Goal: Task Accomplishment & Management: Manage account settings

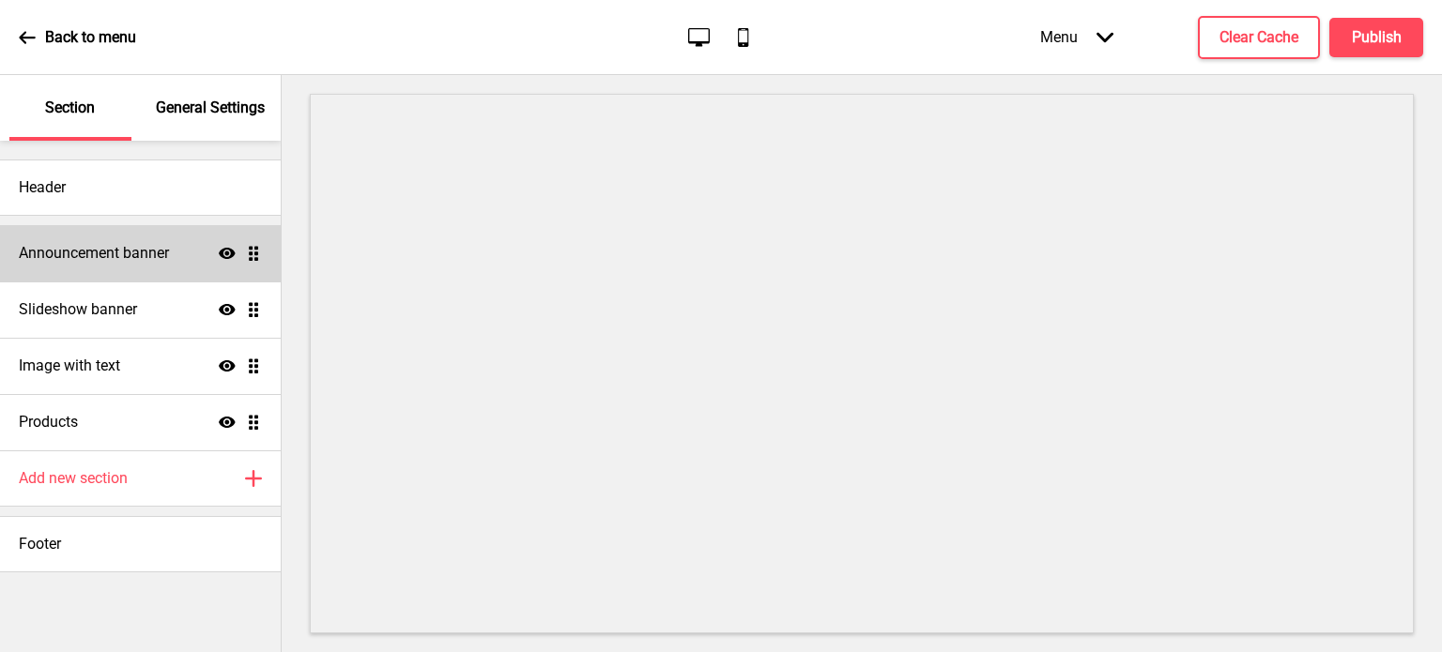
click at [255, 266] on div "Announcement banner Show Drag" at bounding box center [140, 253] width 281 height 56
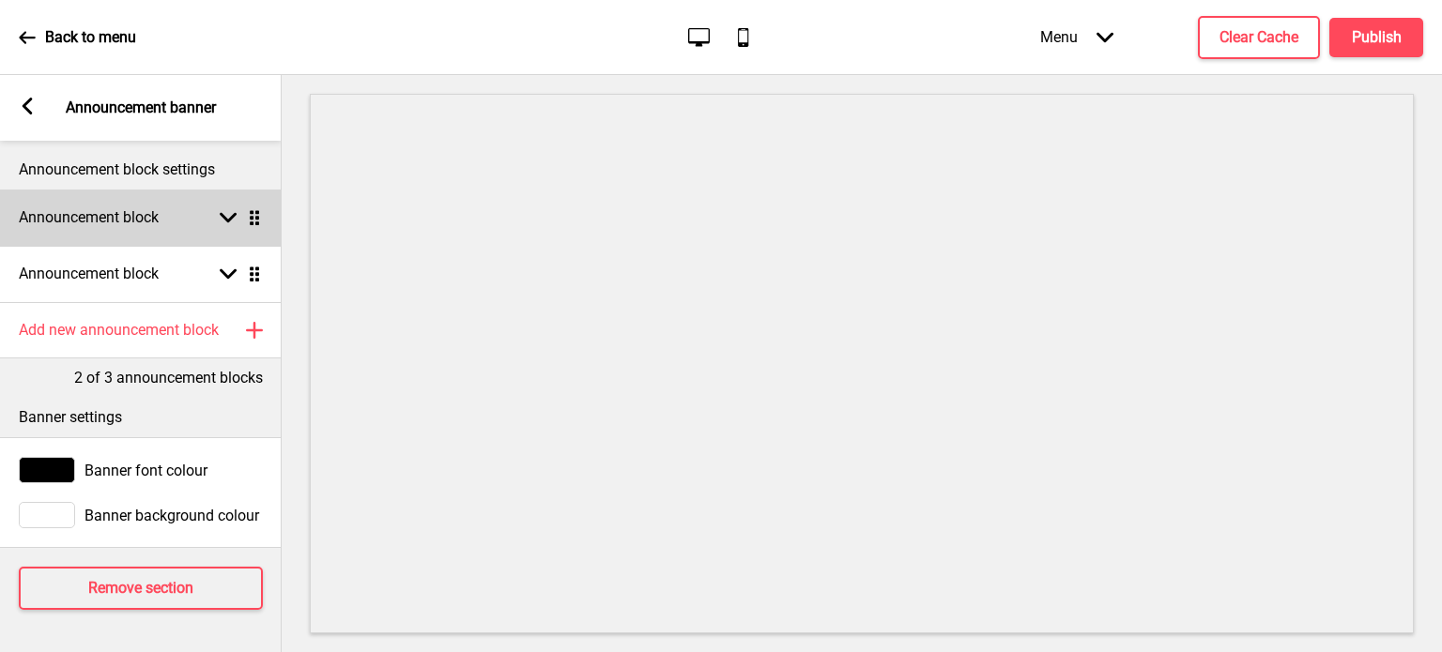
click at [223, 217] on icon at bounding box center [228, 218] width 17 height 10
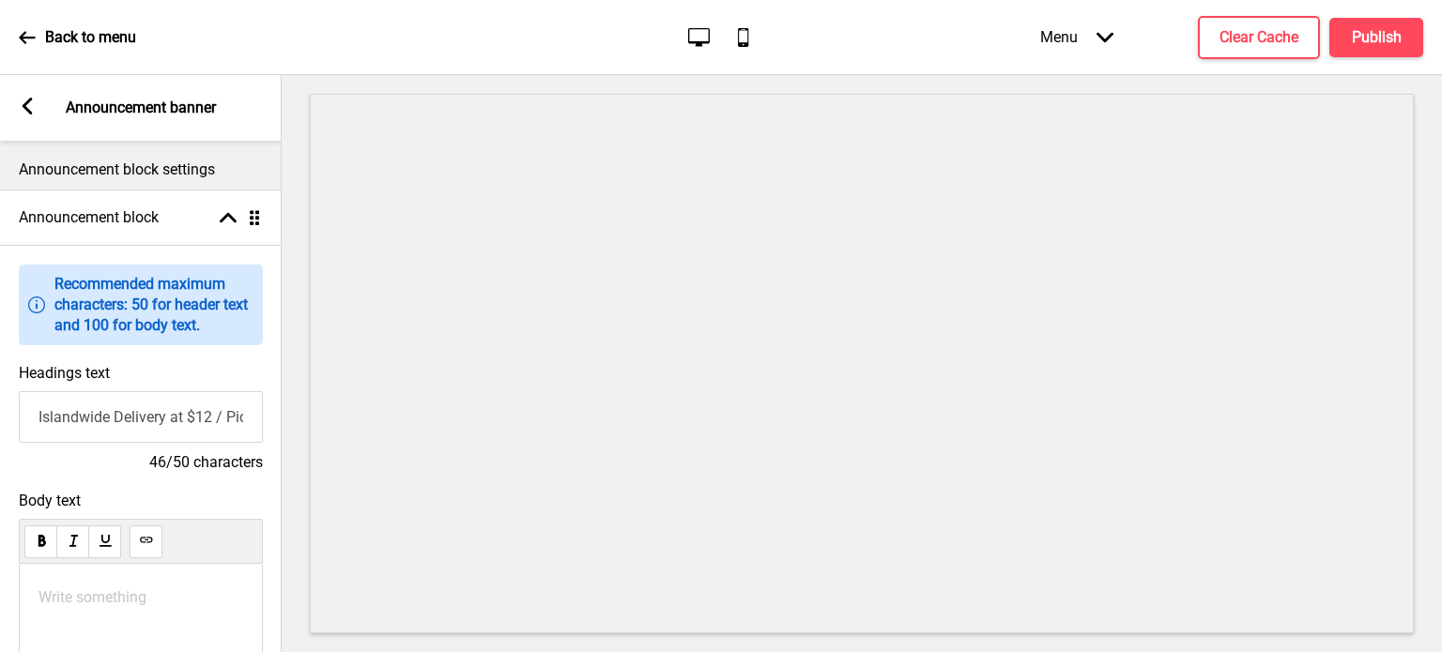
click at [189, 416] on input "Islandwide Delivery at $12 / Pick Up Available" at bounding box center [141, 417] width 244 height 52
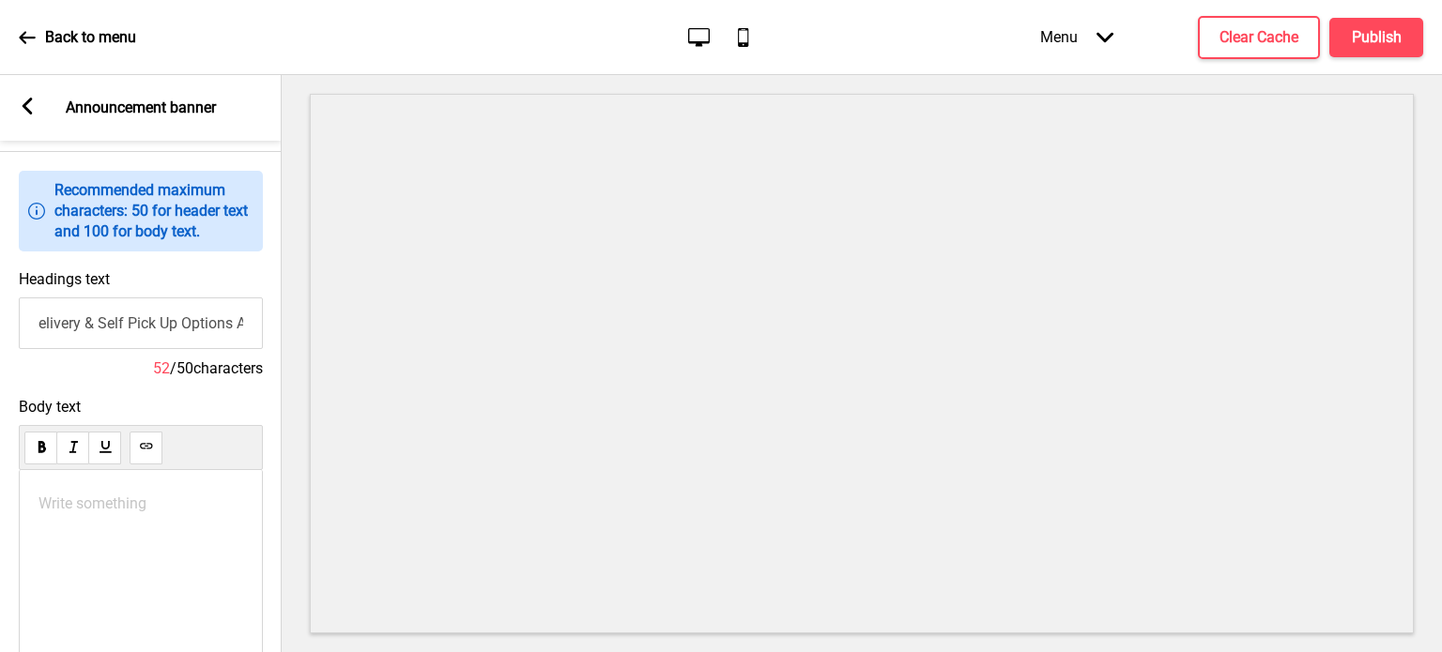
scroll to position [0, 98]
click at [171, 323] on input "Islandwide Delivery & Self Pick Up Options Available" at bounding box center [141, 324] width 244 height 52
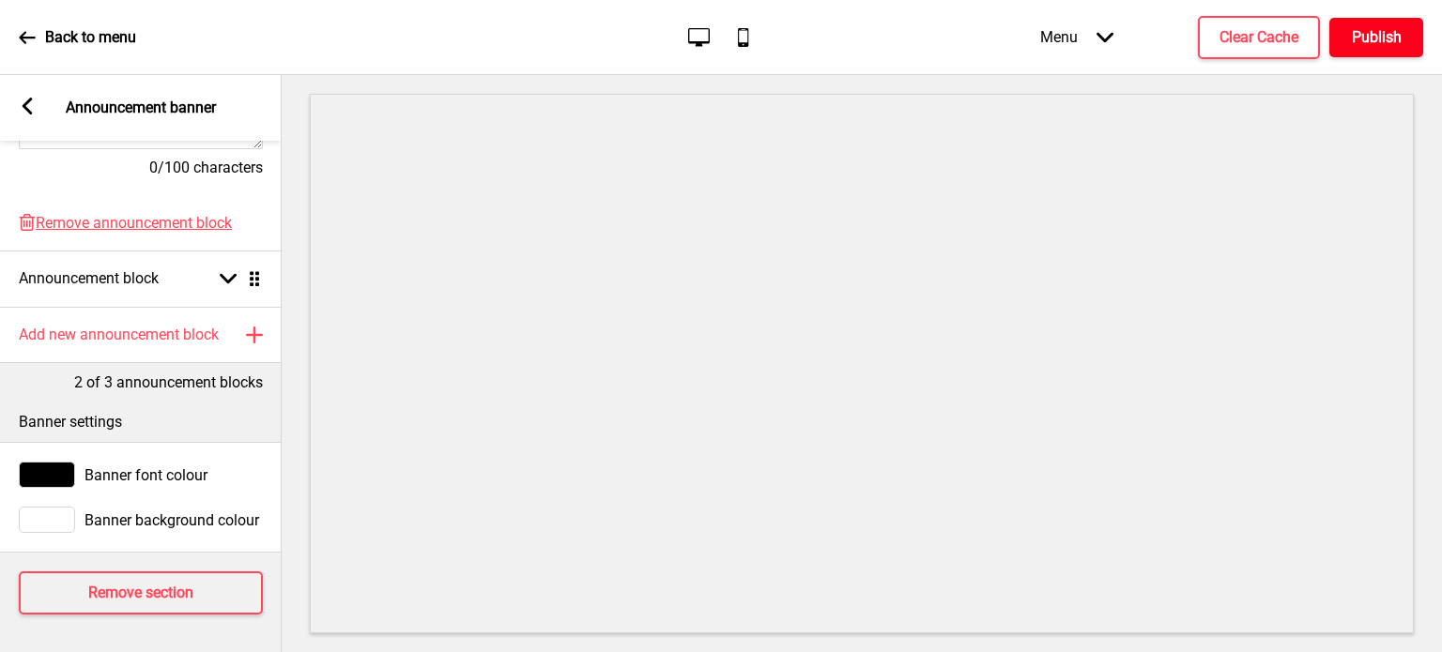
type input "Islandwide Delivery & Self Pick Up Available"
click at [1381, 47] on h4 "Publish" at bounding box center [1377, 37] width 50 height 21
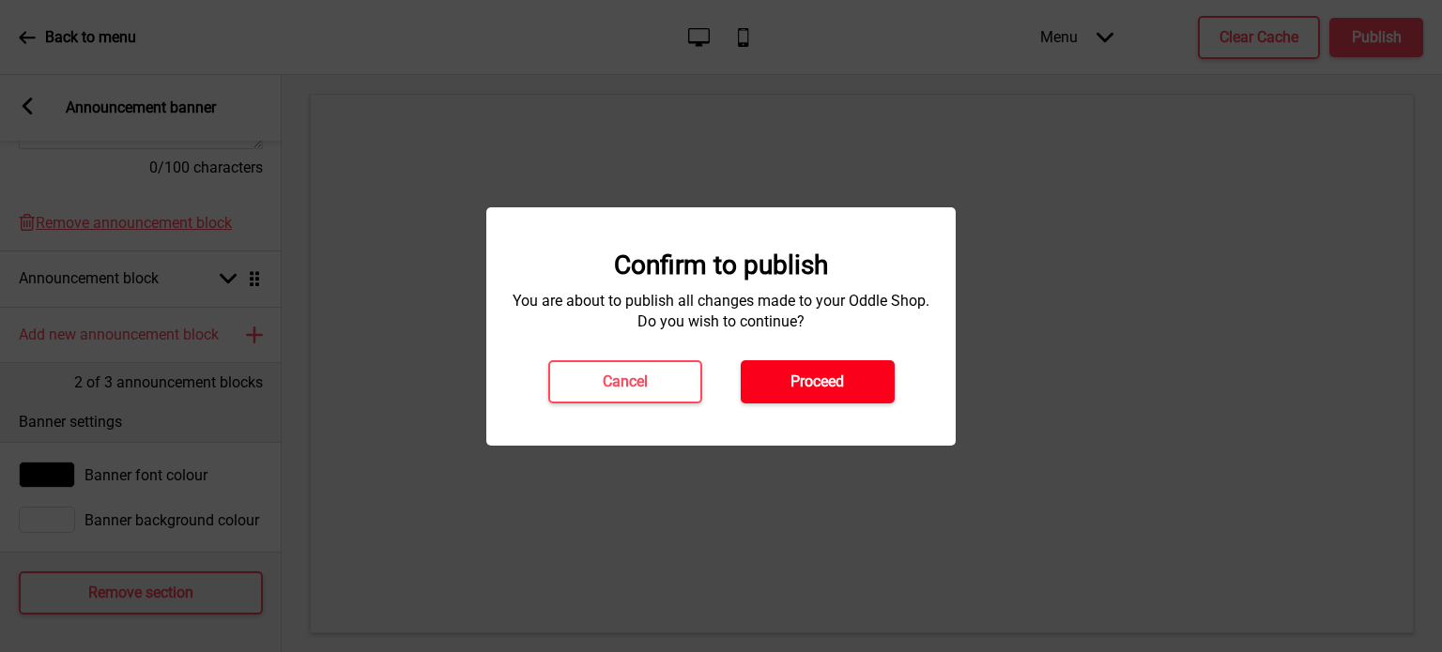
click at [853, 382] on button "Proceed" at bounding box center [818, 381] width 154 height 43
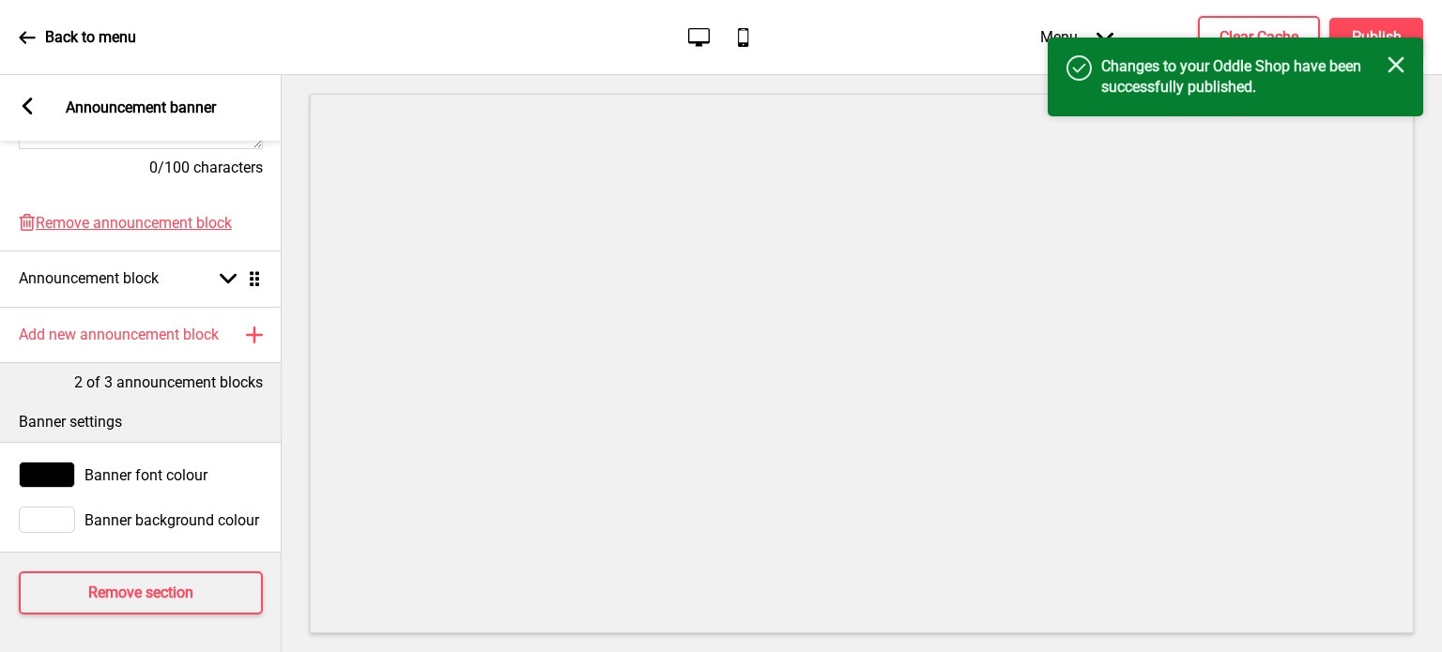
click at [1396, 67] on rect at bounding box center [1395, 64] width 17 height 17
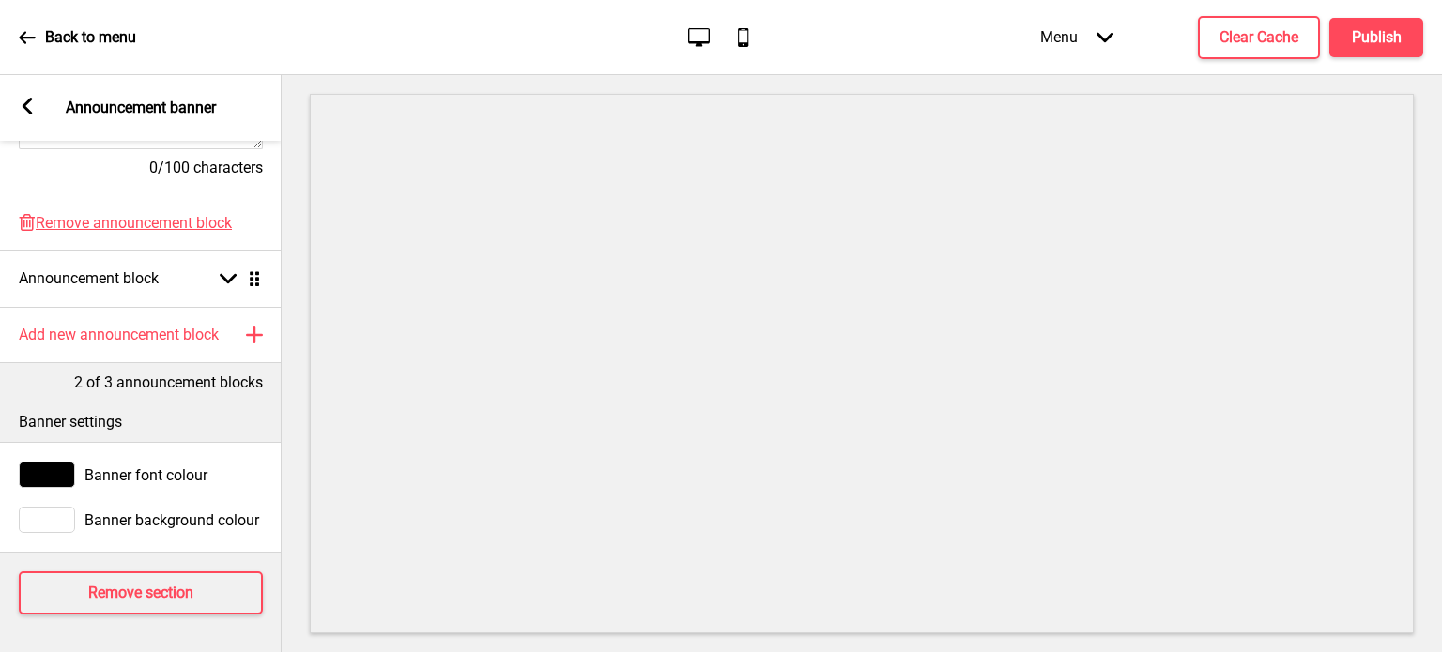
click at [66, 32] on p "Back to menu" at bounding box center [90, 37] width 91 height 21
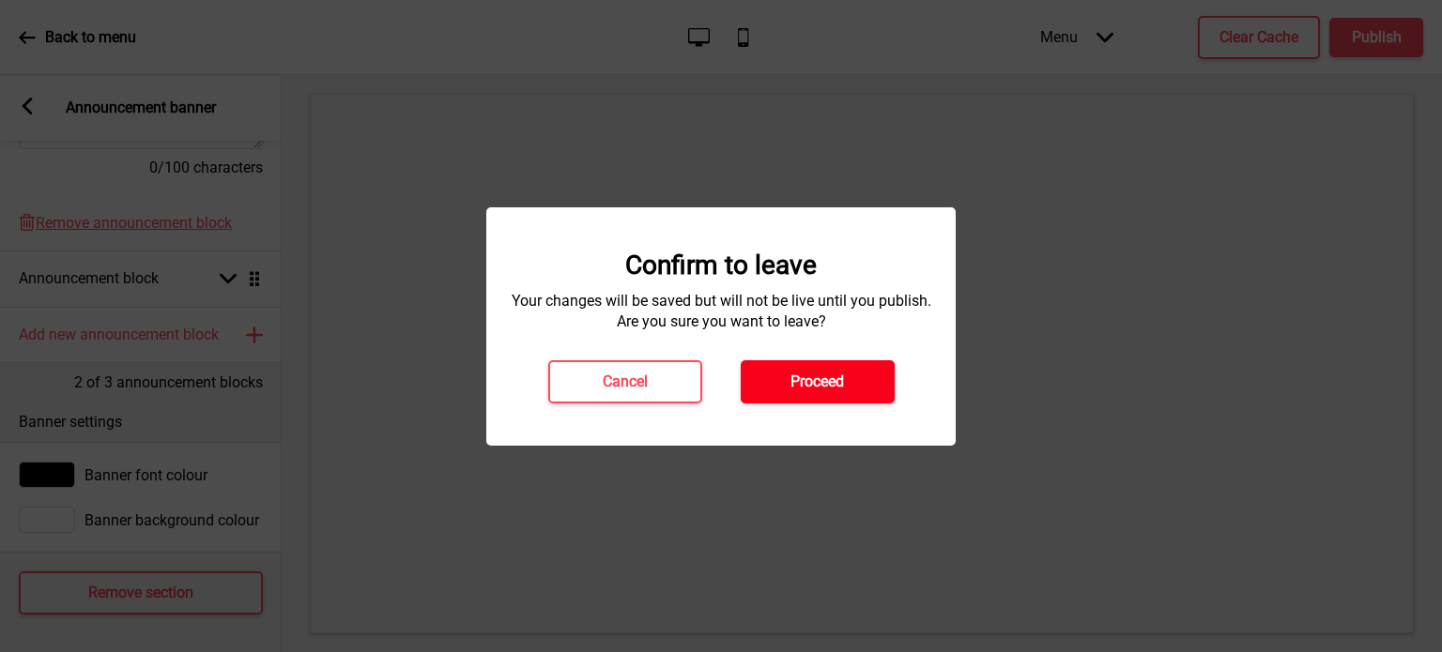
click at [859, 401] on button "Proceed" at bounding box center [818, 381] width 154 height 43
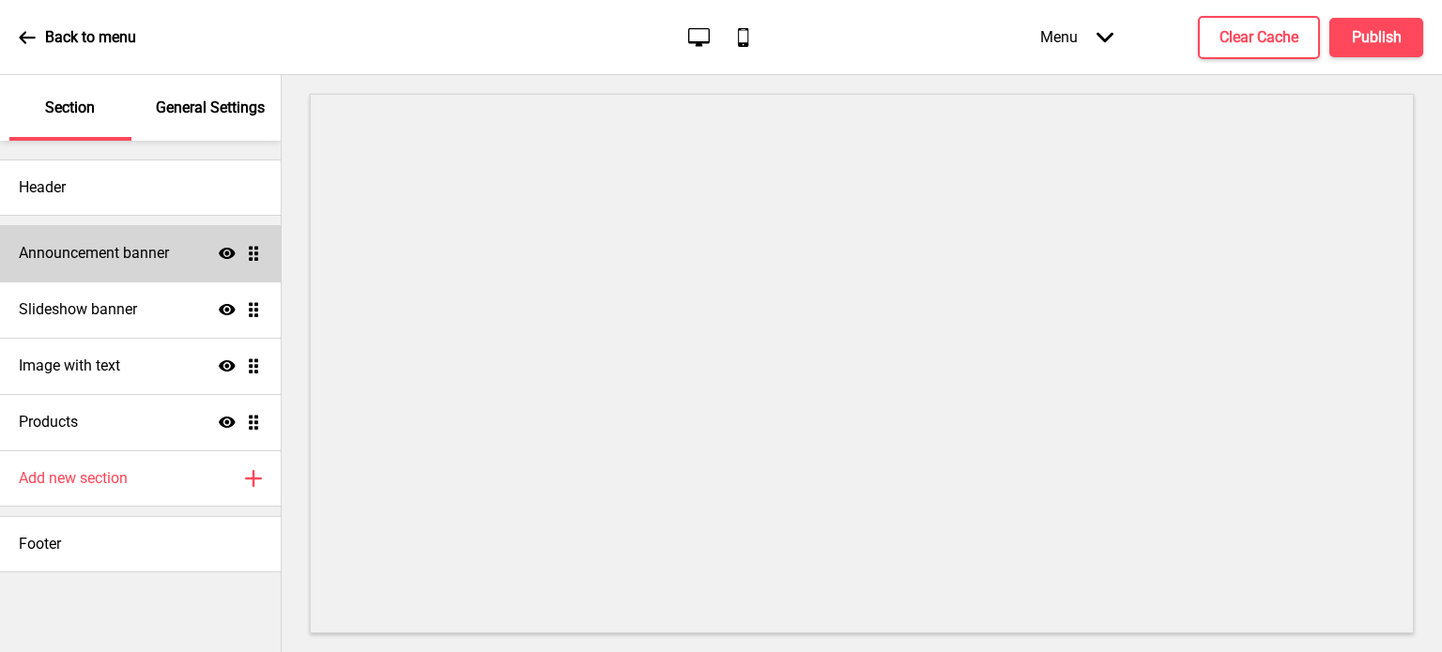
click at [207, 279] on div "Announcement banner Show Drag" at bounding box center [140, 253] width 281 height 56
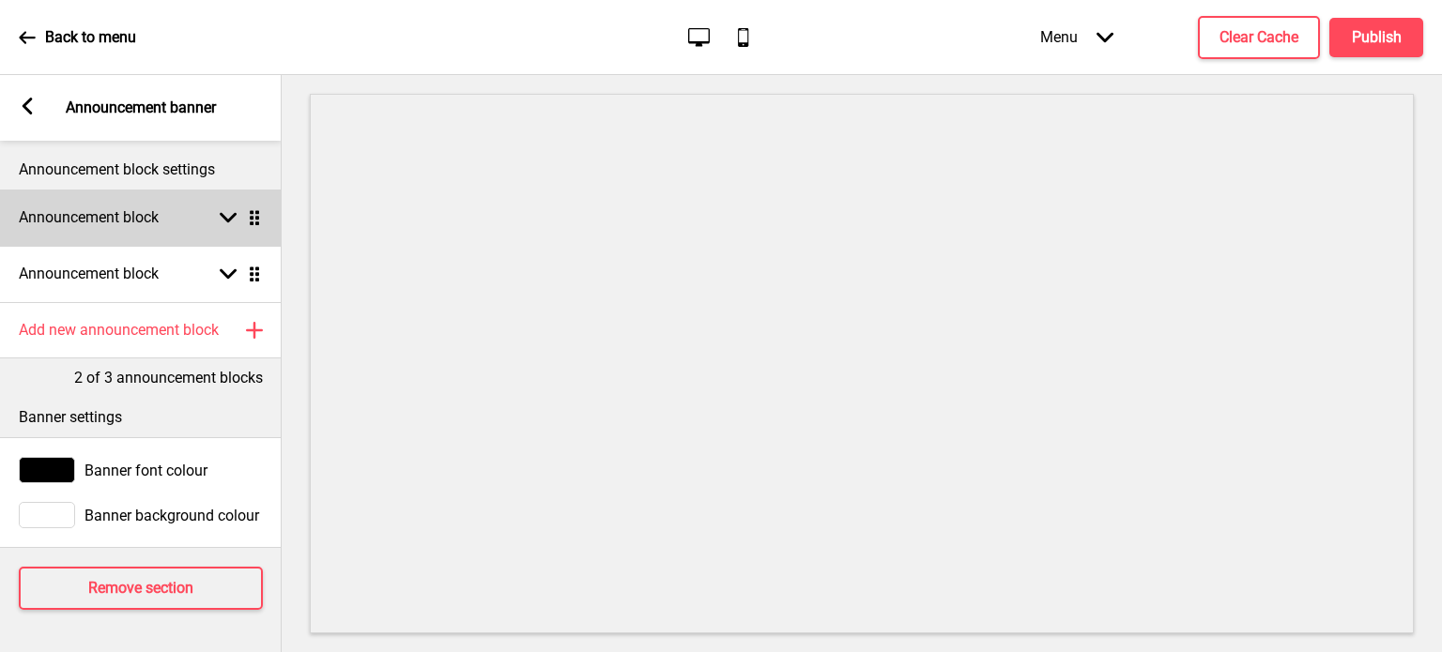
click at [228, 220] on icon at bounding box center [228, 218] width 17 height 10
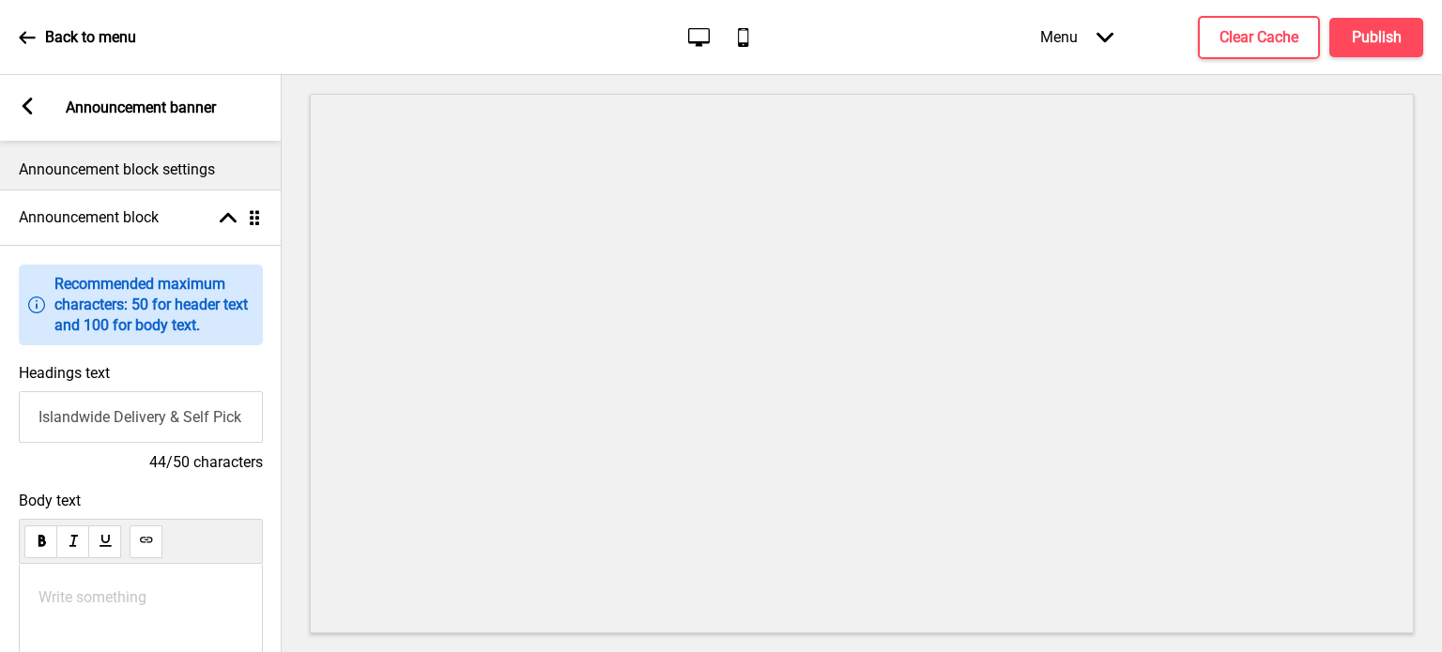
click at [41, 108] on div "Arrow left Announcement banner" at bounding box center [141, 108] width 282 height 66
click at [17, 108] on div "Arrow left Announcement banner" at bounding box center [141, 108] width 282 height 66
click at [24, 108] on icon at bounding box center [28, 106] width 10 height 17
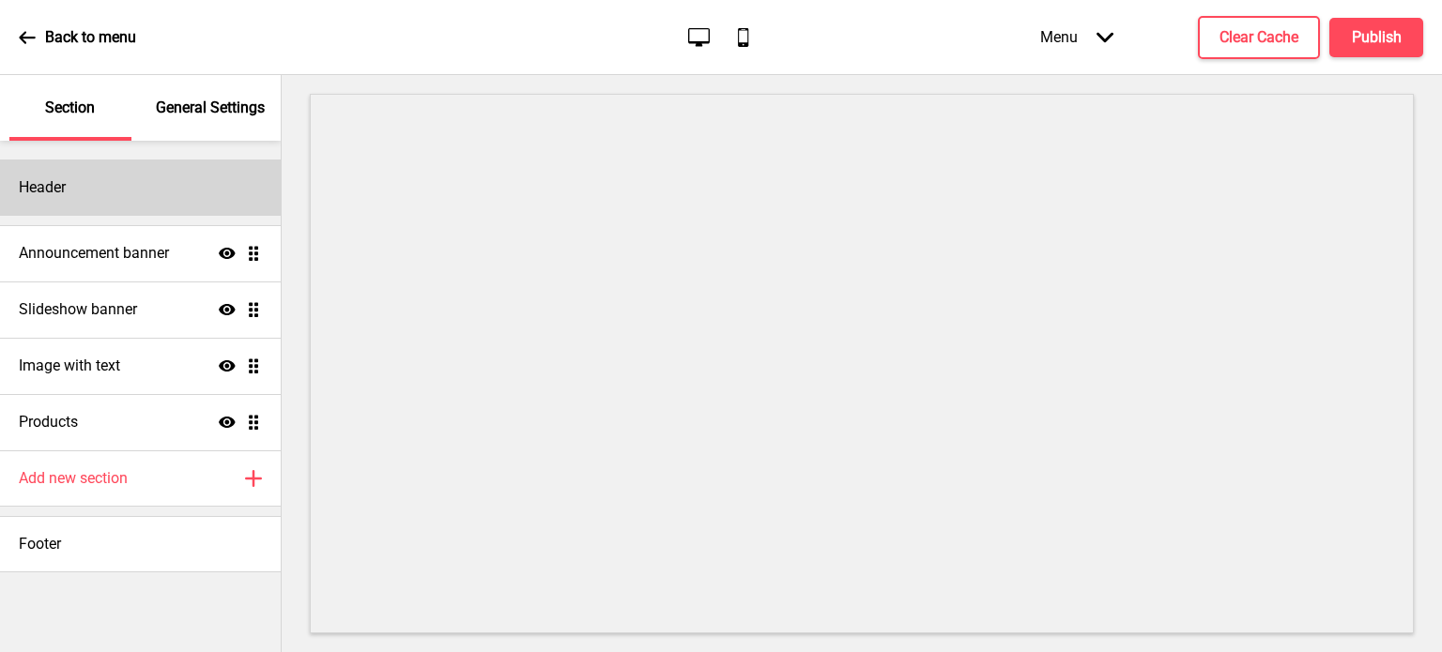
click at [122, 171] on div "Header" at bounding box center [140, 188] width 281 height 56
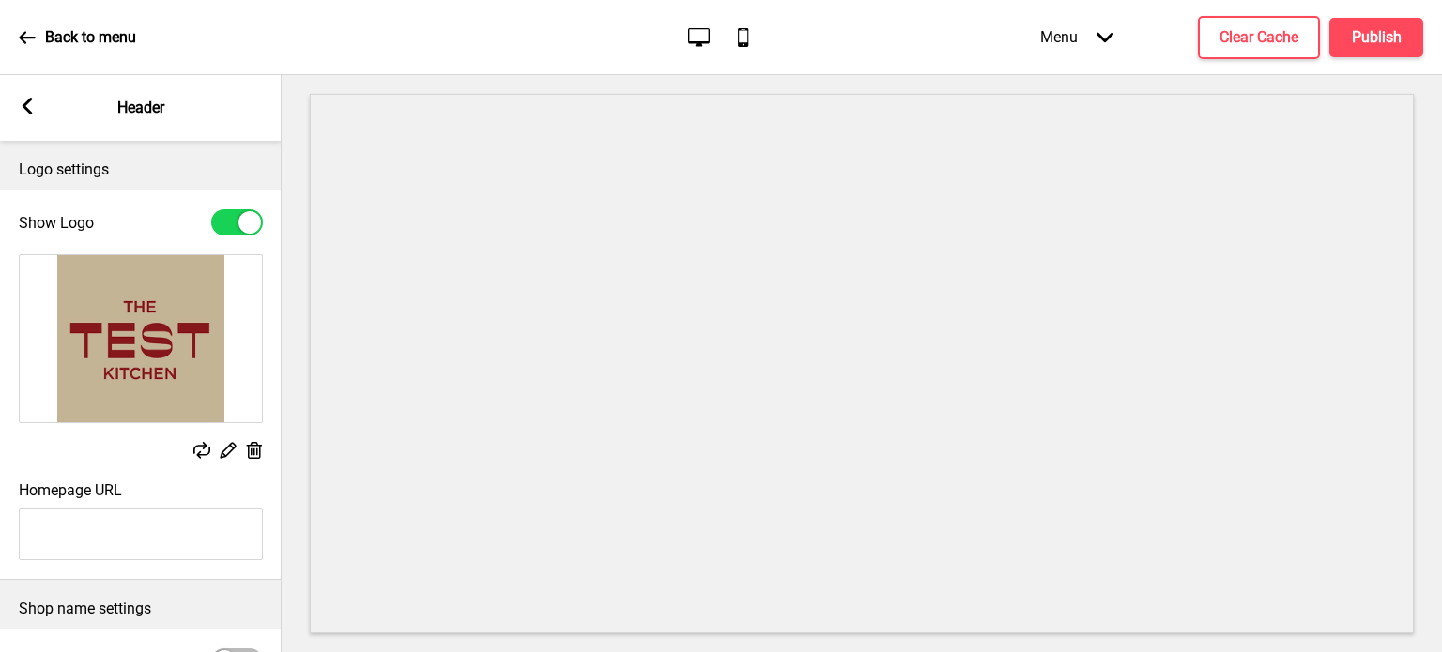
click at [227, 421] on img at bounding box center [141, 338] width 242 height 167
click at [225, 424] on div "Replace Edit Delete" at bounding box center [141, 358] width 282 height 227
click at [229, 416] on img at bounding box center [141, 338] width 242 height 167
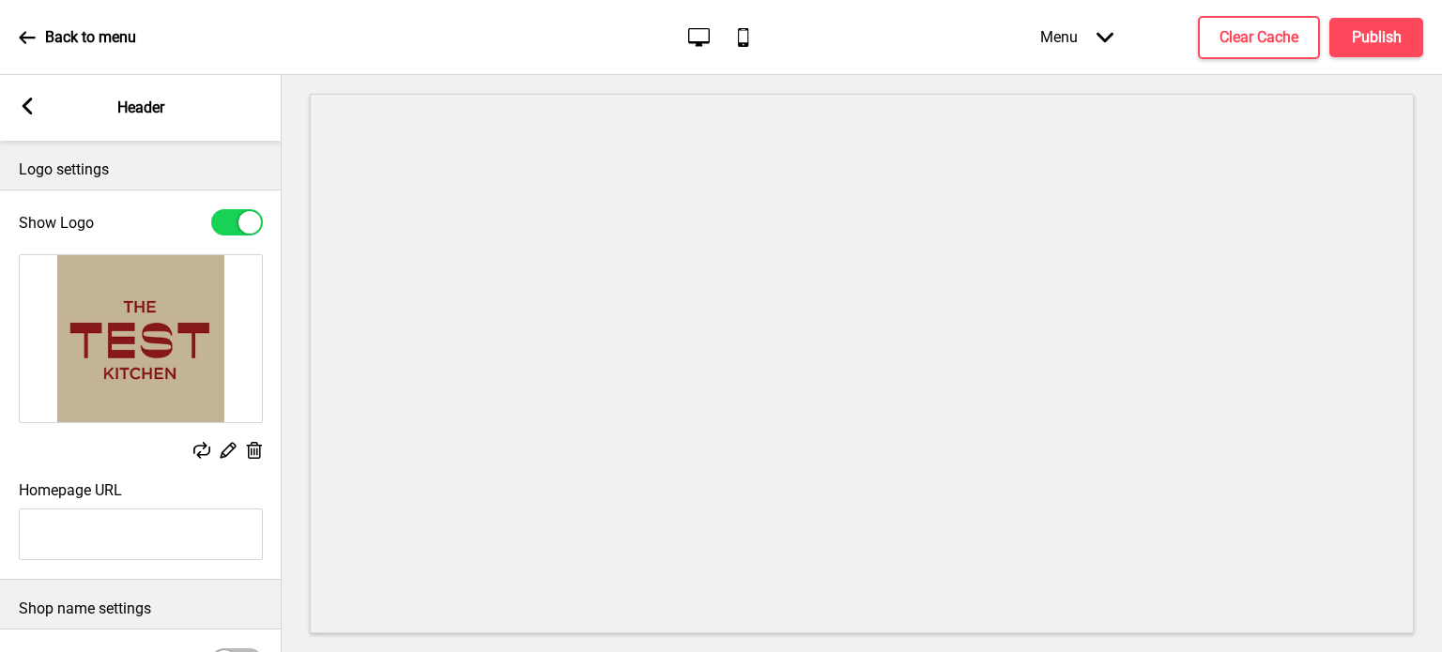
click at [219, 307] on img at bounding box center [141, 338] width 242 height 167
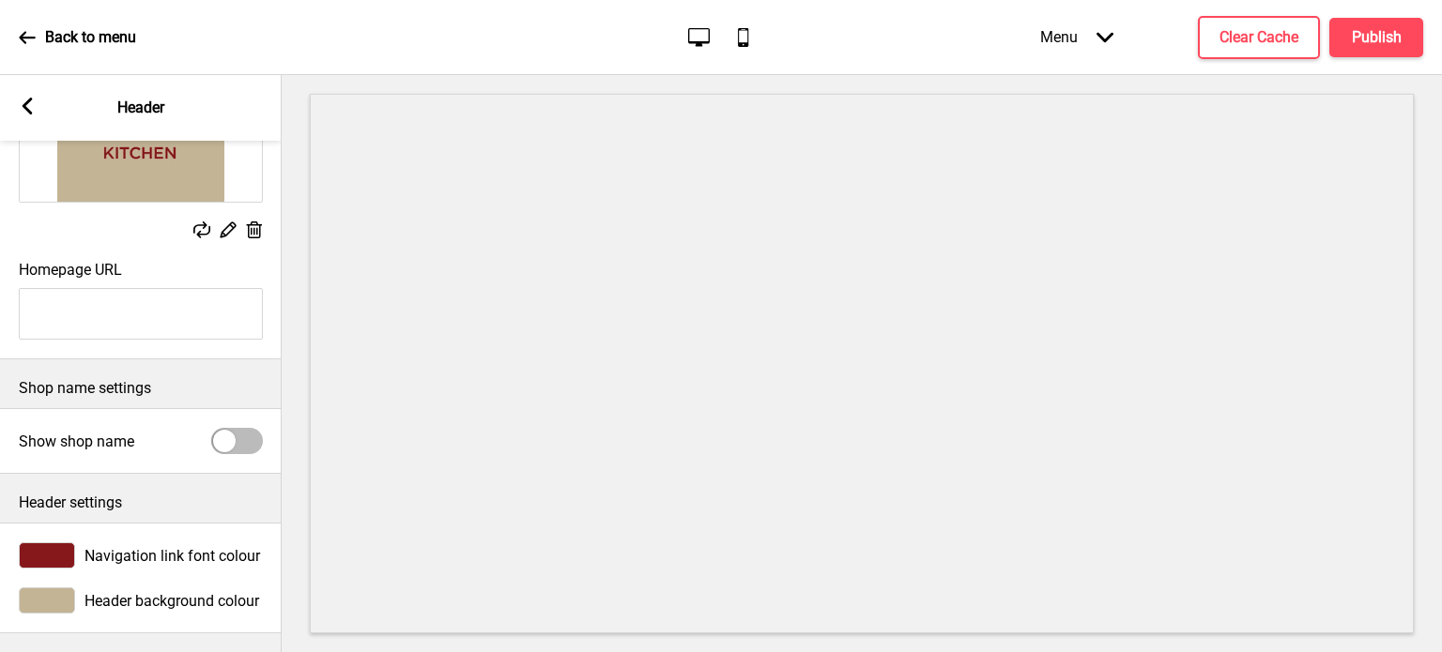
scroll to position [236, 0]
click at [235, 430] on div at bounding box center [224, 441] width 23 height 23
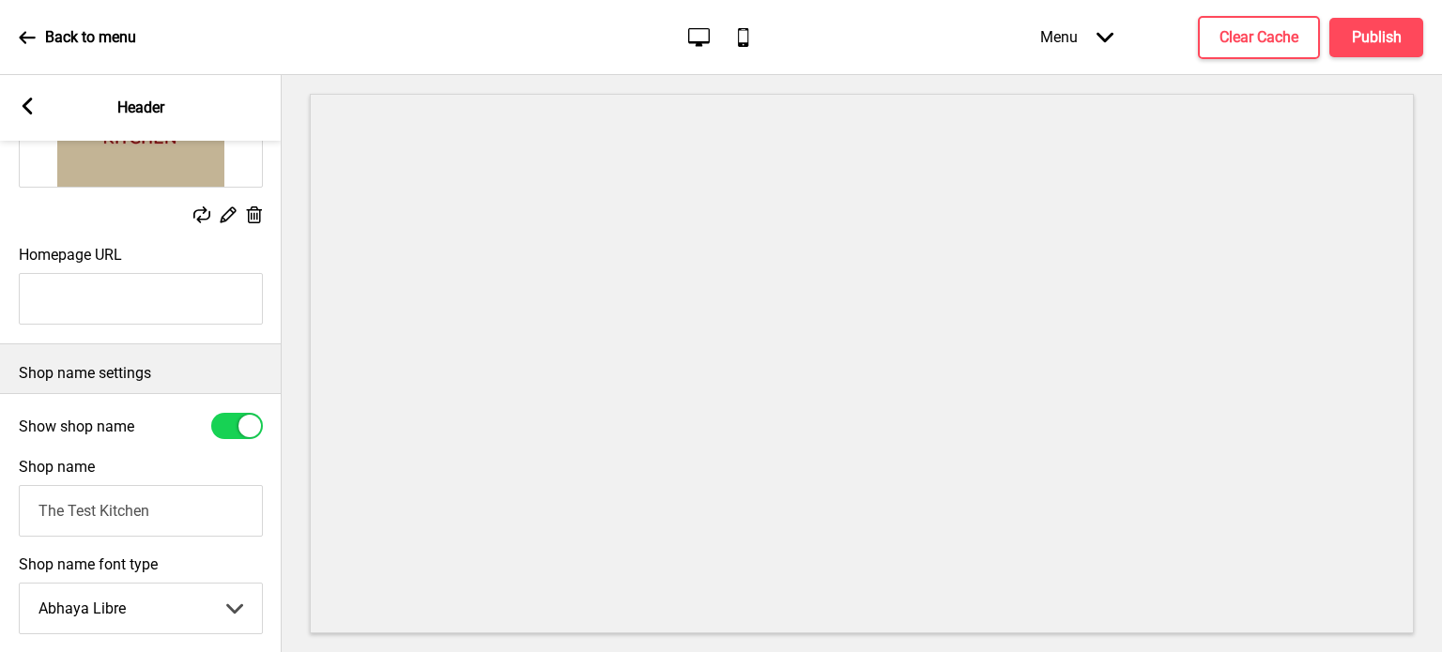
click at [240, 431] on div at bounding box center [249, 426] width 23 height 23
checkbox input "false"
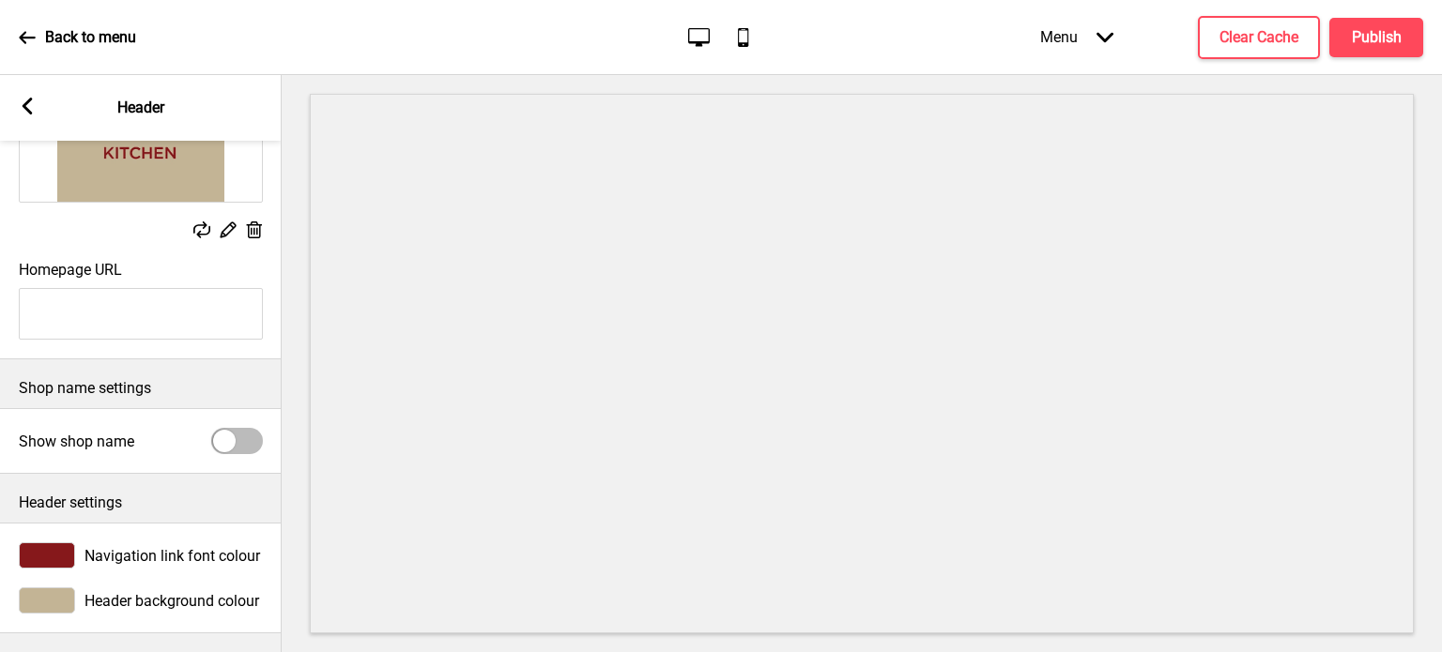
scroll to position [0, 0]
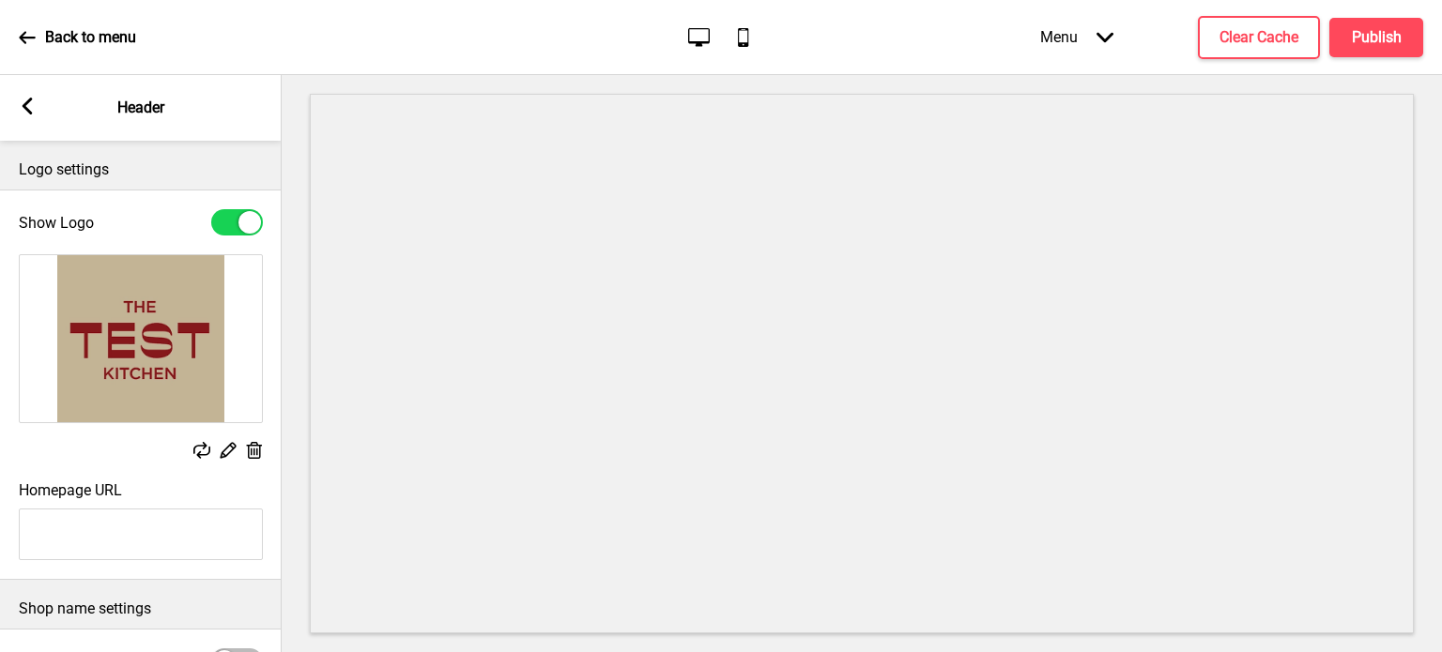
click at [38, 108] on div "Arrow left Header" at bounding box center [141, 108] width 282 height 66
click at [25, 107] on icon at bounding box center [28, 106] width 10 height 17
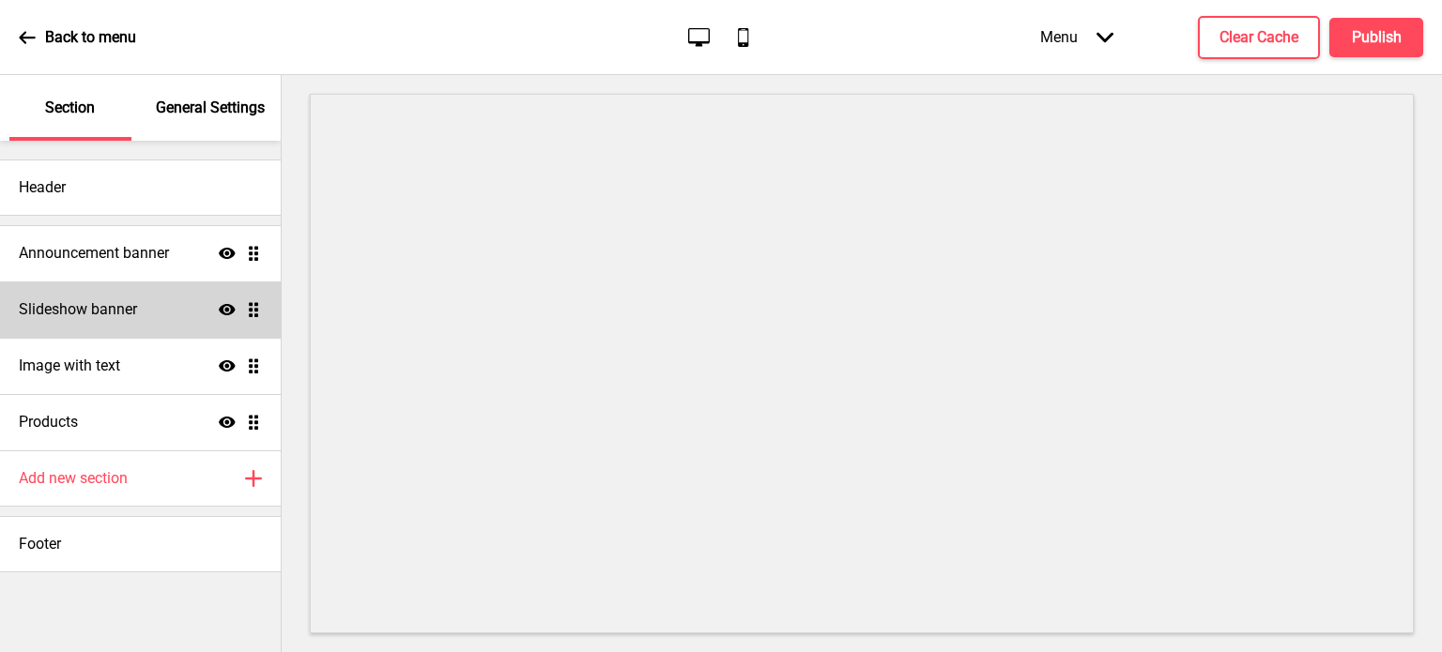
click at [191, 314] on div "Slideshow banner Show Drag" at bounding box center [140, 310] width 281 height 56
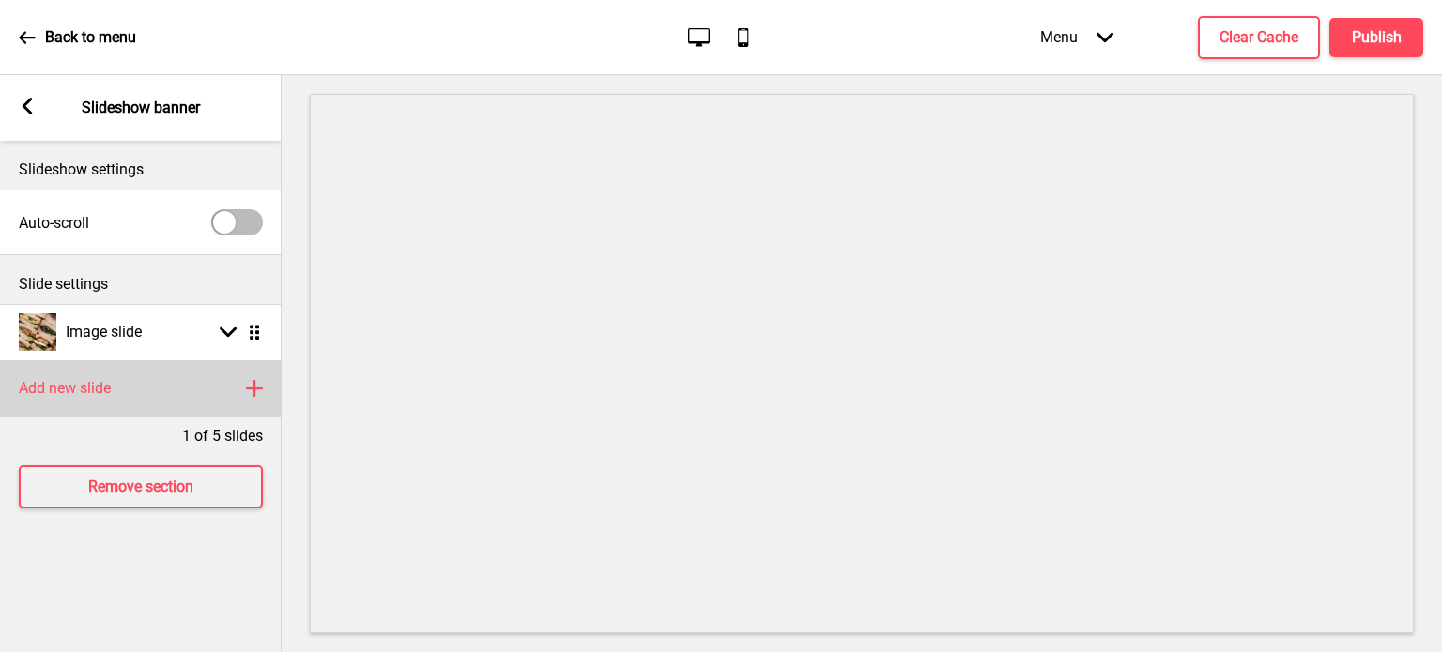
click at [248, 389] on icon at bounding box center [254, 388] width 15 height 15
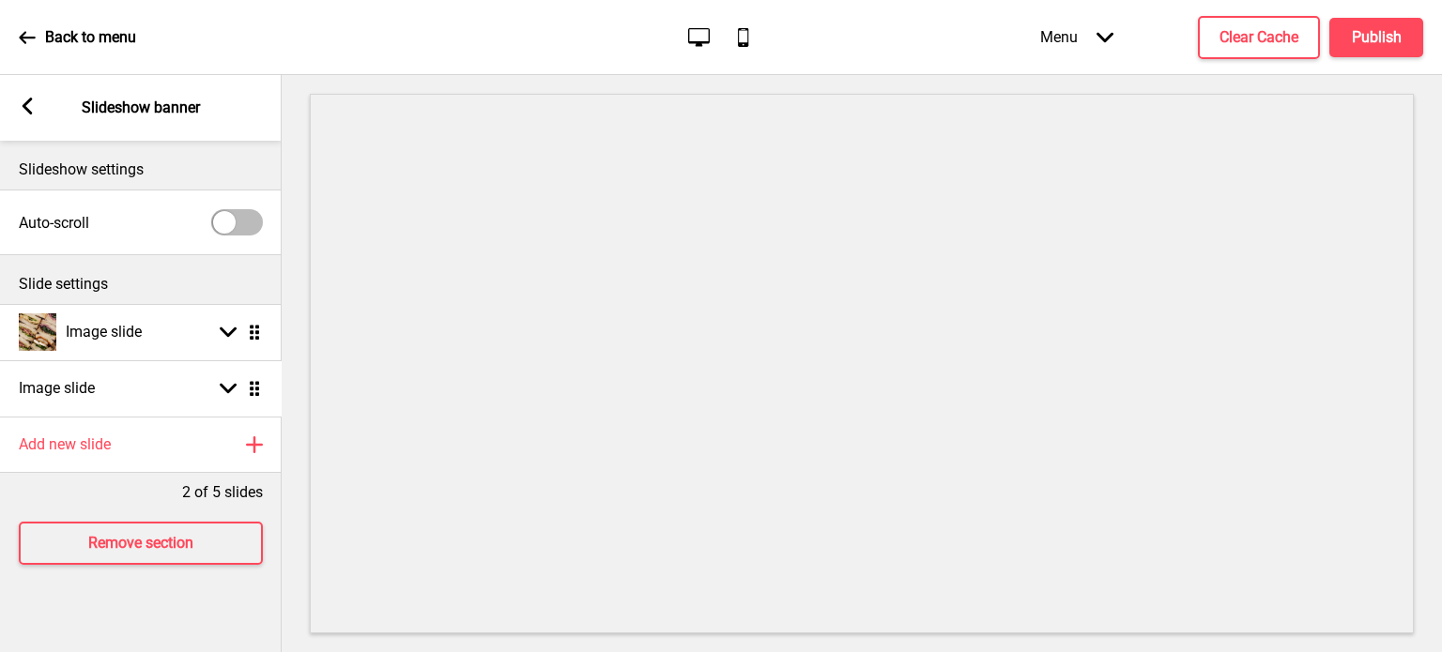
click at [254, 388] on ul "Image slide Arrow down Drag Image slide Arrow down Drag" at bounding box center [141, 360] width 282 height 113
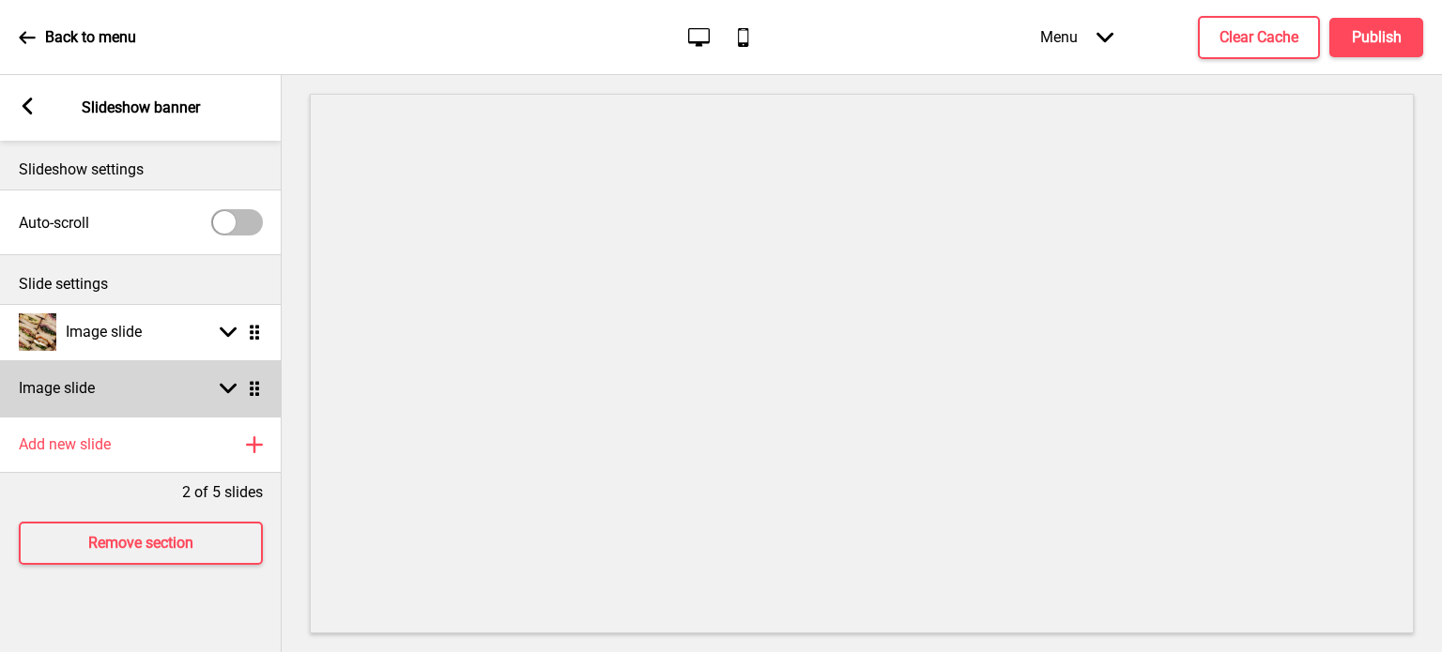
click at [224, 388] on icon at bounding box center [228, 389] width 17 height 10
select select "right"
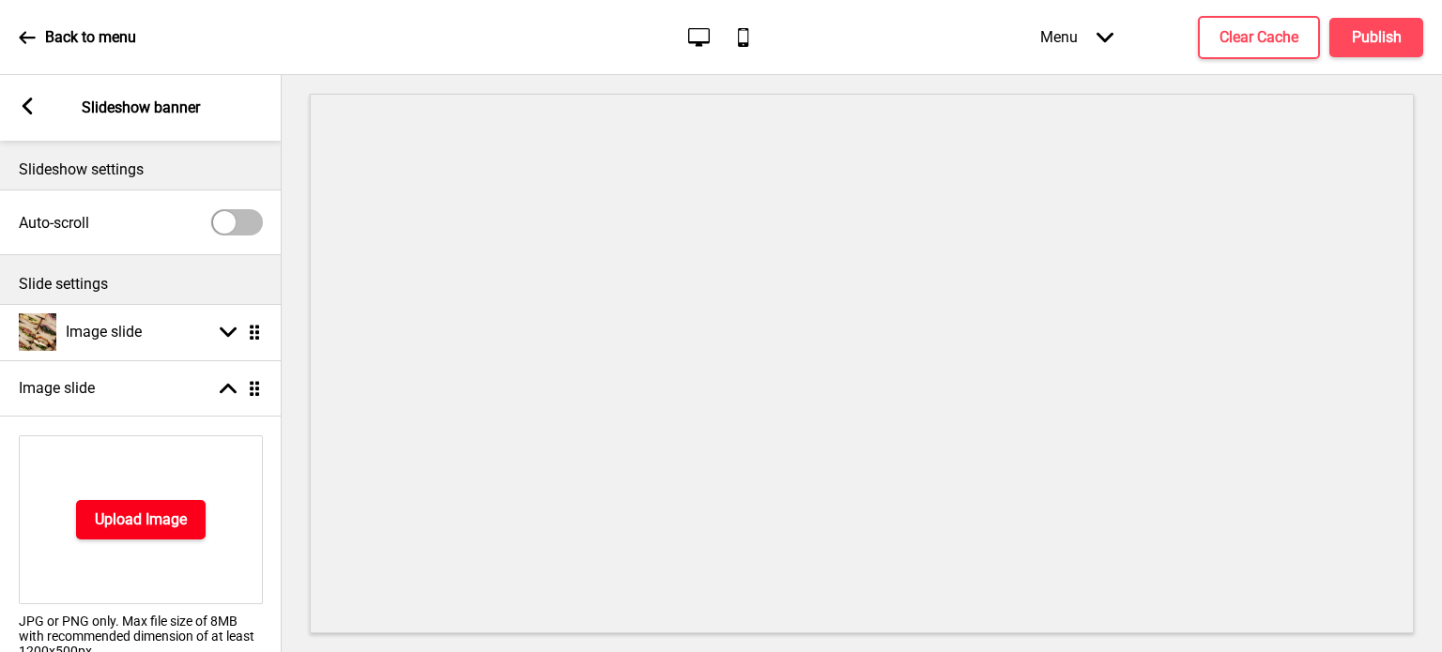
click at [176, 522] on h4 "Upload Image" at bounding box center [141, 520] width 92 height 21
click at [128, 518] on h4 "Upload Image" at bounding box center [141, 520] width 92 height 21
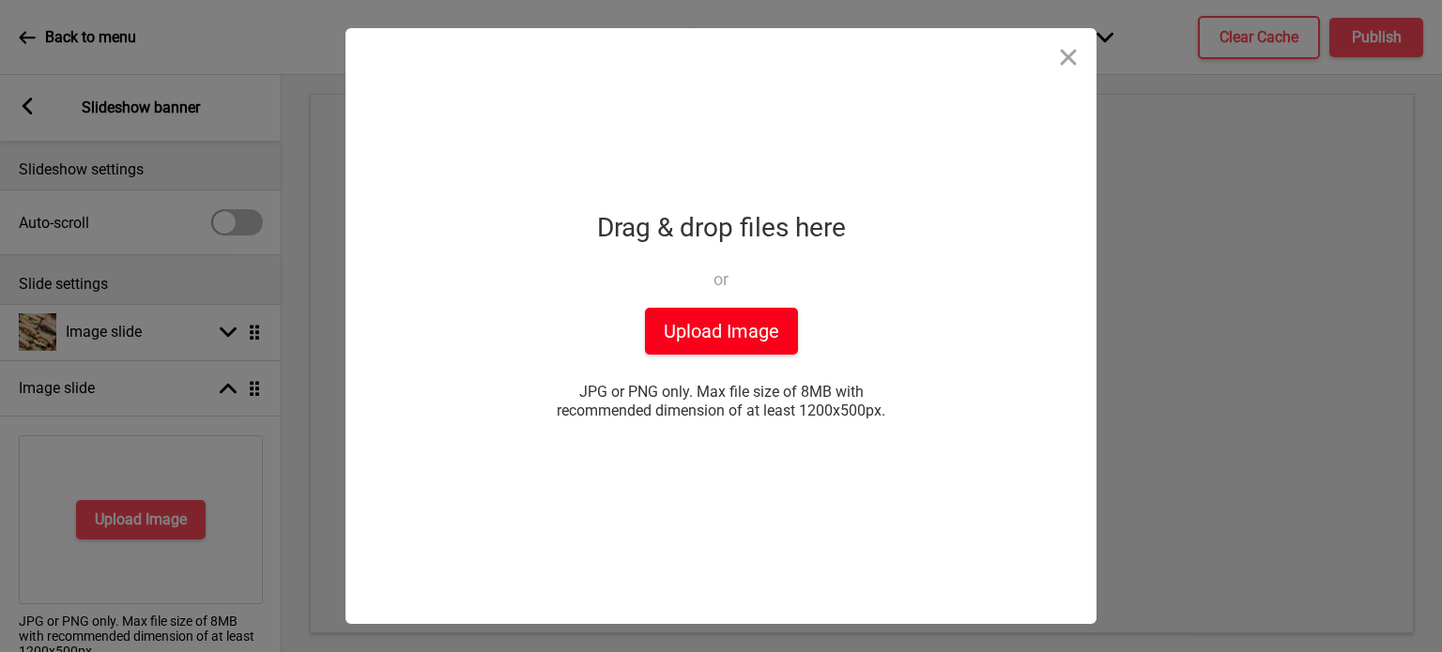
click at [735, 344] on button "Upload Image" at bounding box center [721, 331] width 153 height 47
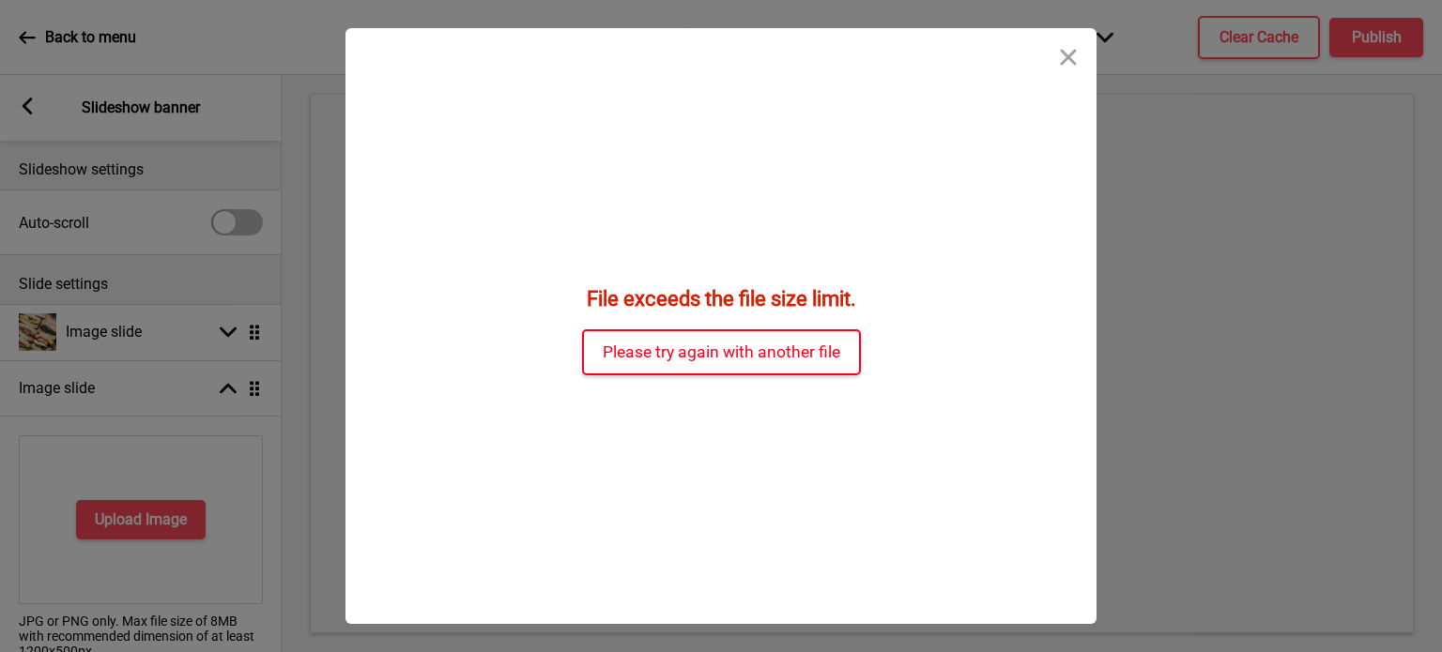
click at [708, 356] on button "Please try again with another file" at bounding box center [721, 352] width 279 height 46
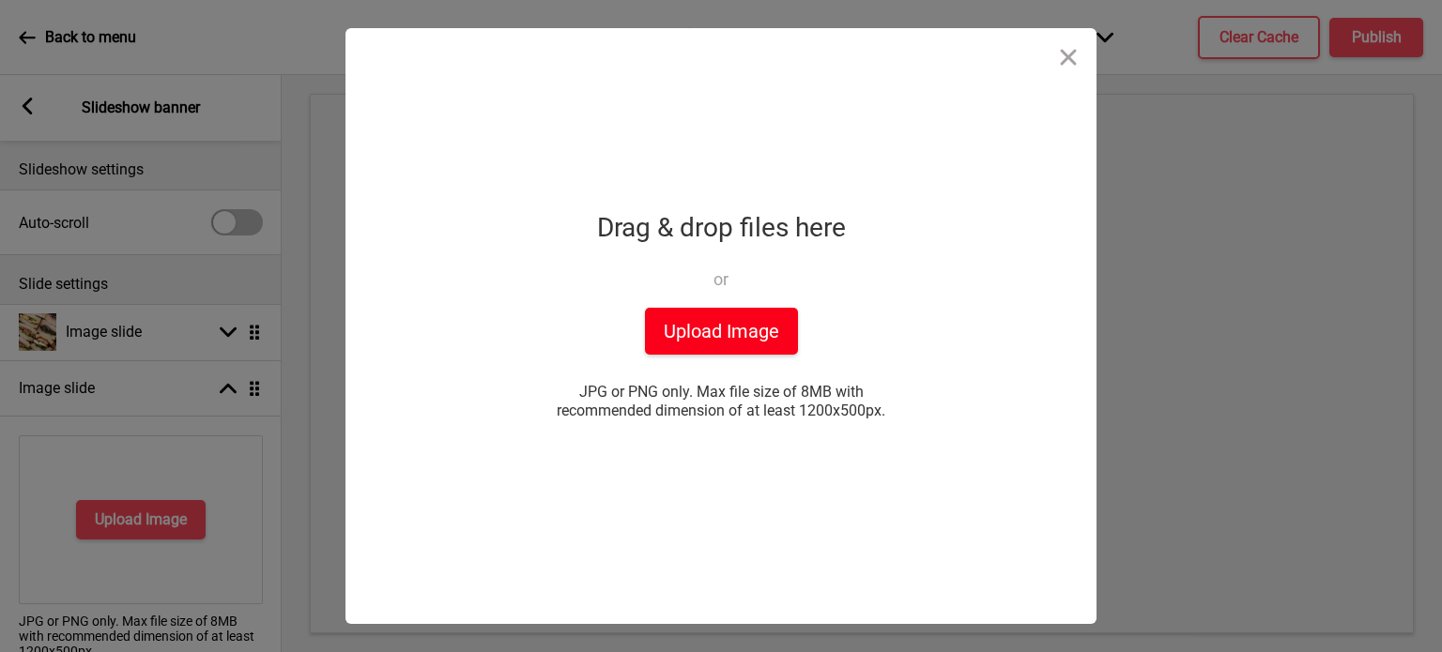
click at [734, 338] on button "Upload Image" at bounding box center [721, 331] width 153 height 47
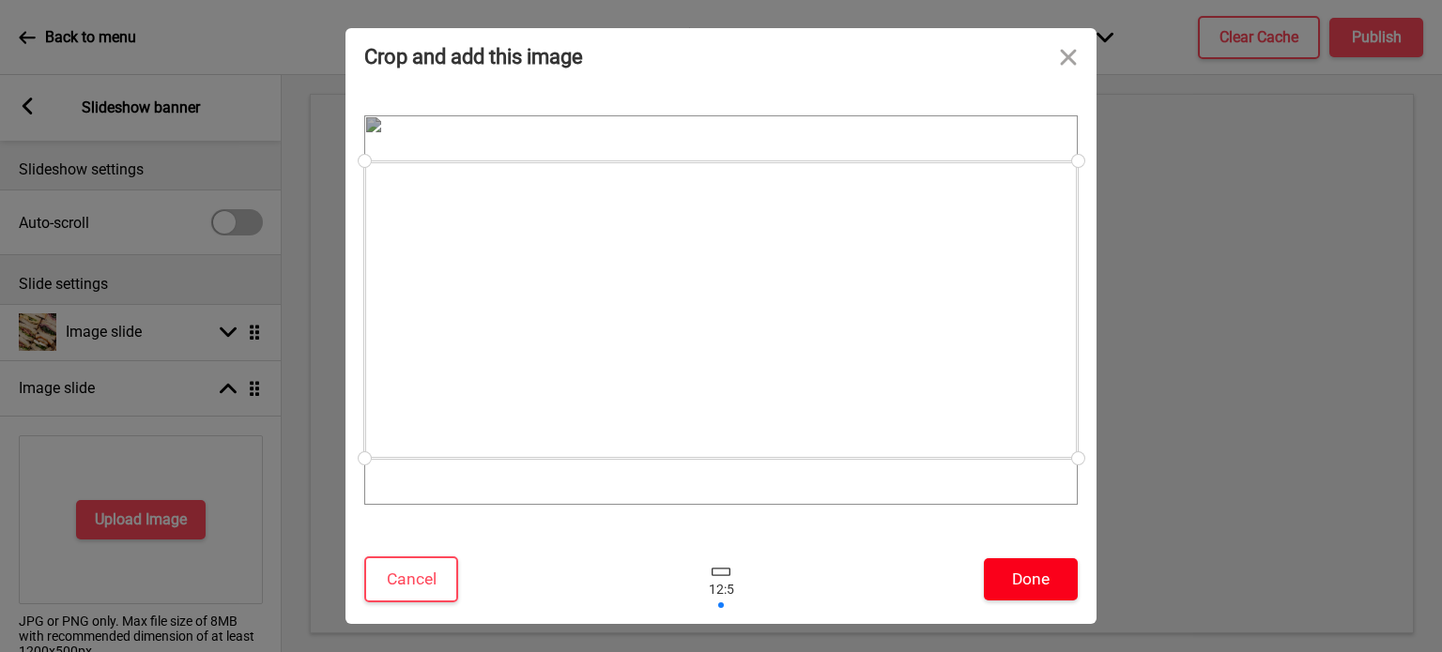
click at [1014, 576] on button "Done" at bounding box center [1031, 580] width 94 height 42
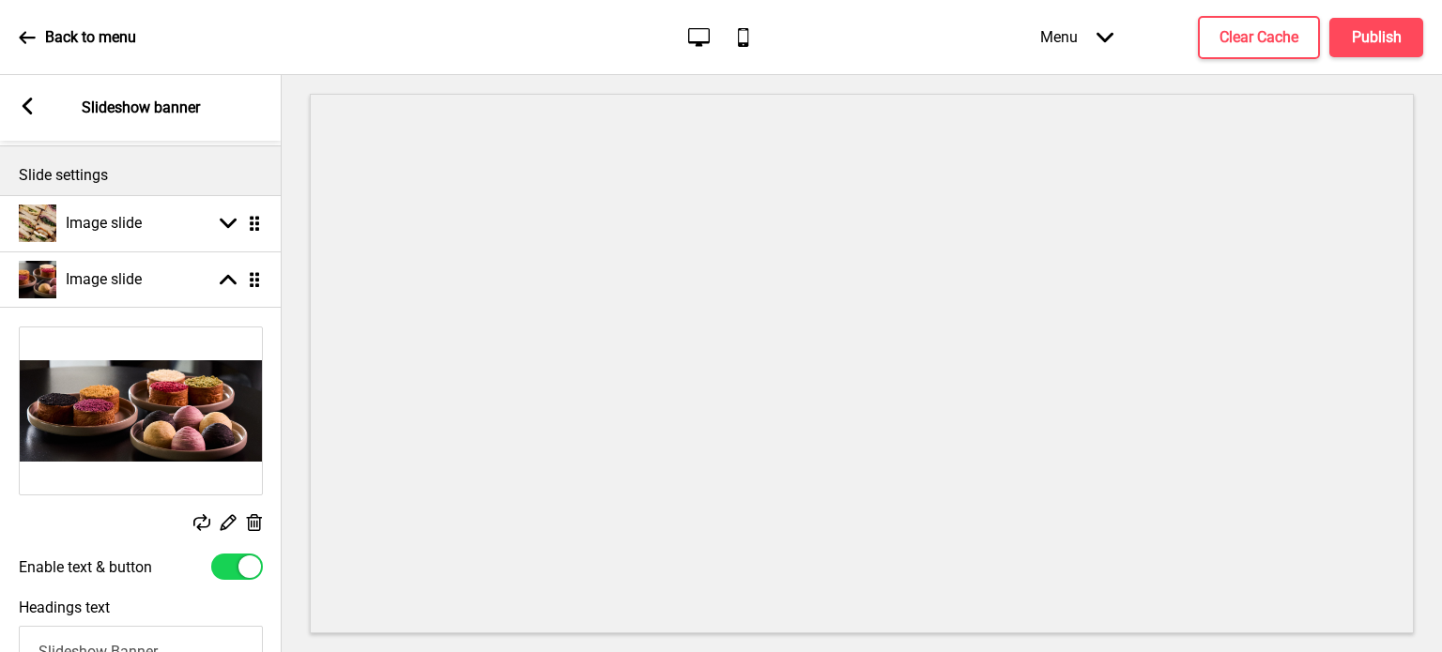
scroll to position [111, 0]
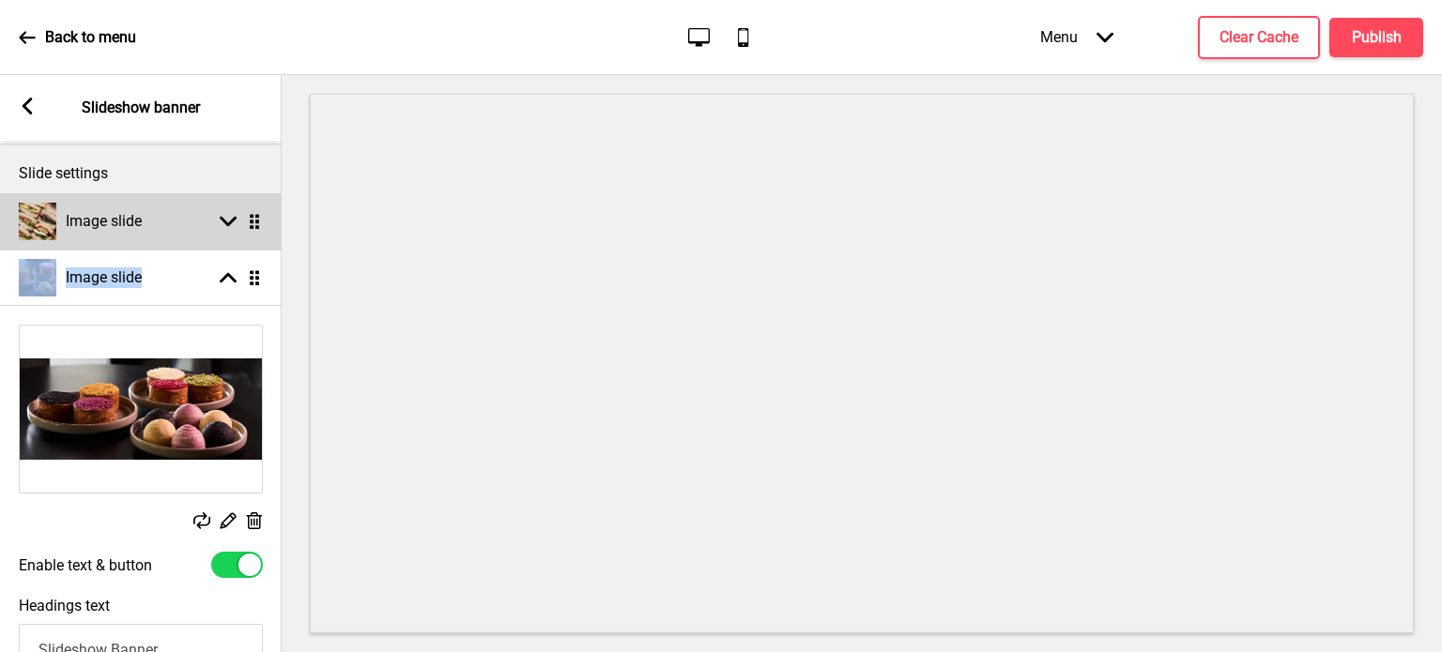
drag, startPoint x: 172, startPoint y: 284, endPoint x: 150, endPoint y: 211, distance: 76.3
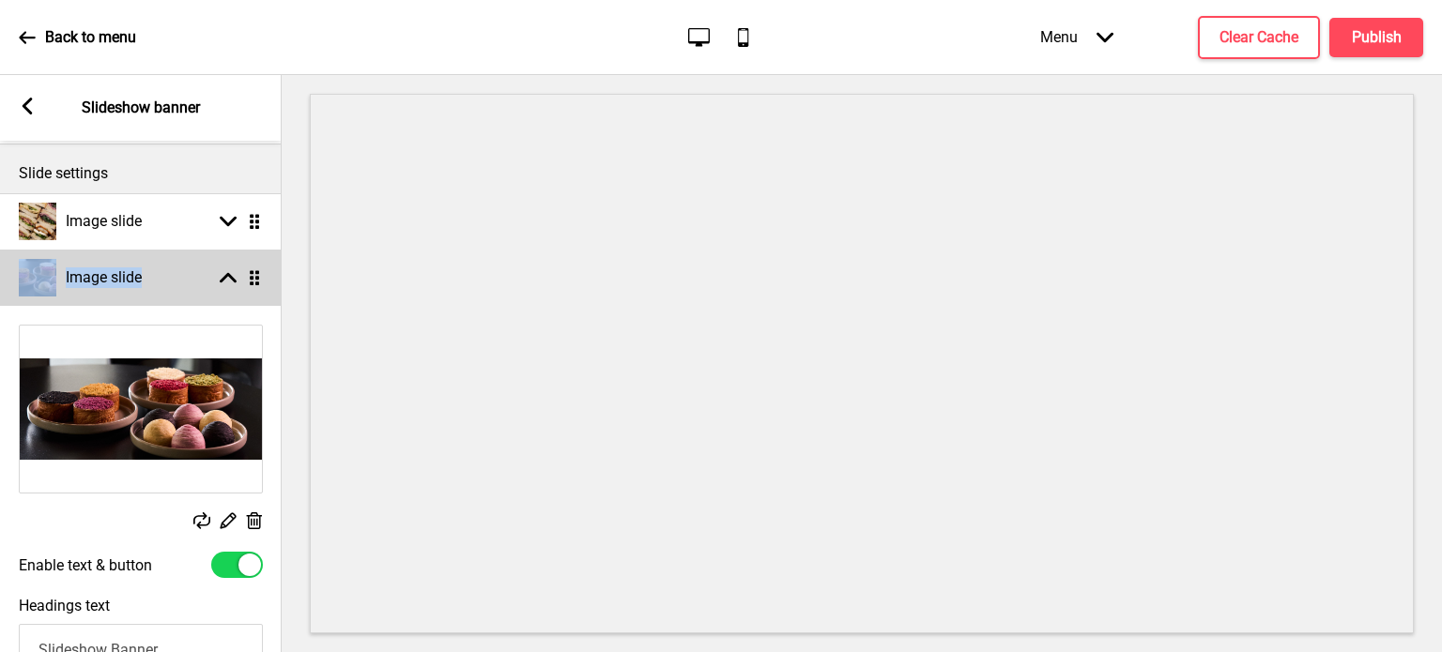
select select "right"
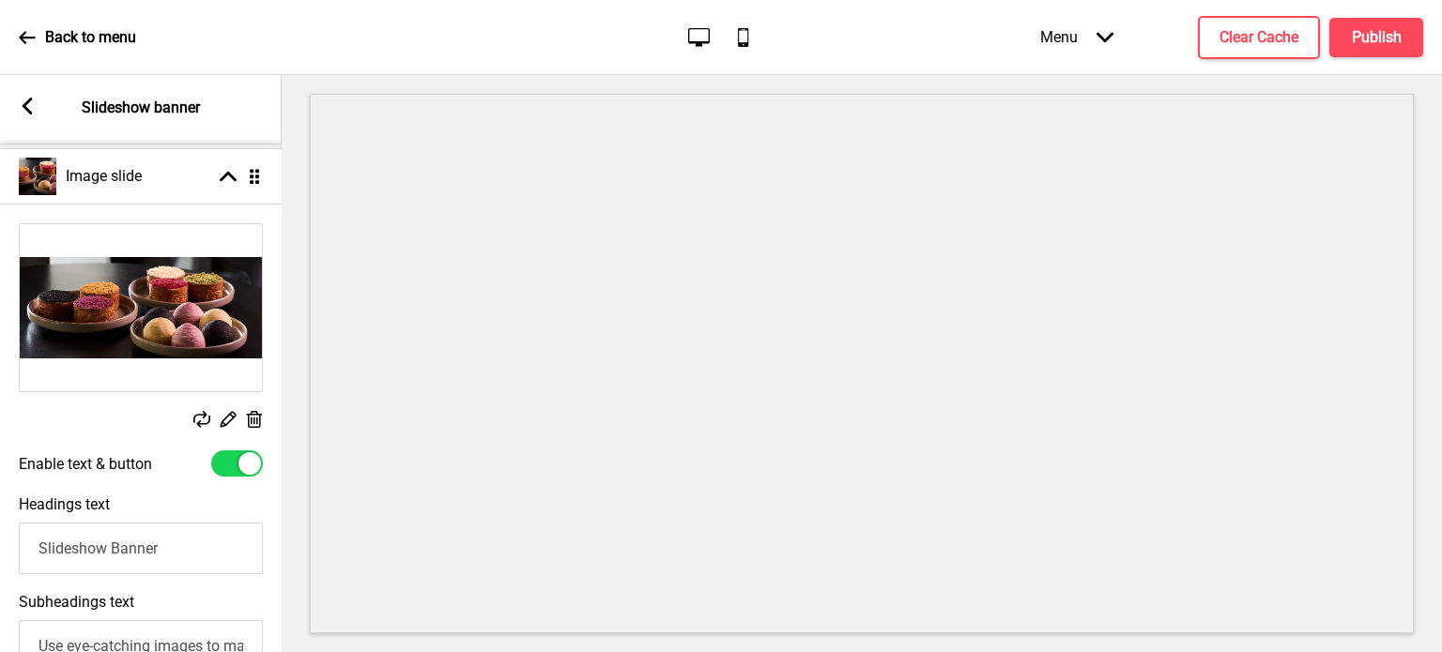
click at [174, 169] on p "Slide settings" at bounding box center [141, 173] width 244 height 21
select select "right"
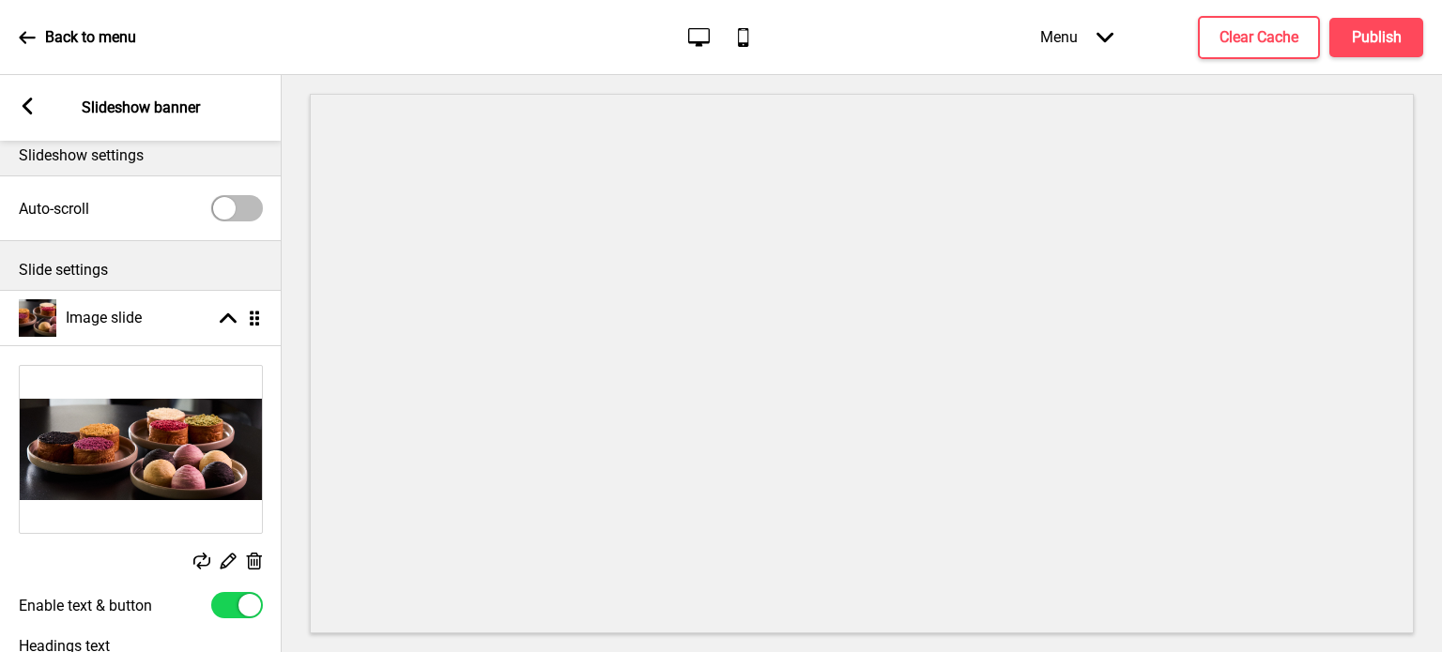
scroll to position [15, 0]
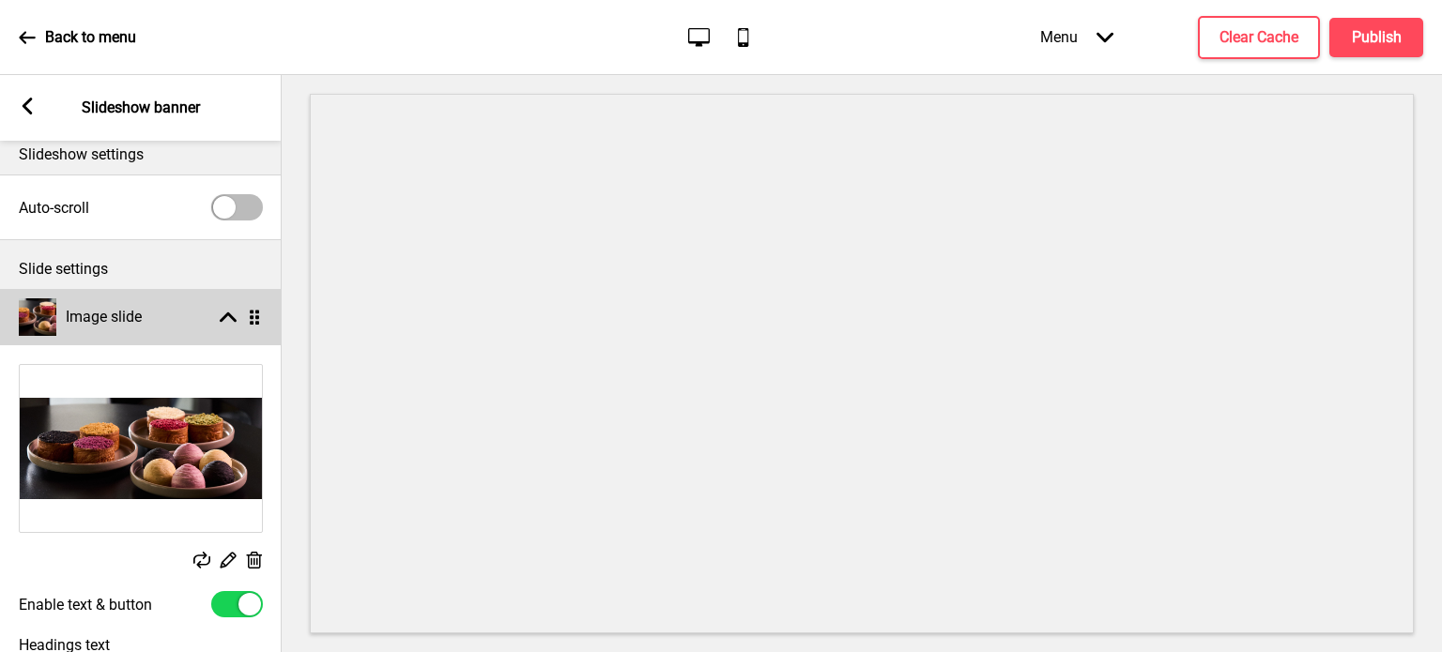
click at [232, 311] on rect at bounding box center [228, 317] width 17 height 17
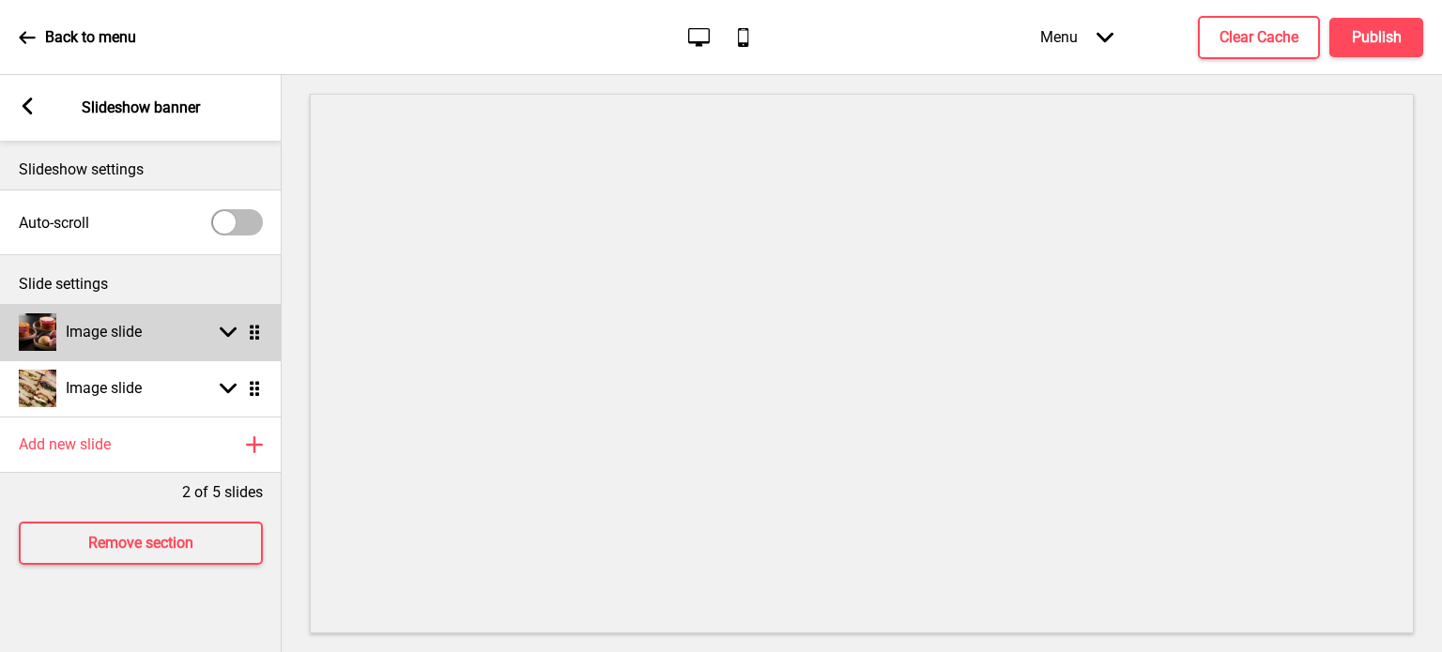
scroll to position [0, 0]
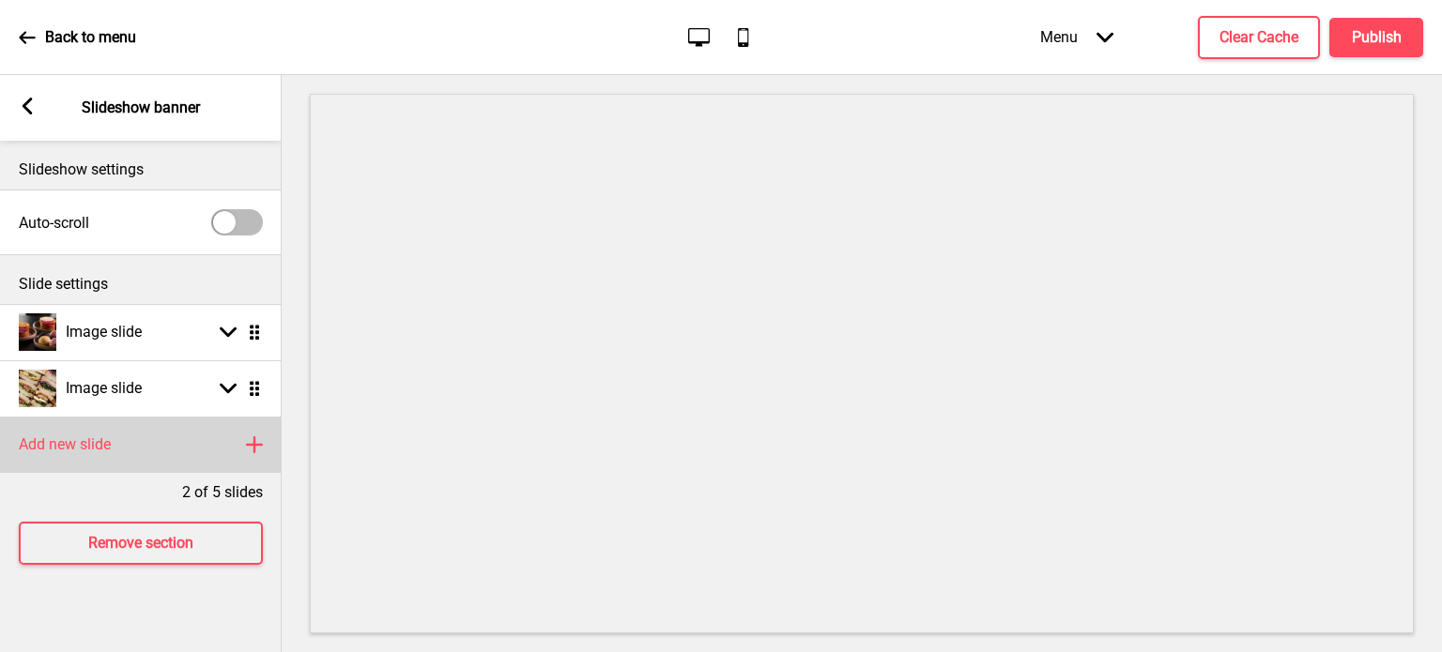
click at [252, 438] on rect at bounding box center [254, 445] width 23 height 23
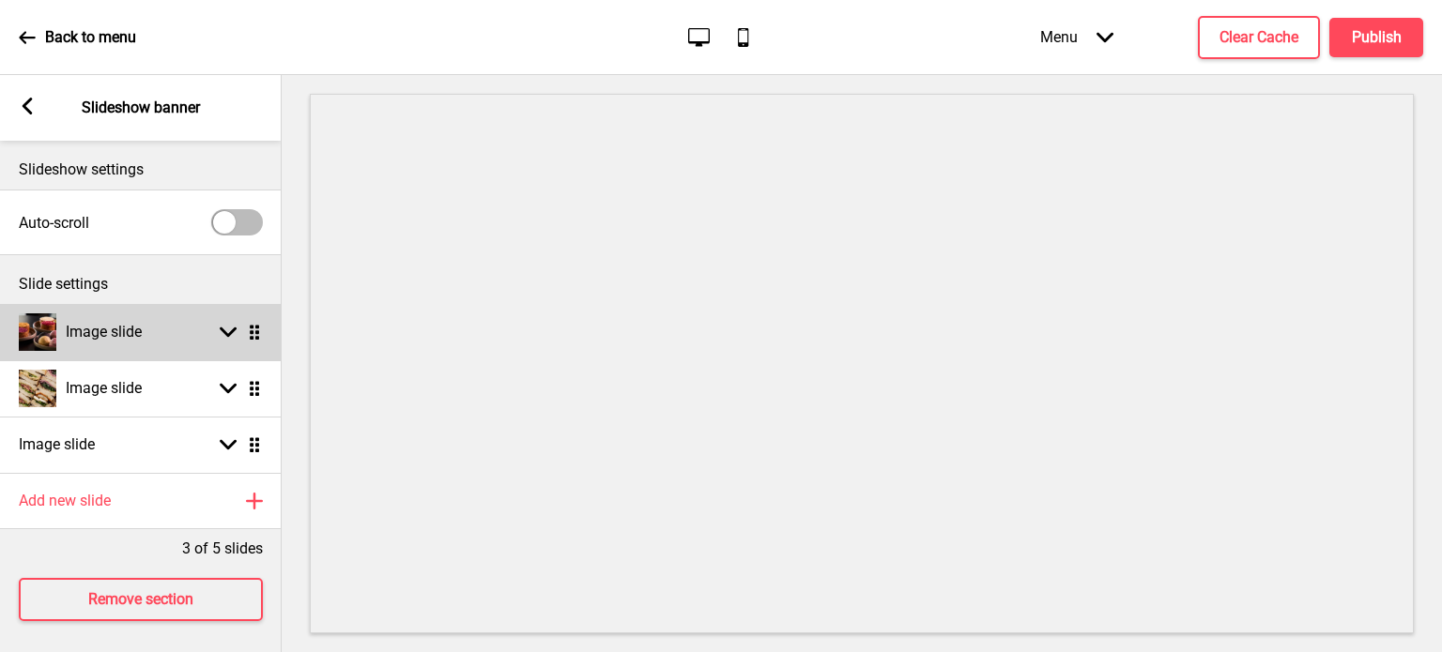
click at [226, 341] on div "Image slide Arrow down Drag" at bounding box center [141, 332] width 282 height 56
select select "right"
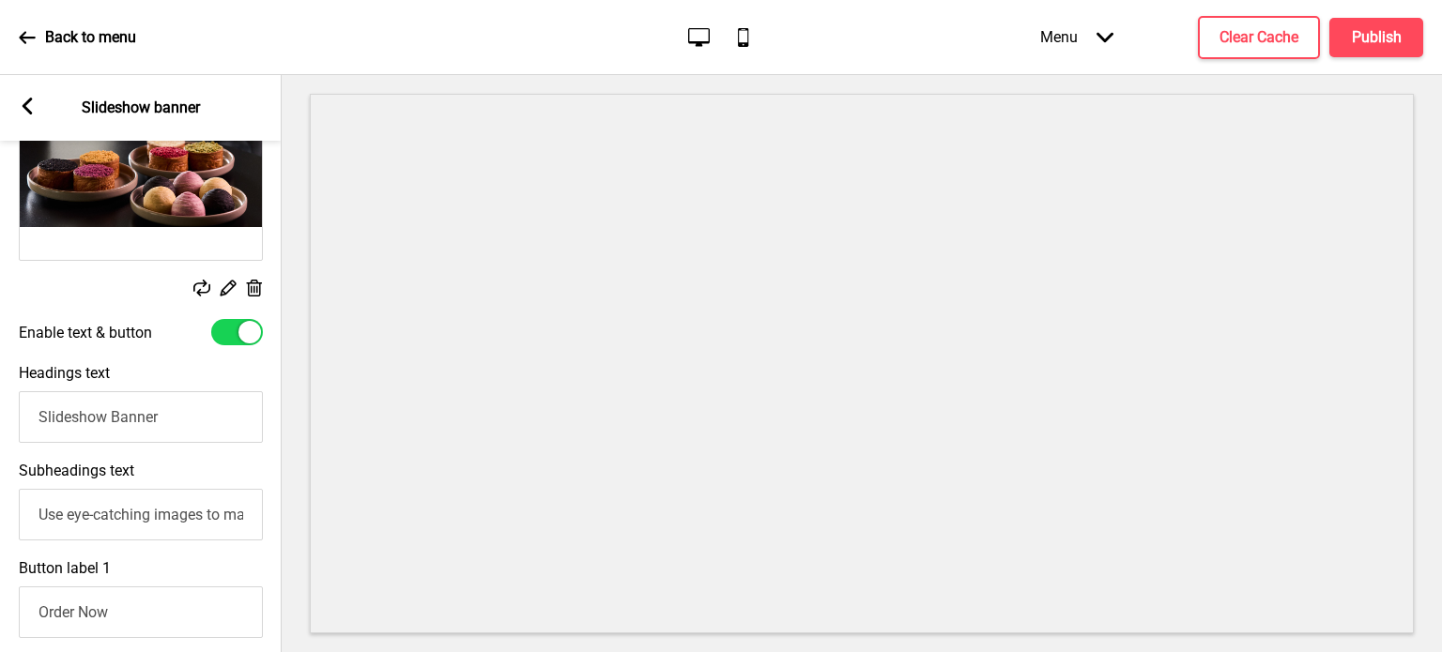
scroll to position [288, 0]
click at [137, 507] on input "Use eye-catching images to make a strong first impression of your brand" at bounding box center [141, 514] width 244 height 52
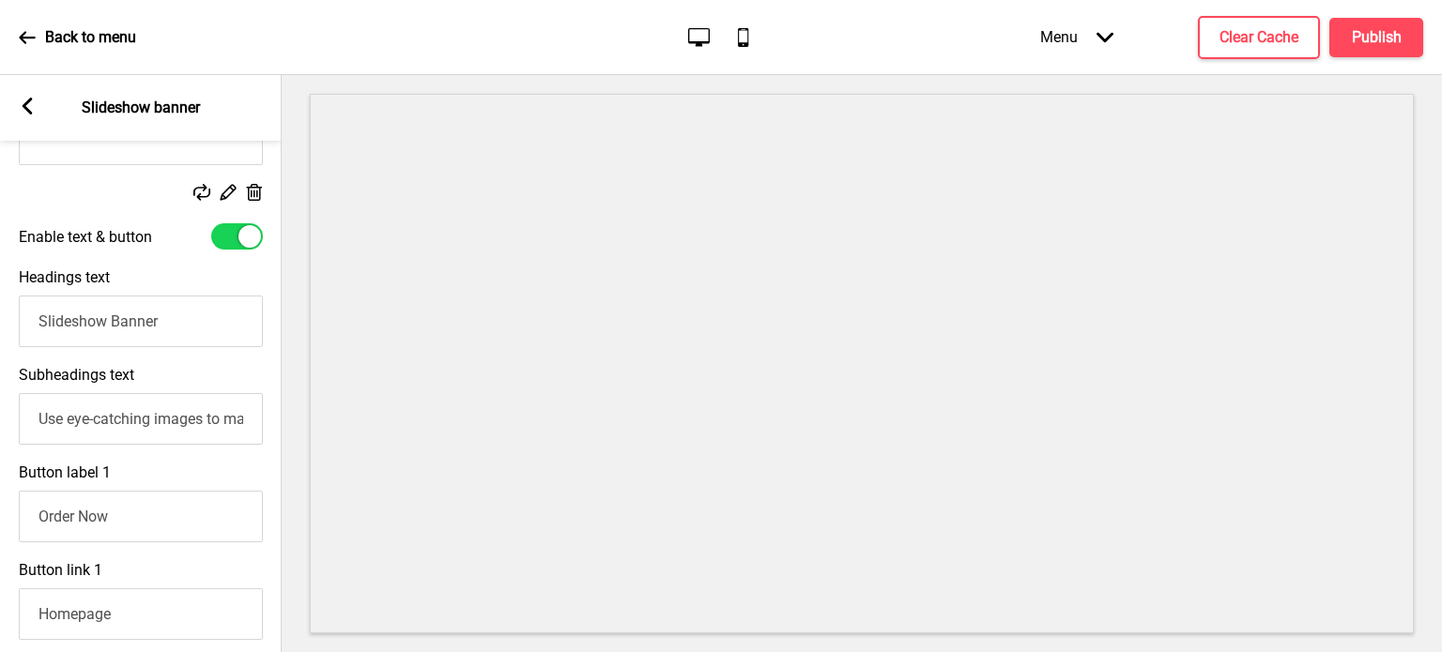
scroll to position [385, 0]
drag, startPoint x: 154, startPoint y: 326, endPoint x: 0, endPoint y: 338, distance: 154.4
click at [0, 338] on div "Headings text Slideshow Banner" at bounding box center [141, 306] width 282 height 98
click at [215, 324] on input "Early Bird Discounts End" at bounding box center [141, 320] width 244 height 52
click at [223, 322] on input "Early Bird Discounts End" at bounding box center [141, 320] width 244 height 52
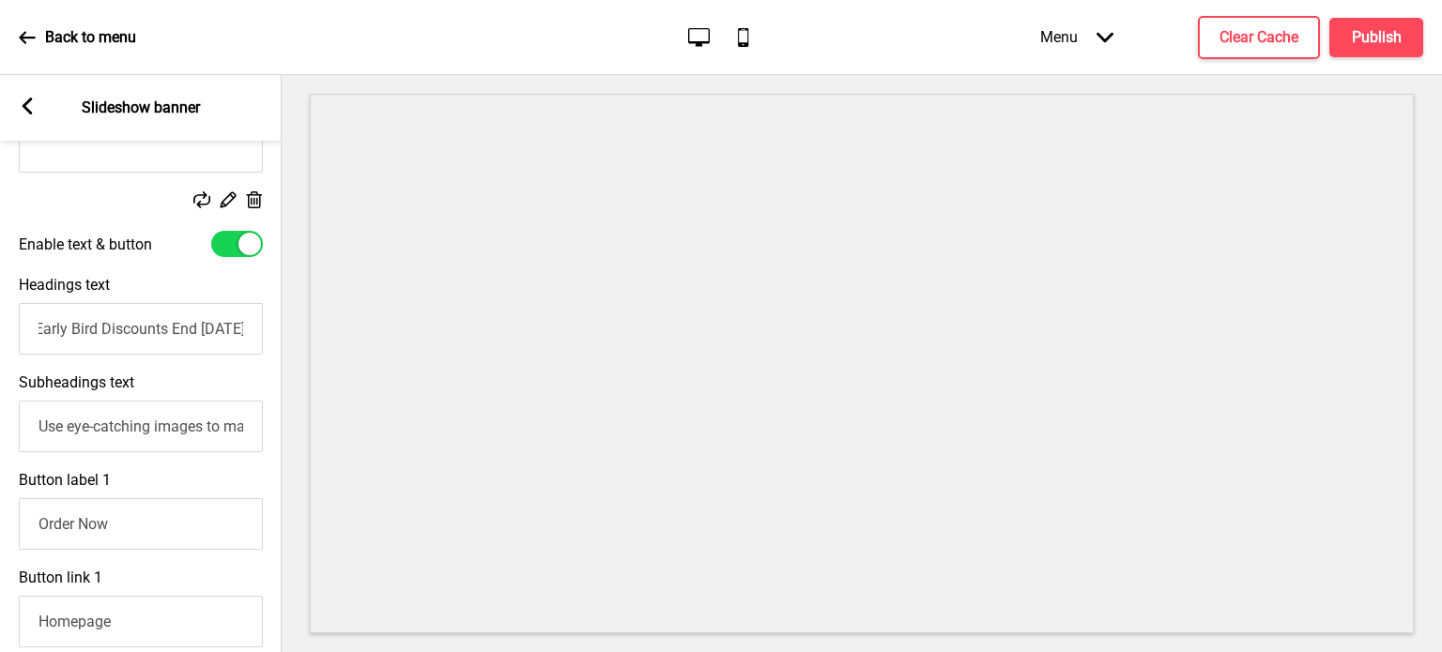
scroll to position [0, 0]
type input "Enjoy 25% off with Early Bird Discounts"
click at [216, 428] on input "Use eye-catching images to make a strong first impression of your brand" at bounding box center [141, 427] width 244 height 52
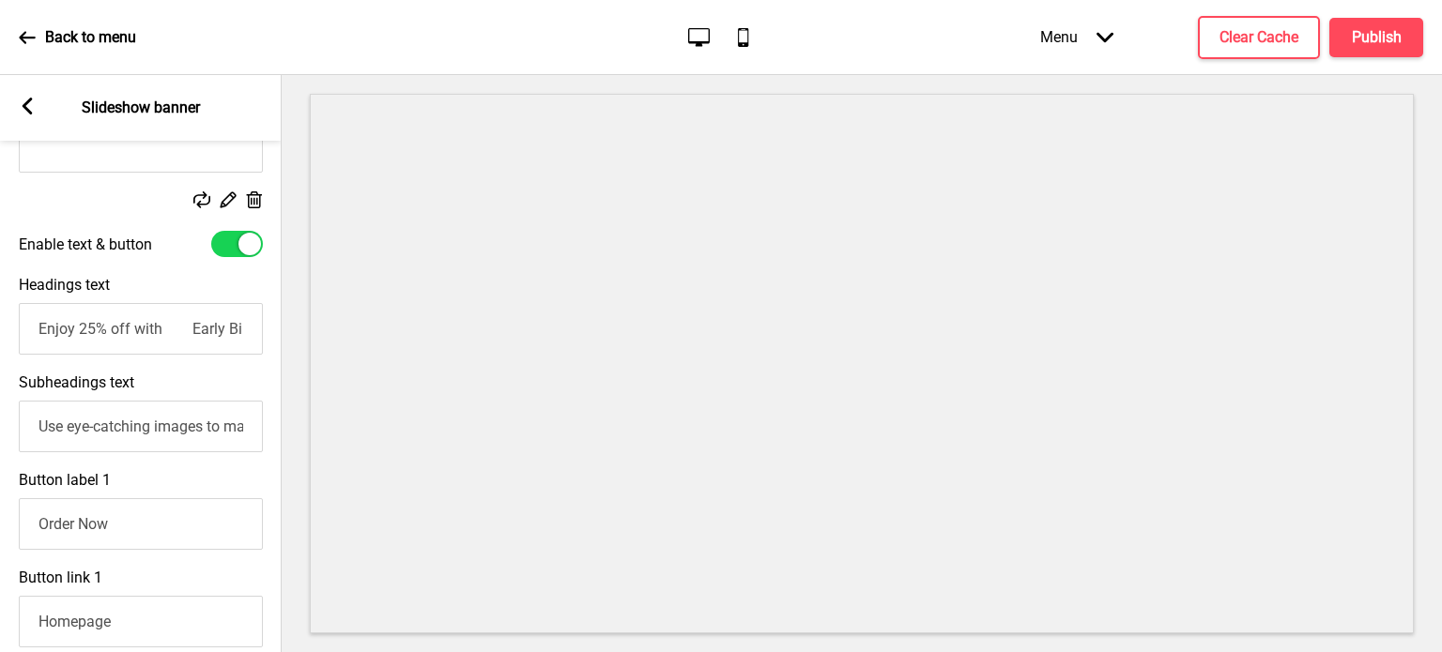
click at [216, 428] on input "Use eye-catching images to make a strong first impression of your brand" at bounding box center [141, 427] width 244 height 52
type input "T&Cs apply"
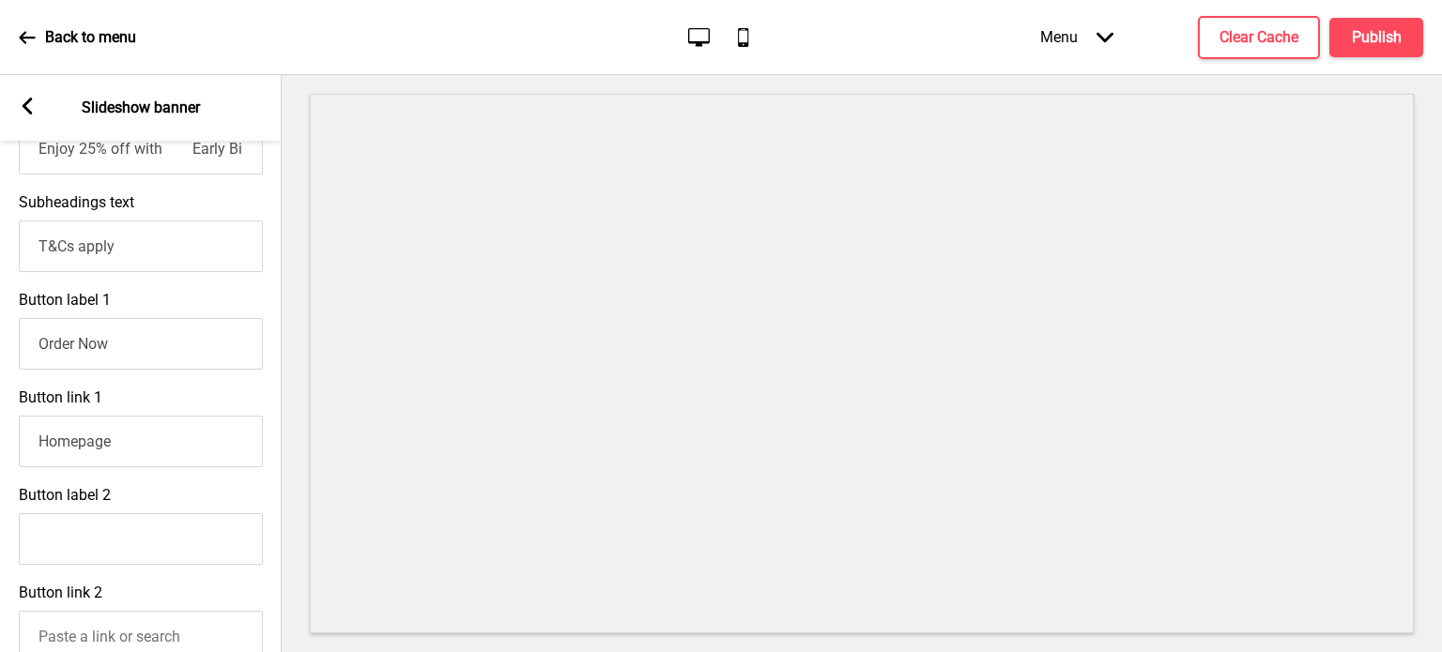
scroll to position [559, 0]
click at [152, 444] on input "Homepage" at bounding box center [141, 438] width 244 height 52
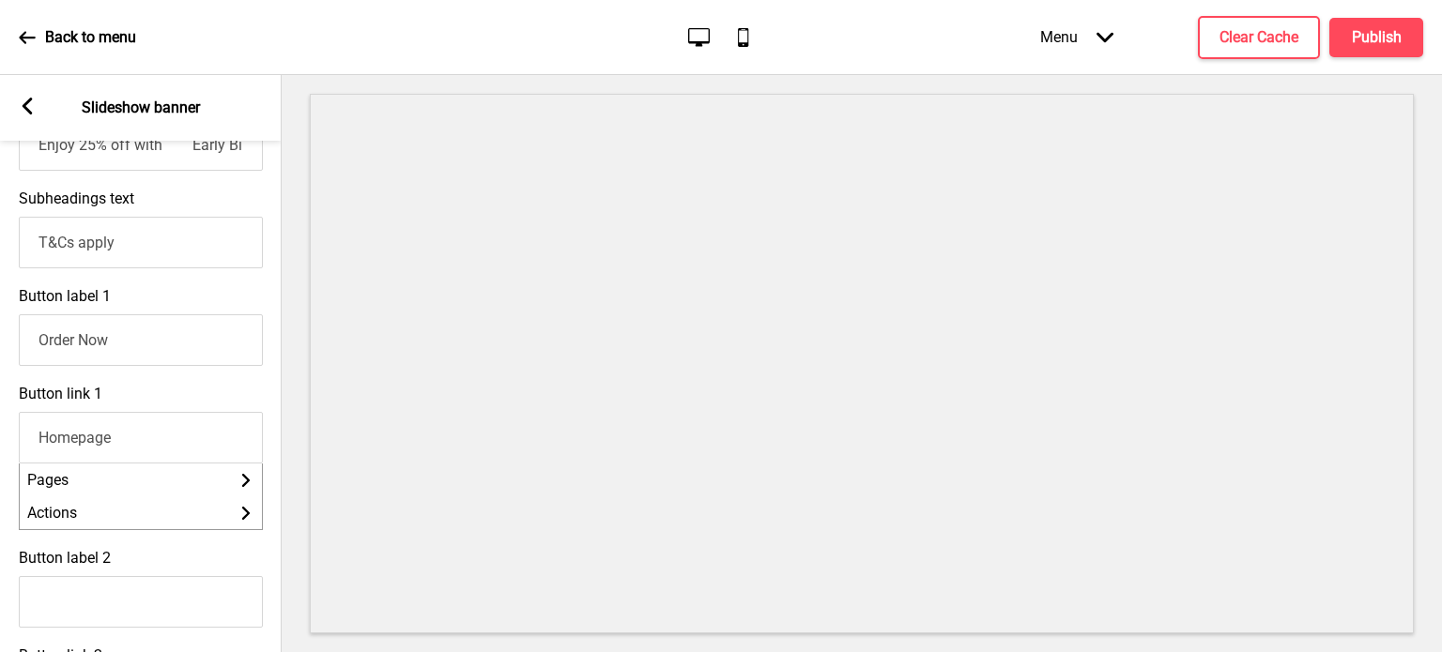
click at [152, 444] on input "Homepage" at bounding box center [141, 438] width 244 height 52
click at [165, 446] on input "Homepage" at bounding box center [141, 438] width 244 height 52
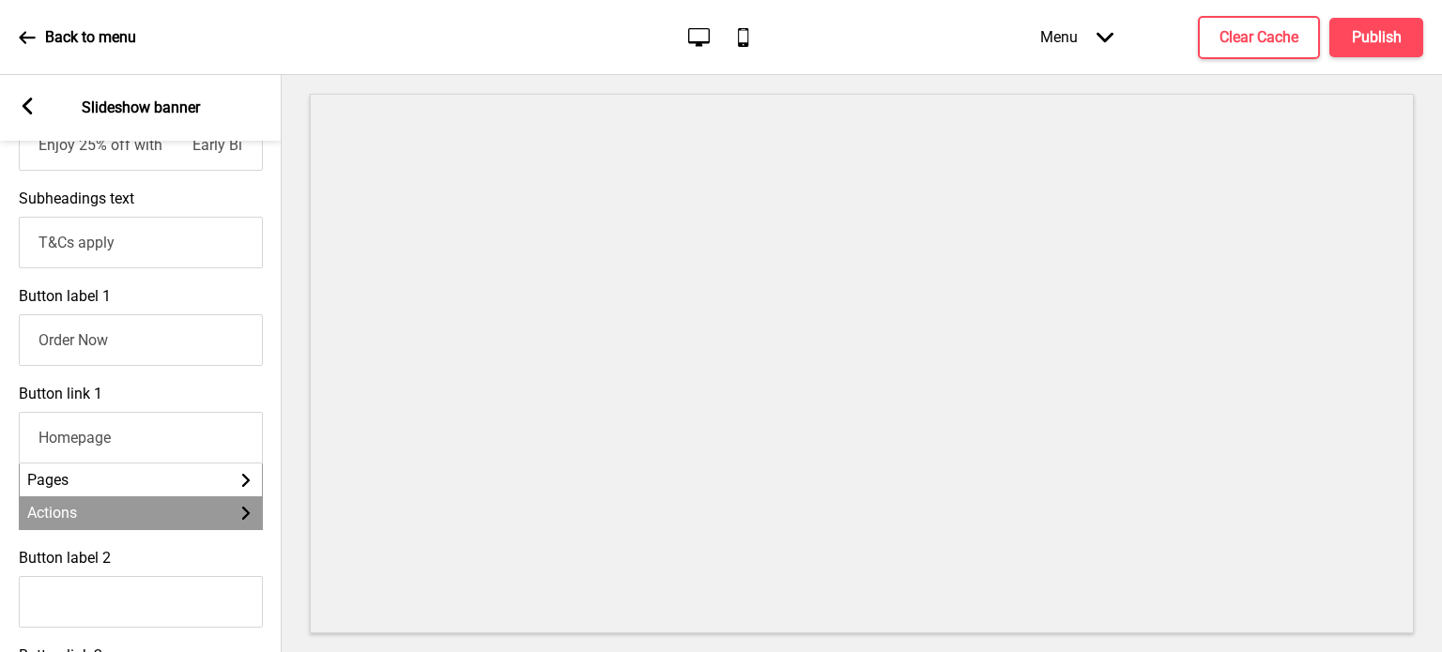
click at [201, 529] on li "Actions Arrow right" at bounding box center [141, 513] width 242 height 33
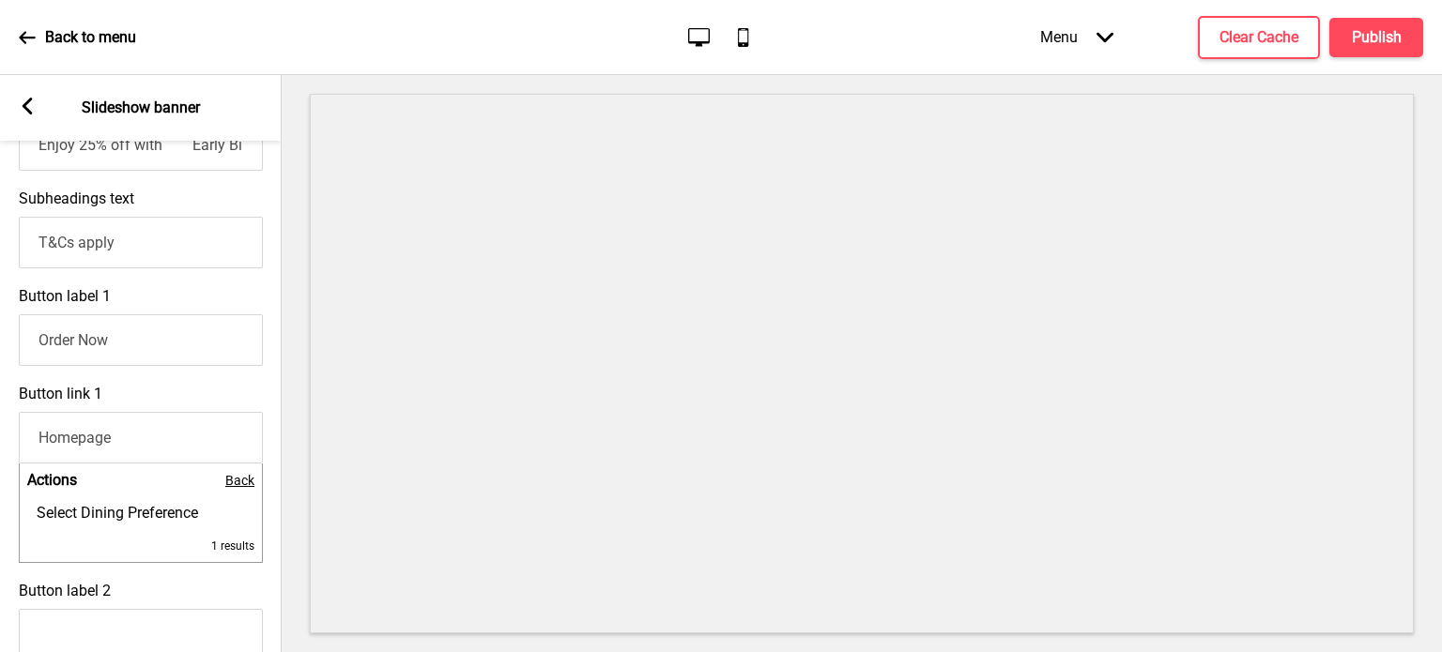
click at [246, 488] on span "Back" at bounding box center [239, 480] width 29 height 15
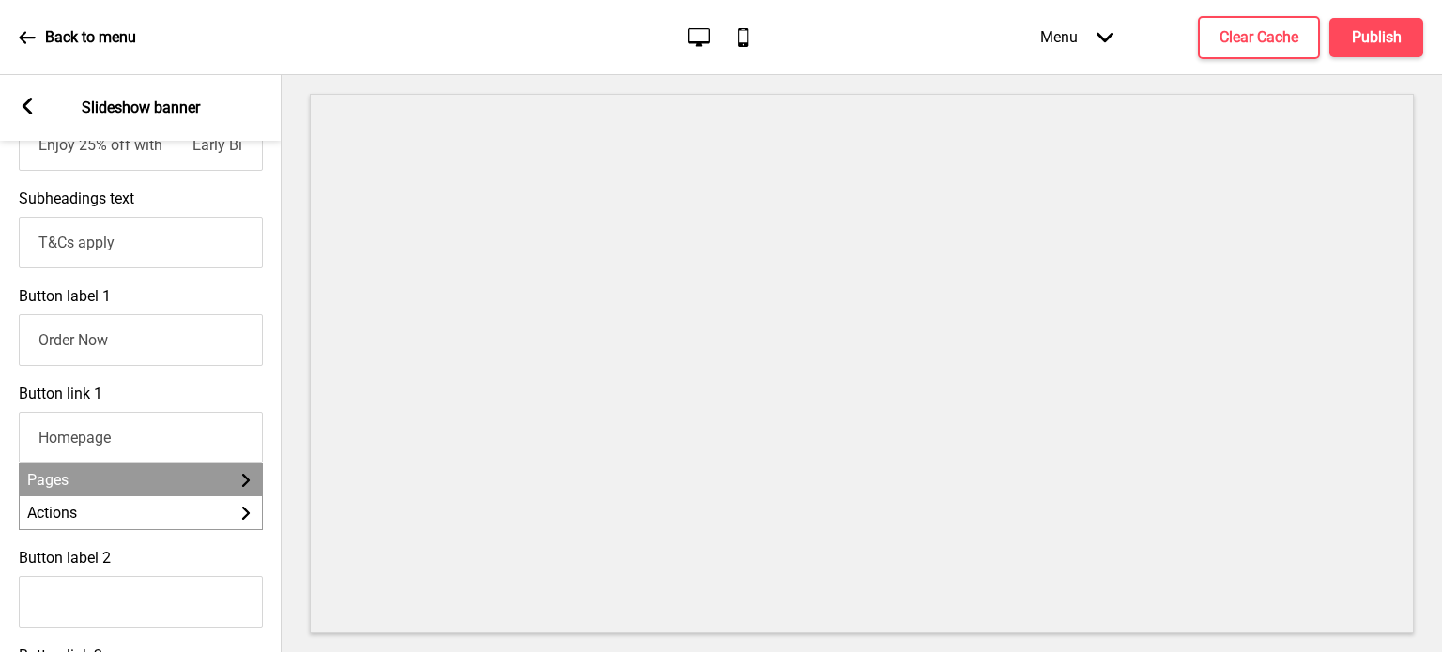
click at [220, 497] on li "Pages Arrow right" at bounding box center [141, 480] width 242 height 33
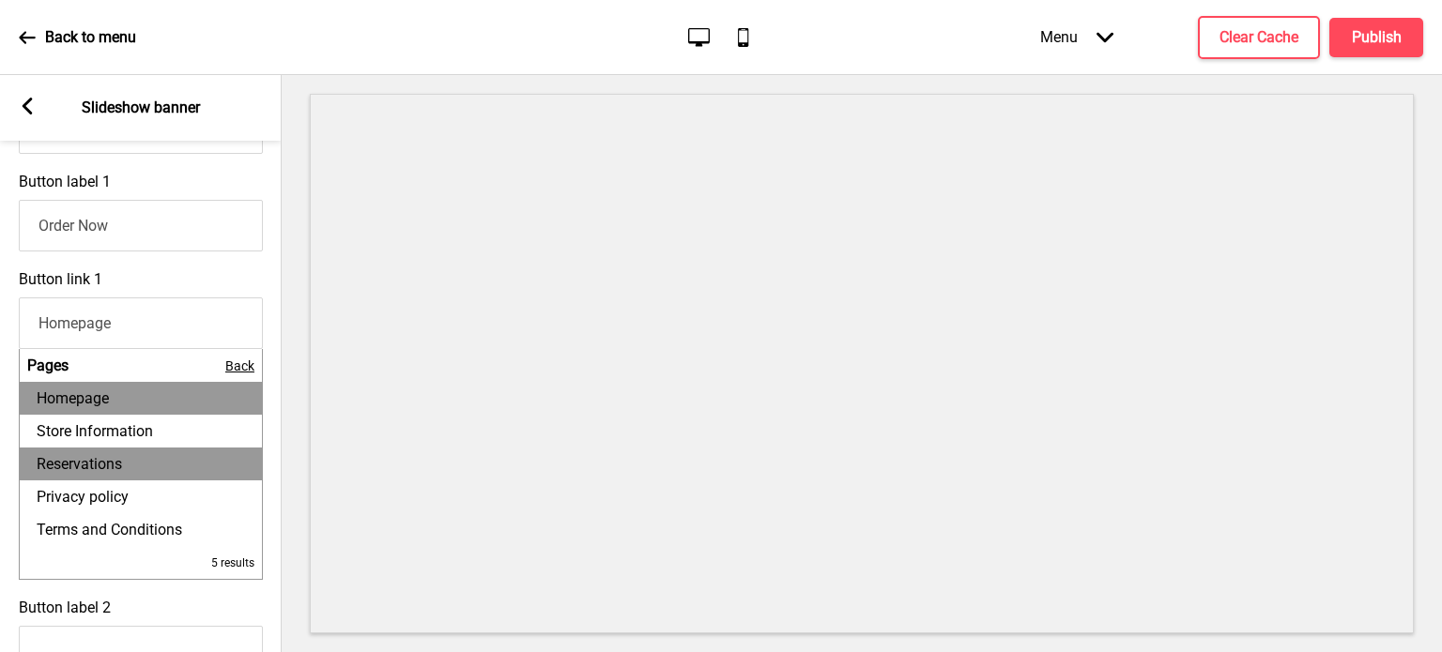
scroll to position [672, 0]
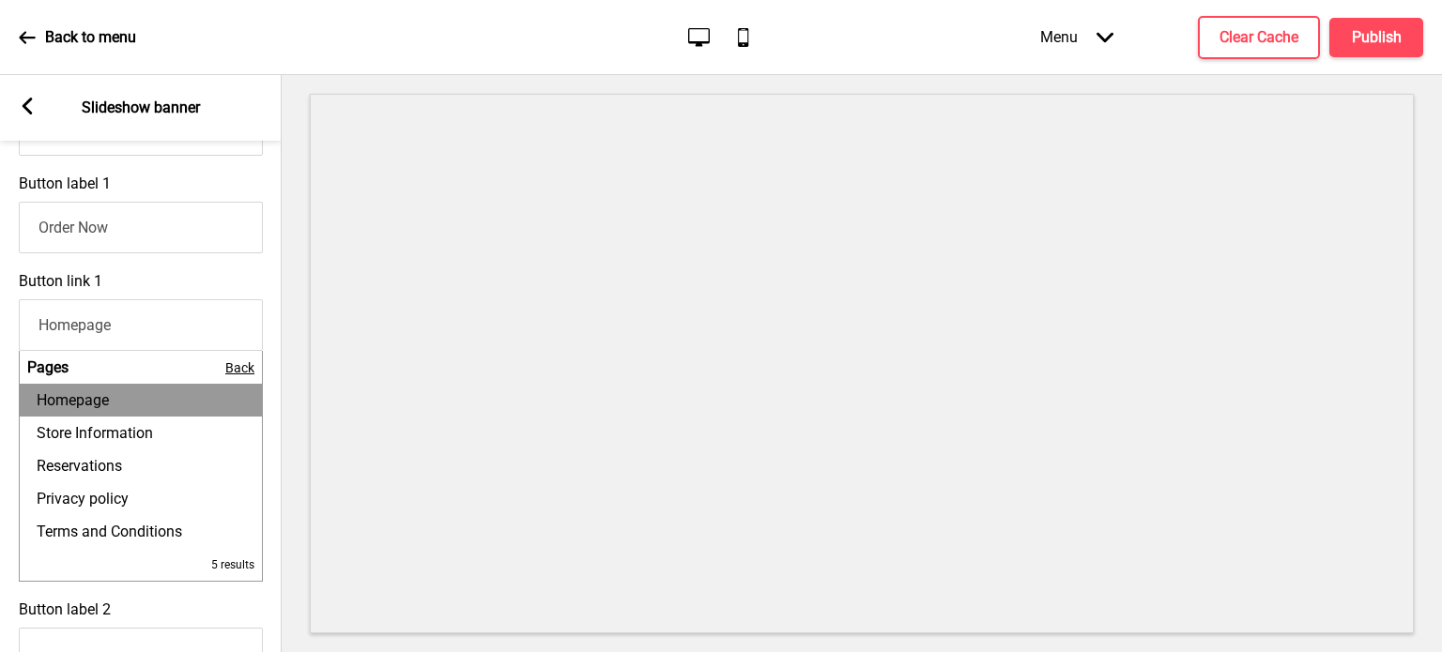
click at [235, 374] on span "Back" at bounding box center [239, 367] width 29 height 15
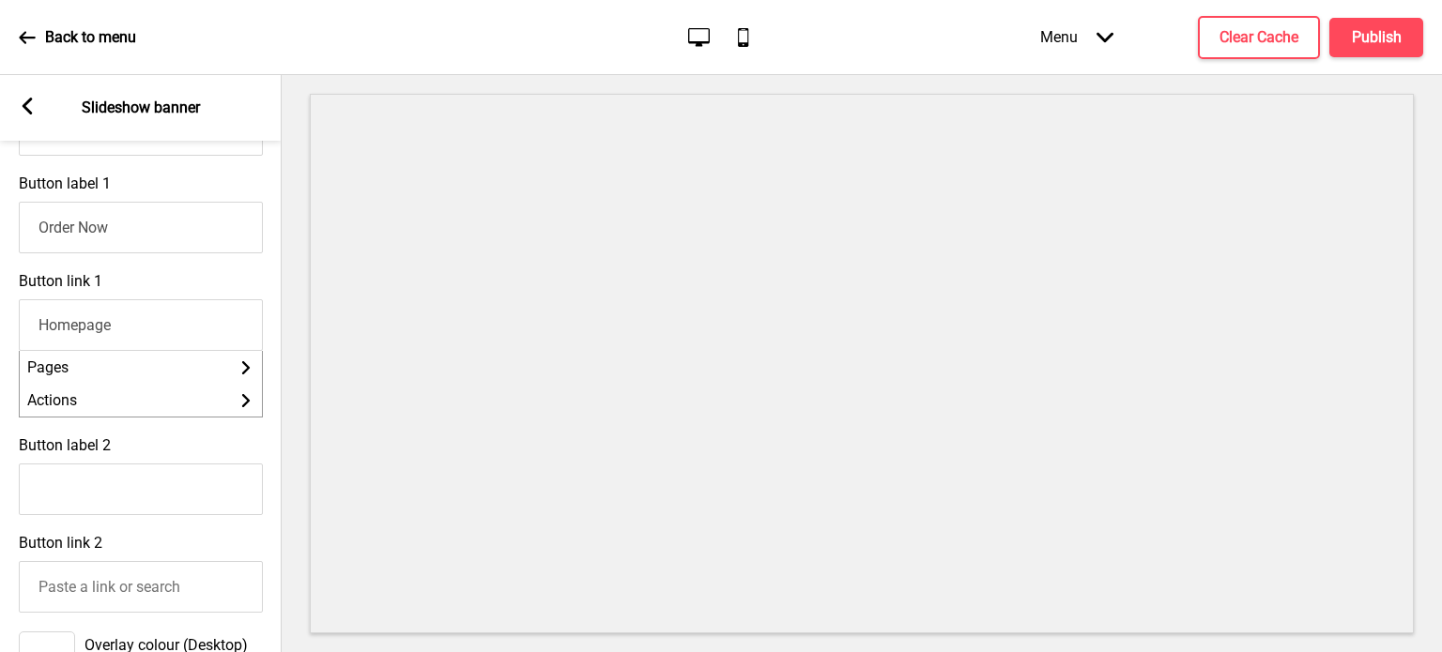
click at [283, 326] on div at bounding box center [862, 363] width 1160 height 577
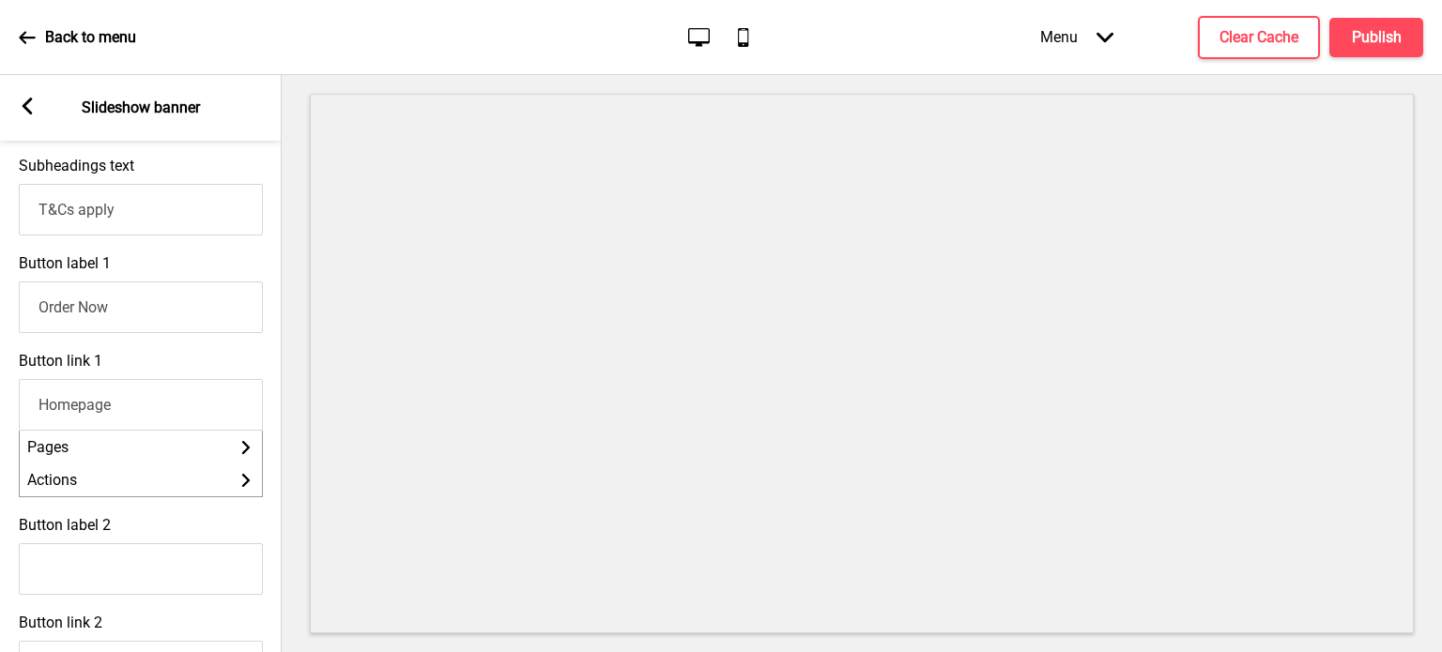
scroll to position [592, 0]
click at [229, 454] on li "Pages Arrow right" at bounding box center [141, 447] width 242 height 33
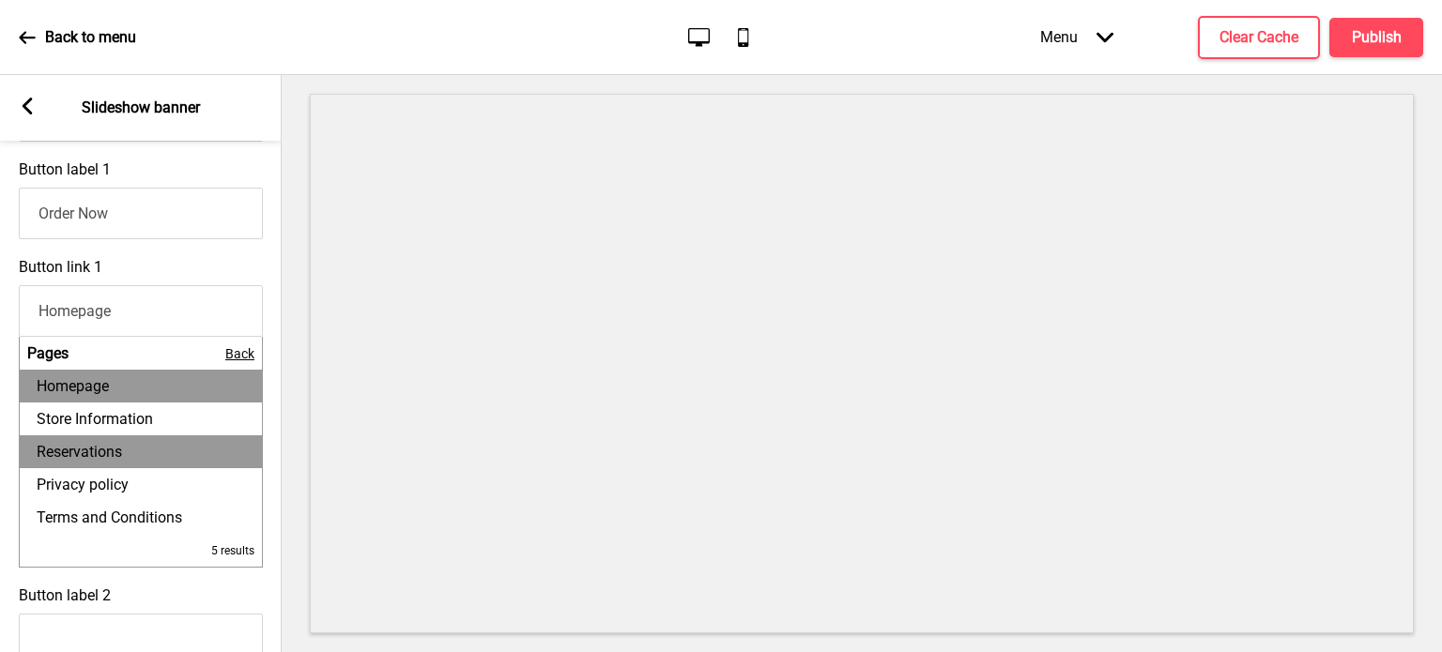
scroll to position [680, 0]
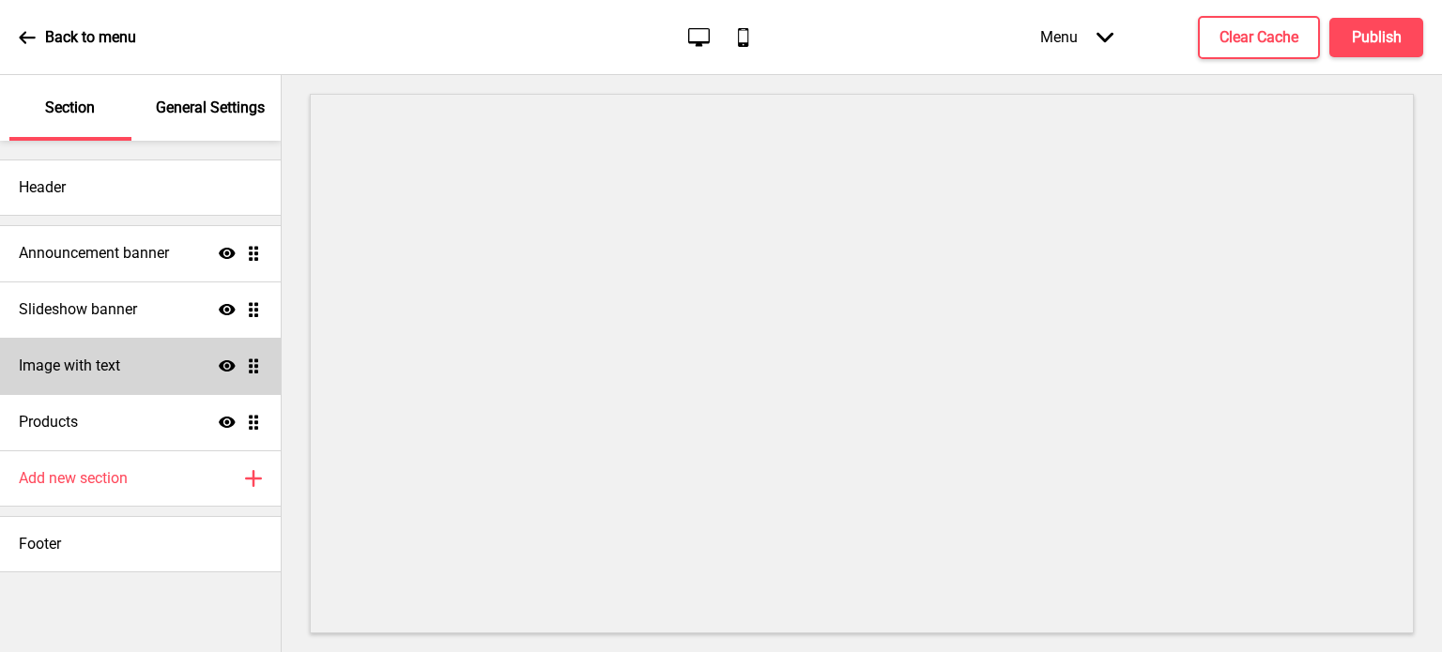
click at [257, 370] on ul "Announcement banner Show Drag Slideshow banner Show Drag Image with text Show D…" at bounding box center [140, 337] width 281 height 225
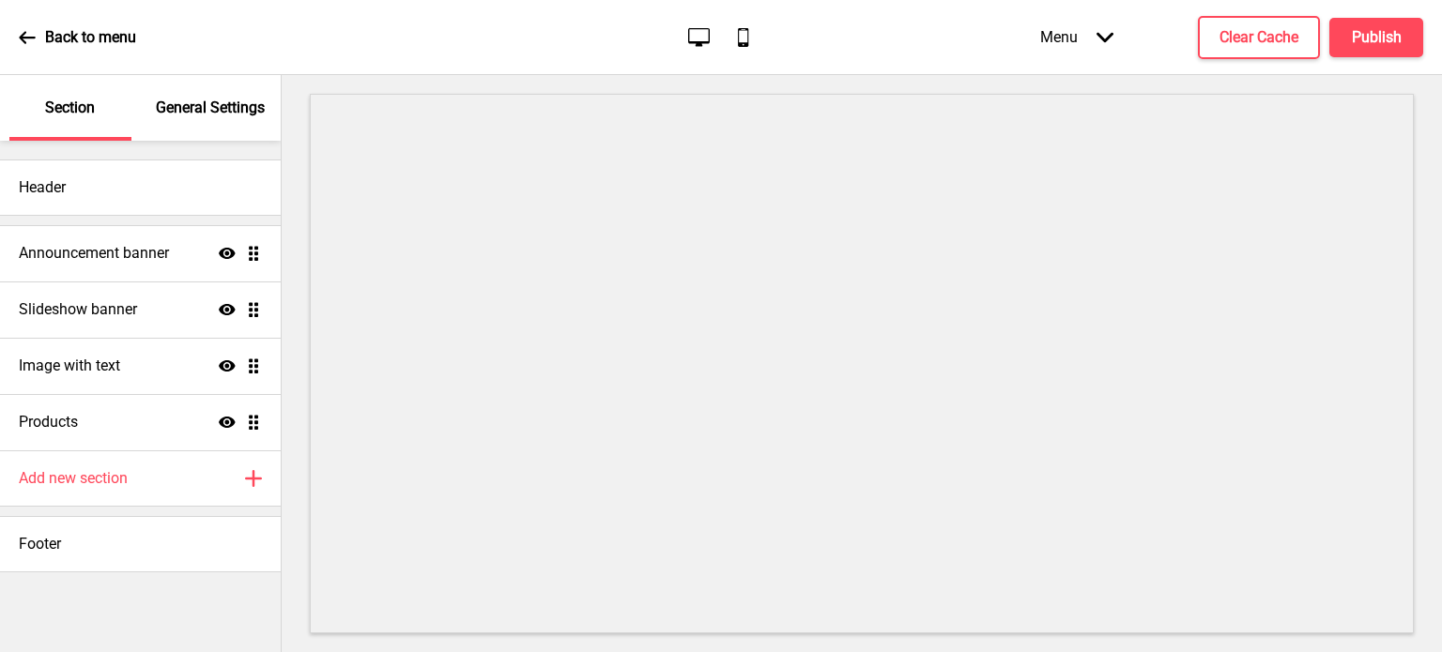
click at [253, 314] on ul "Announcement banner Show Drag Slideshow banner Show Drag Image with text Show D…" at bounding box center [140, 337] width 281 height 225
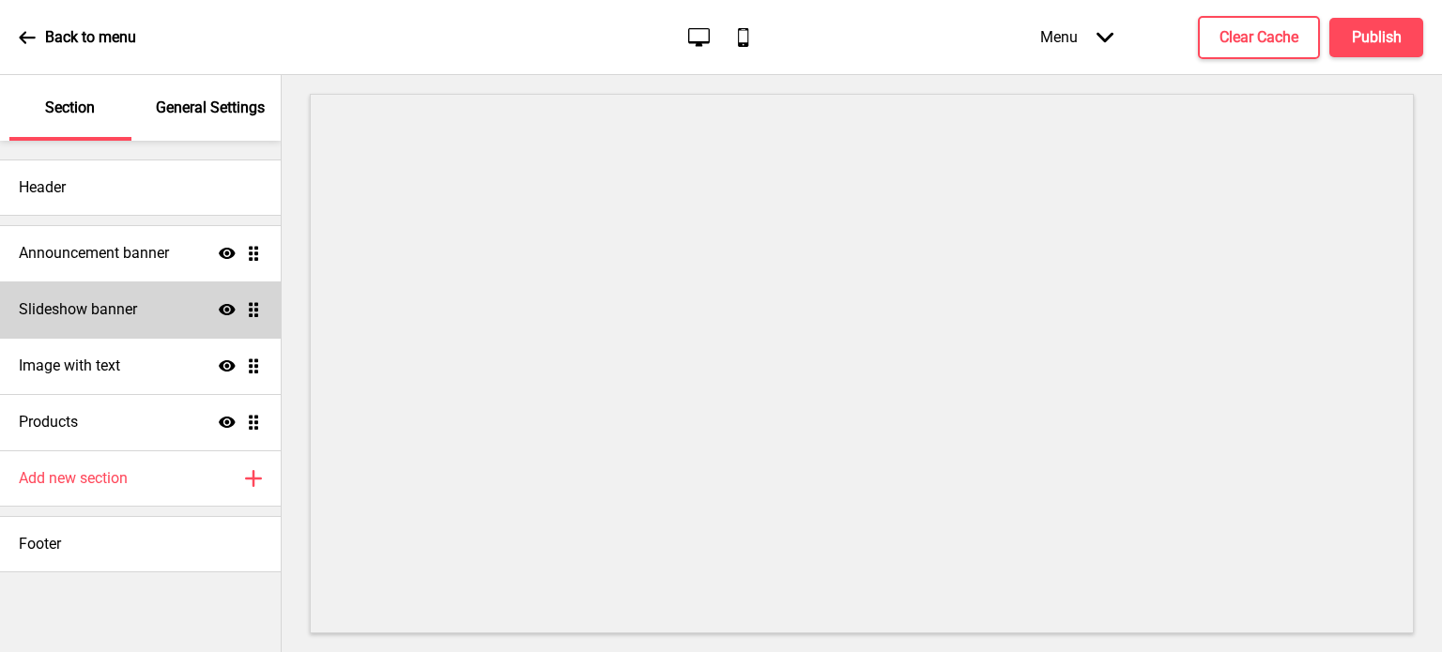
click at [129, 313] on h4 "Slideshow banner" at bounding box center [78, 309] width 118 height 21
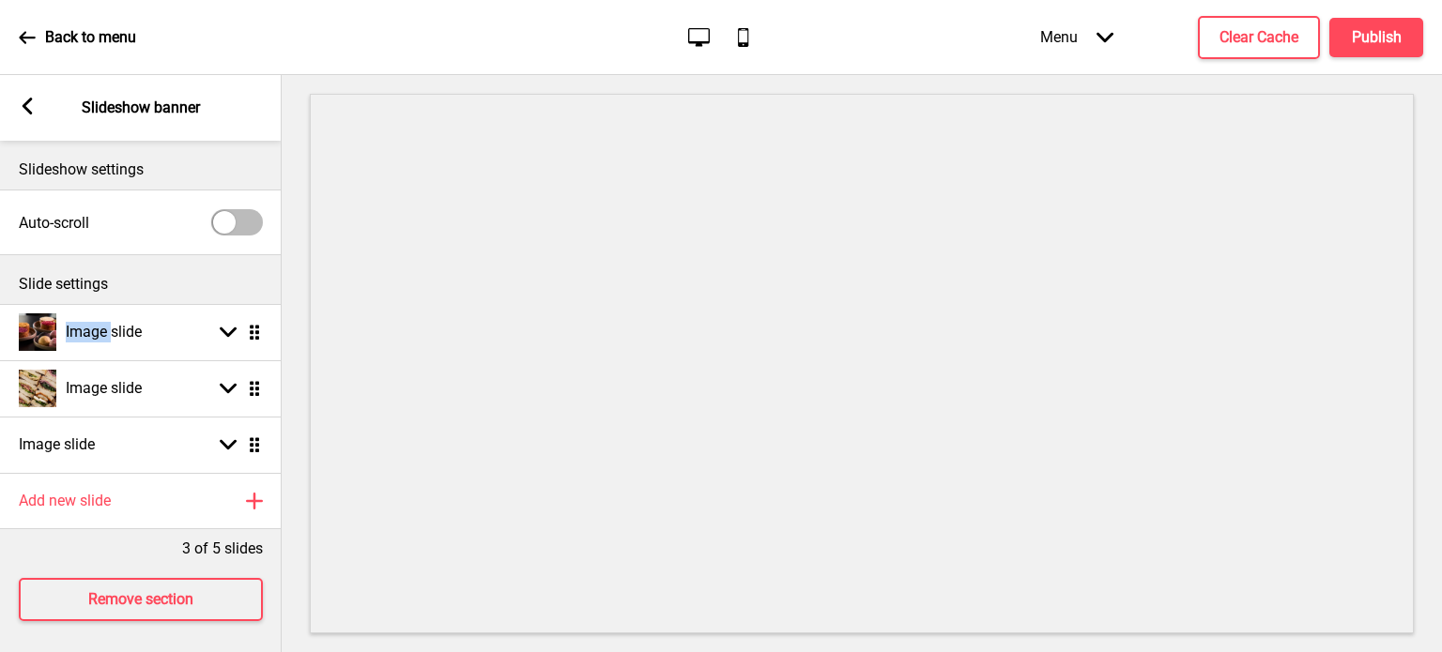
click at [129, 314] on div "Image slide" at bounding box center [80, 333] width 123 height 38
select select "right"
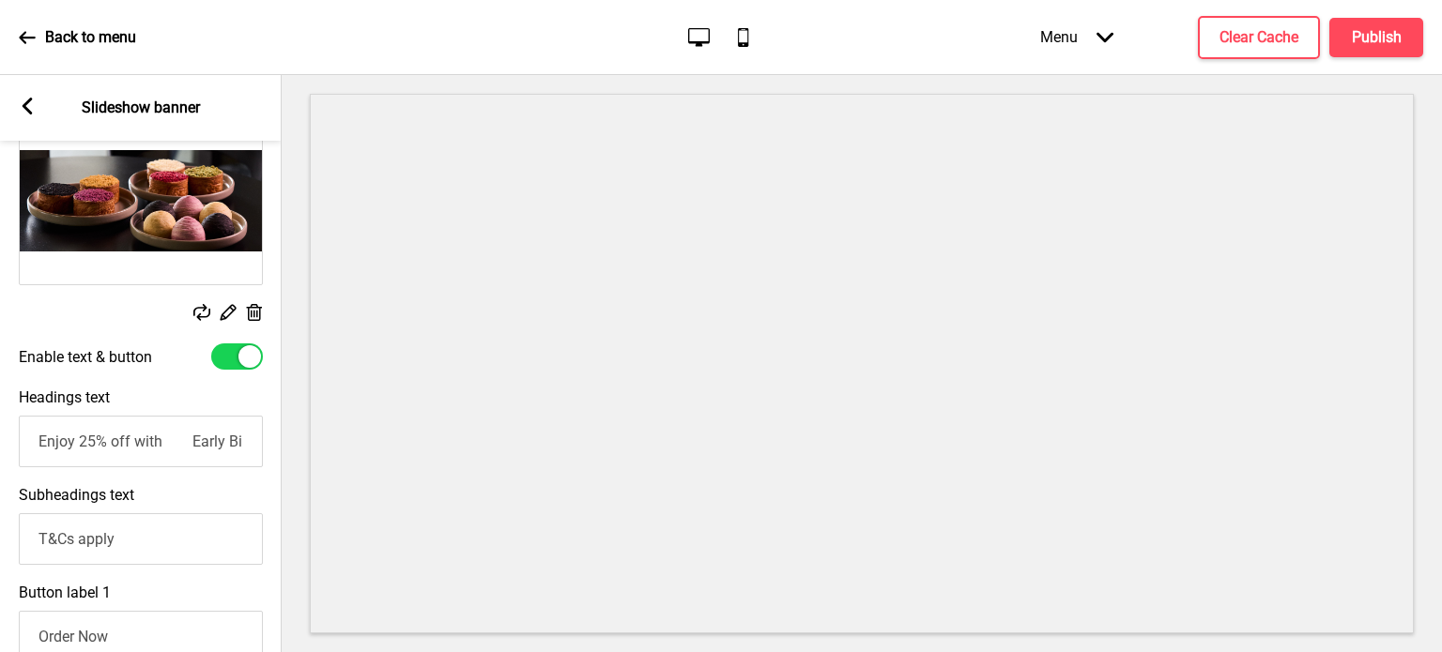
scroll to position [265, 0]
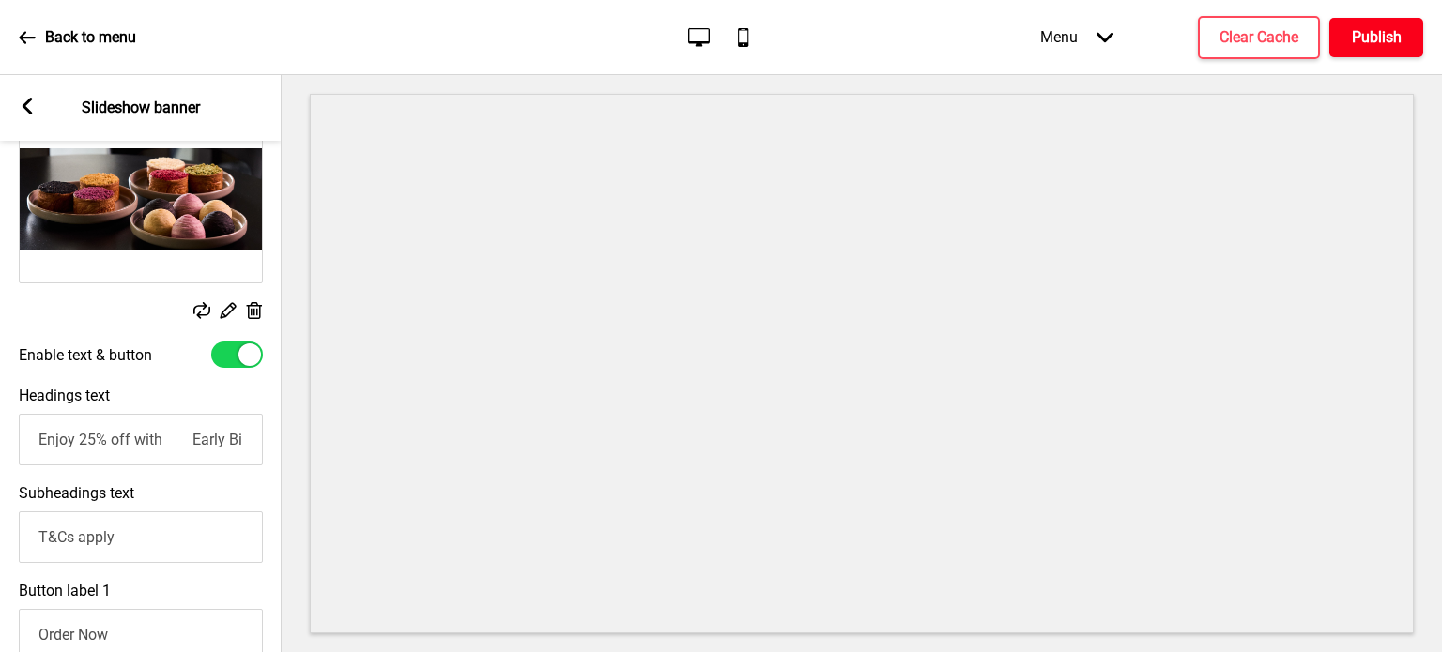
click at [1365, 40] on h4 "Publish" at bounding box center [1377, 37] width 50 height 21
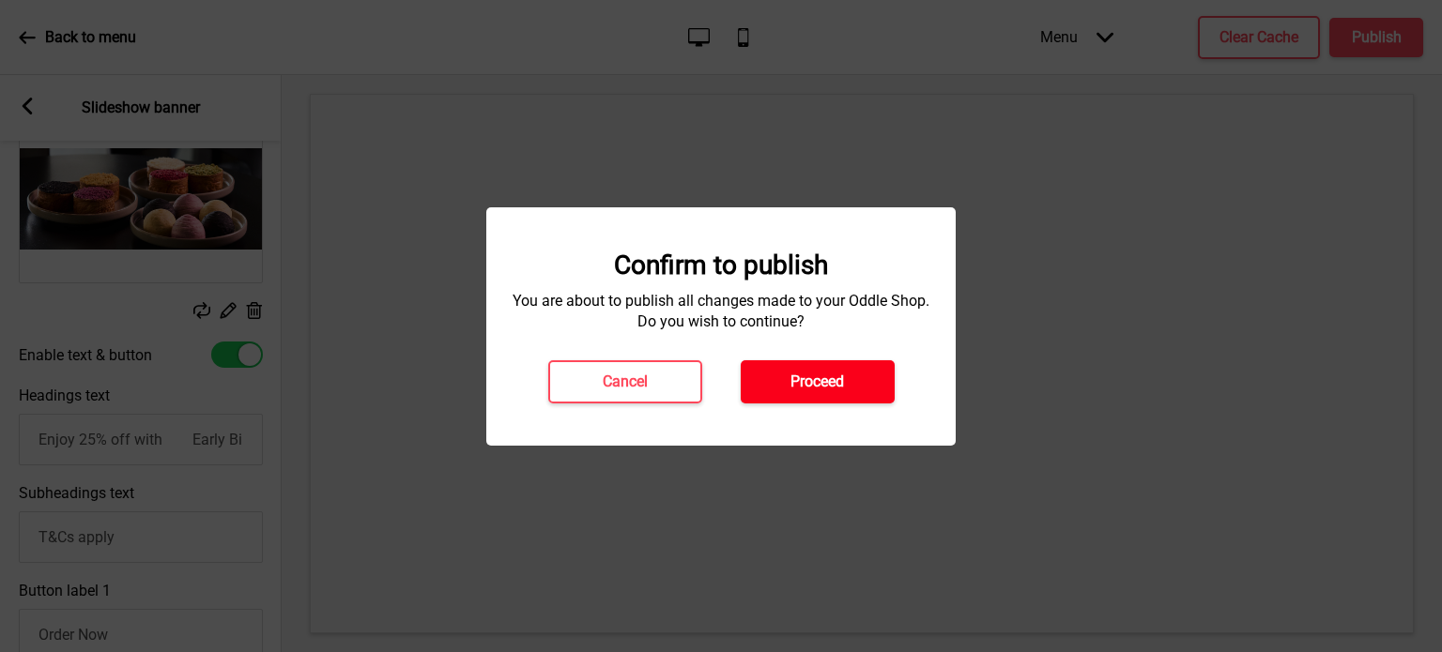
click at [860, 376] on button "Proceed" at bounding box center [818, 381] width 154 height 43
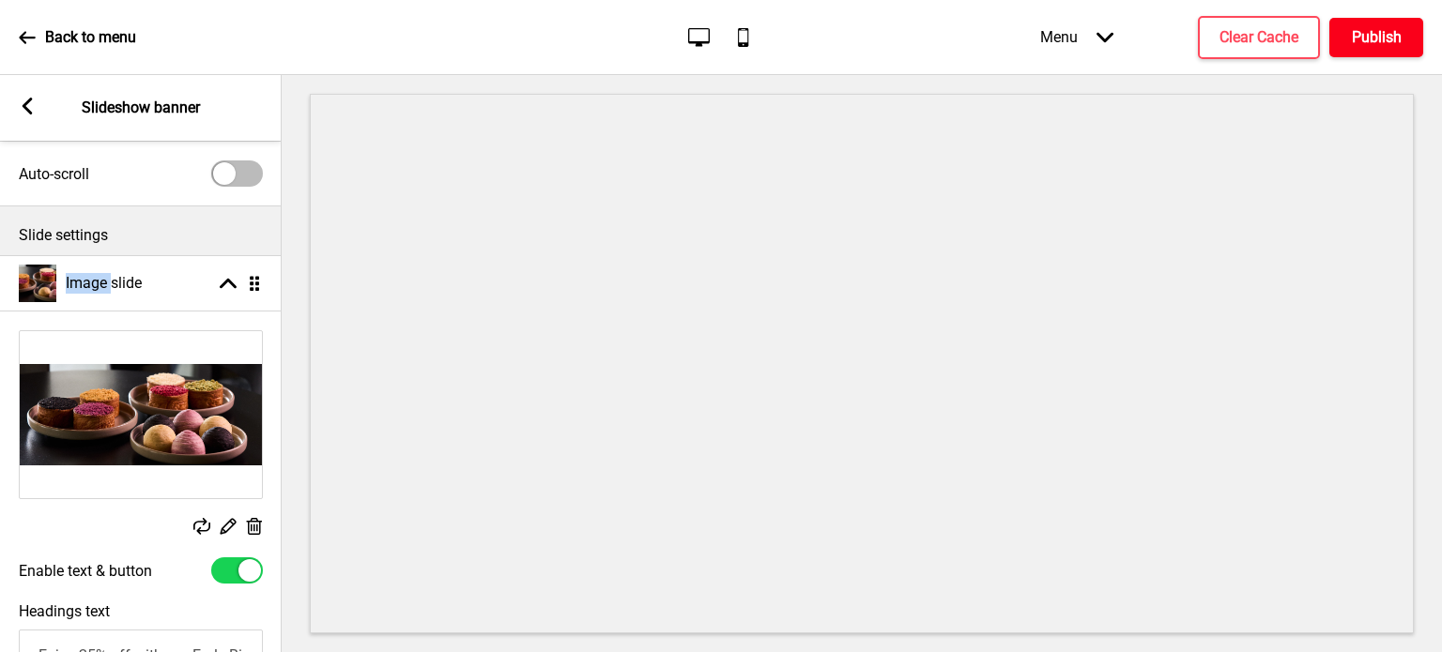
scroll to position [44, 0]
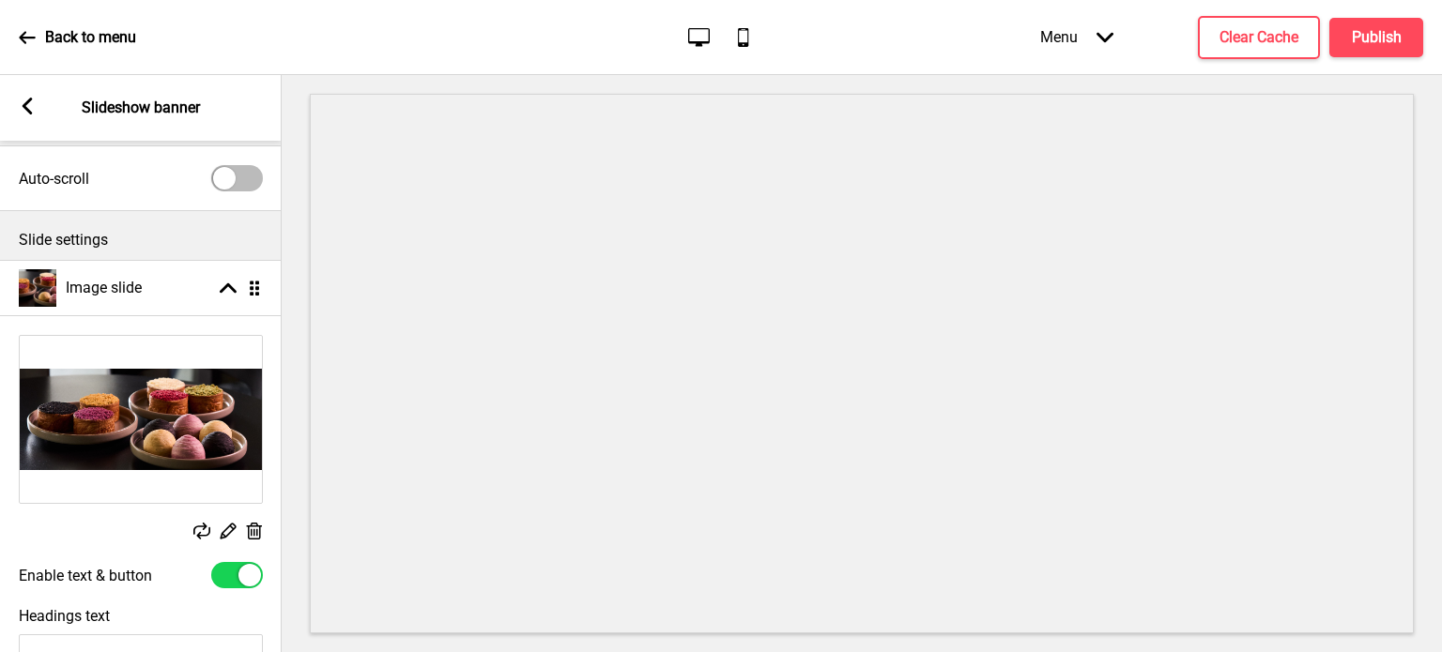
click at [233, 581] on div at bounding box center [237, 575] width 52 height 26
click at [233, 581] on div at bounding box center [224, 575] width 23 height 23
checkbox input "true"
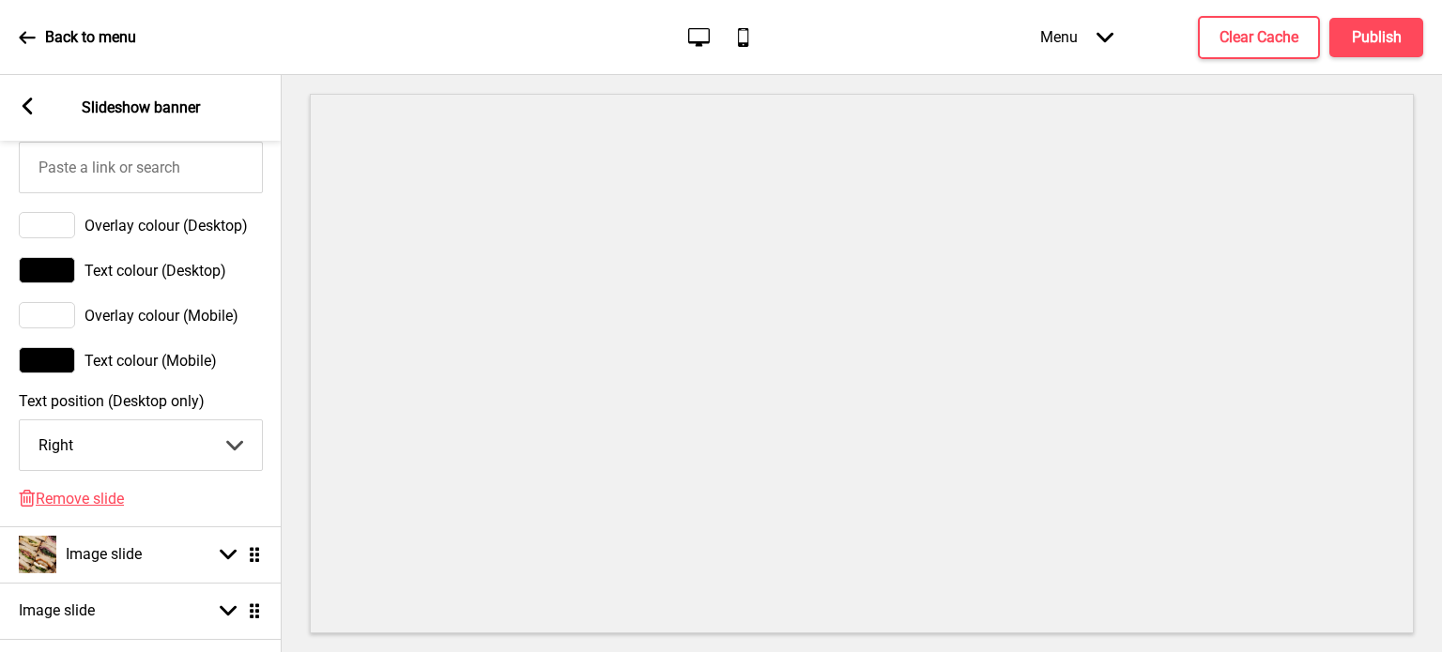
scroll to position [1070, 0]
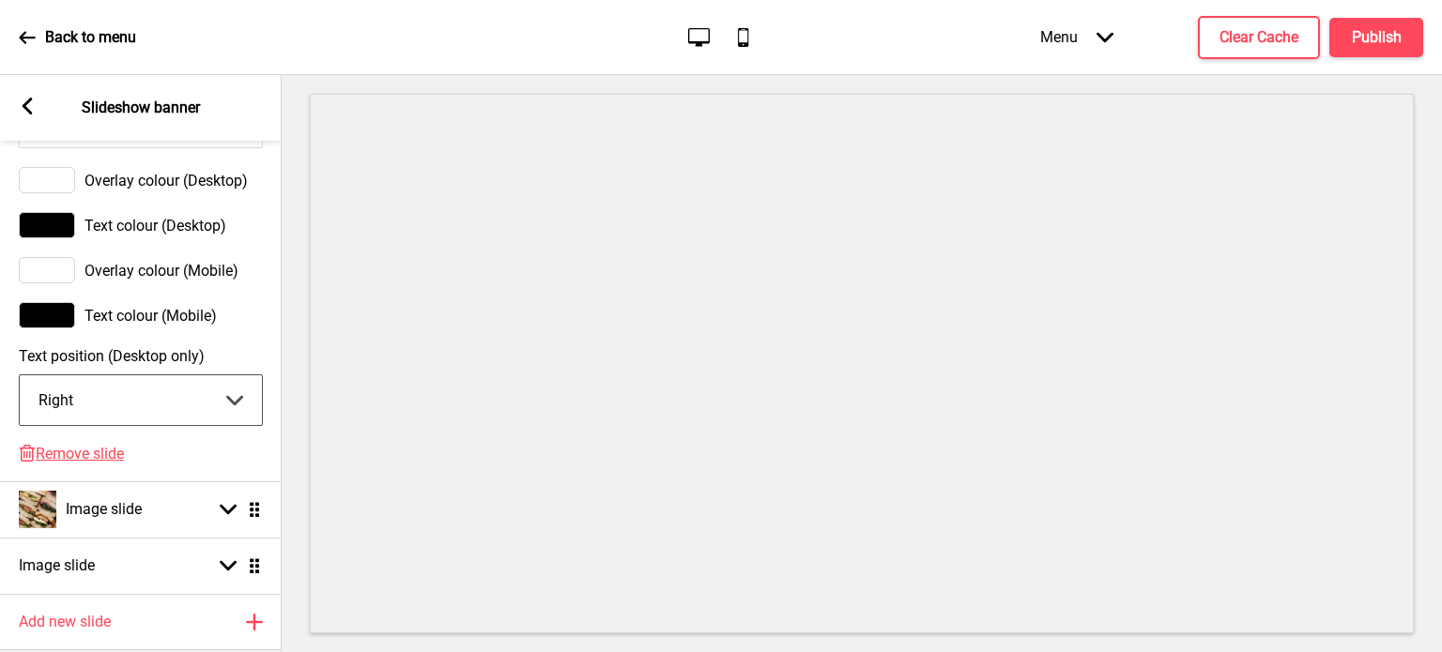
click at [227, 406] on select "Center Left Right" at bounding box center [141, 400] width 242 height 50
select select "center"
click at [20, 390] on select "Center Left Right" at bounding box center [141, 400] width 242 height 50
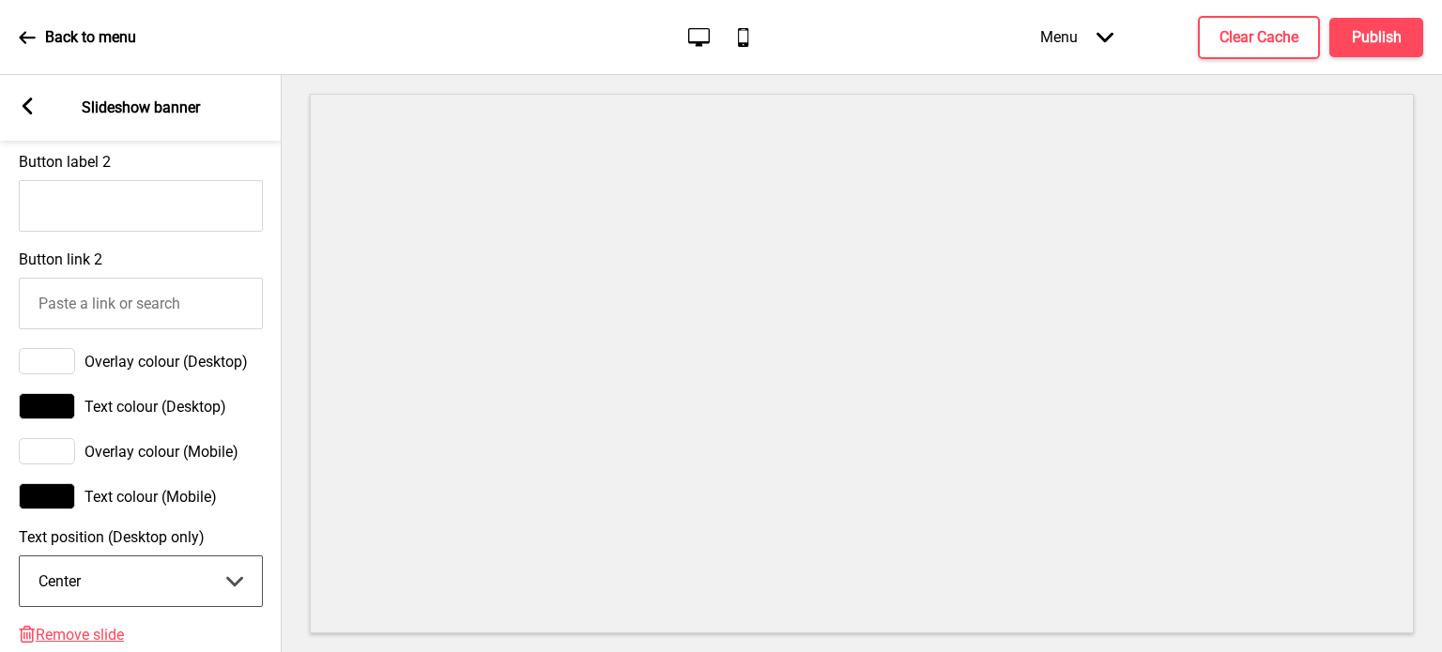
scroll to position [871, 0]
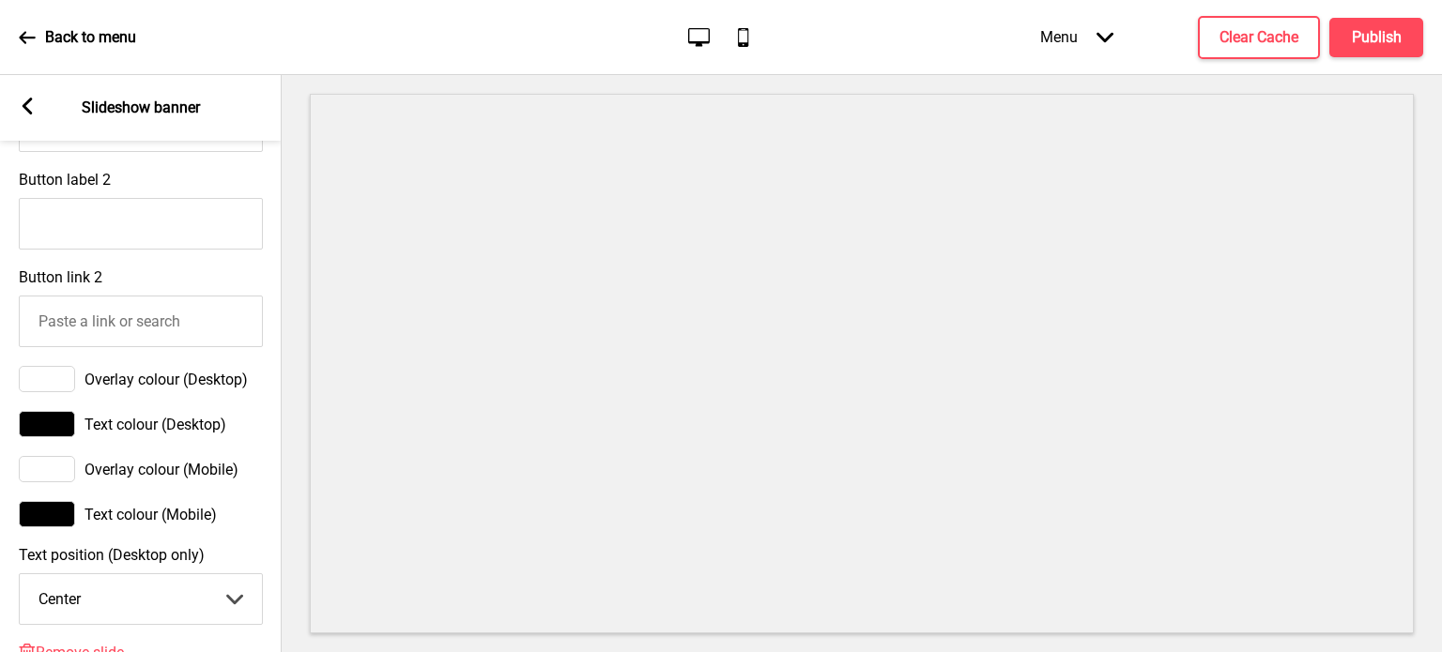
click at [46, 483] on div at bounding box center [47, 469] width 56 height 26
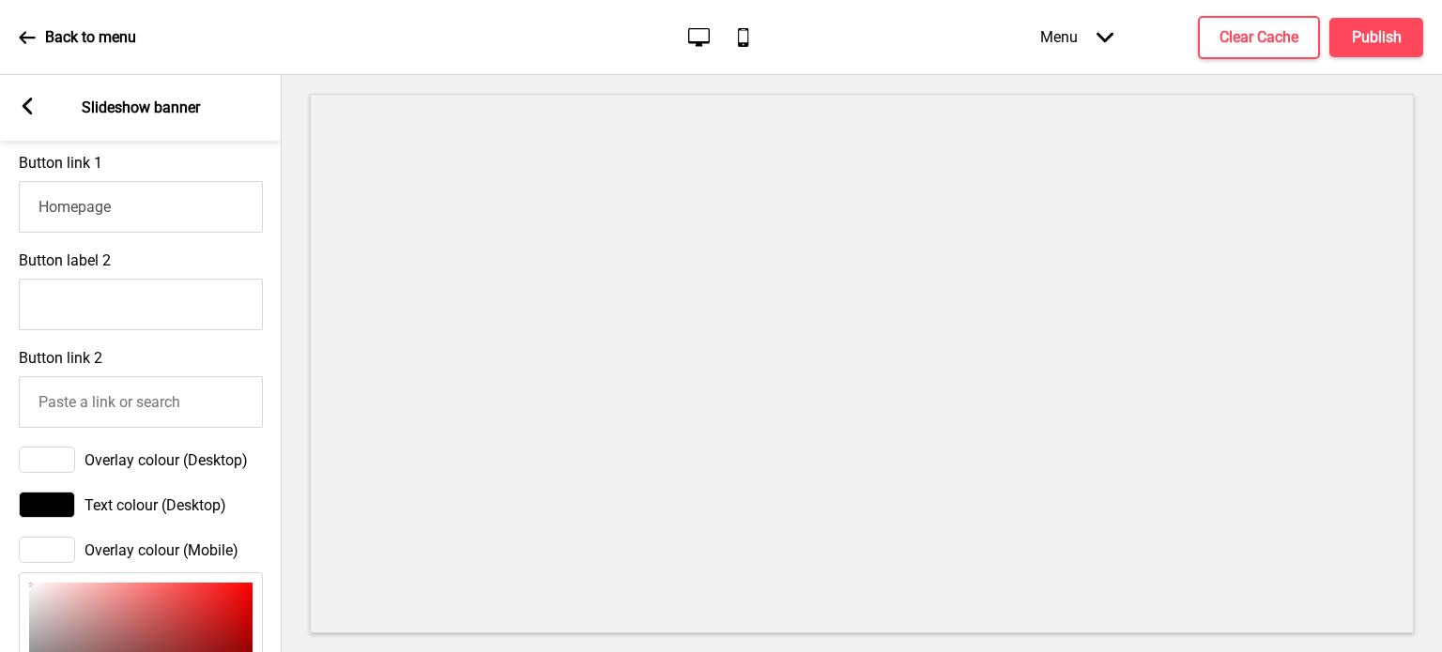
scroll to position [789, 0]
click at [268, 479] on div "Overlay colour (Desktop)" at bounding box center [141, 461] width 282 height 45
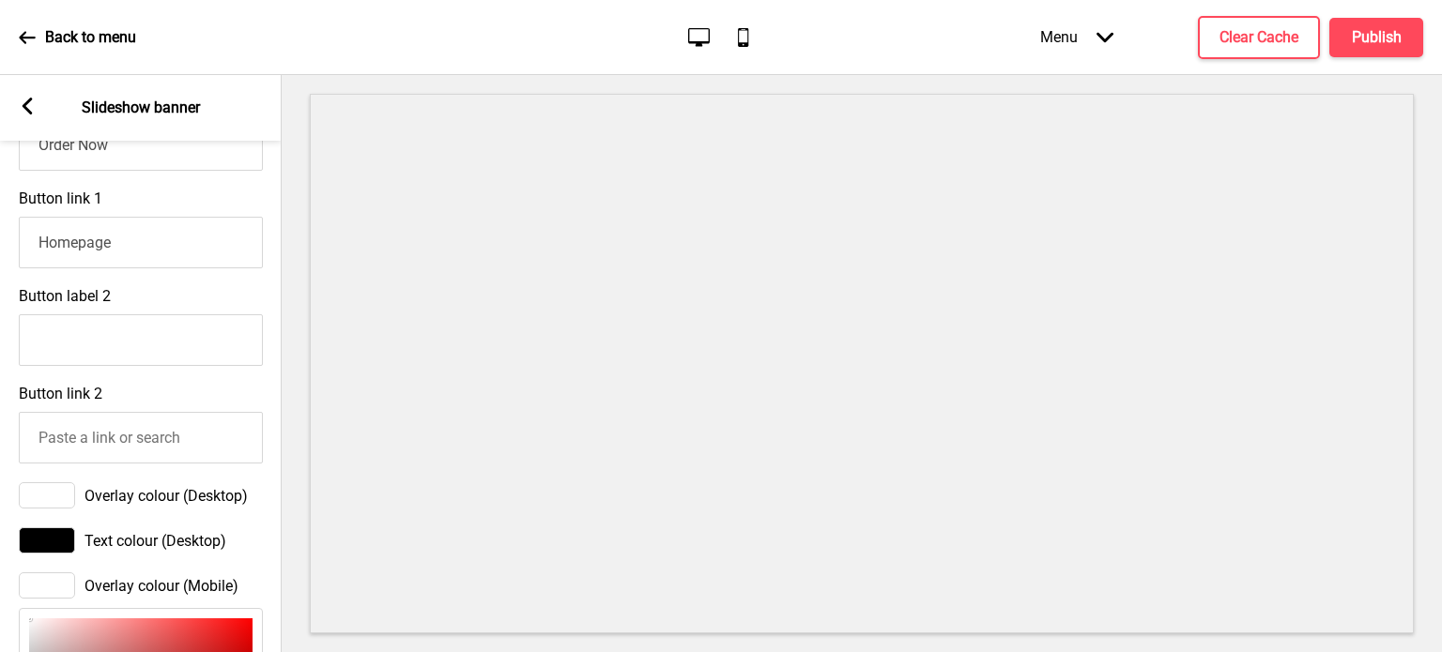
scroll to position [755, 0]
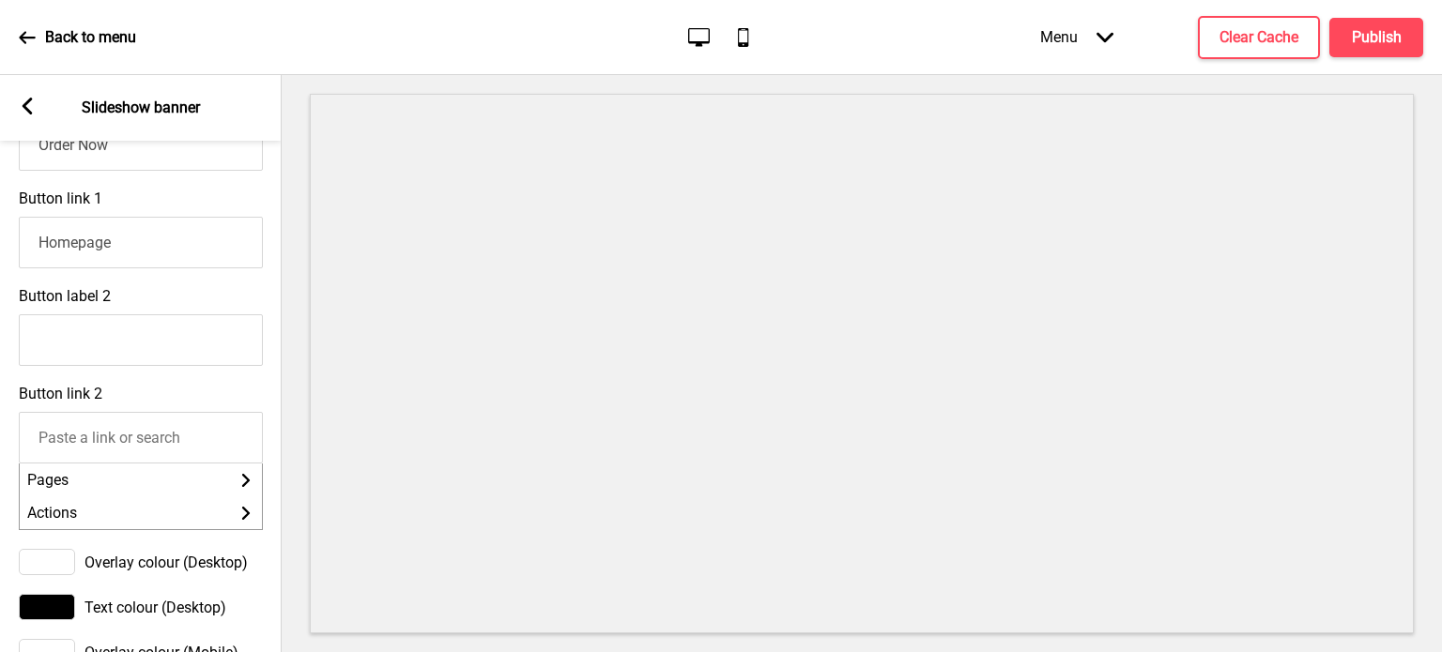
click at [214, 464] on input "Button link 2" at bounding box center [141, 438] width 244 height 52
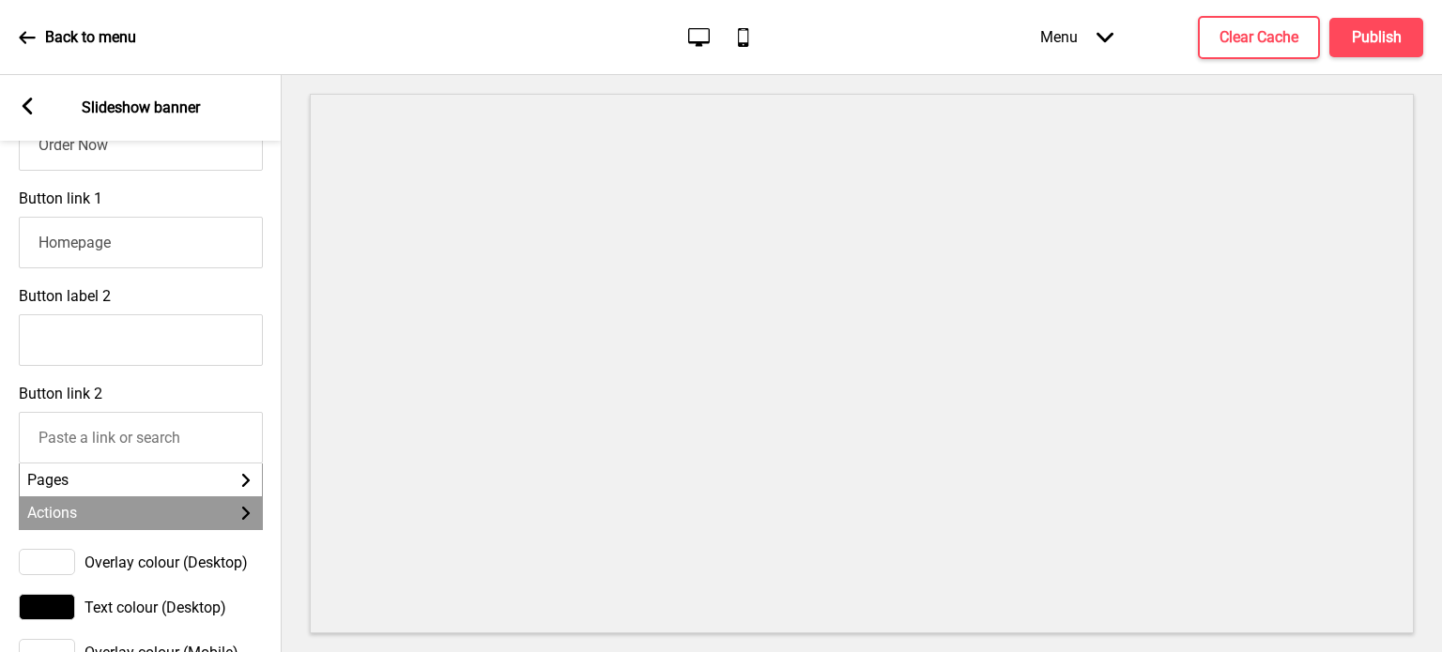
click at [164, 529] on li "Actions Arrow right" at bounding box center [141, 513] width 242 height 33
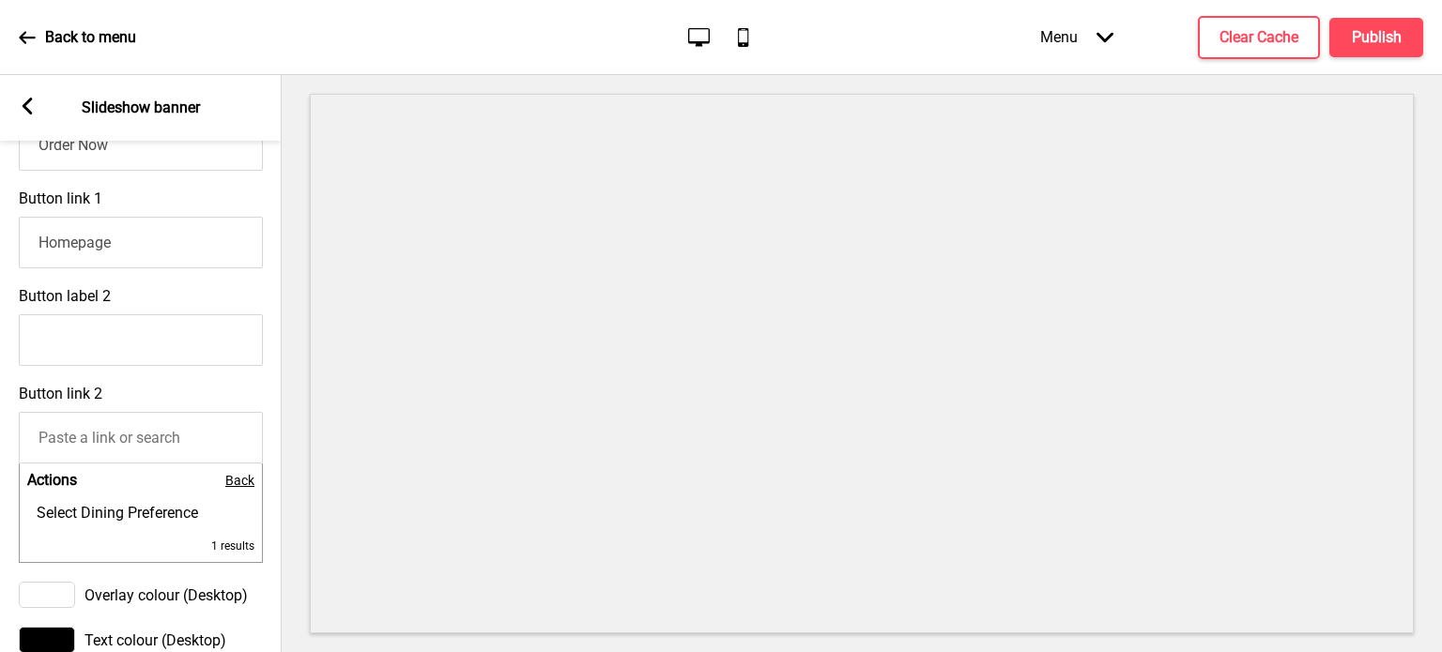
click at [234, 488] on span "Back" at bounding box center [239, 480] width 29 height 15
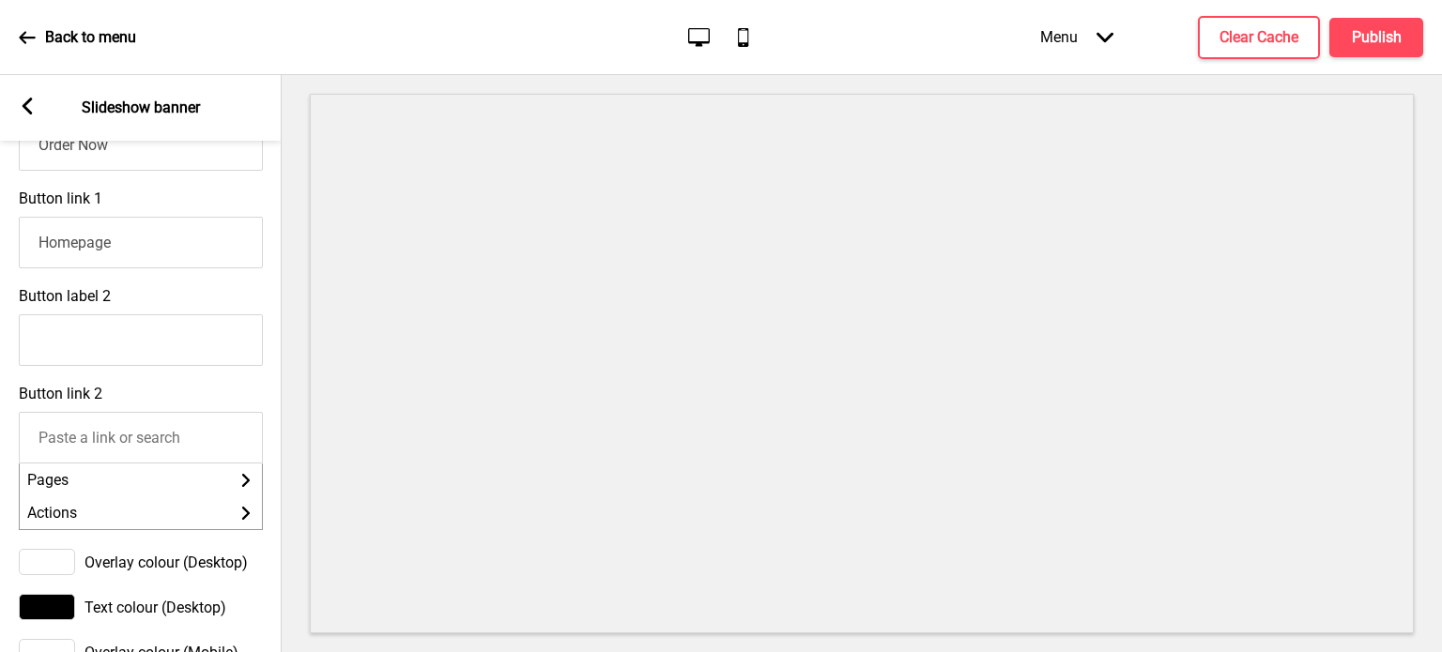
click at [280, 435] on div "Button link 2 Pages Arrow right Actions Arrow right" at bounding box center [141, 457] width 282 height 164
click at [215, 412] on div "Button link 2 Pages Arrow right Actions Arrow right" at bounding box center [141, 457] width 282 height 164
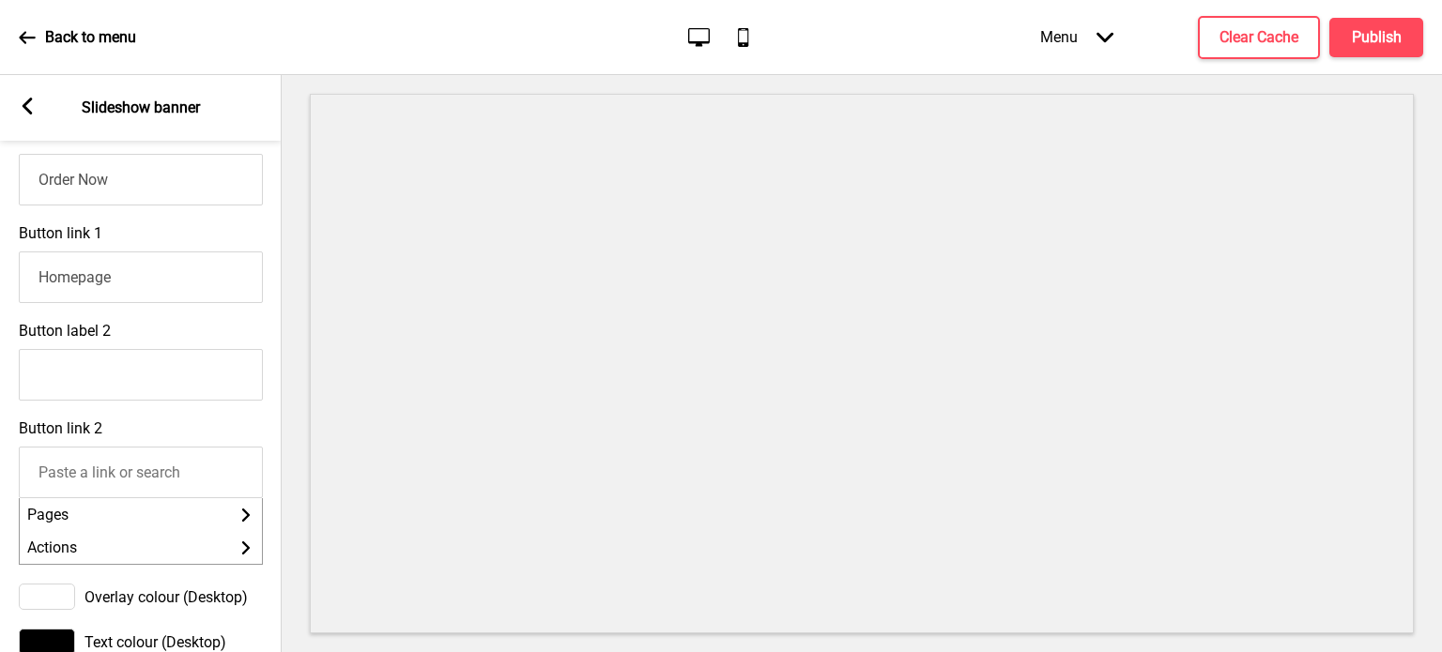
scroll to position [713, 0]
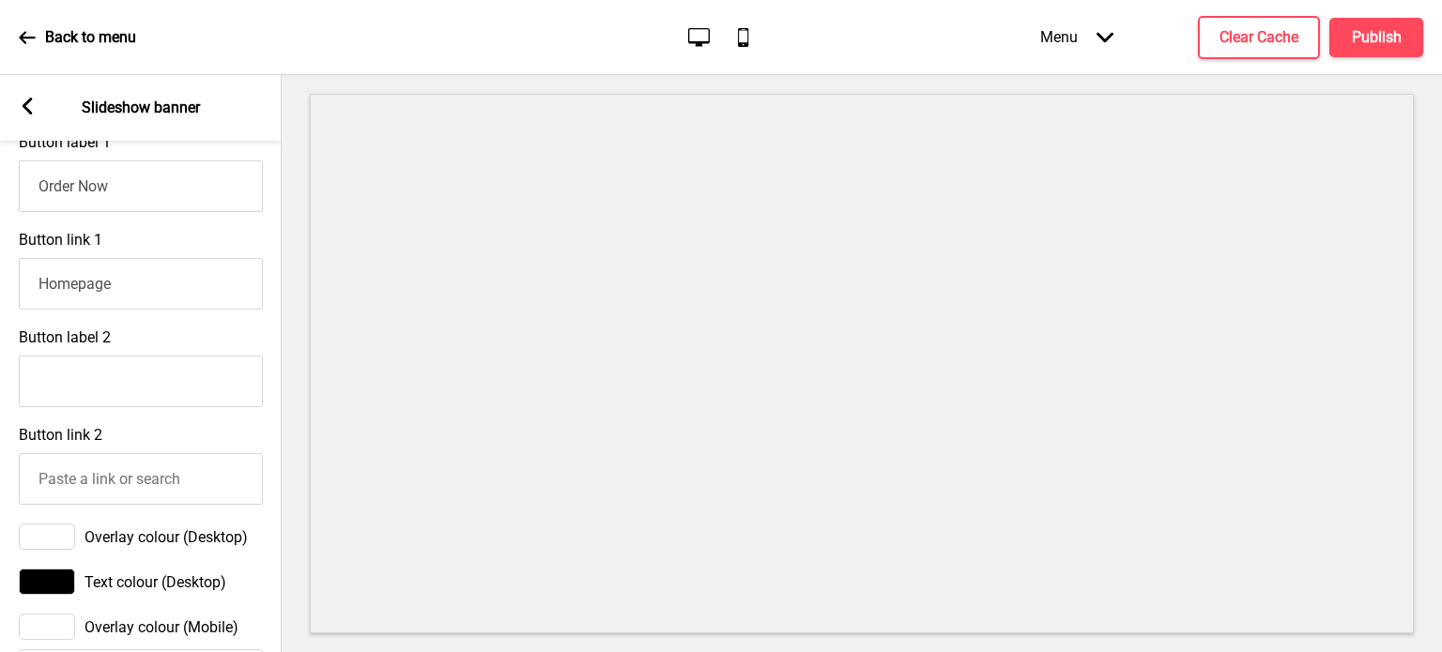
click at [184, 504] on input "Button link 2" at bounding box center [141, 479] width 244 height 52
click at [178, 289] on input "Homepage" at bounding box center [141, 284] width 244 height 52
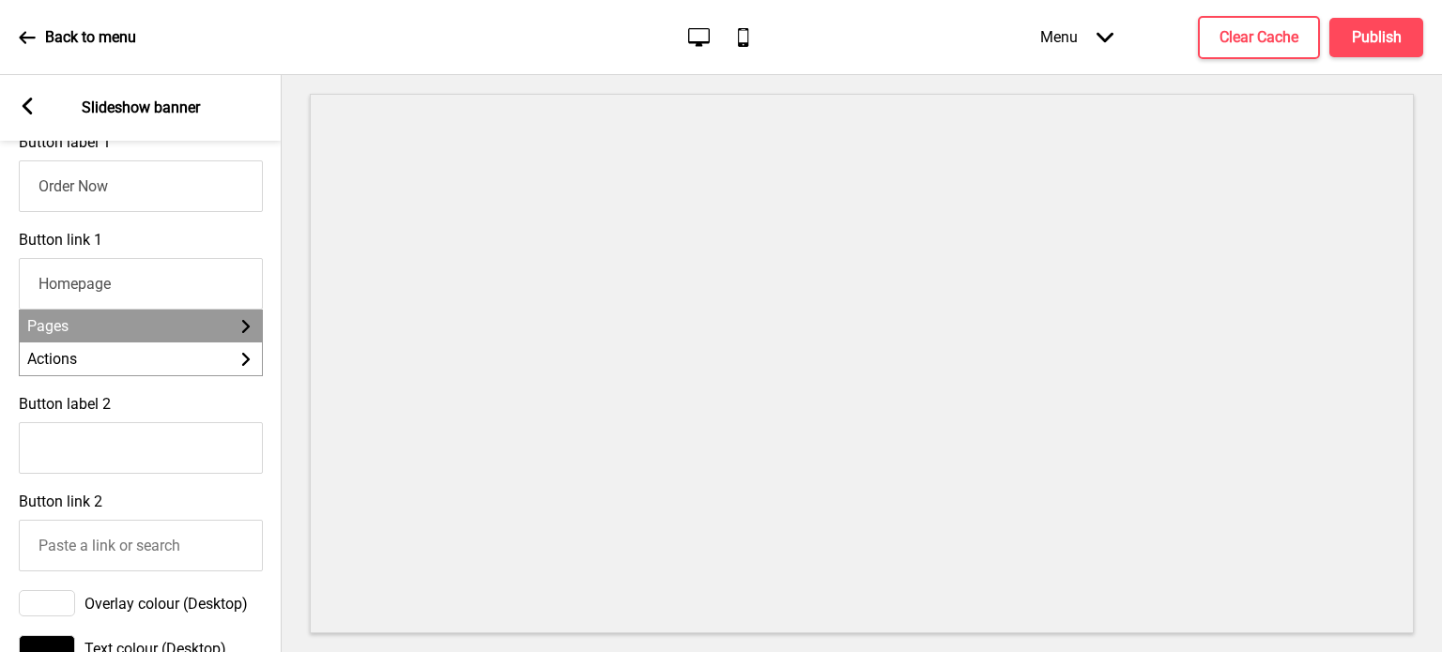
click at [174, 334] on li "Pages Arrow right" at bounding box center [141, 326] width 242 height 33
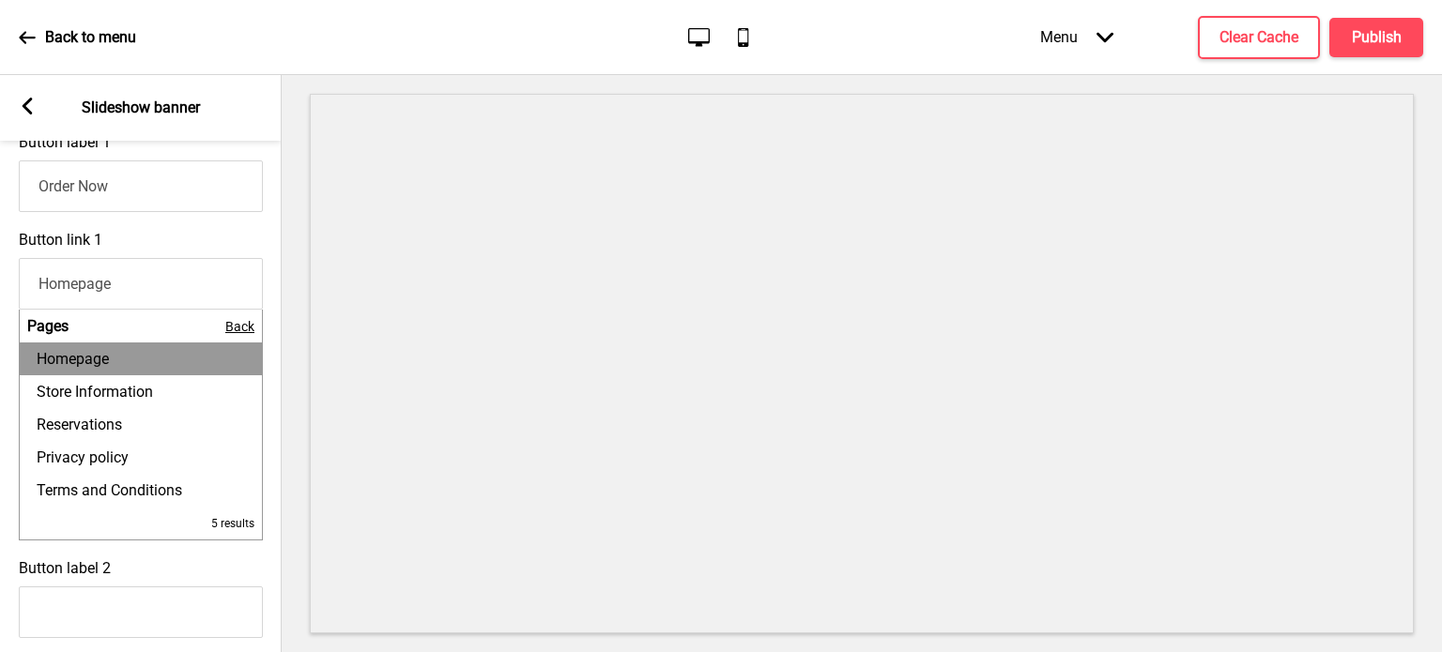
click at [165, 360] on li "Homepage" at bounding box center [141, 359] width 242 height 33
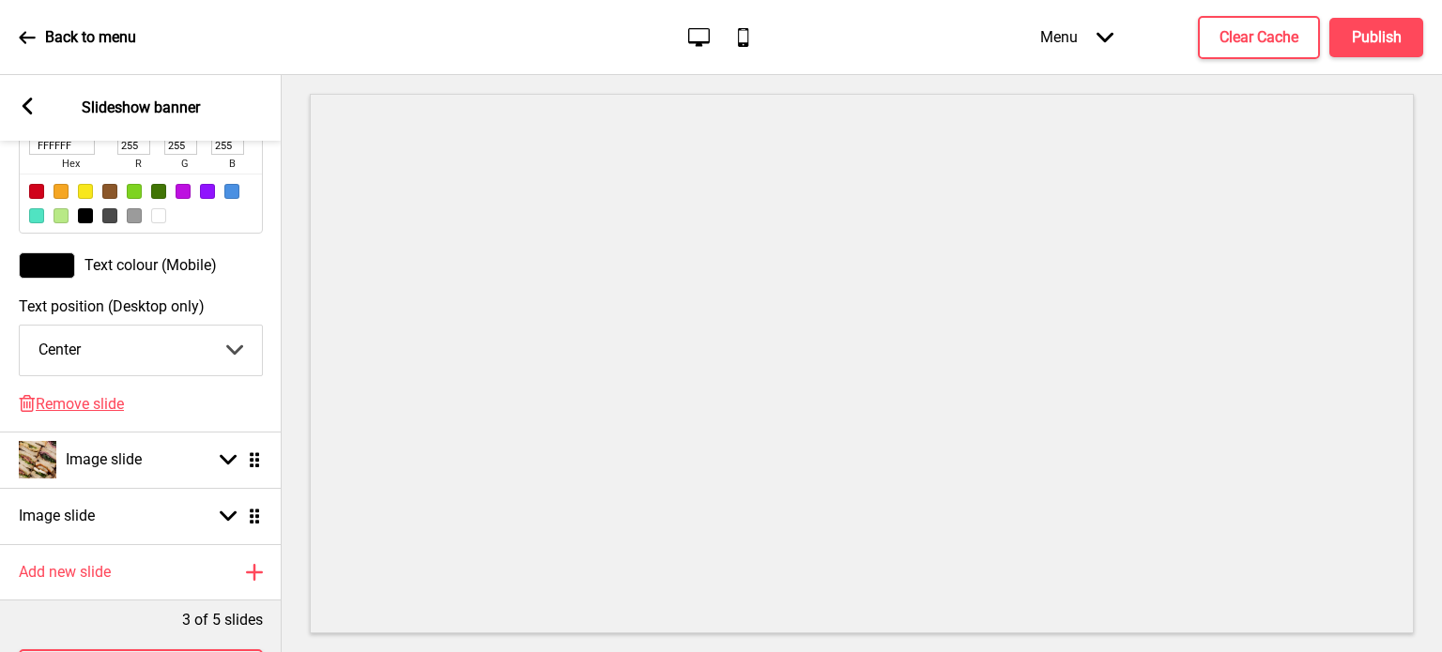
scroll to position [1535, 0]
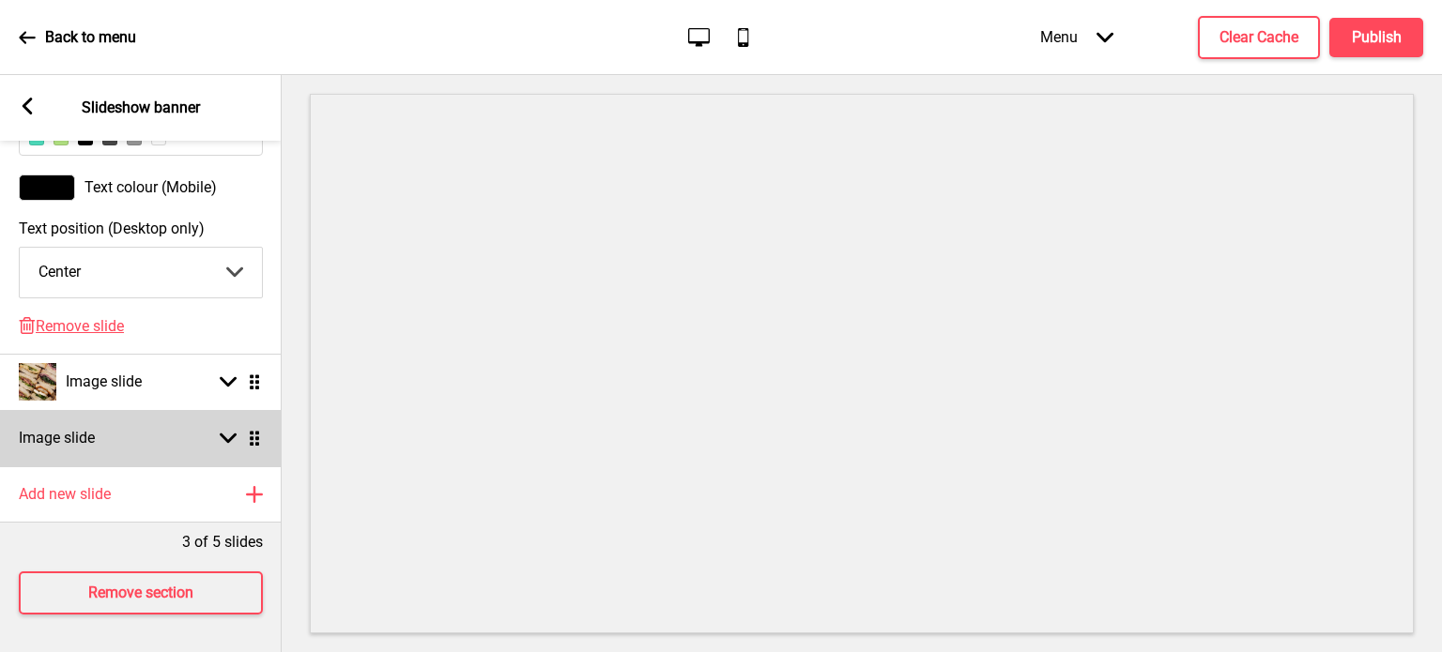
click at [222, 429] on rect at bounding box center [228, 437] width 17 height 17
select select "right"
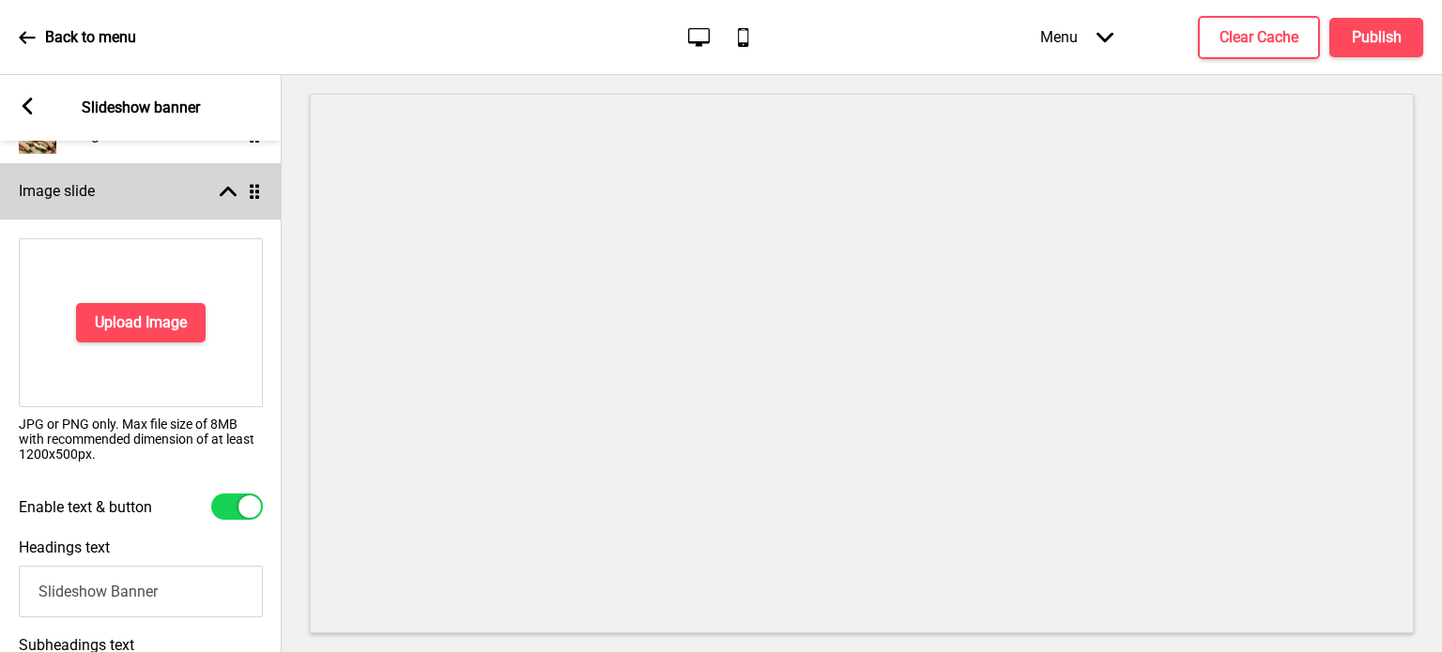
scroll to position [251, 0]
click at [231, 201] on rect at bounding box center [228, 194] width 17 height 17
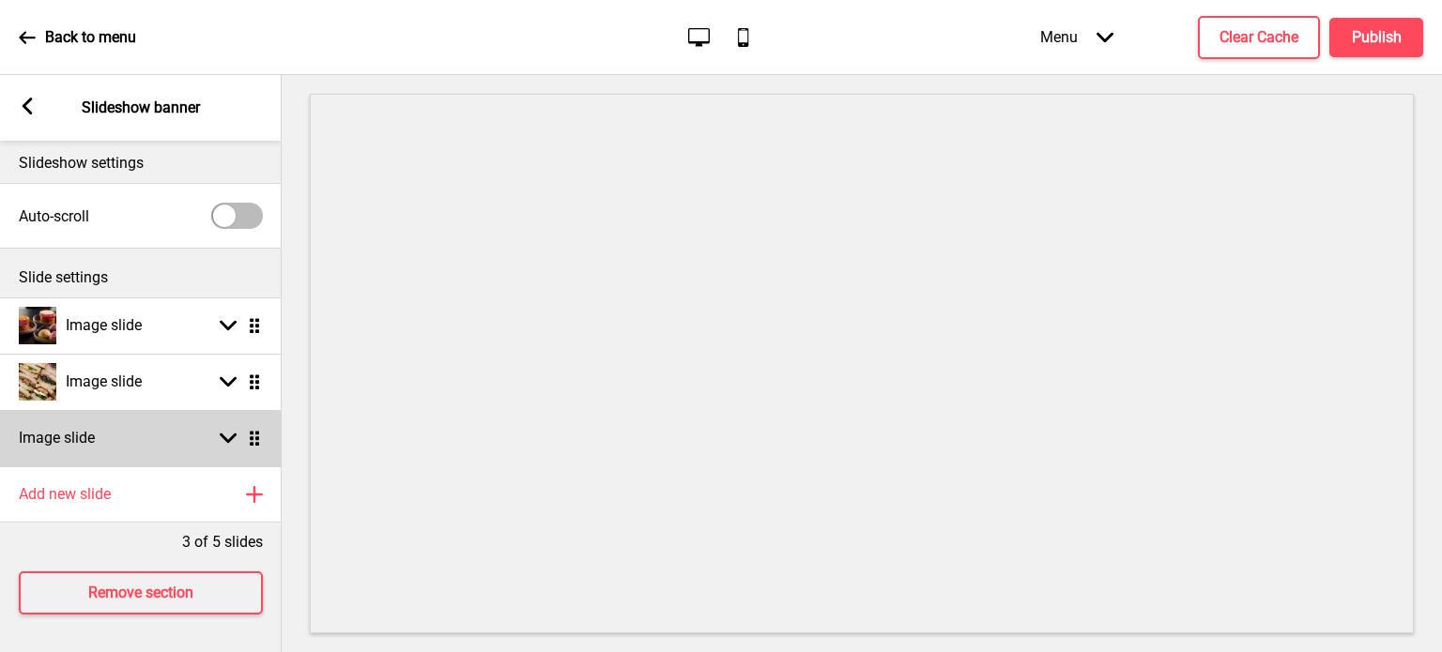
scroll to position [19, 0]
click at [223, 431] on rect at bounding box center [228, 438] width 17 height 17
select select "right"
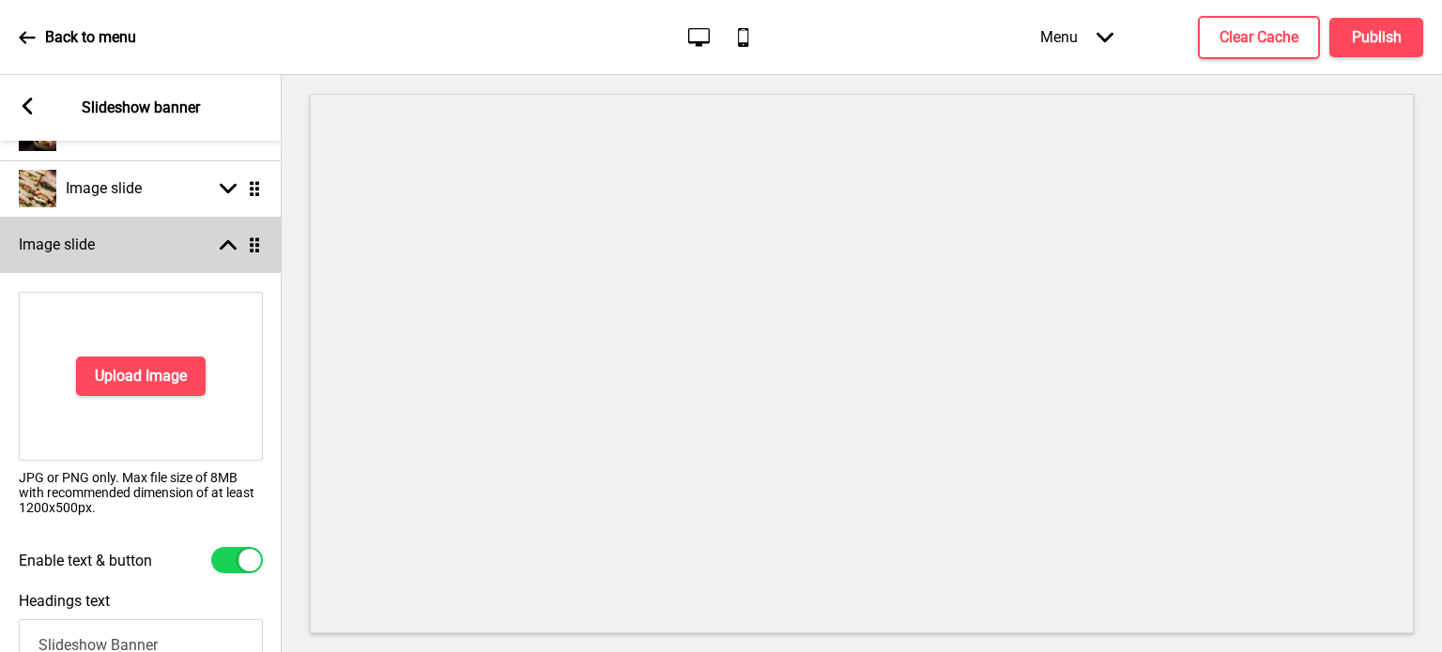
scroll to position [251, 0]
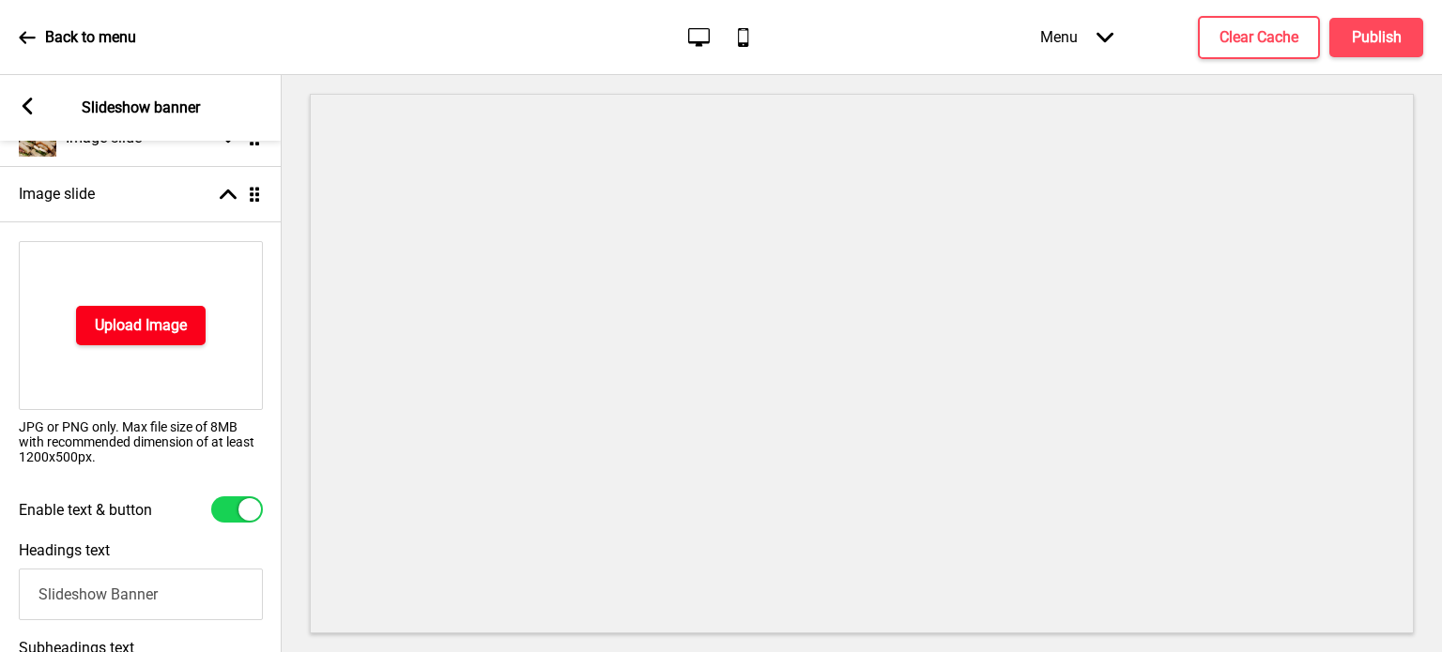
click at [153, 332] on h4 "Upload Image" at bounding box center [141, 325] width 92 height 21
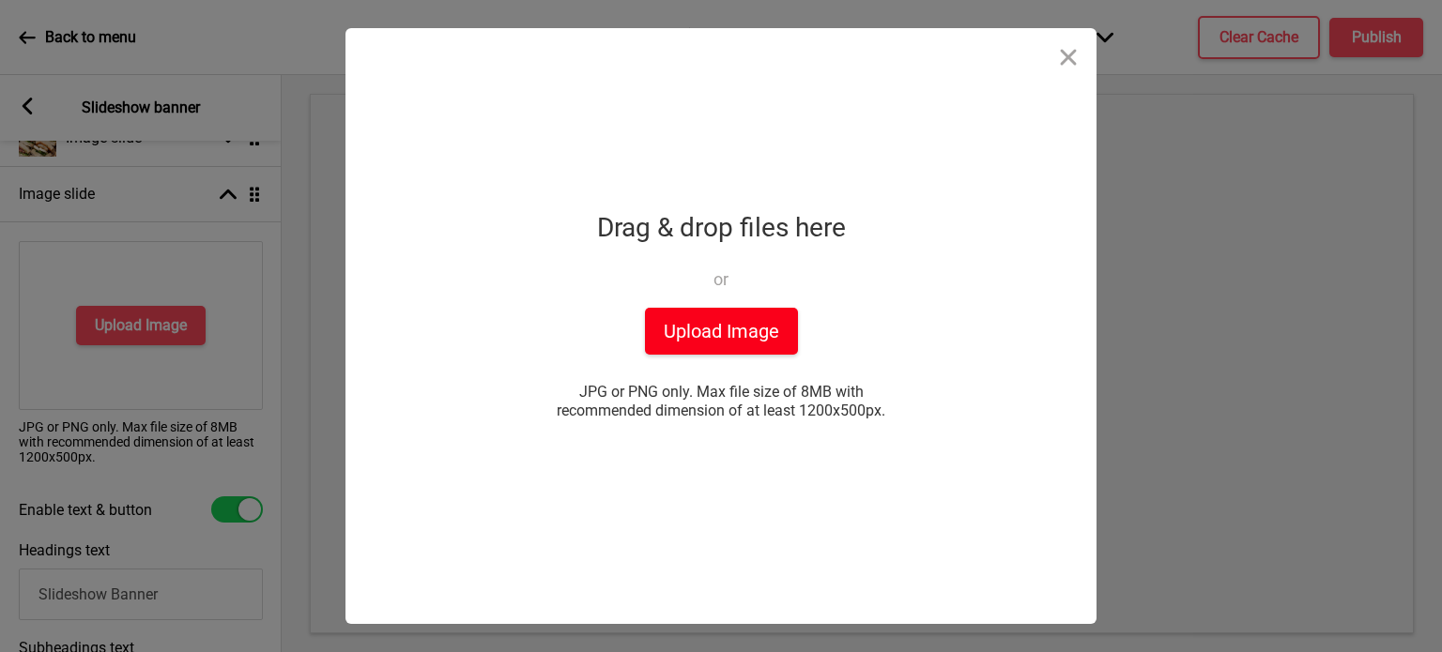
click at [759, 333] on button "Upload Image" at bounding box center [721, 331] width 153 height 47
click at [732, 416] on span "JPG or PNG only. Max file size of 8MB with recommended dimension of at least 12…" at bounding box center [720, 402] width 375 height 38
click at [761, 461] on div "Drop a file here Drag & drop files here or Upload files from your computer Uplo…" at bounding box center [720, 326] width 469 height 596
click at [730, 287] on div "or" at bounding box center [721, 279] width 211 height 19
click at [725, 329] on button "Upload Image" at bounding box center [721, 331] width 153 height 47
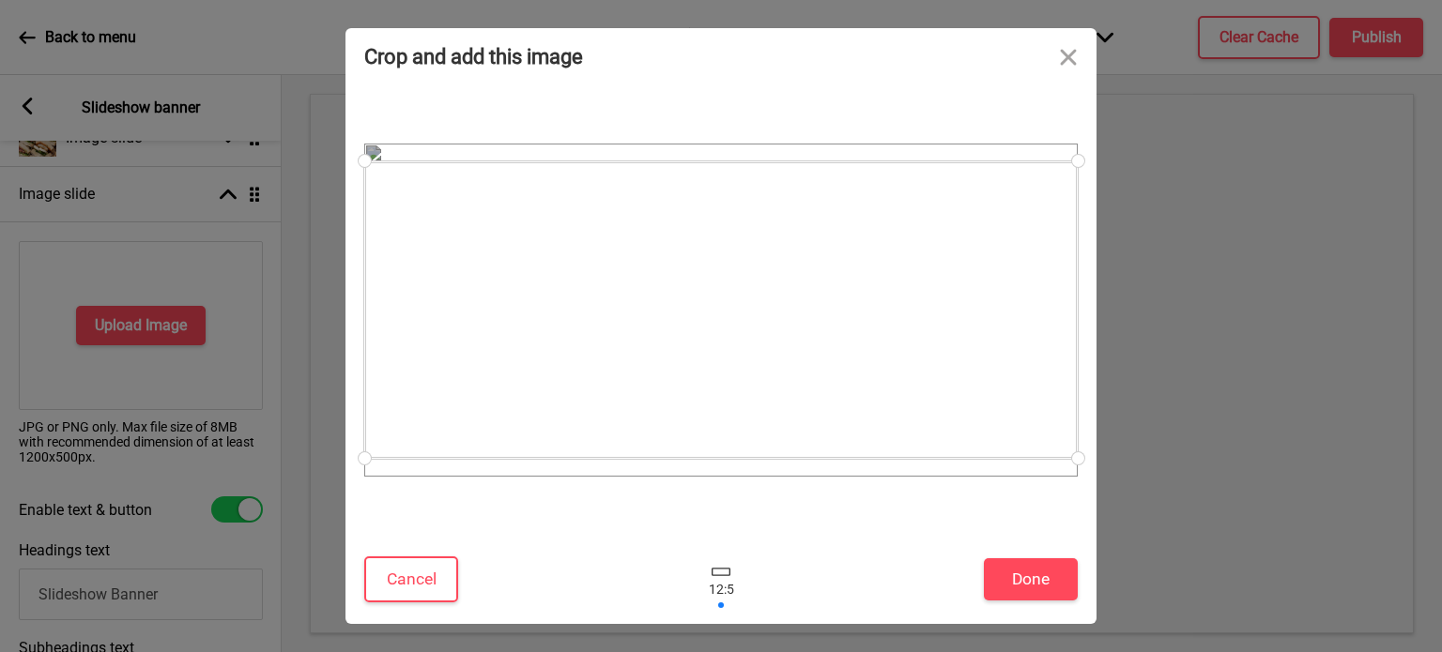
drag, startPoint x: 1077, startPoint y: 454, endPoint x: 1083, endPoint y: 477, distance: 23.5
click at [1083, 477] on div at bounding box center [720, 309] width 751 height 451
click at [938, 371] on div at bounding box center [720, 310] width 713 height 298
click at [870, 427] on div at bounding box center [720, 310] width 713 height 298
click at [866, 434] on div at bounding box center [720, 318] width 713 height 298
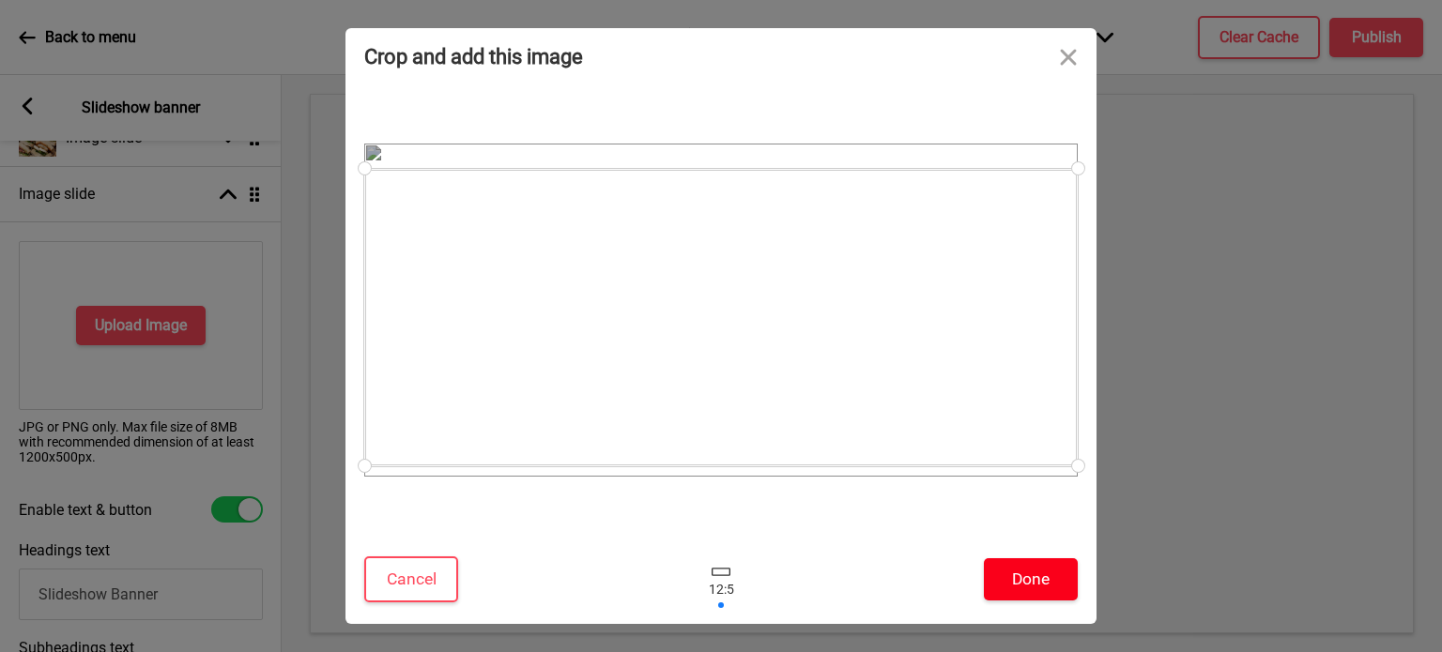
click at [1025, 581] on button "Done" at bounding box center [1031, 580] width 94 height 42
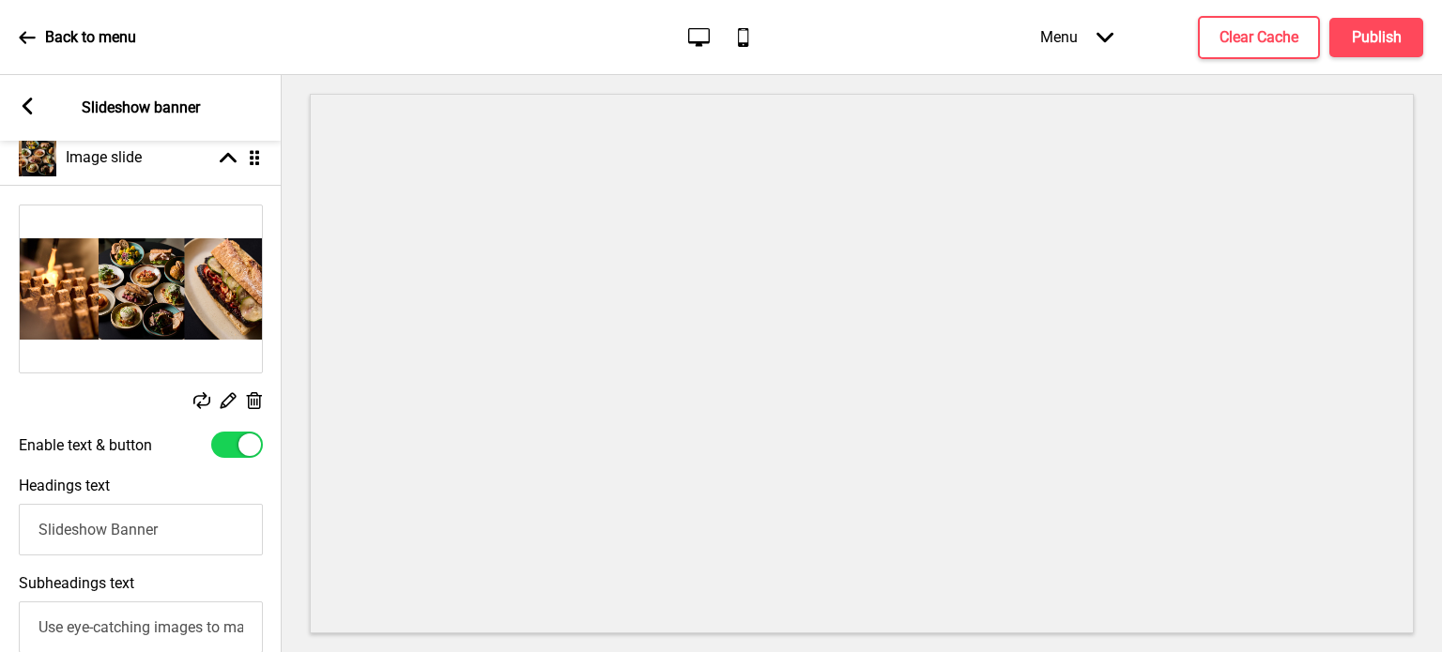
scroll to position [289, 0]
click at [156, 538] on input "Slideshow Banner" at bounding box center [141, 528] width 244 height 52
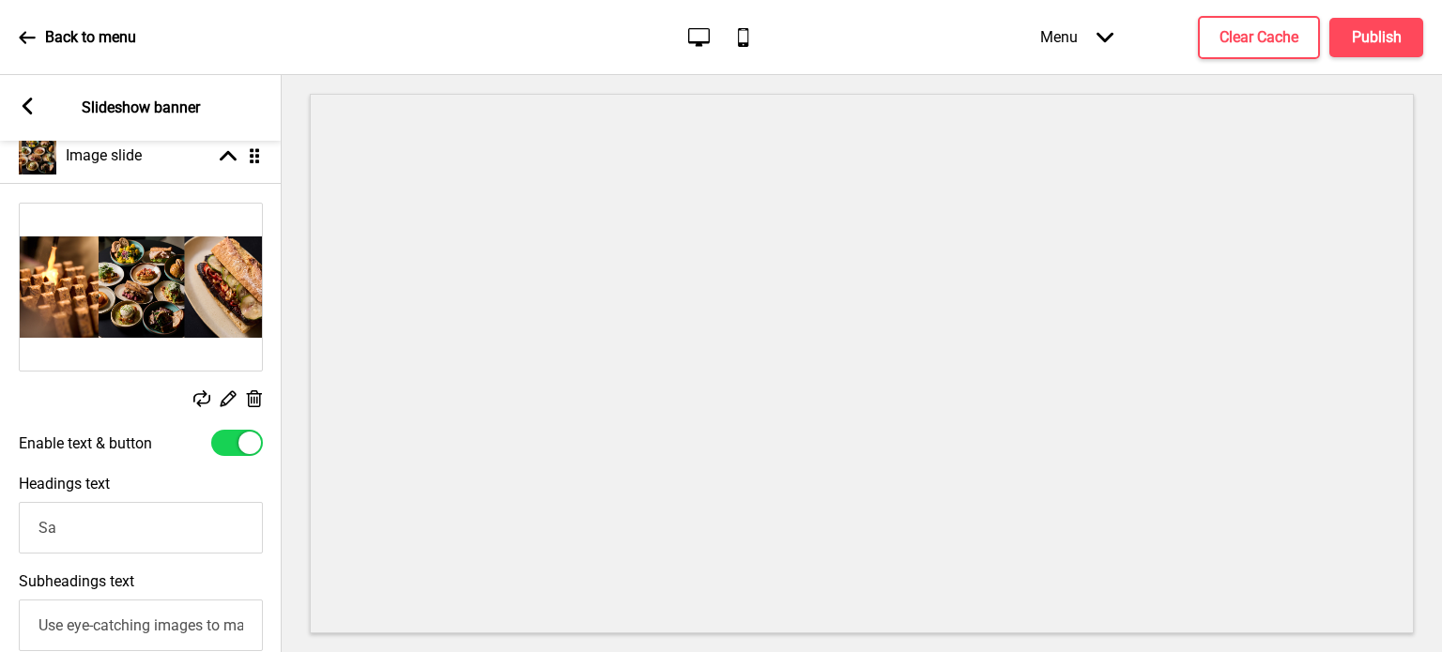
type input "S"
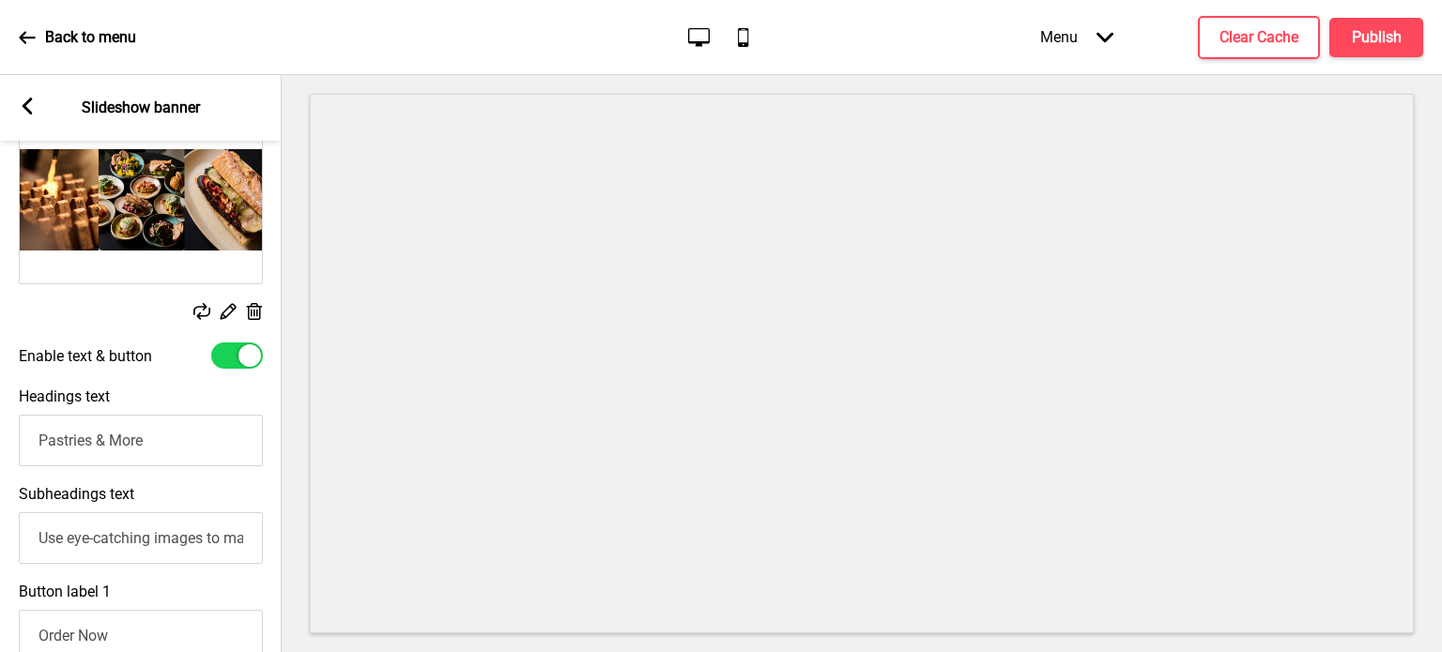
scroll to position [379, 0]
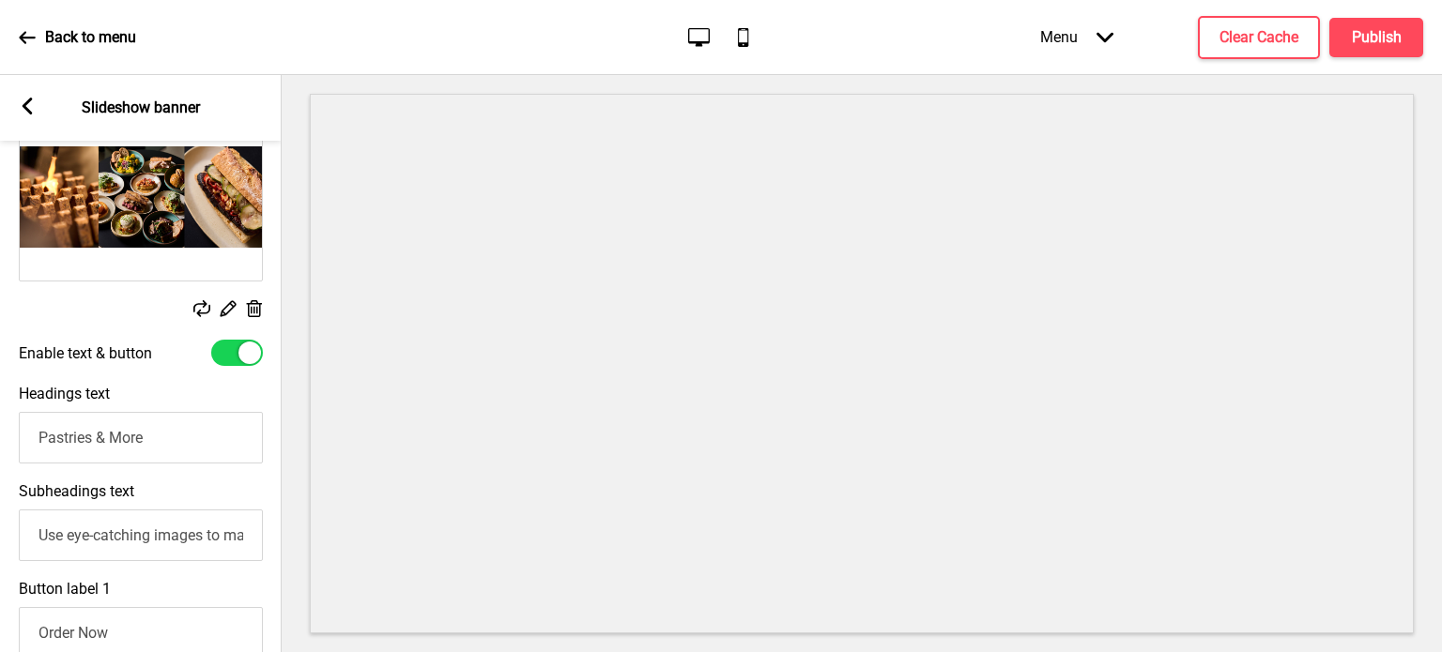
type input "Pastries & More"
click at [142, 542] on input "Use eye-catching images to make a strong first impression of your brand" at bounding box center [141, 536] width 244 height 52
type input "T"
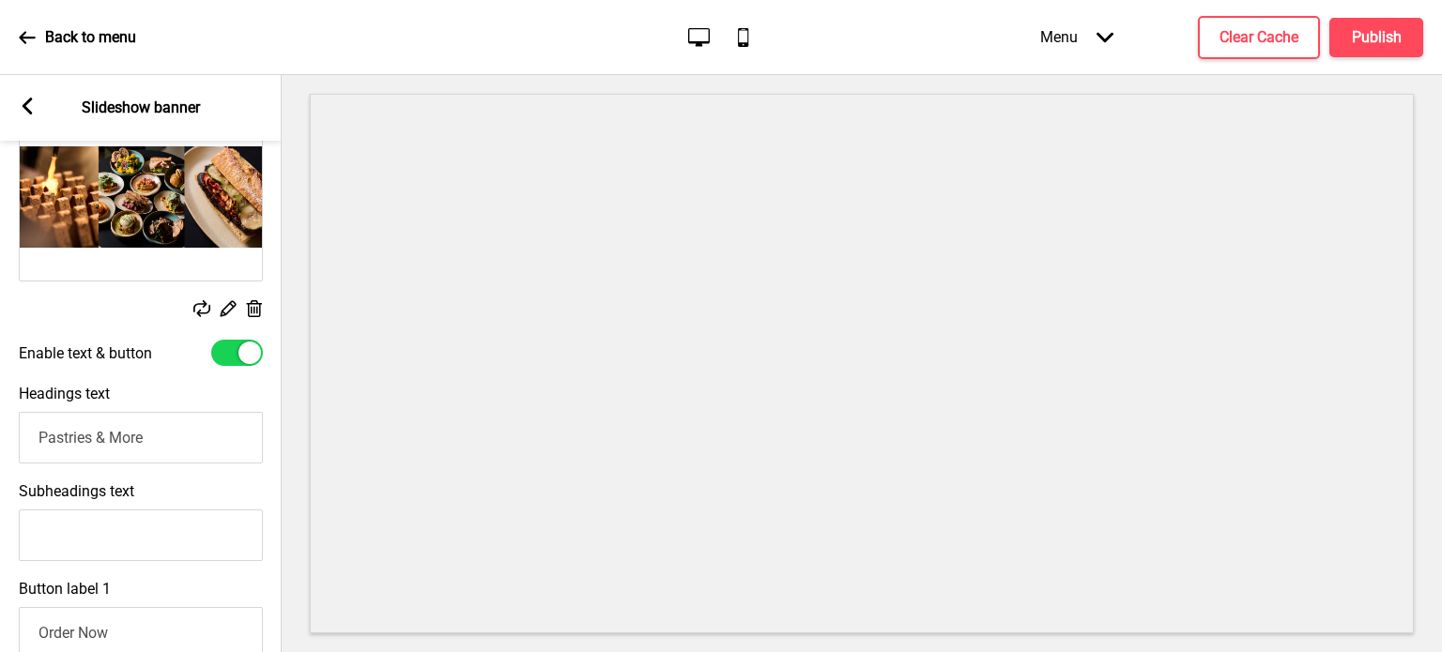
click at [161, 550] on input "Subheadings text" at bounding box center [141, 536] width 244 height 52
paste input "Artisanal quality, everyday comfort"
type input "Artisanal quality, everyday comfort"
click at [188, 438] on input "Pastries & More" at bounding box center [141, 438] width 244 height 52
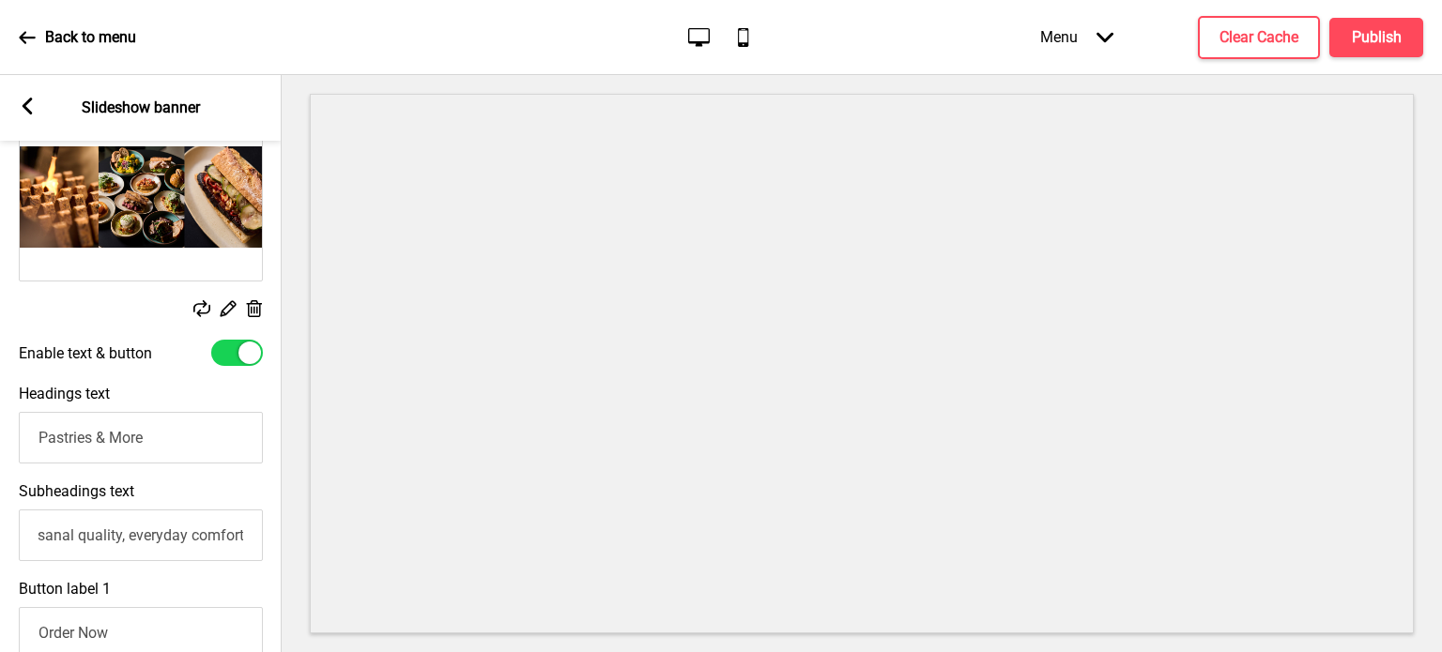
scroll to position [0, 0]
type input "E"
click at [154, 448] on input "Enjoy" at bounding box center [141, 438] width 244 height 52
drag, startPoint x: 160, startPoint y: 438, endPoint x: 0, endPoint y: 463, distance: 161.4
click at [0, 463] on div "Headings text Enjoy" at bounding box center [141, 424] width 282 height 98
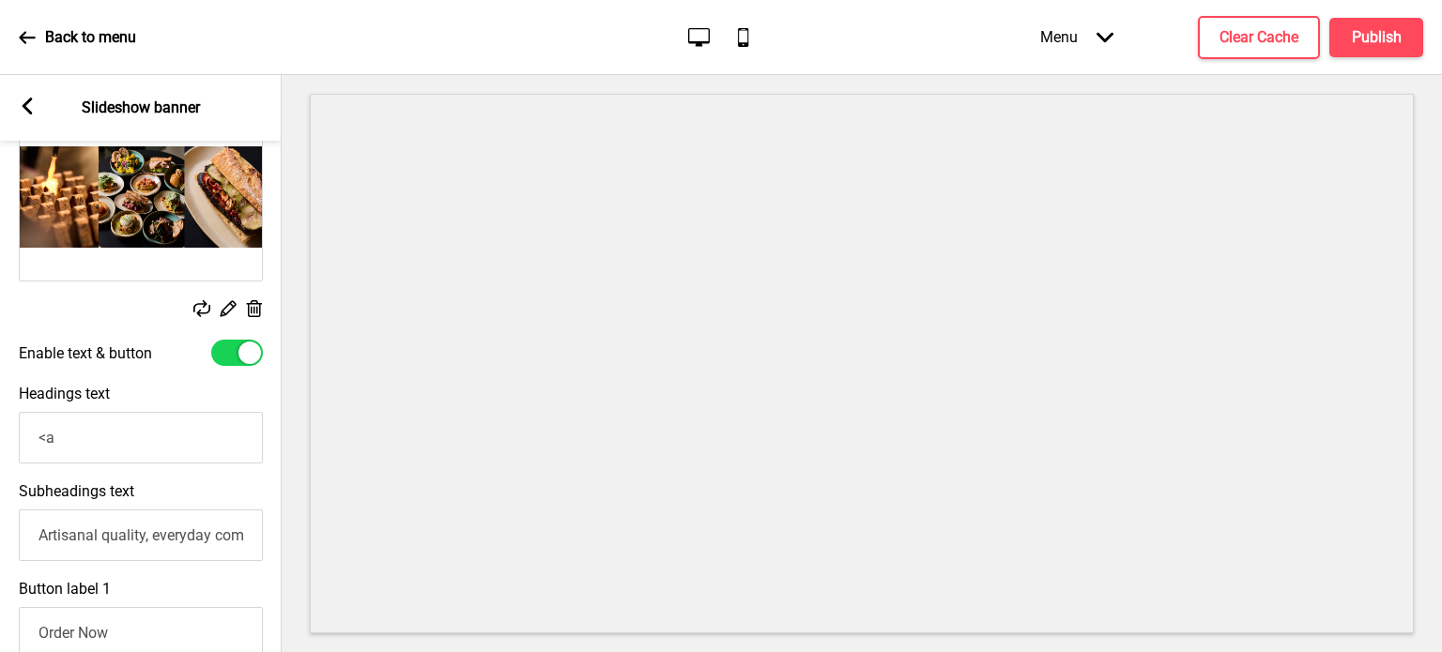
type input "<"
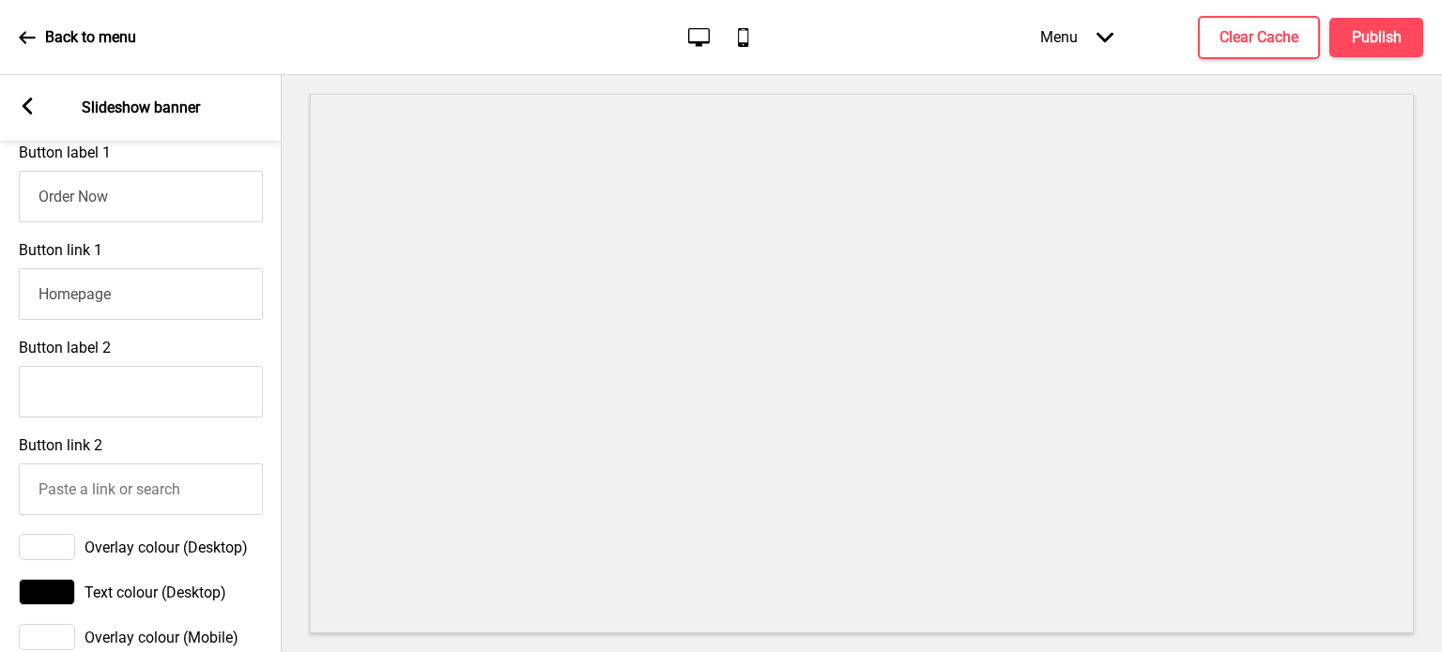
scroll to position [904, 0]
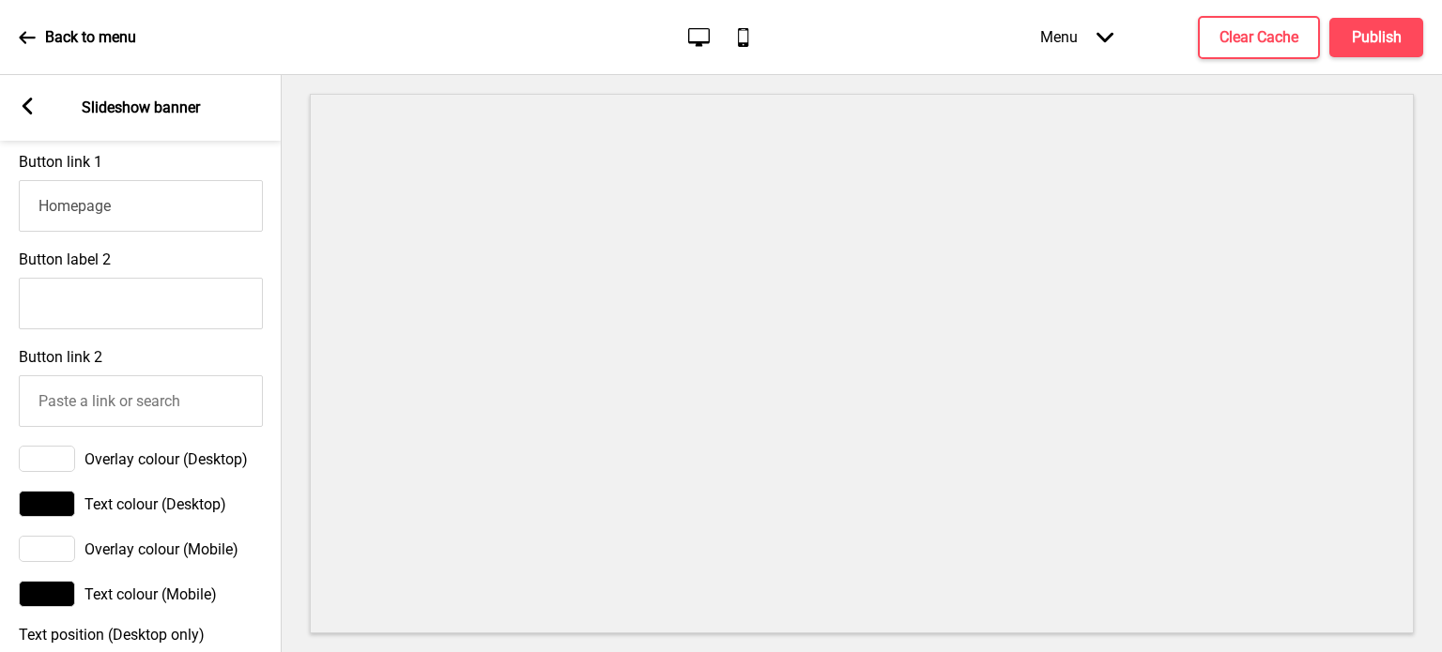
type input "Made Fresh Daily"
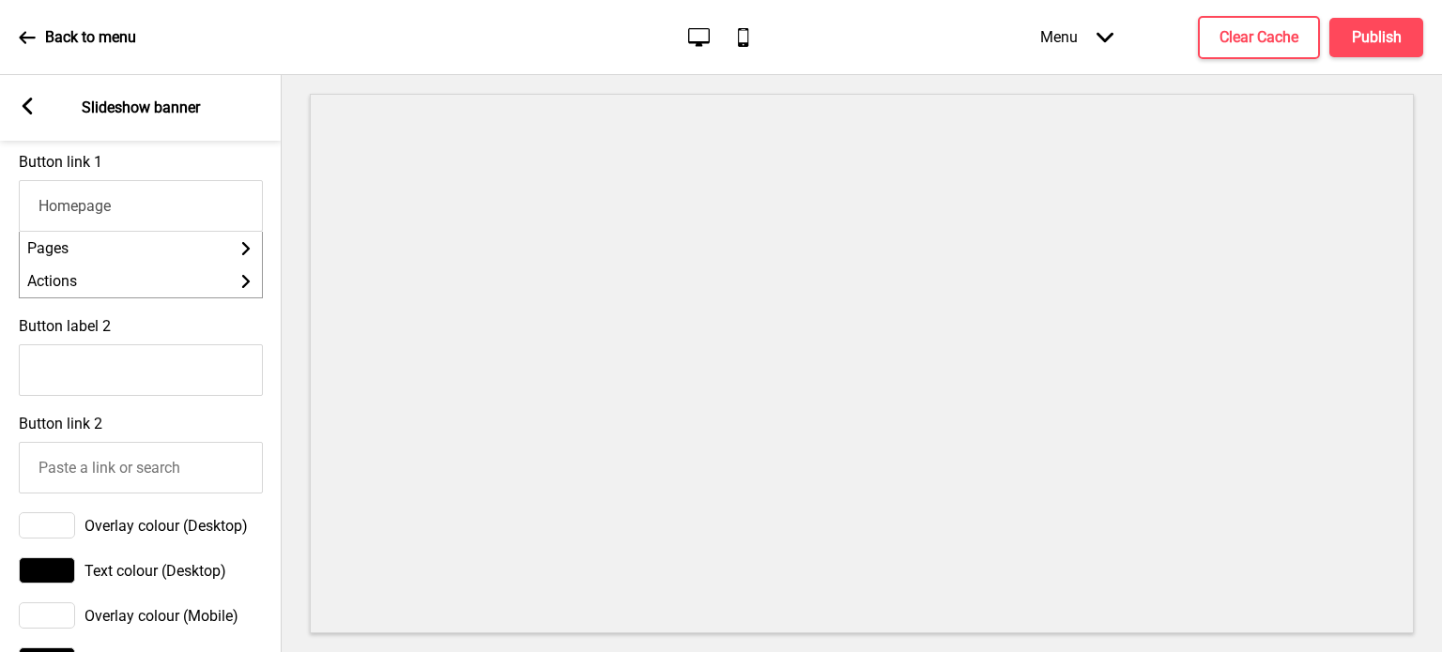
click at [233, 227] on input "Homepage" at bounding box center [141, 206] width 244 height 52
click at [233, 294] on li "Actions Arrow right" at bounding box center [141, 281] width 242 height 33
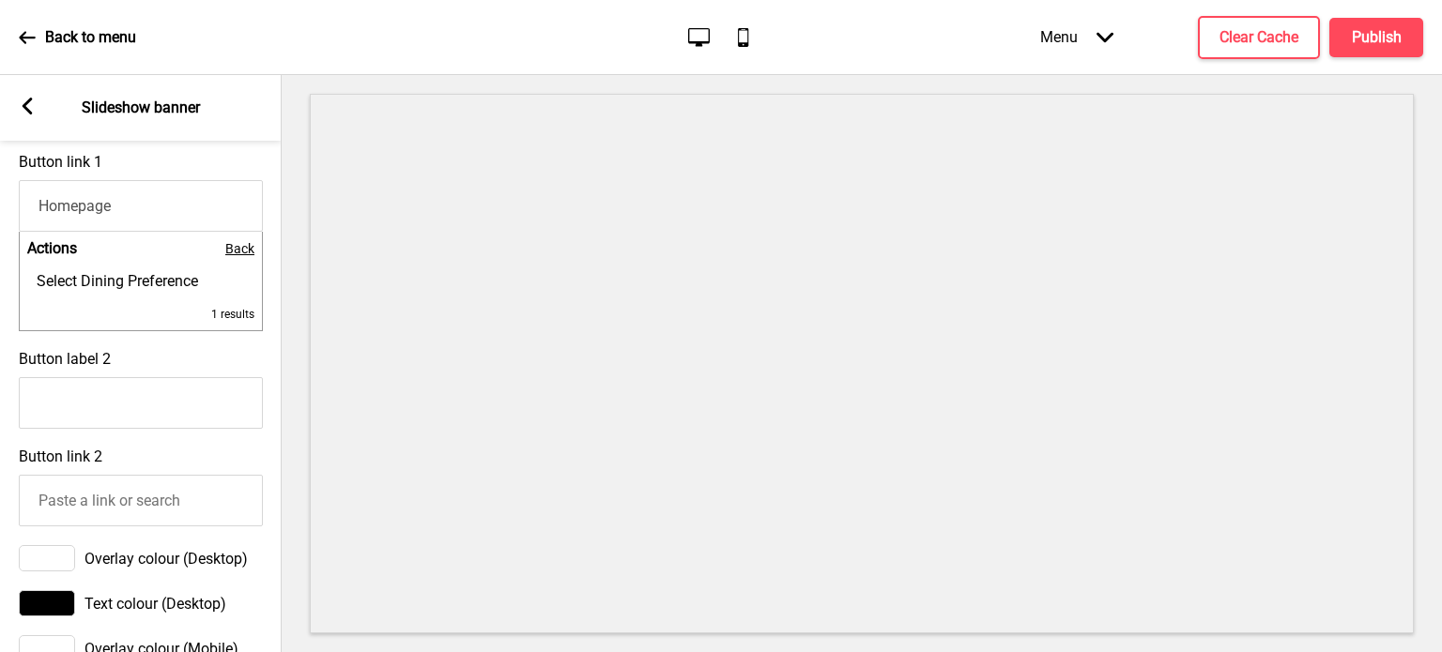
click at [233, 255] on span "Back" at bounding box center [239, 248] width 29 height 15
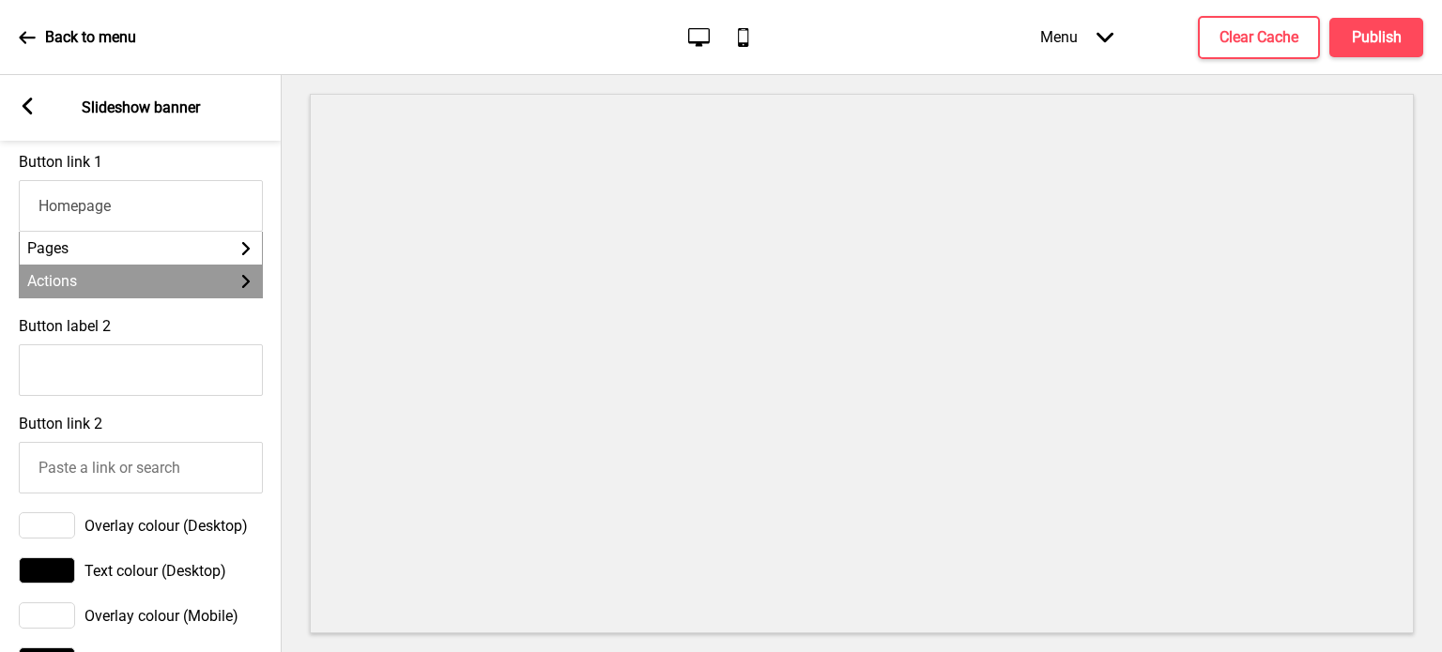
click at [221, 296] on li "Actions Arrow right" at bounding box center [141, 281] width 242 height 33
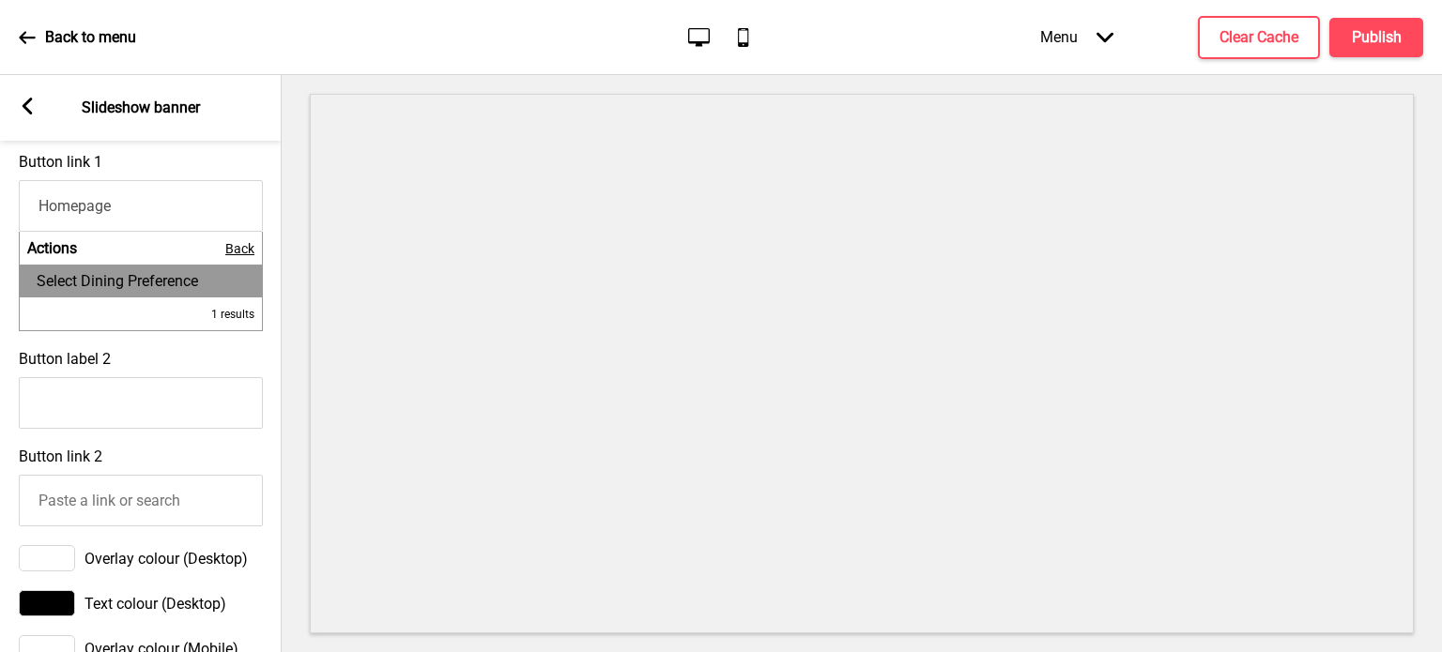
click at [203, 296] on li "Select Dining Preference" at bounding box center [141, 281] width 242 height 33
type input "Select Dining Preference"
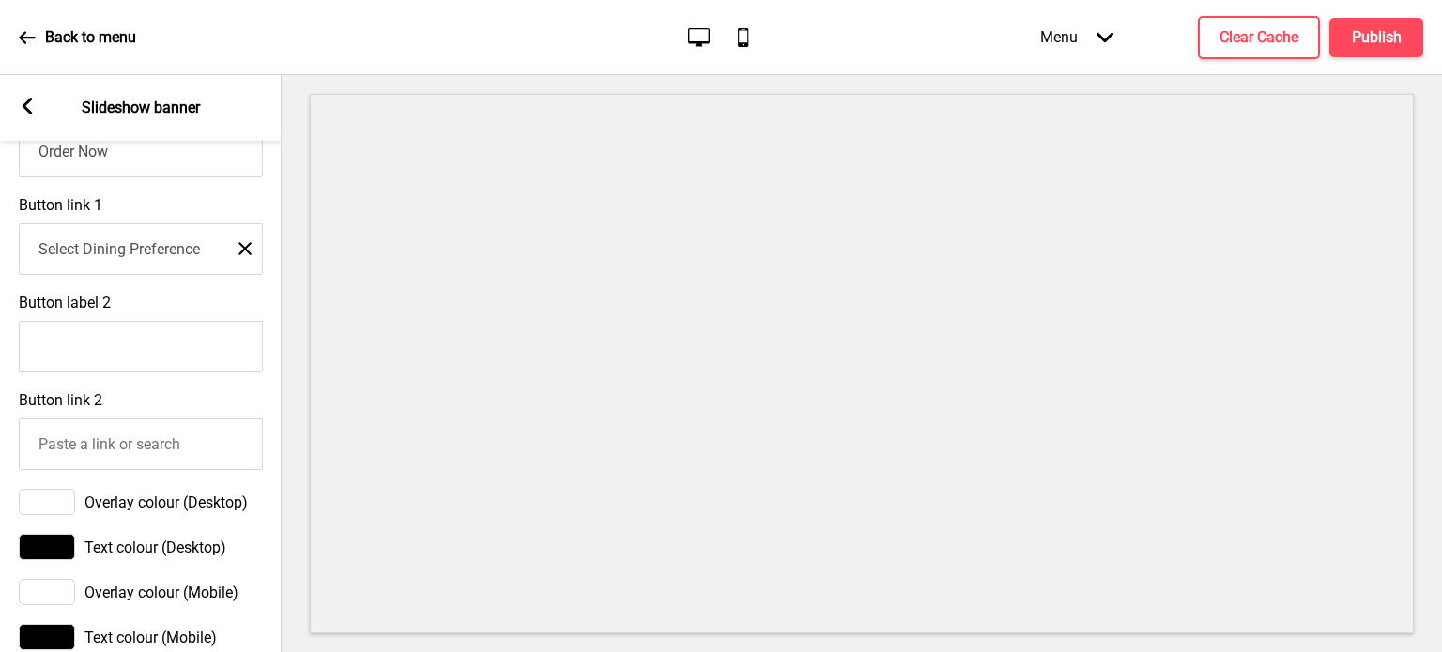
scroll to position [850, 0]
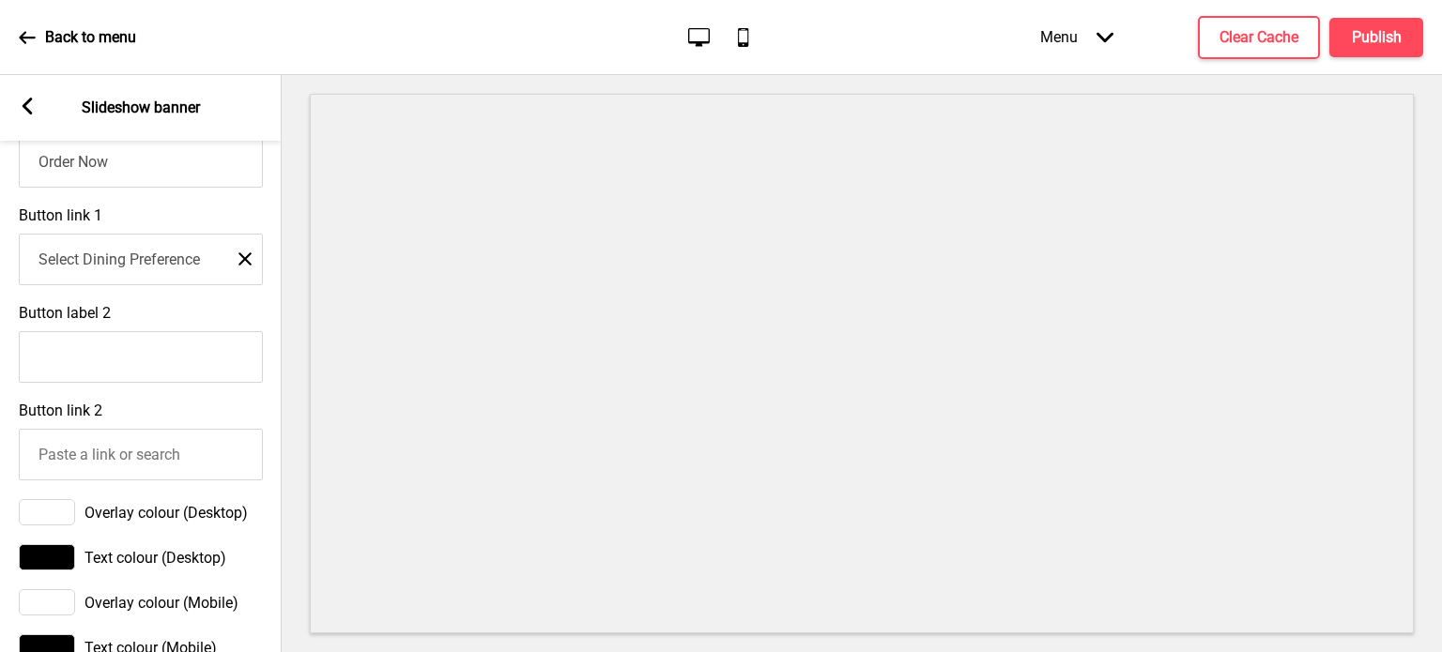
click at [245, 266] on rect at bounding box center [244, 259] width 13 height 13
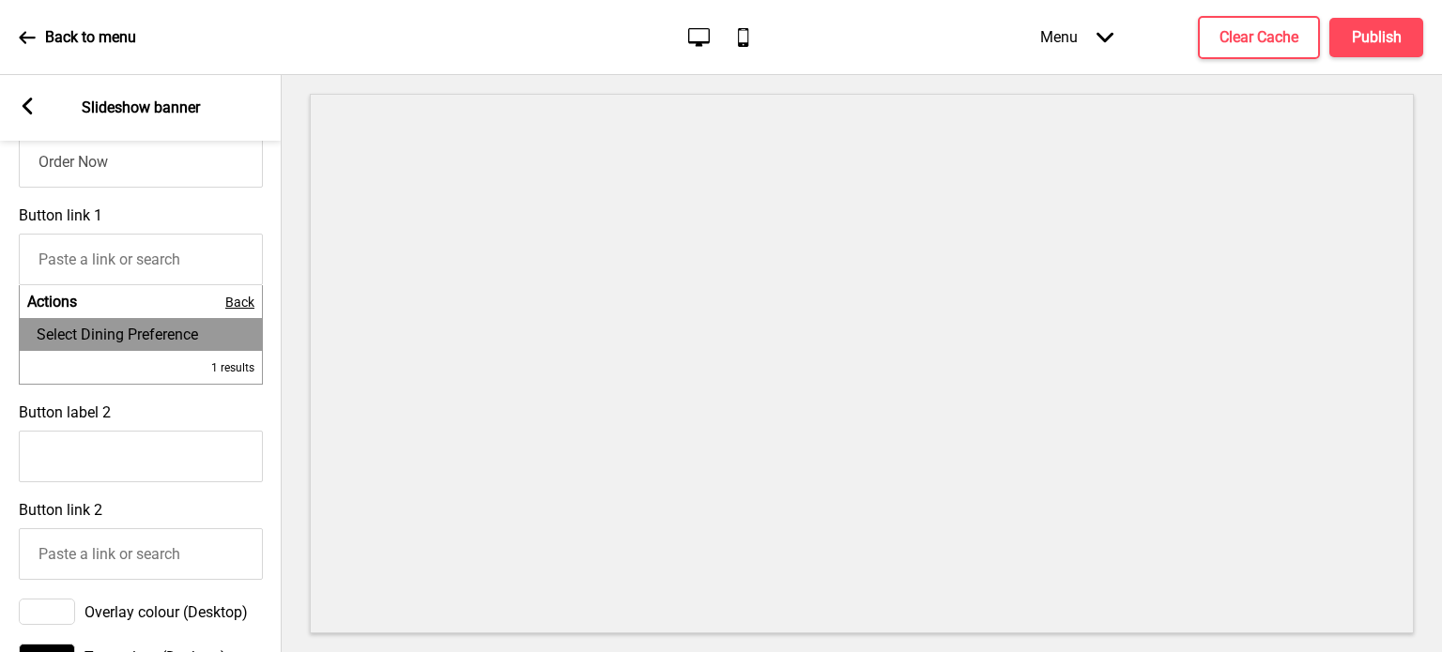
click at [227, 266] on input "Button link 1" at bounding box center [141, 260] width 244 height 52
click at [92, 318] on li "Actions Back" at bounding box center [141, 301] width 242 height 33
click at [240, 310] on span "Back" at bounding box center [239, 302] width 29 height 15
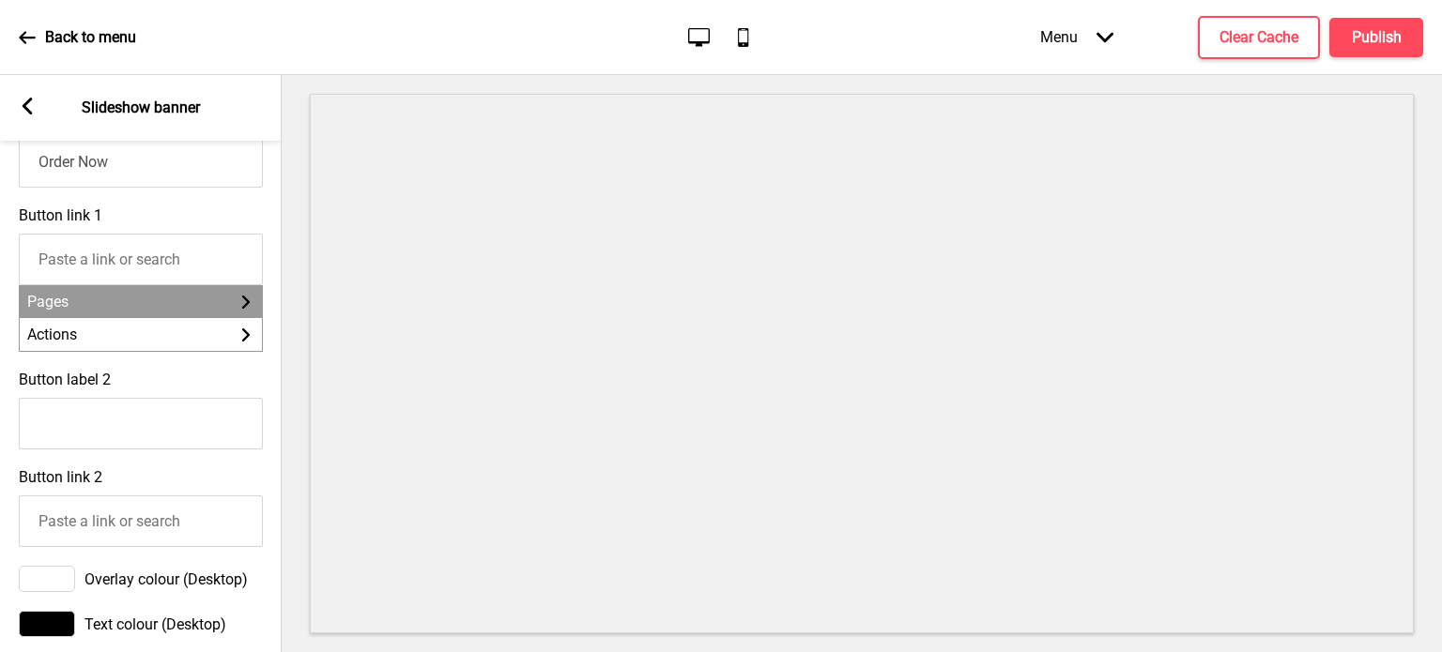
click at [212, 309] on li "Pages Arrow right" at bounding box center [141, 301] width 242 height 33
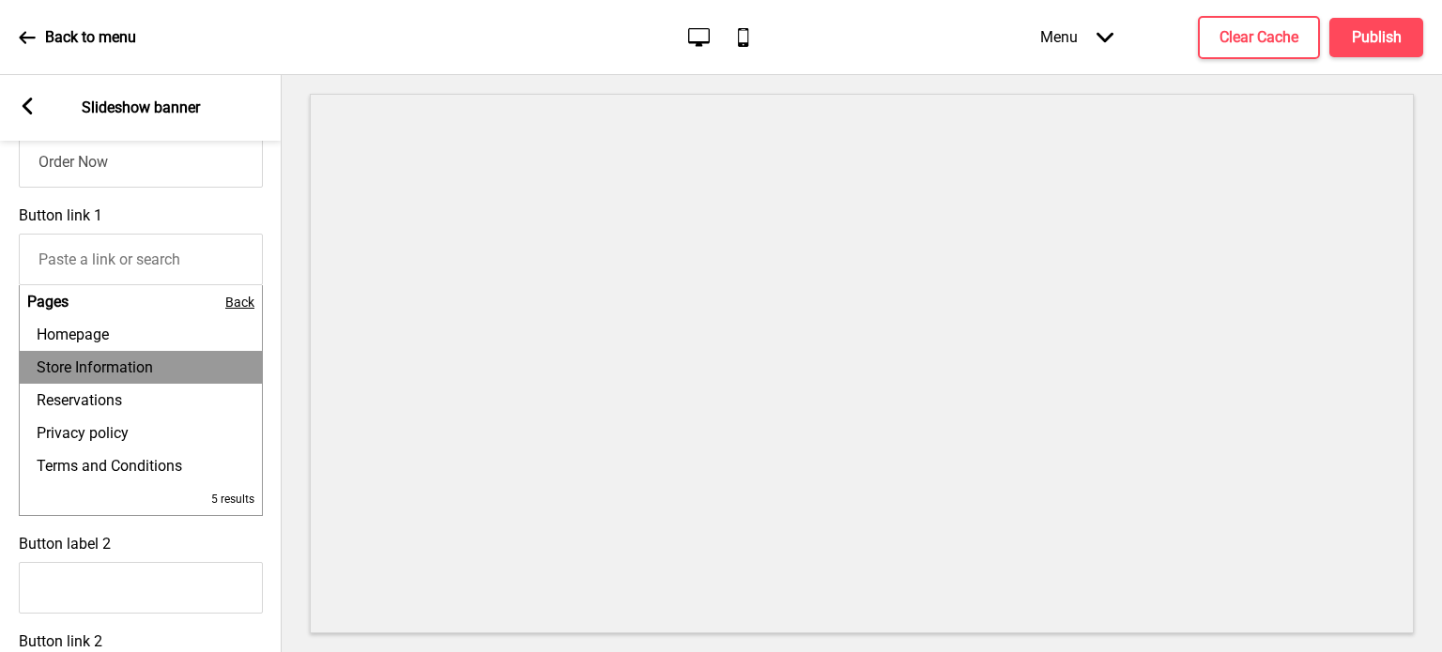
click at [140, 371] on span "Store Information" at bounding box center [95, 368] width 116 height 18
type input "Store Information"
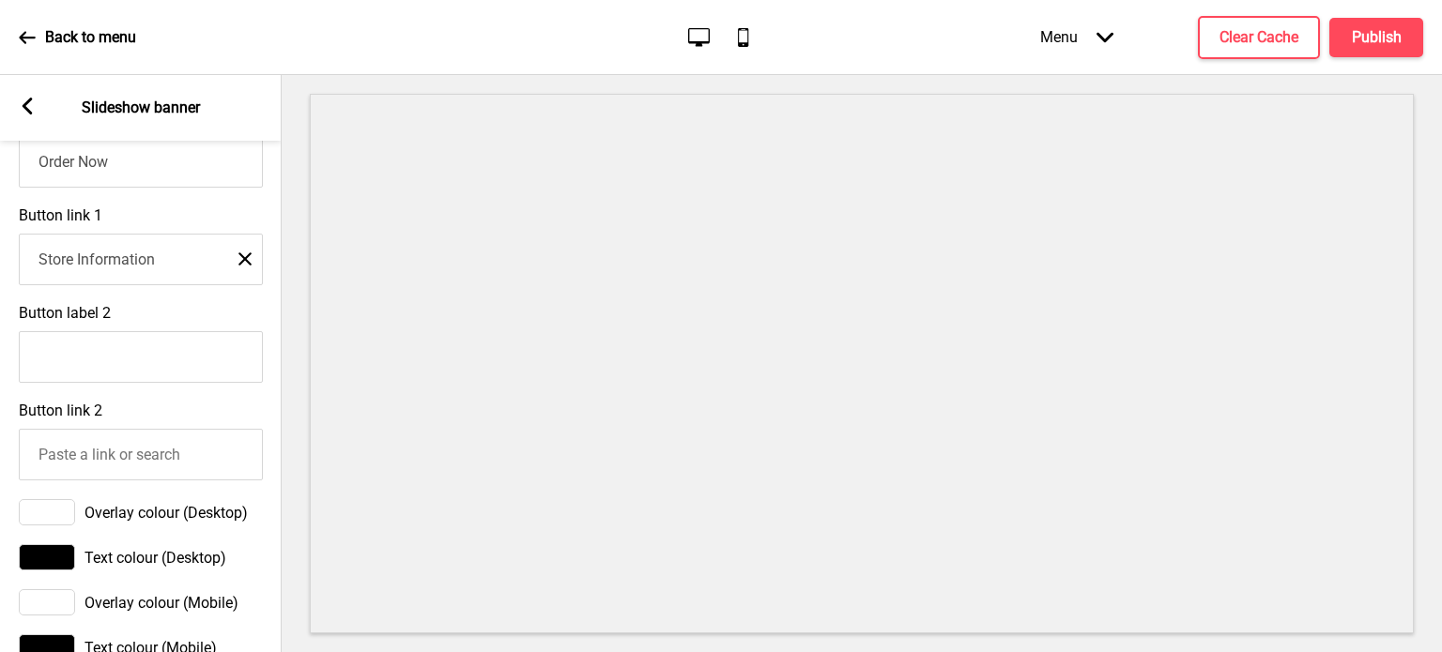
scroll to position [1225, 0]
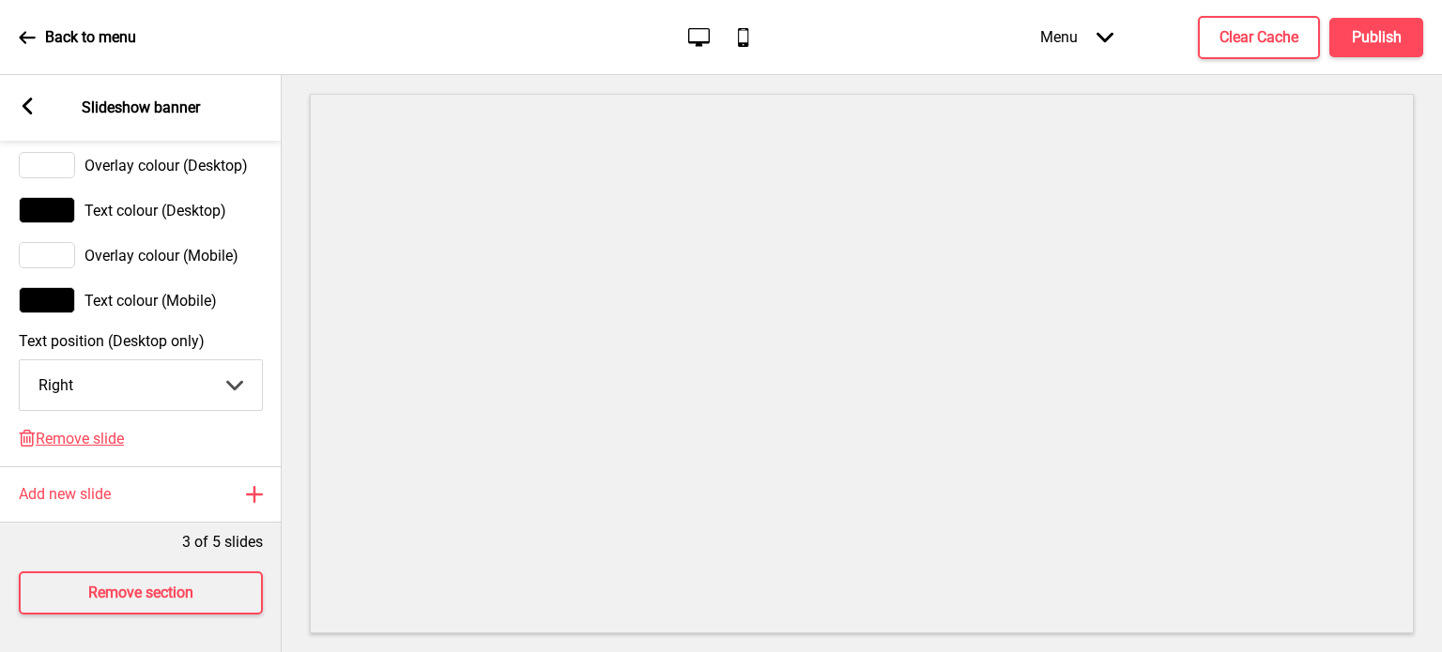
click at [160, 382] on select "Center Left Right" at bounding box center [141, 385] width 242 height 50
click at [20, 360] on select "Center Left Right" at bounding box center [141, 385] width 242 height 50
click at [150, 377] on select "Center Left Right" at bounding box center [141, 385] width 242 height 50
select select "center"
click at [20, 360] on select "Center Left Right" at bounding box center [141, 385] width 242 height 50
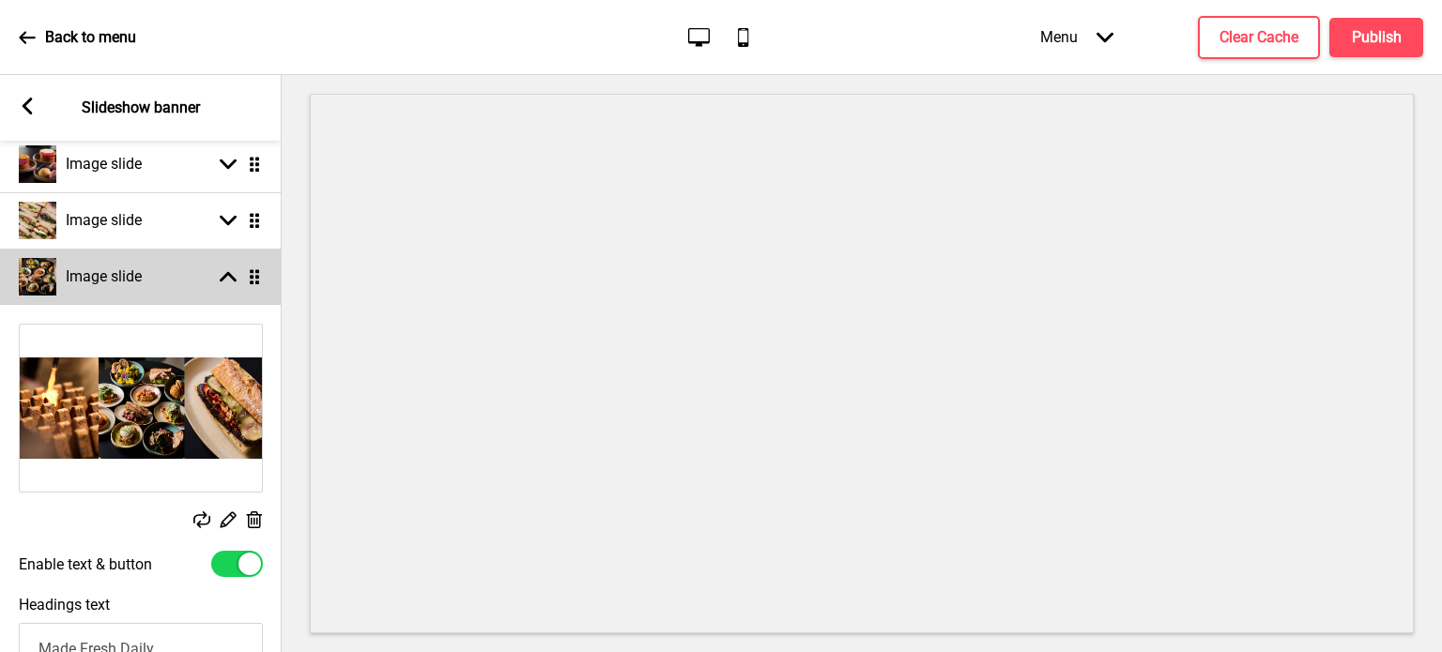
scroll to position [169, 0]
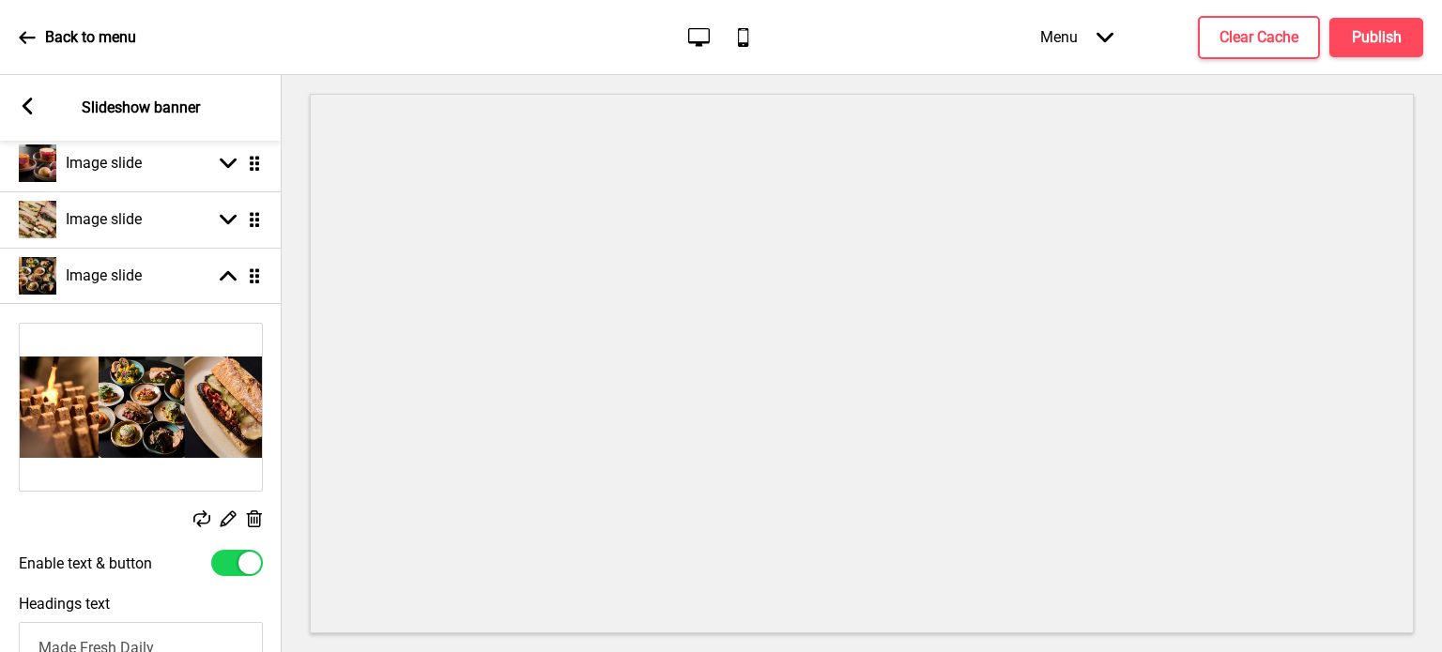
click at [224, 521] on rect at bounding box center [228, 519] width 20 height 20
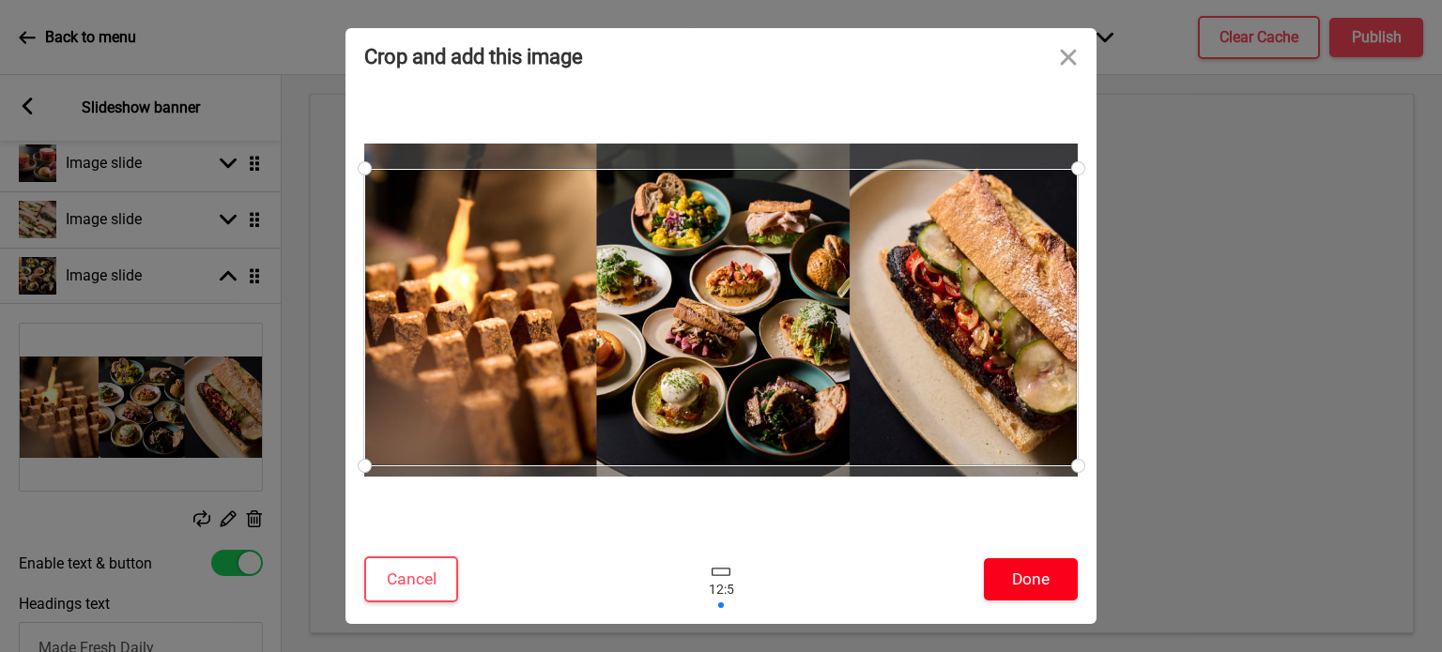
click at [1055, 584] on button "Done" at bounding box center [1031, 580] width 94 height 42
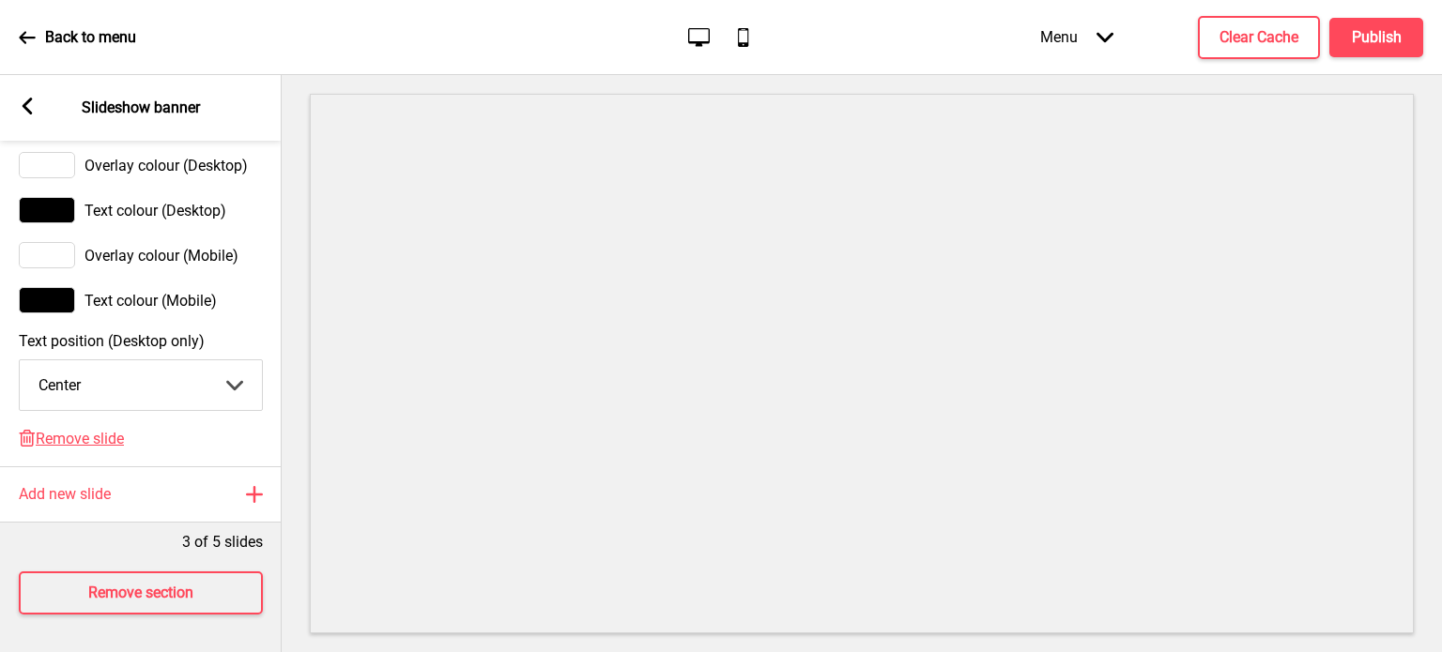
scroll to position [1225, 0]
click at [1363, 40] on h4 "Publish" at bounding box center [1377, 37] width 50 height 21
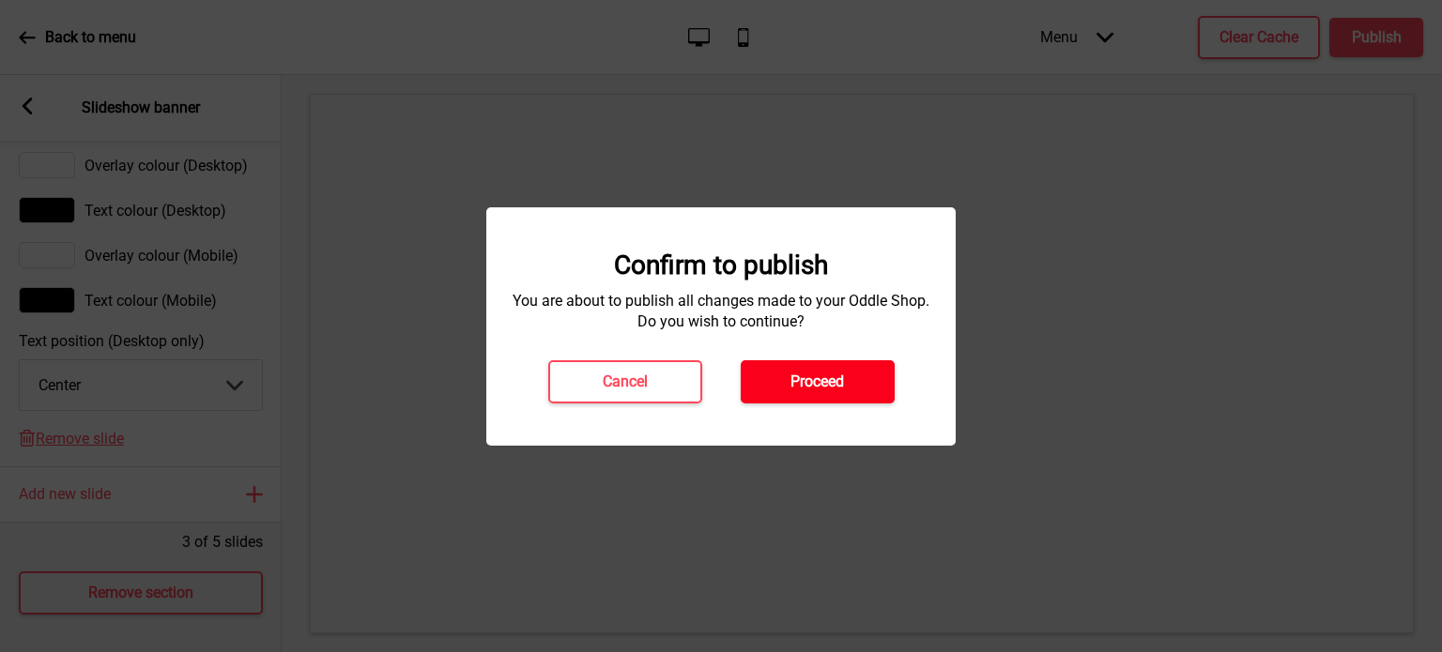
click at [822, 389] on h4 "Proceed" at bounding box center [817, 382] width 54 height 21
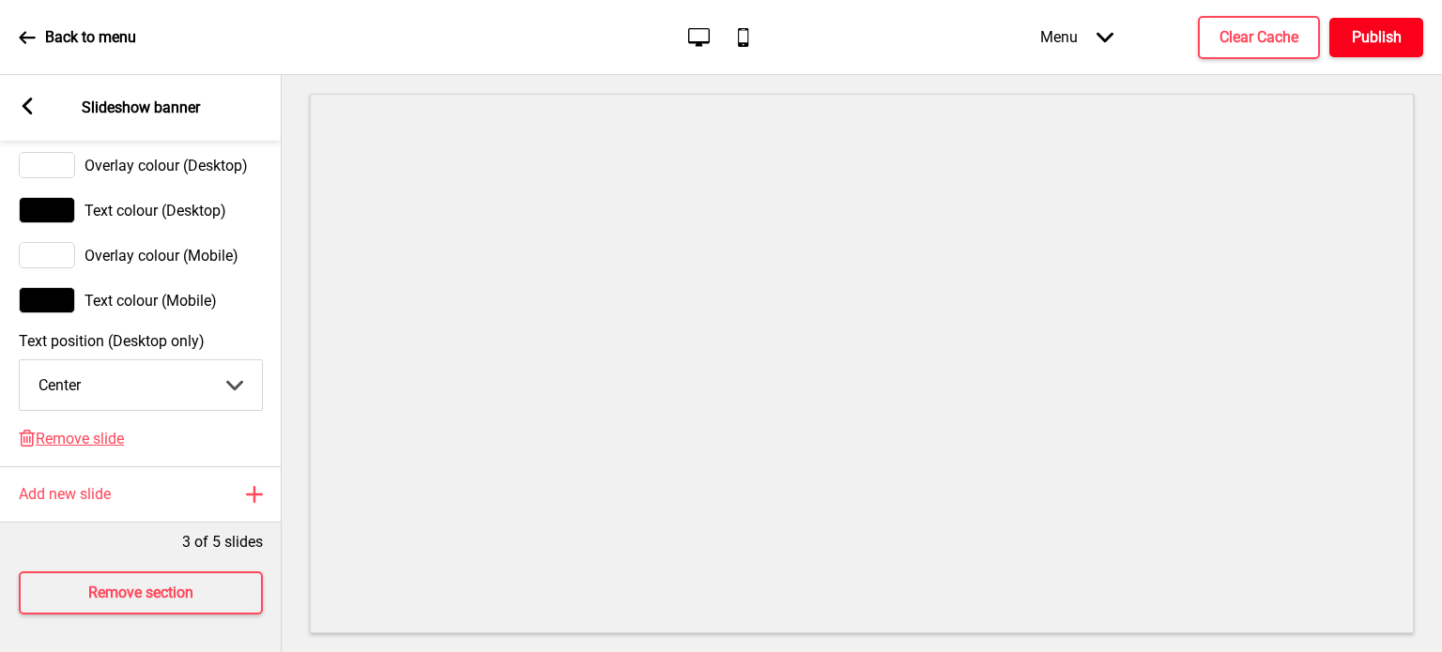
scroll to position [0, 0]
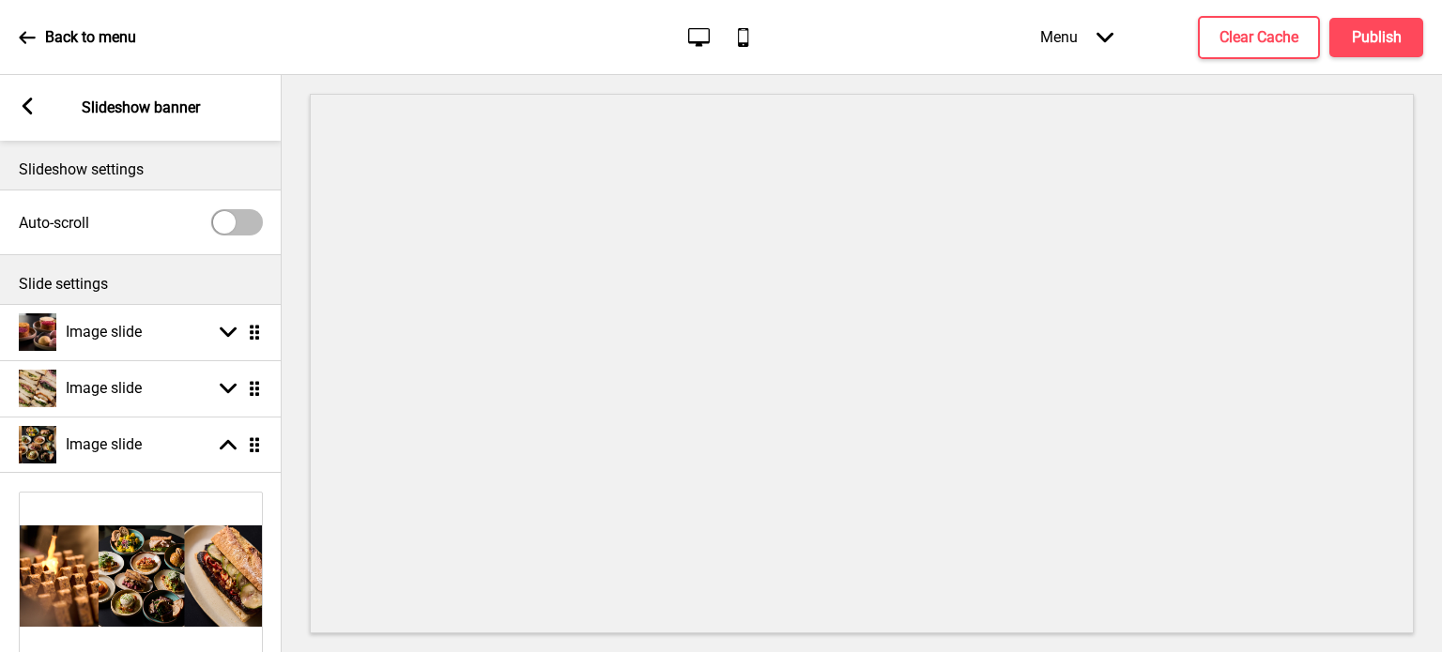
click at [27, 103] on icon at bounding box center [28, 106] width 10 height 17
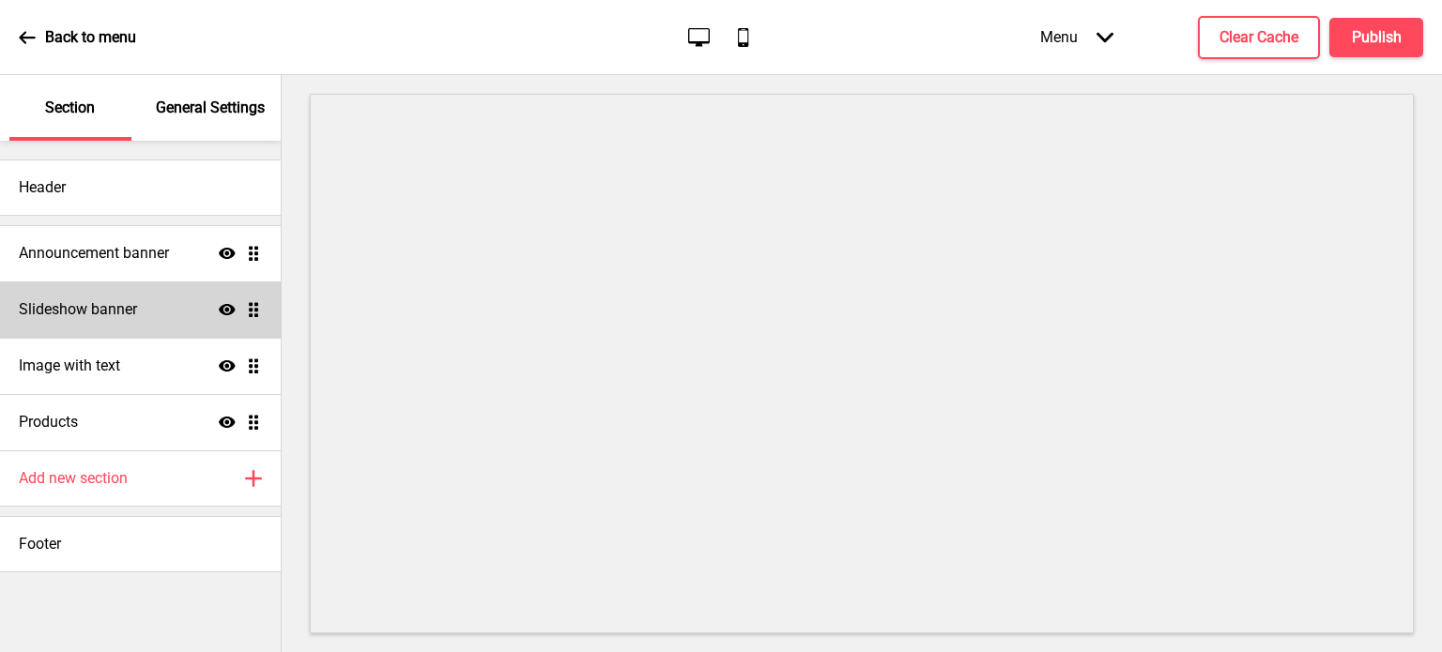
click at [179, 318] on div "Slideshow banner Show Drag" at bounding box center [140, 310] width 281 height 56
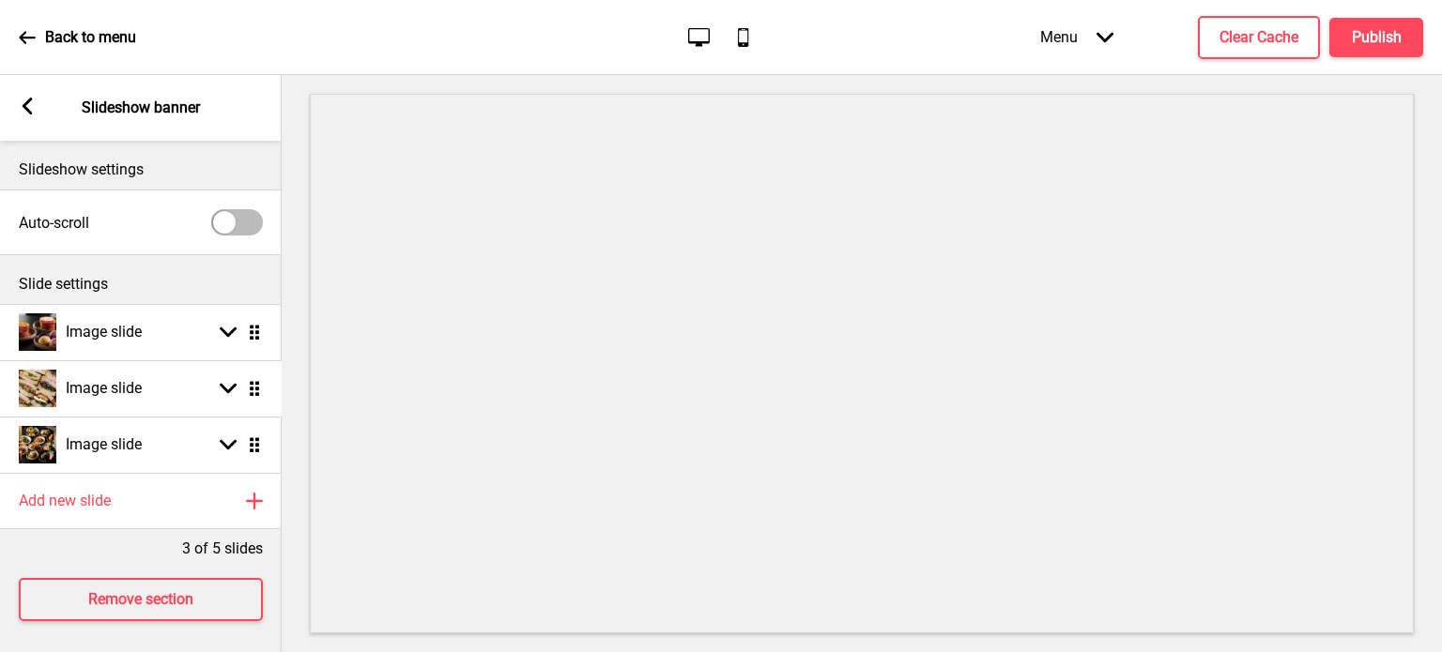
click at [257, 394] on ul "Image slide Arrow down Drag Image slide Arrow down Drag Image slide Arrow down …" at bounding box center [141, 388] width 282 height 169
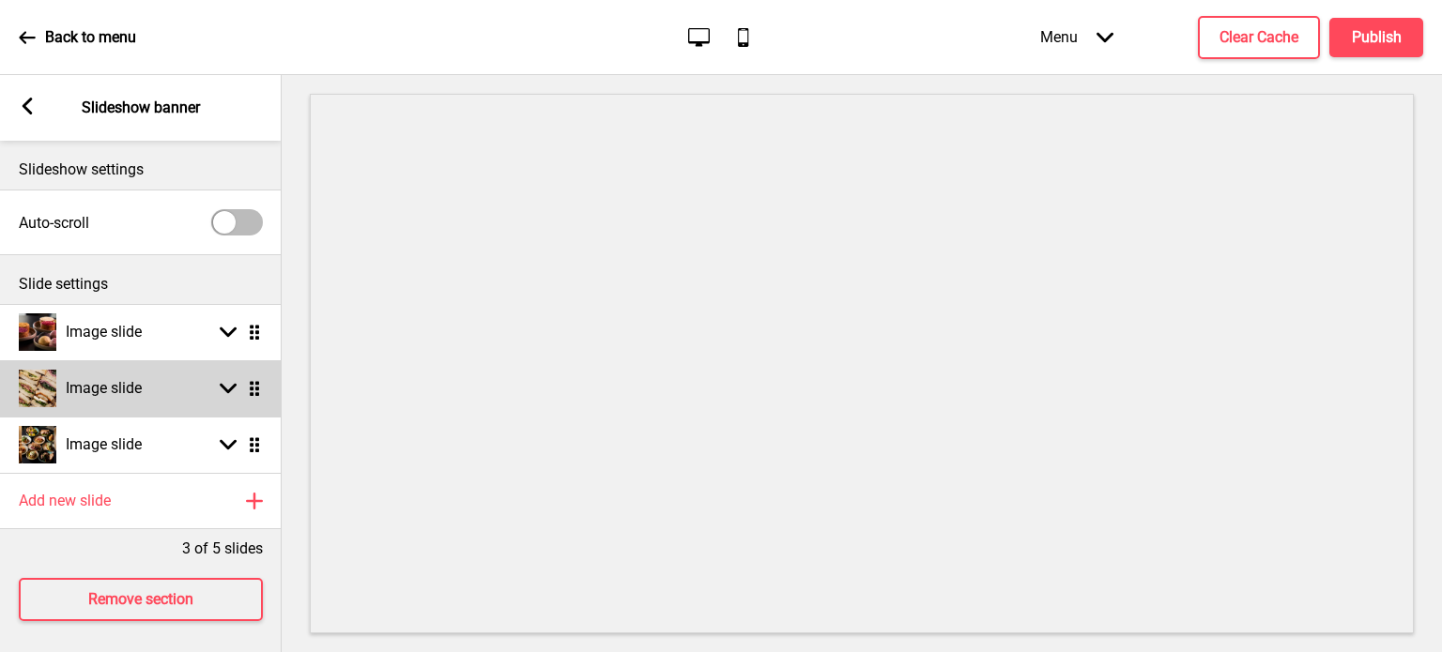
click at [133, 397] on h4 "Image slide" at bounding box center [104, 388] width 76 height 21
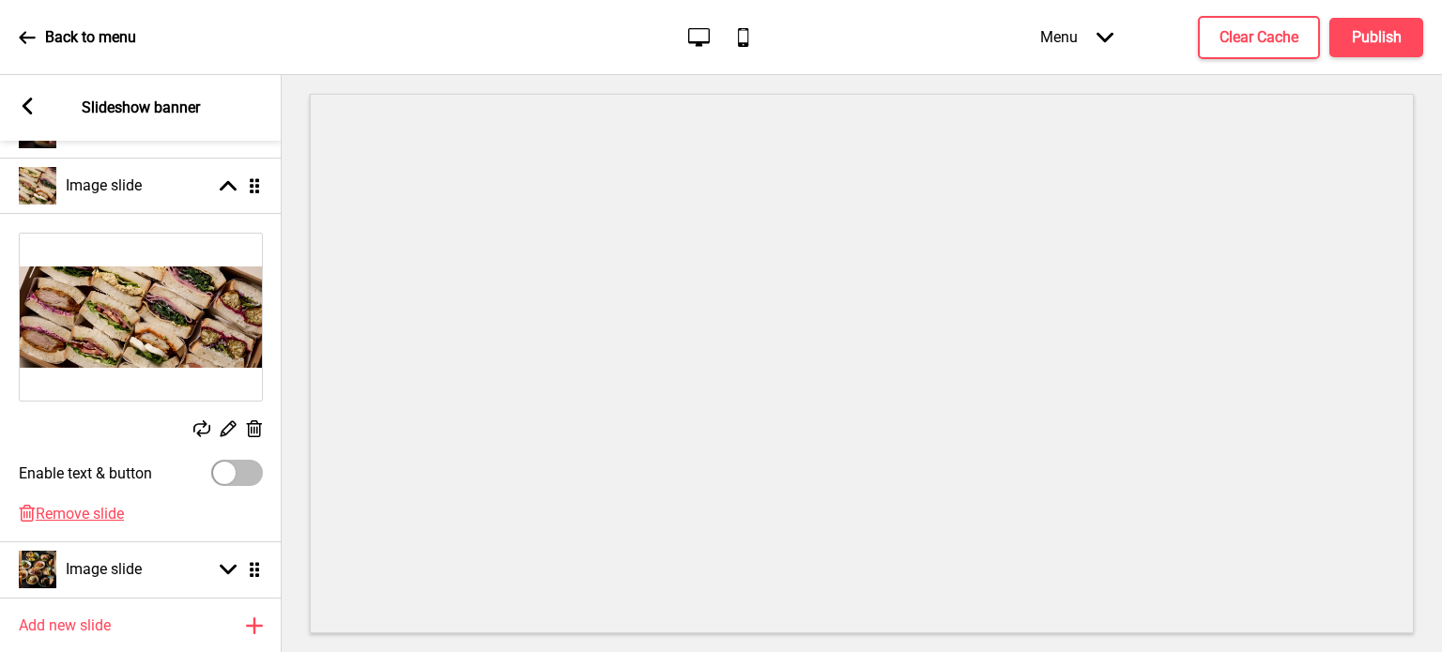
scroll to position [346, 0]
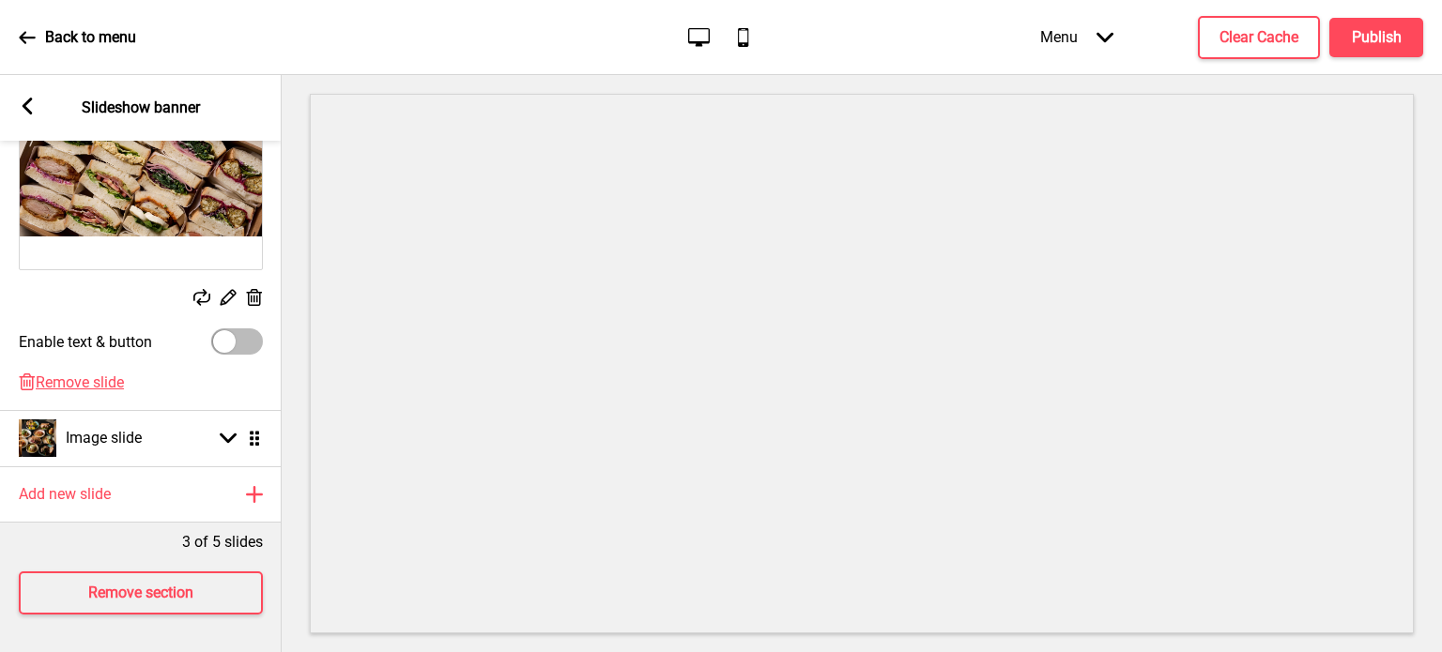
click at [223, 333] on div at bounding box center [224, 341] width 23 height 23
checkbox input "true"
select select "right"
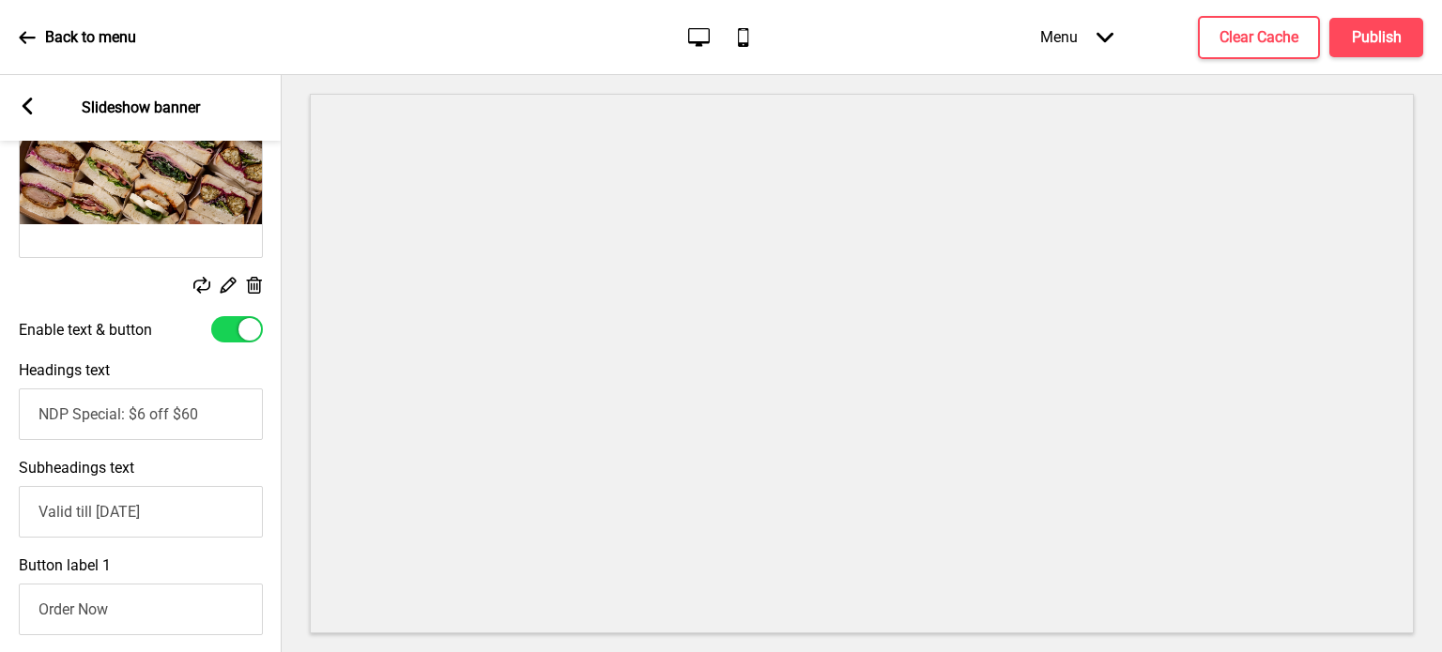
drag, startPoint x: 213, startPoint y: 422, endPoint x: 0, endPoint y: 438, distance: 213.7
click at [0, 438] on div "Headings text NDP Special: $6 off $60" at bounding box center [141, 401] width 282 height 98
type input "Build Your Own Sando Sets"
click at [188, 517] on input "Valid till 31 Aug 2025" at bounding box center [141, 512] width 244 height 52
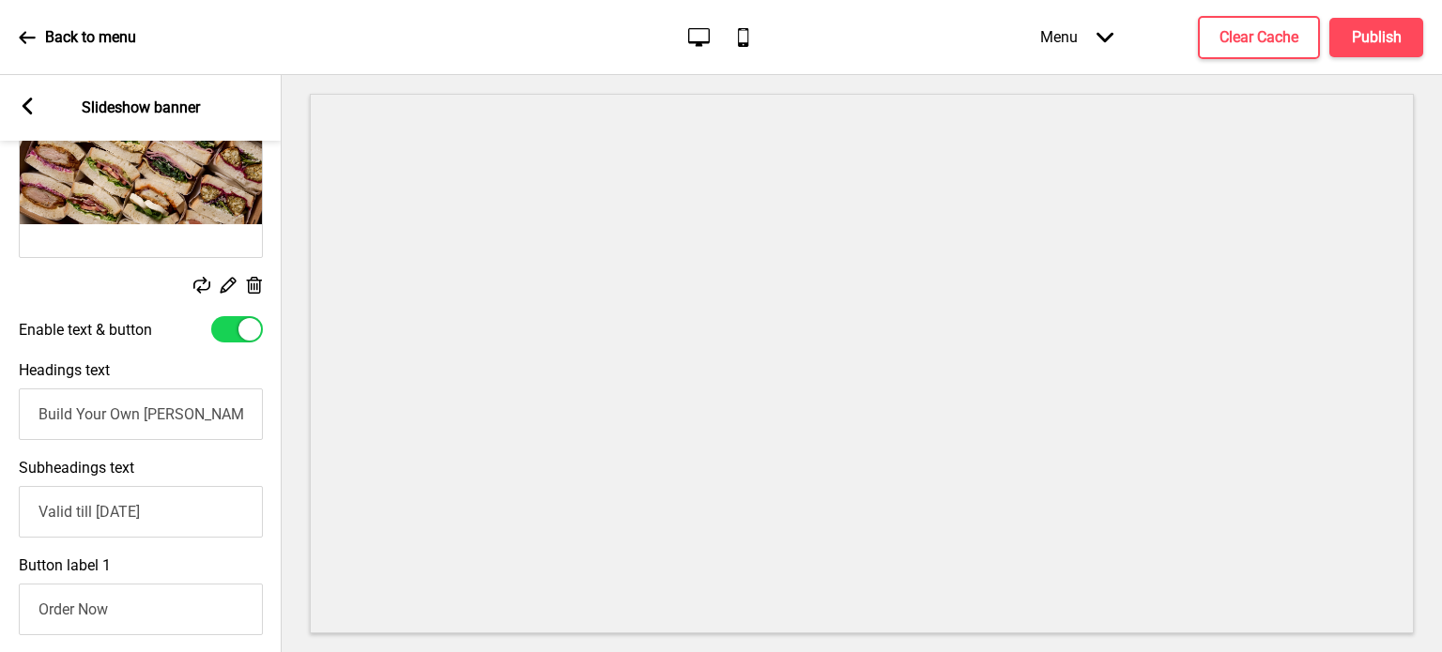
click at [188, 517] on input "Valid till 31 Aug 2025" at bounding box center [141, 512] width 244 height 52
paste input "Perfect for meetings, quick lunches, and team breaks. Made with our house-baked…"
type input "p"
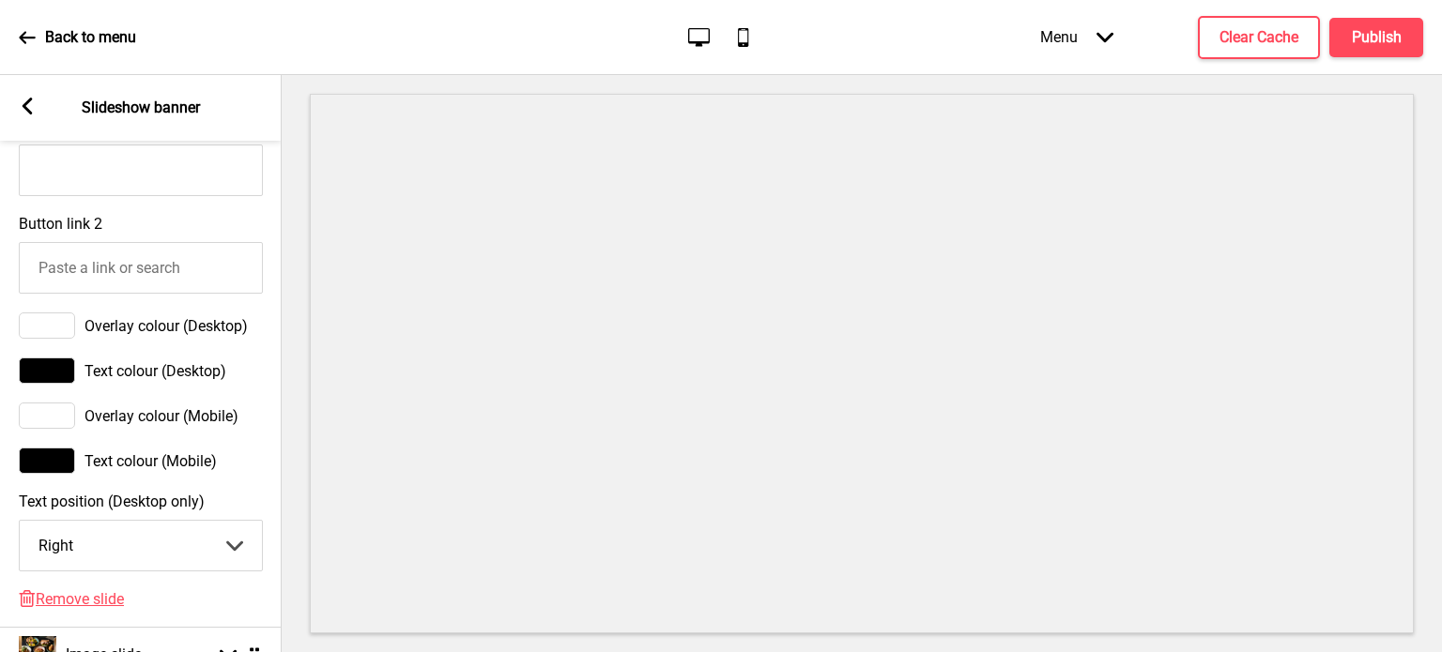
scroll to position [1119, 0]
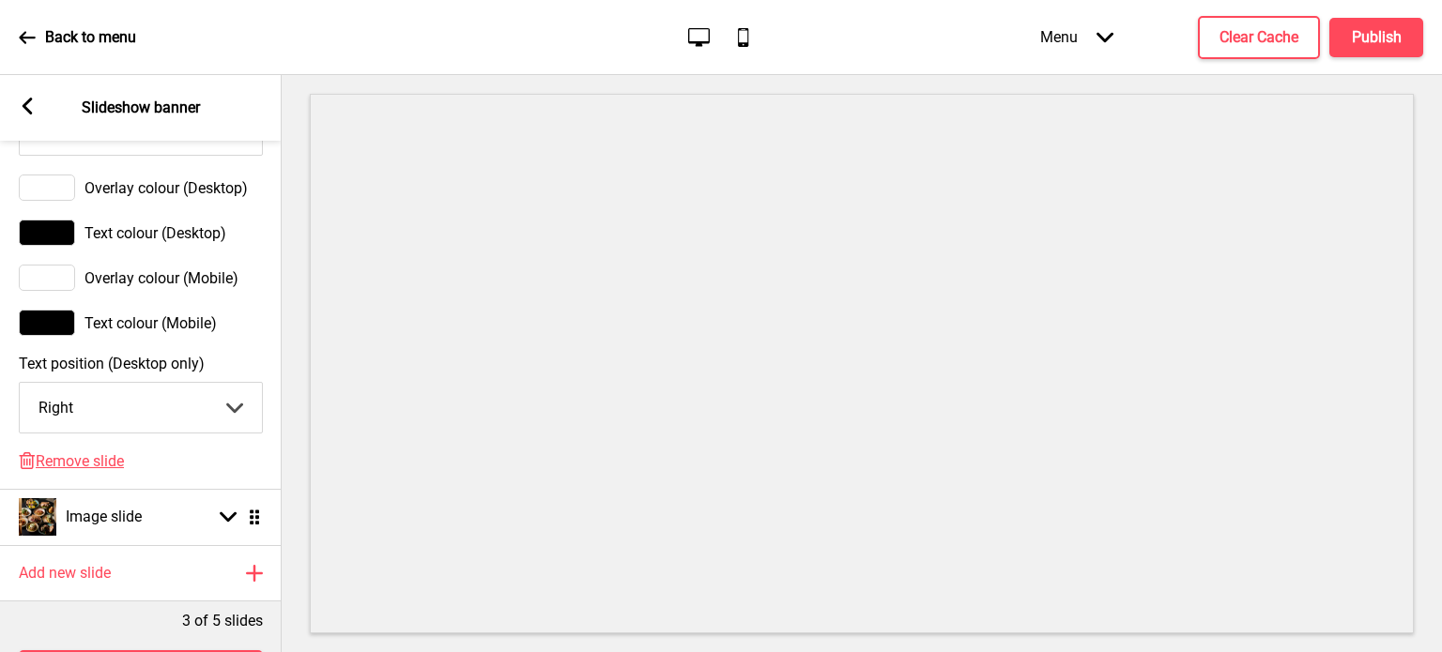
type input "Perfect for Sharing"
click at [215, 419] on select "Center Left Right" at bounding box center [141, 408] width 242 height 50
select select "center"
click at [20, 396] on select "Center Left Right" at bounding box center [141, 408] width 242 height 50
click at [293, 340] on div at bounding box center [862, 363] width 1160 height 577
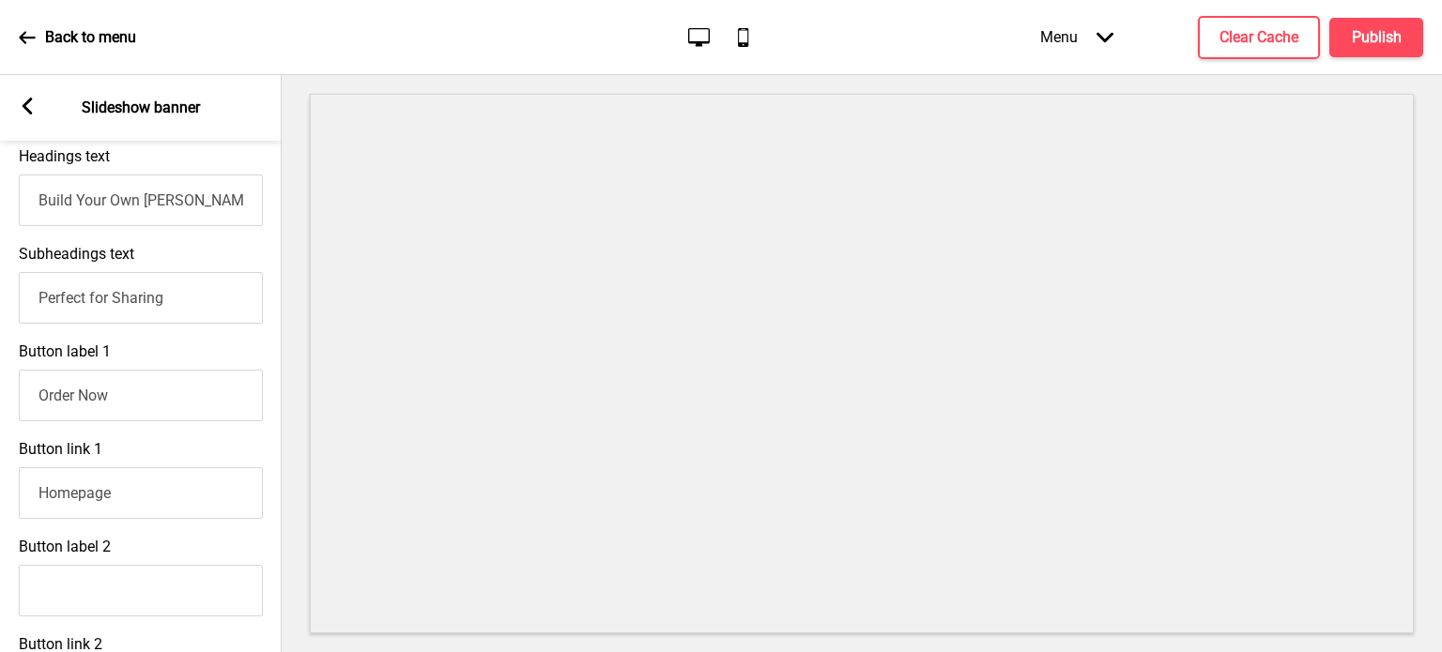
scroll to position [559, 0]
click at [176, 398] on input "Order Now" at bounding box center [141, 397] width 244 height 52
click at [1390, 43] on h4 "Publish" at bounding box center [1377, 37] width 50 height 21
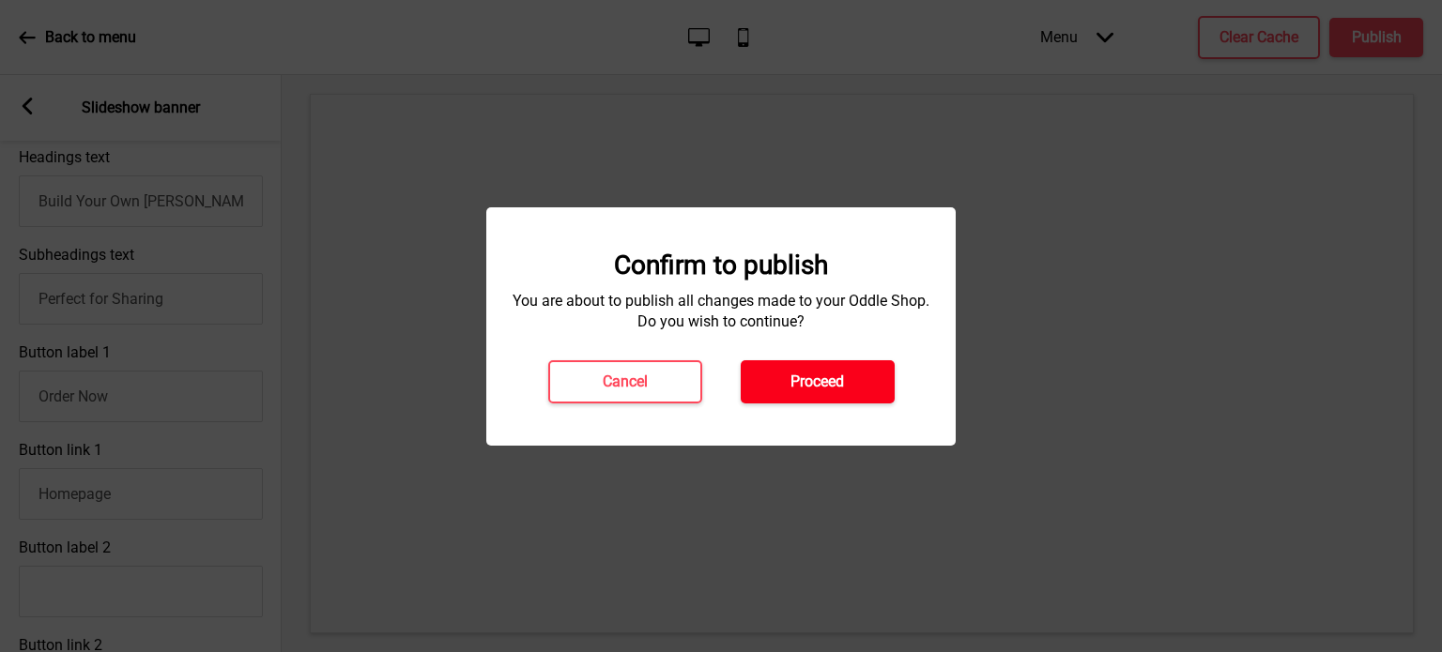
click at [834, 360] on button "Proceed" at bounding box center [818, 381] width 154 height 43
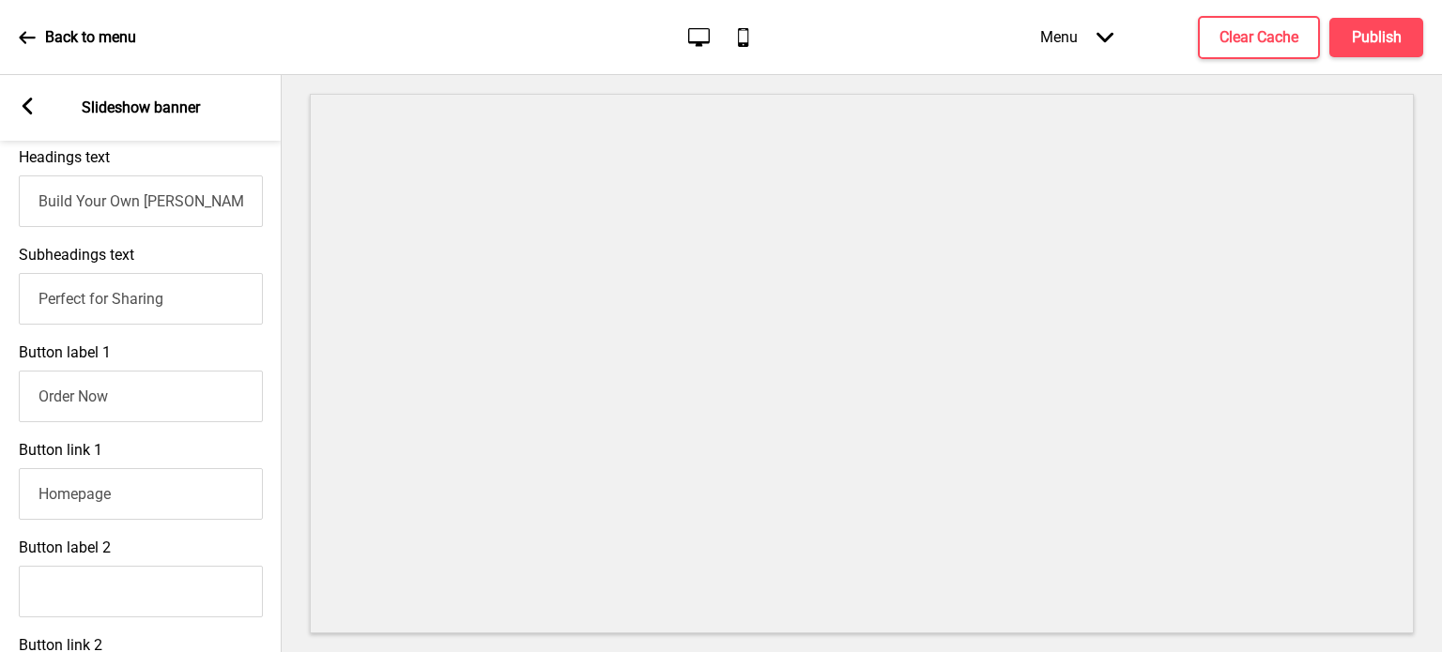
click at [25, 106] on icon at bounding box center [28, 106] width 10 height 17
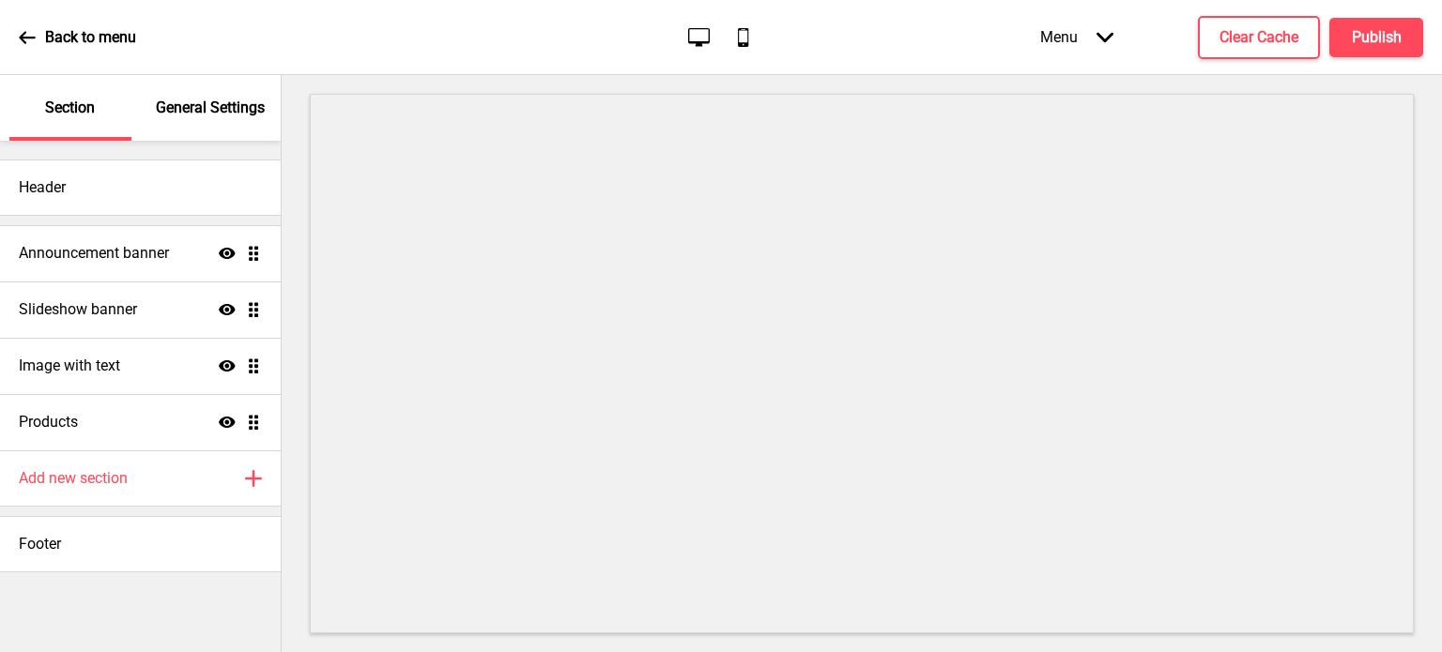
click at [236, 137] on div "General Settings" at bounding box center [211, 108] width 122 height 66
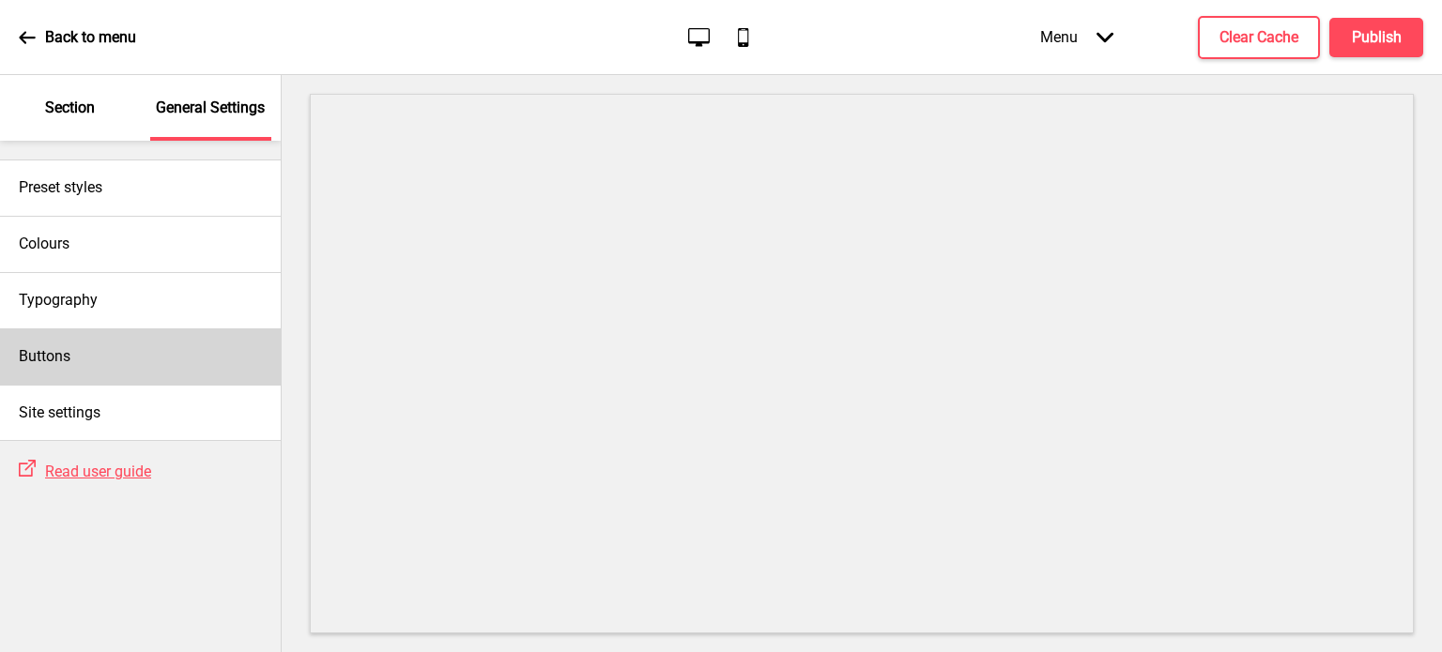
click at [171, 369] on div "Buttons" at bounding box center [140, 357] width 281 height 56
select select "outline"
select select "pill"
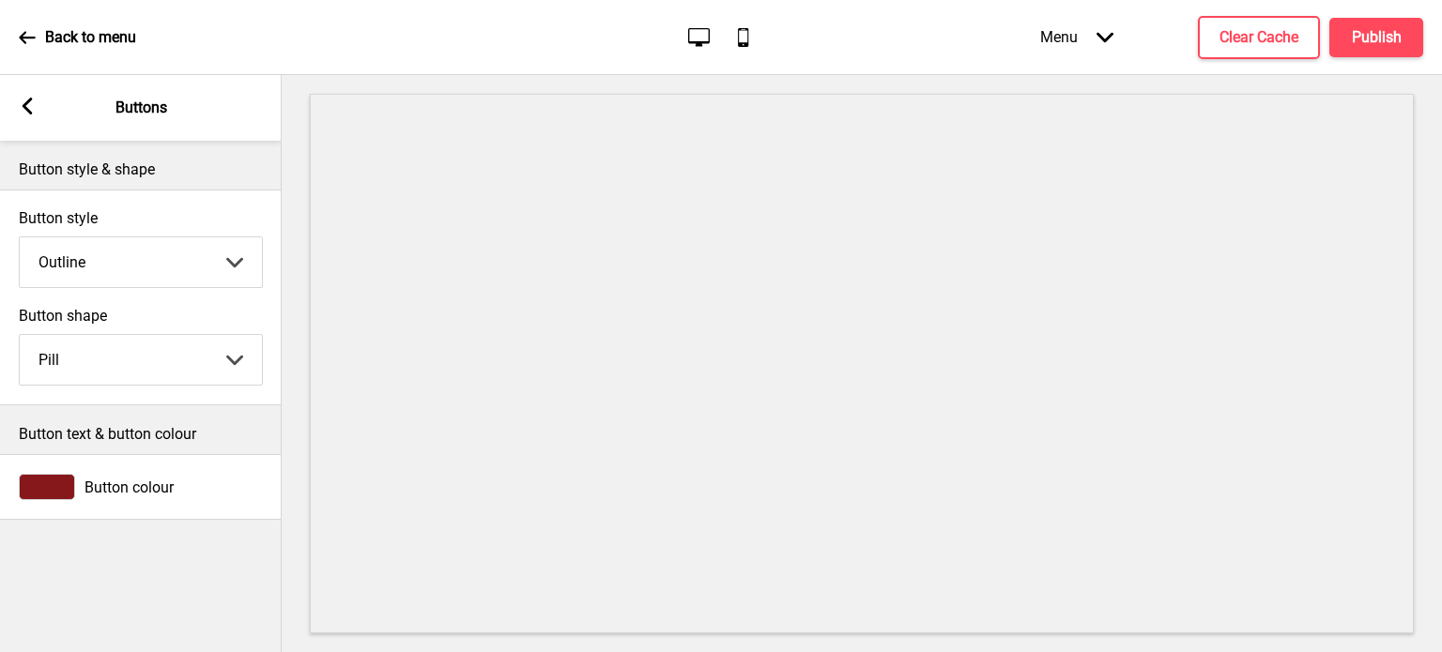
click at [25, 107] on icon at bounding box center [28, 106] width 10 height 17
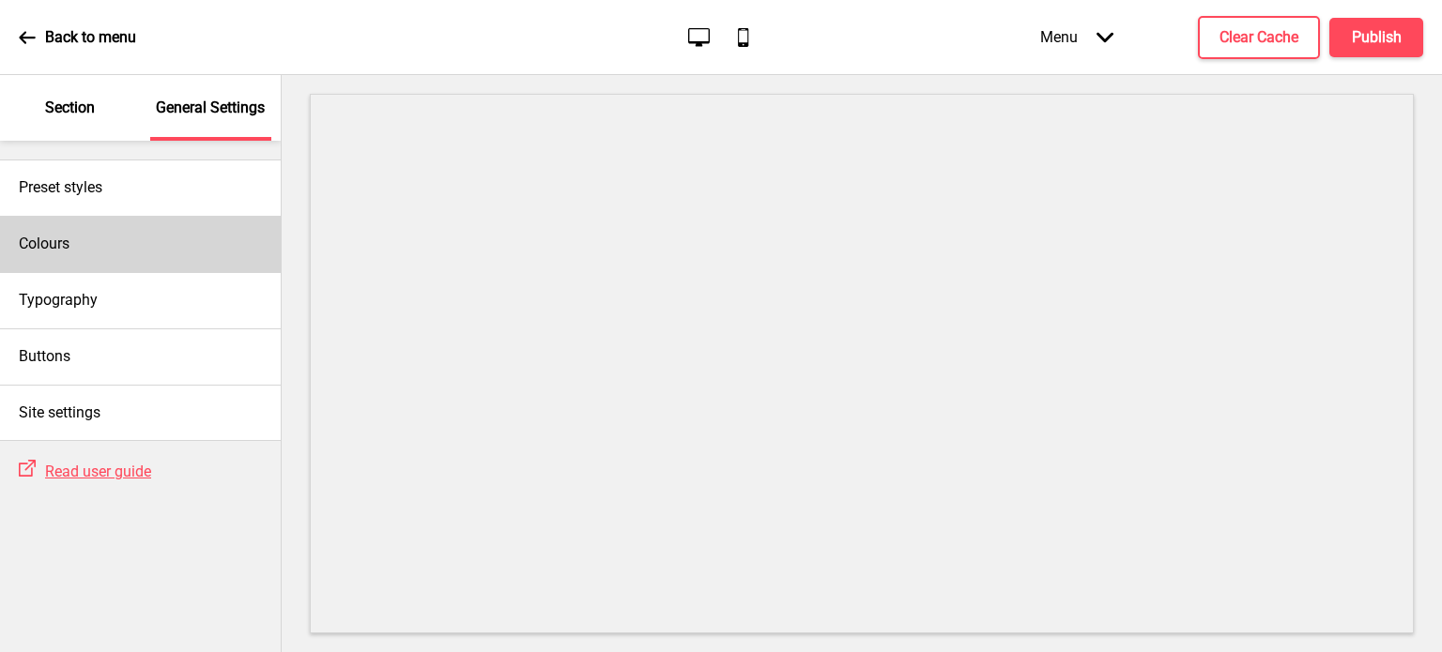
click at [150, 251] on div "Colours" at bounding box center [140, 244] width 281 height 56
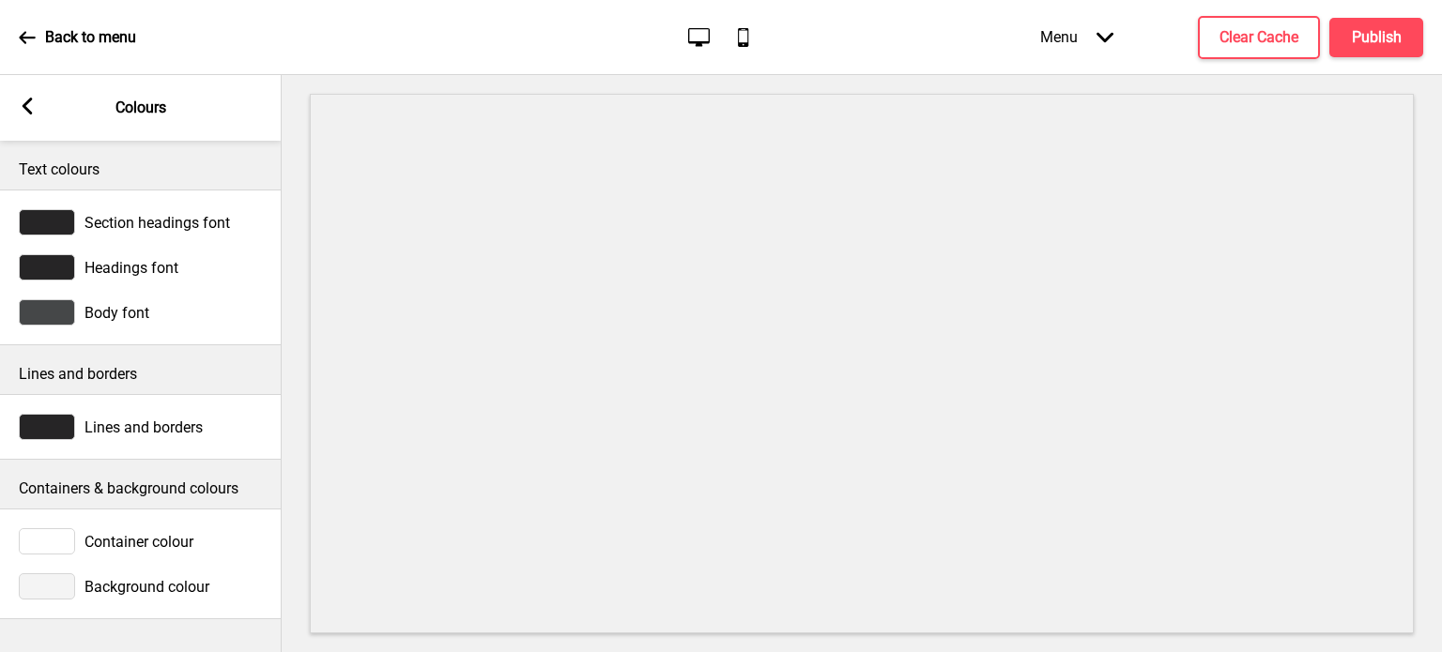
click at [23, 106] on icon at bounding box center [28, 106] width 10 height 17
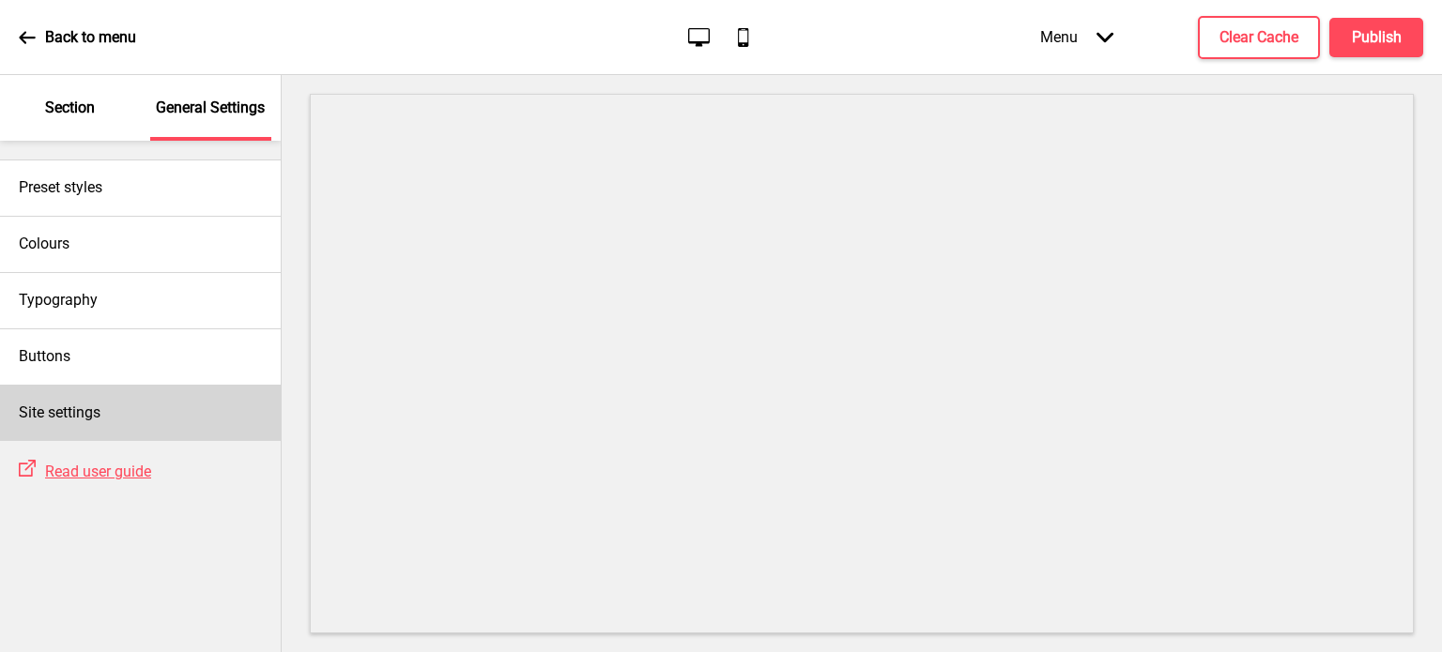
click at [84, 408] on h4 "Site settings" at bounding box center [60, 413] width 82 height 21
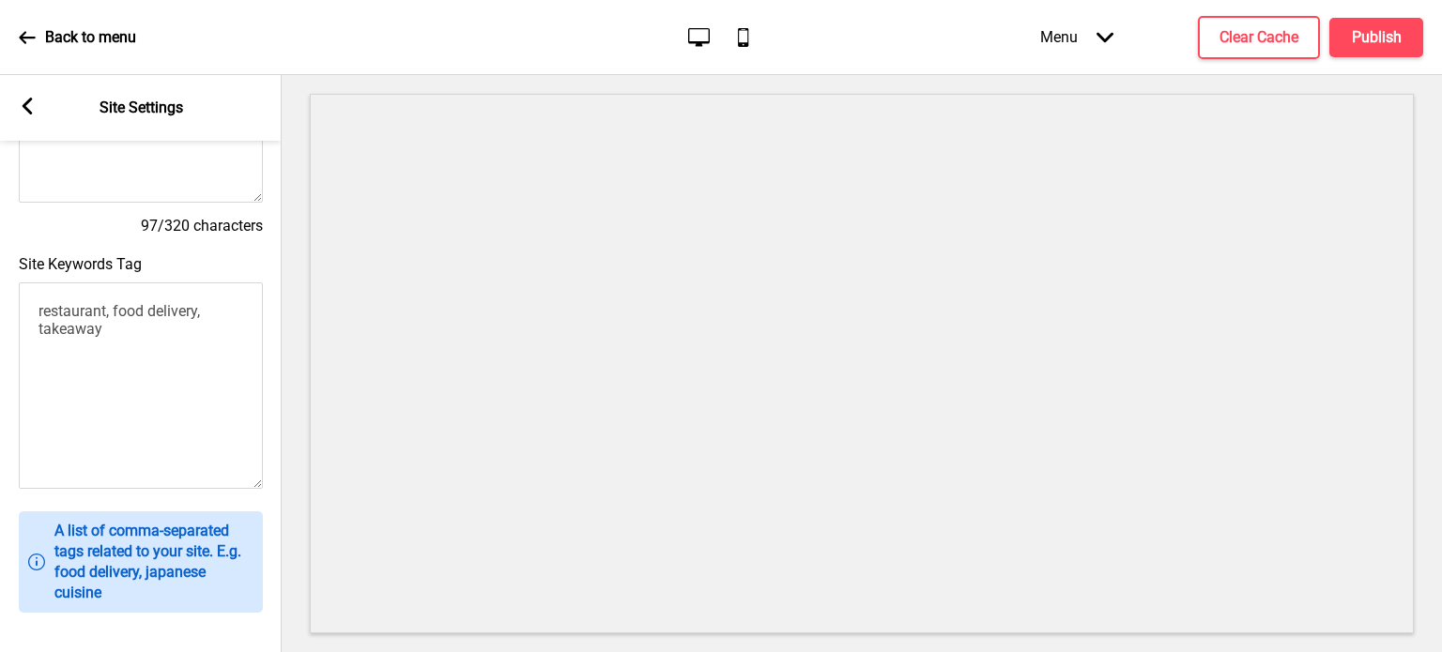
scroll to position [367, 0]
click at [116, 344] on textarea "restaurant, food delivery, takeaway" at bounding box center [141, 386] width 244 height 207
click at [226, 422] on textarea "restaurant, food delivery, takeaway, bakery, bakes, ultimate food for gathering…" at bounding box center [141, 386] width 244 height 207
paste textarea "pastries singapore croissants singapore artisan pastries cruffins singapore dan…"
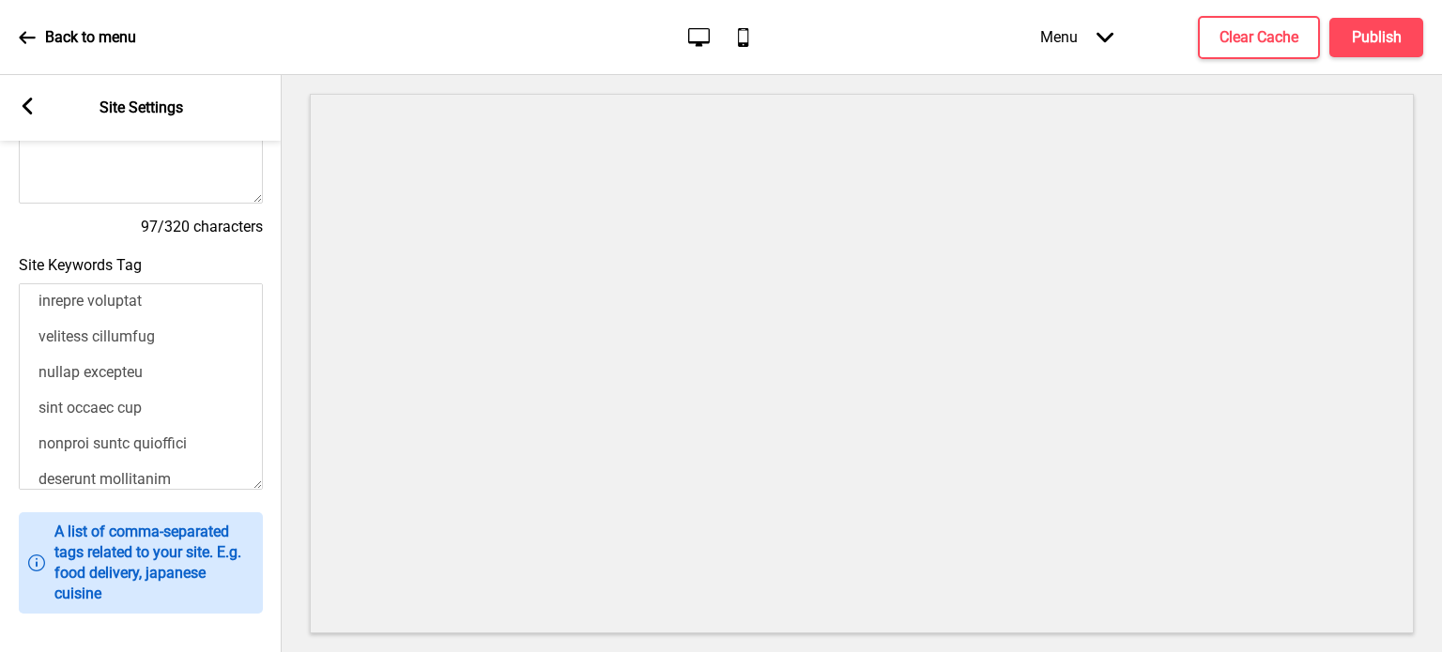
scroll to position [0, 0]
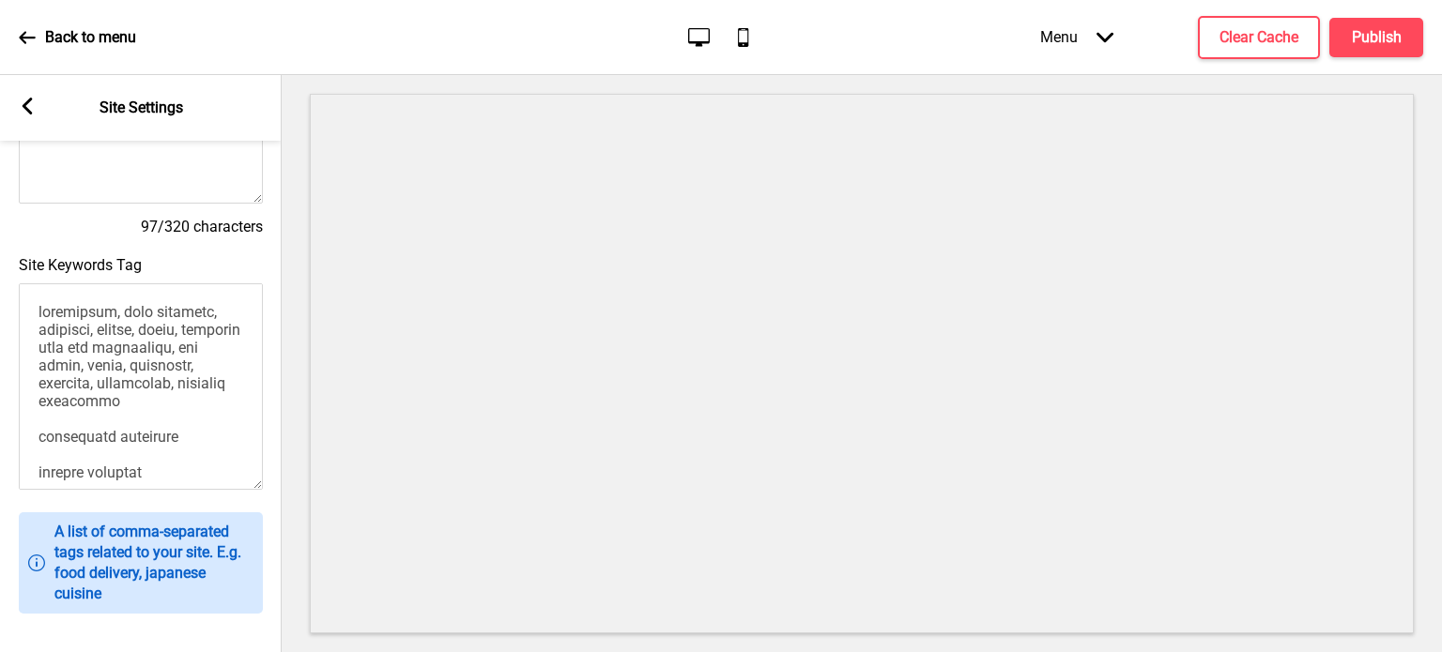
click at [193, 432] on textarea "Site Keywords Tag" at bounding box center [141, 386] width 244 height 207
paste textarea "pastries singapore, croissants singapore, artisan pastries, cruffins singapore,…"
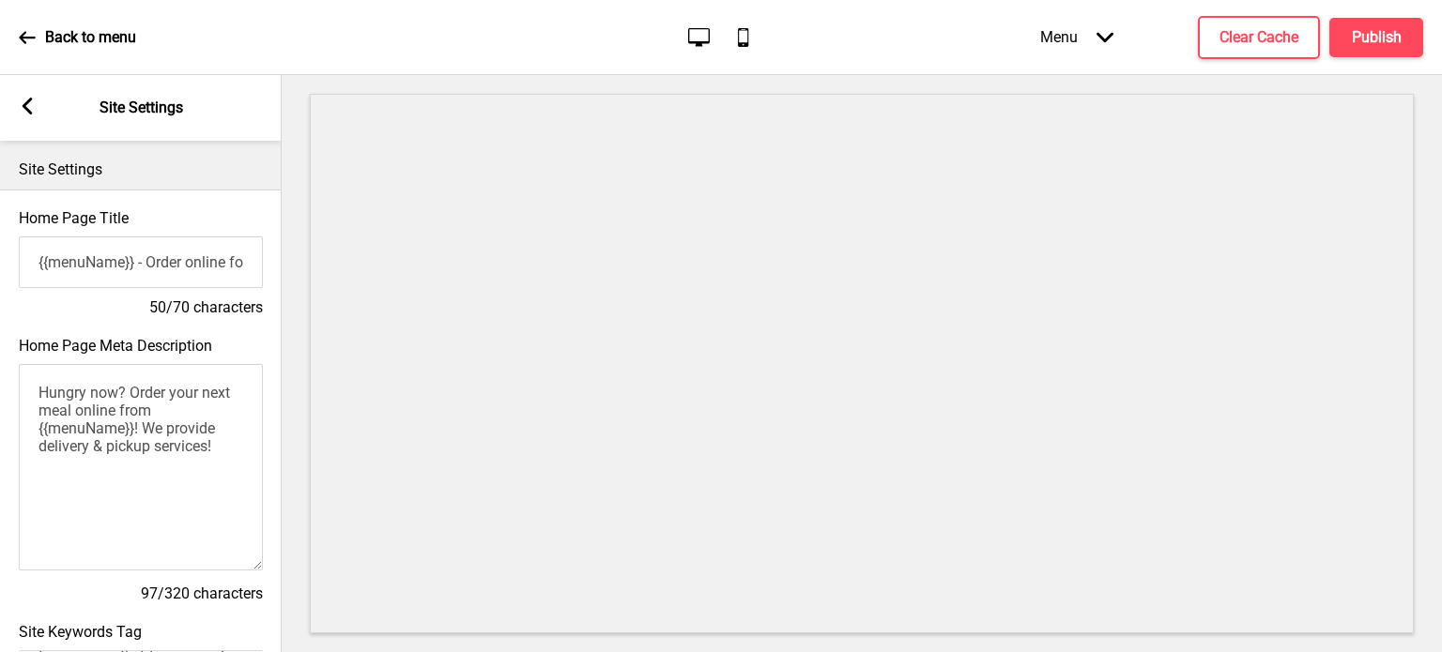
type textarea "restaurant, food delivery, takeaway, bakery, bakes, ultimate food for gathering…"
click at [217, 269] on input "{{menuName}} - Order online for delivery & pickup!" at bounding box center [141, 263] width 244 height 52
click at [118, 399] on textarea "Hungry now? Order your next meal online from {{menuName}}! We provide delivery …" at bounding box center [141, 467] width 244 height 207
click at [172, 404] on textarea "Craving good food? Order your next meal online from {{menuName}}! We provide de…" at bounding box center [141, 467] width 244 height 207
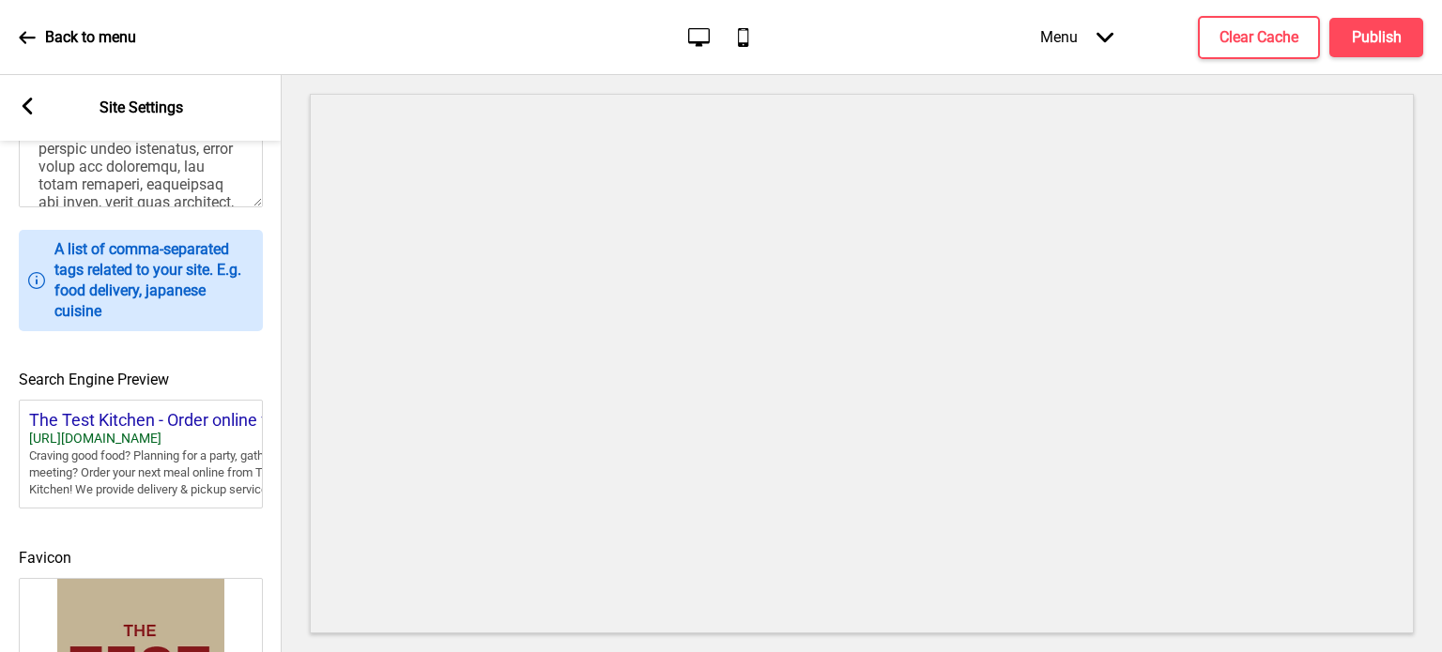
scroll to position [856, 0]
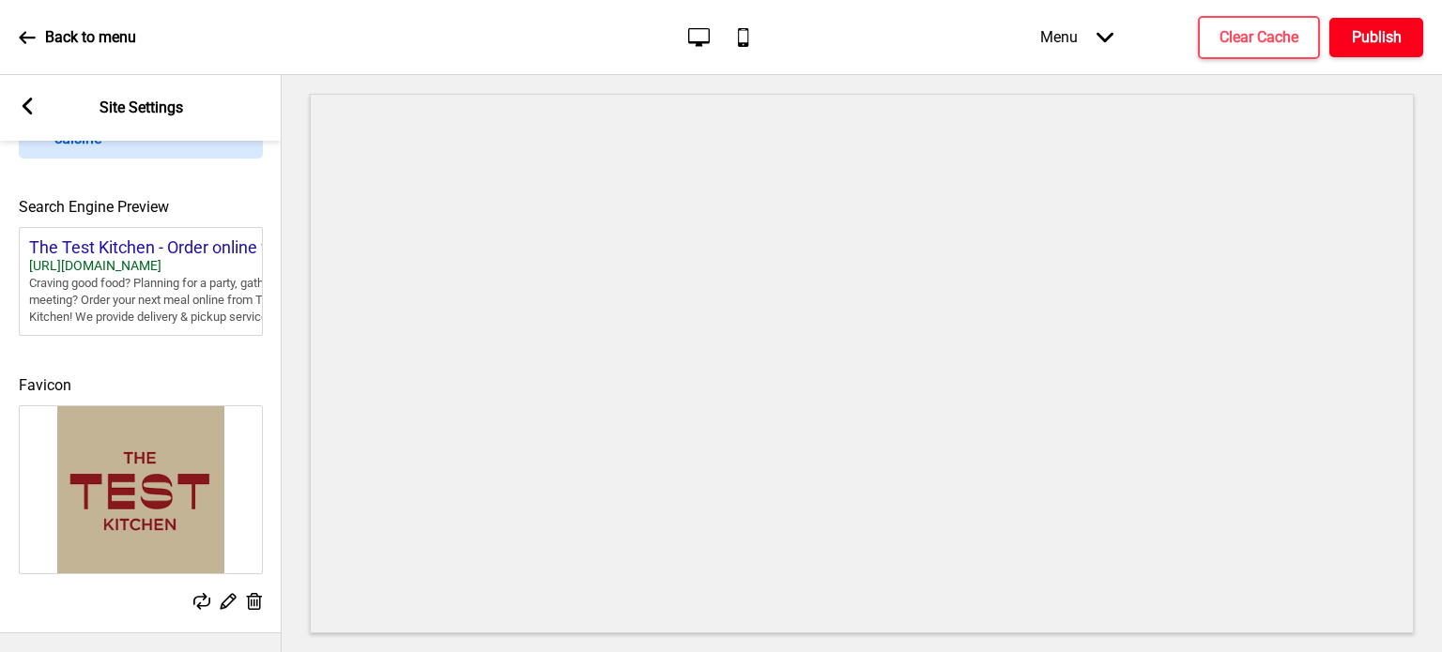
type textarea "Craving good food? Planning for a party, gathering or meeting? Order your next …"
click at [1374, 18] on button "Publish" at bounding box center [1376, 37] width 94 height 39
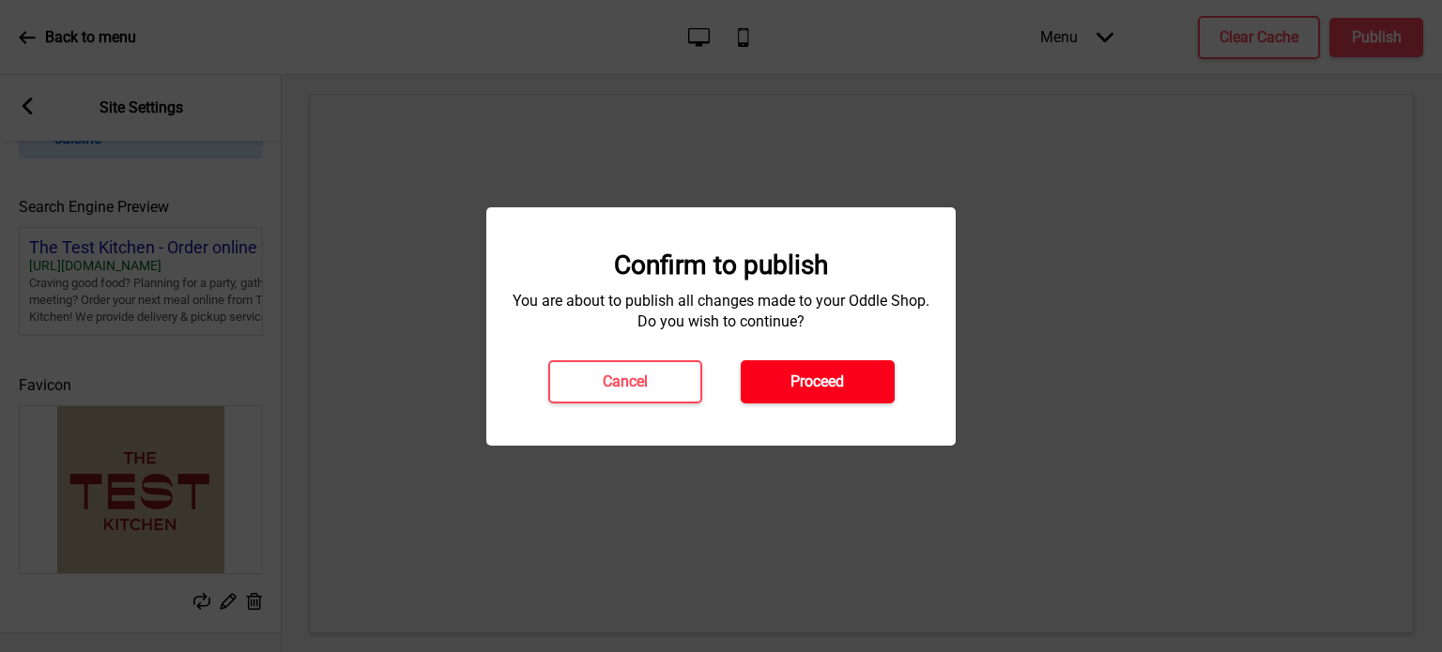
click at [826, 381] on h4 "Proceed" at bounding box center [817, 382] width 54 height 21
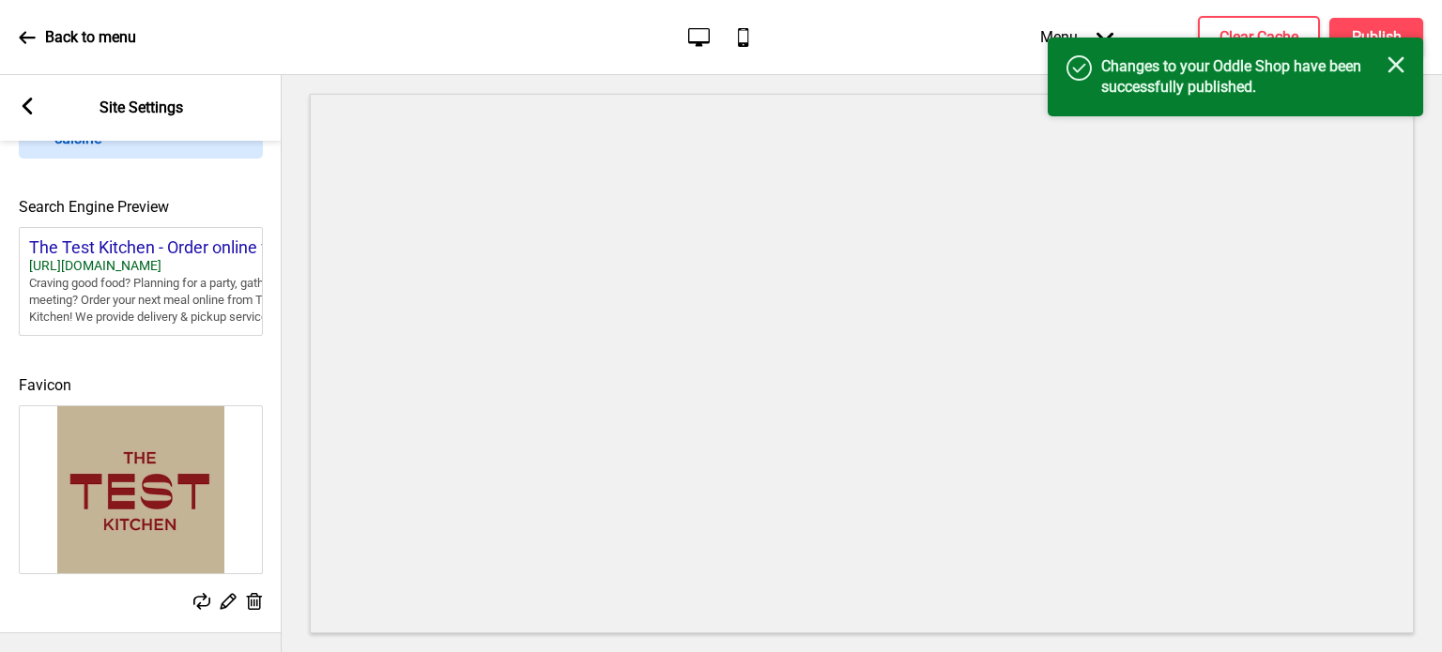
click at [38, 102] on div "Arrow left Site Settings" at bounding box center [141, 108] width 282 height 66
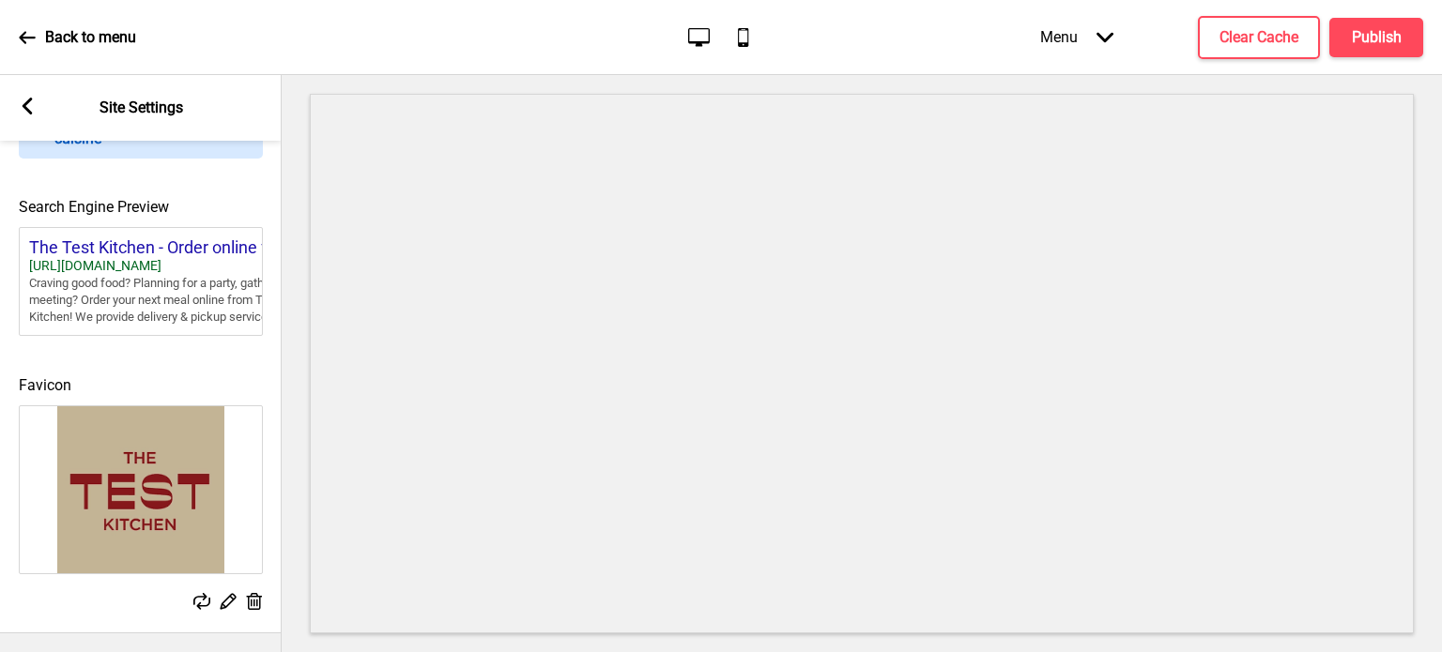
click at [28, 104] on rect at bounding box center [27, 106] width 17 height 17
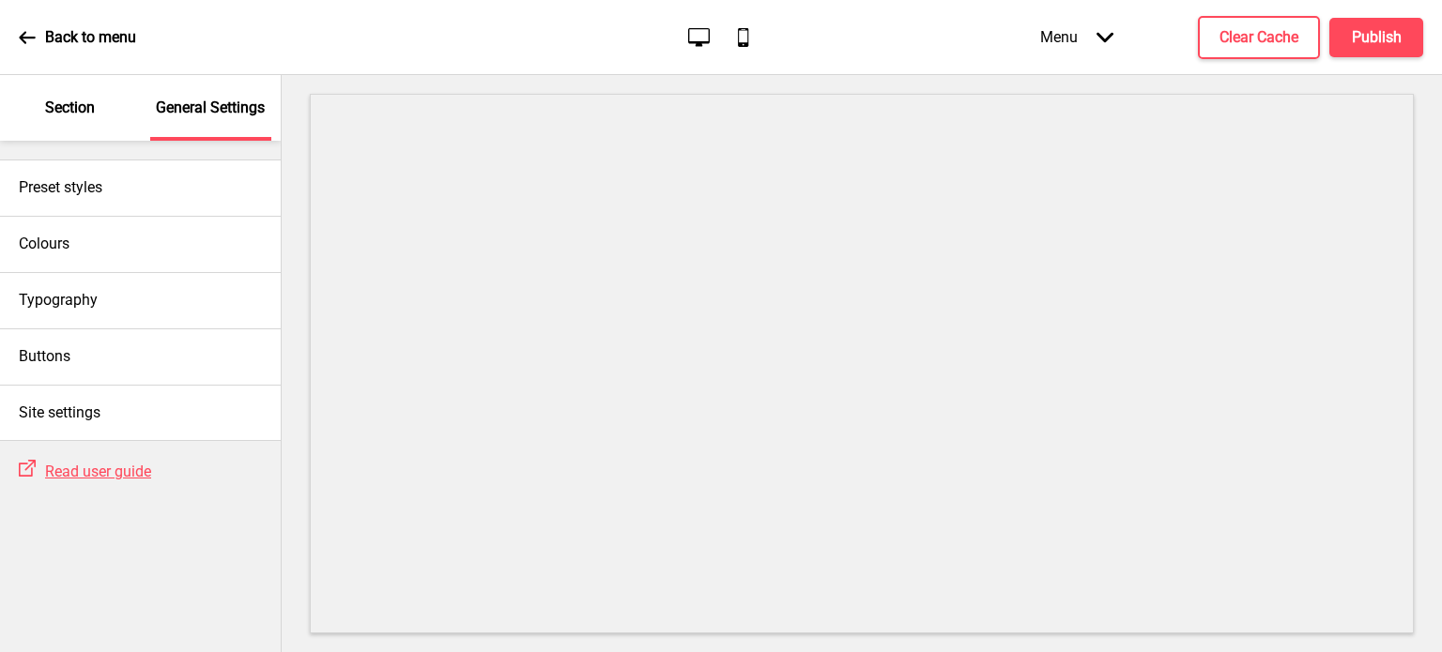
click at [29, 41] on icon at bounding box center [27, 37] width 17 height 17
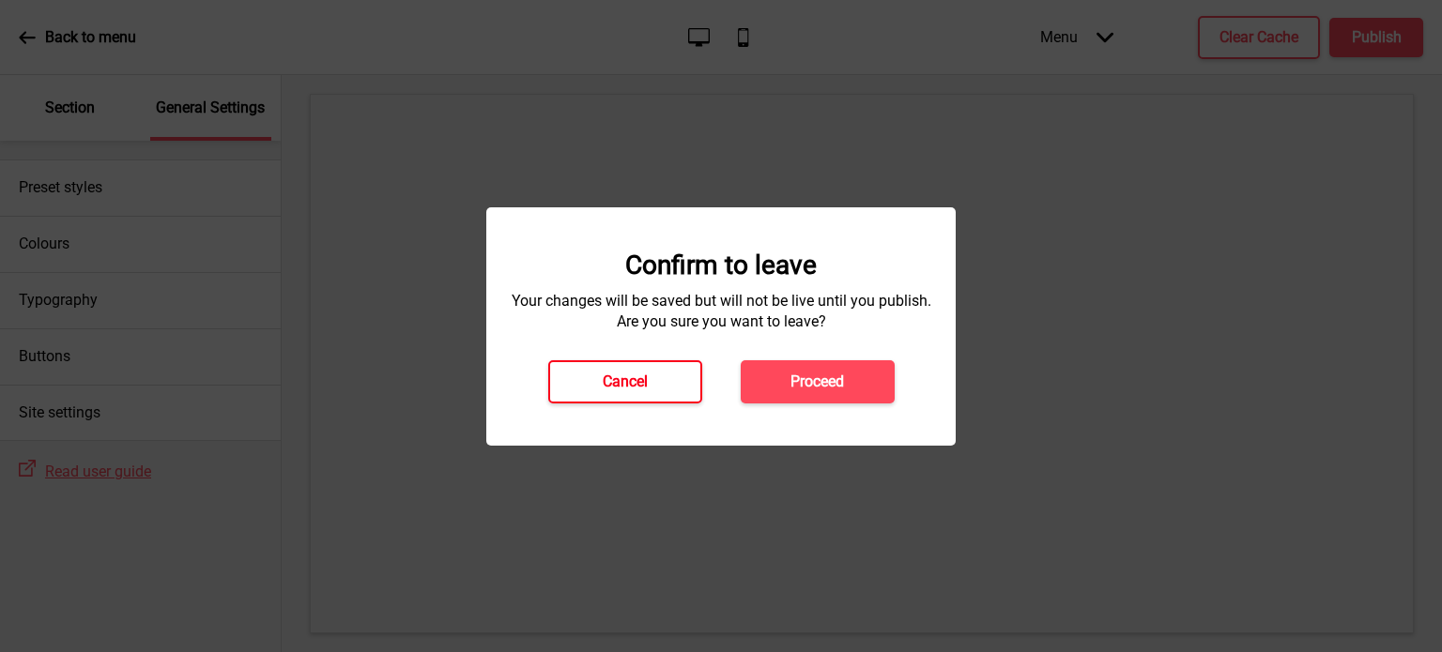
click at [635, 385] on h4 "Cancel" at bounding box center [625, 382] width 45 height 21
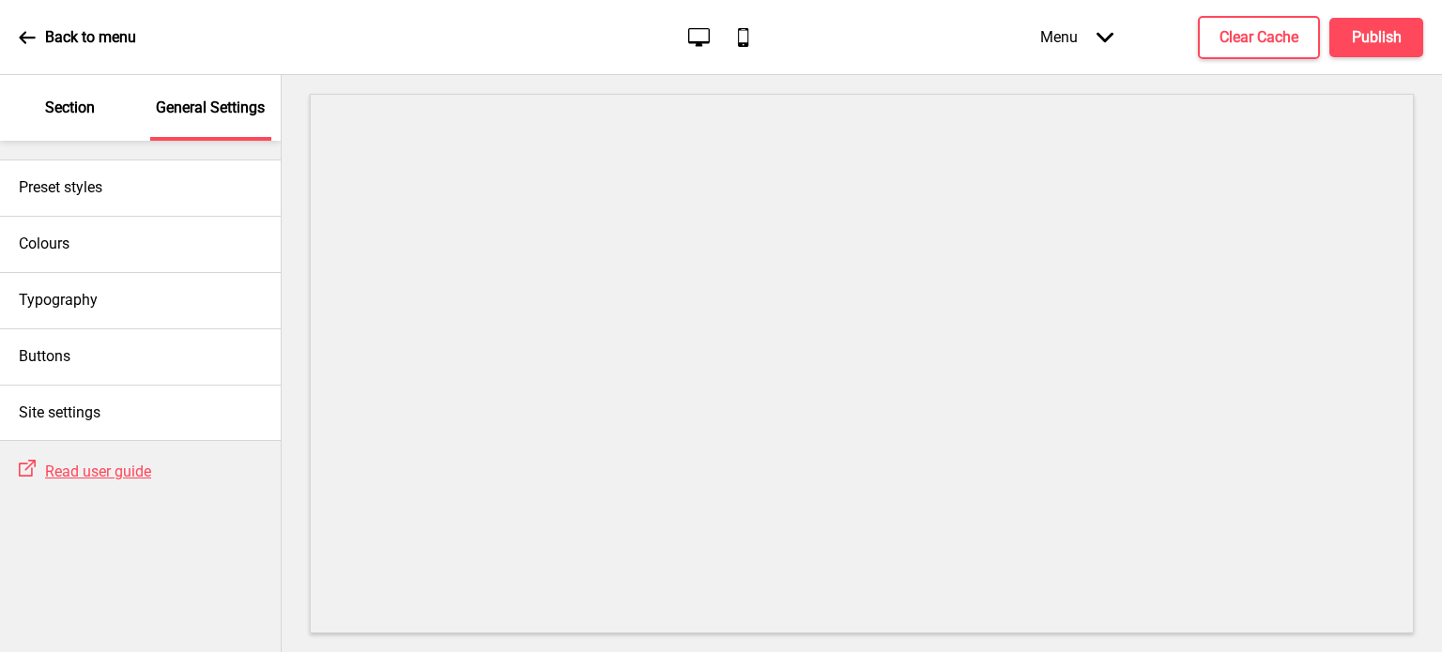
click at [109, 100] on div "Section" at bounding box center [70, 108] width 122 height 66
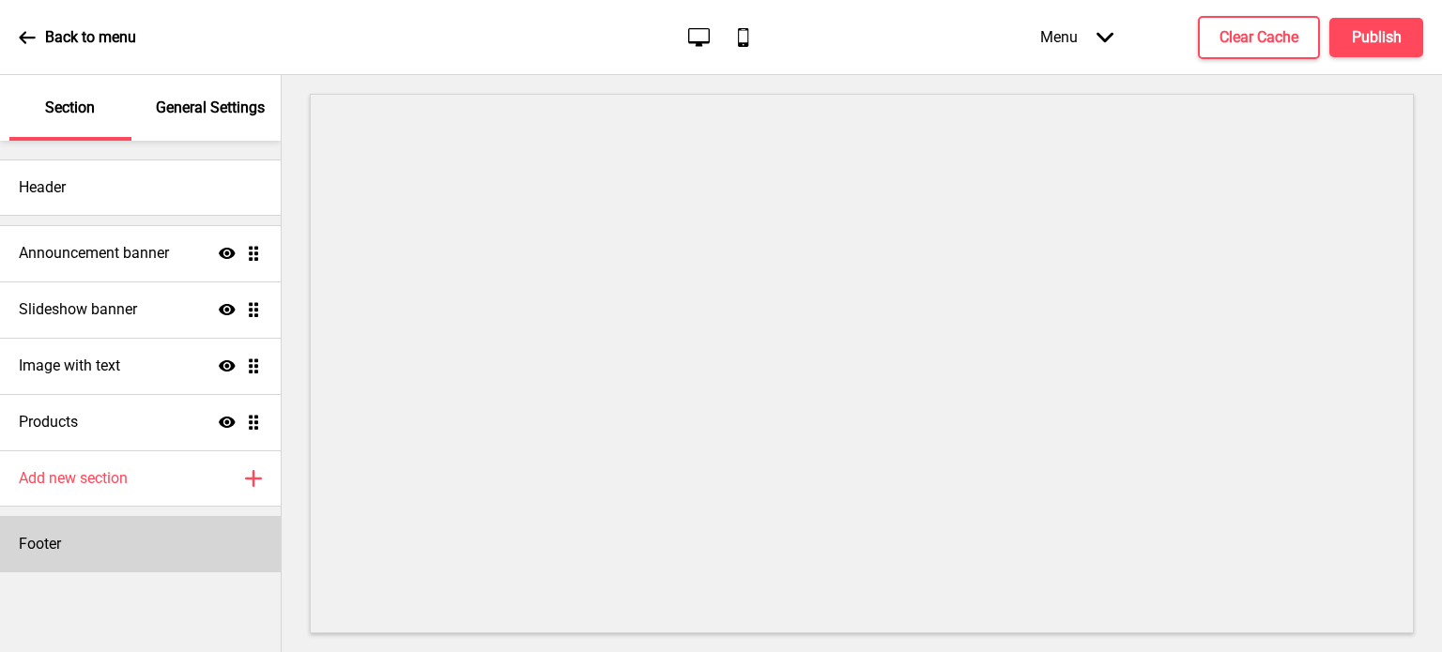
click at [66, 541] on div "Footer" at bounding box center [140, 544] width 281 height 56
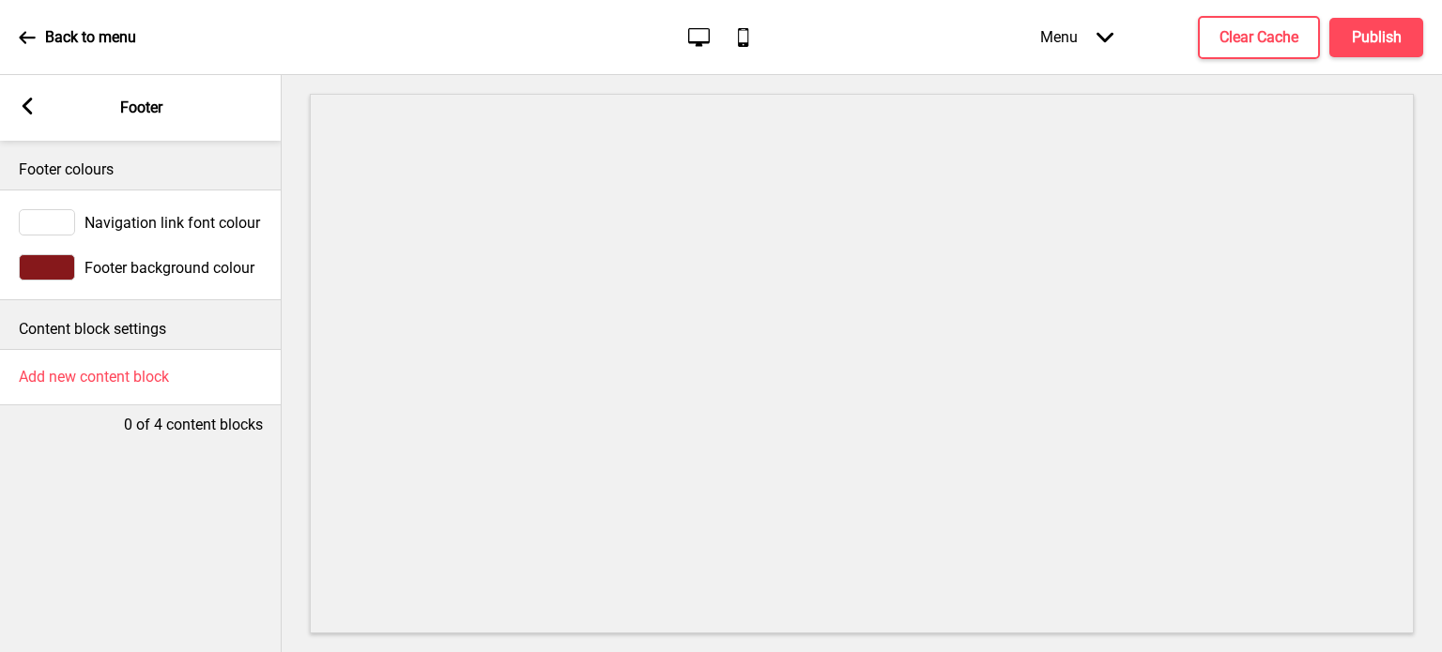
click at [30, 116] on div "Arrow left" at bounding box center [27, 108] width 17 height 21
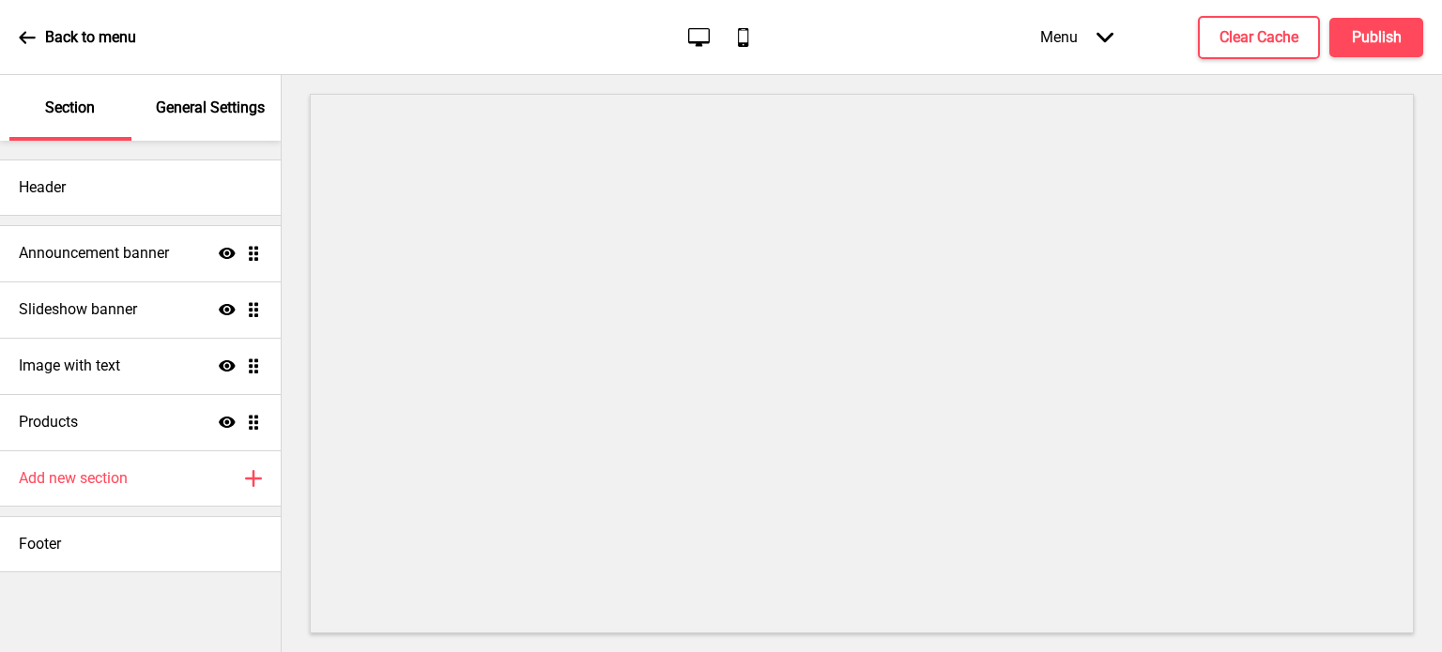
click at [49, 112] on p "Section" at bounding box center [70, 108] width 50 height 21
click at [34, 35] on icon at bounding box center [27, 37] width 17 height 17
click at [1382, 37] on h4 "Publish" at bounding box center [1377, 37] width 50 height 21
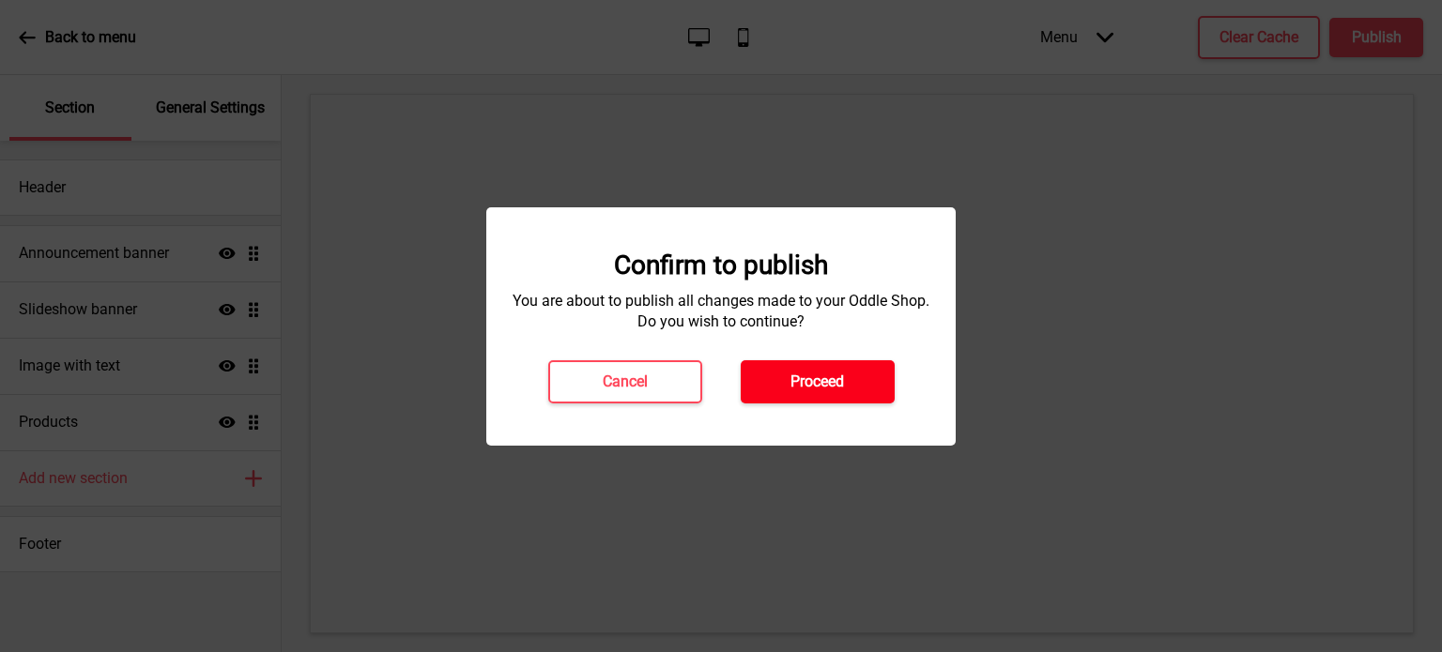
click at [857, 366] on button "Proceed" at bounding box center [818, 381] width 154 height 43
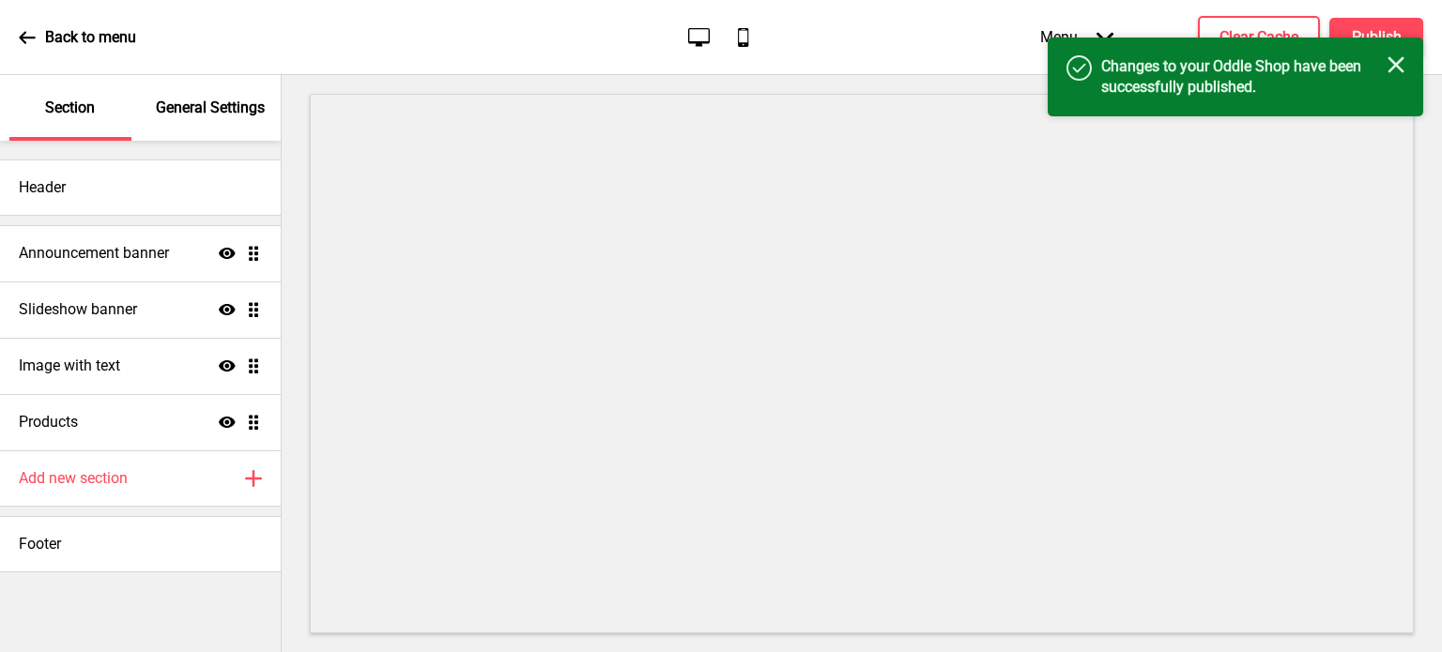
click at [26, 38] on icon at bounding box center [27, 37] width 17 height 17
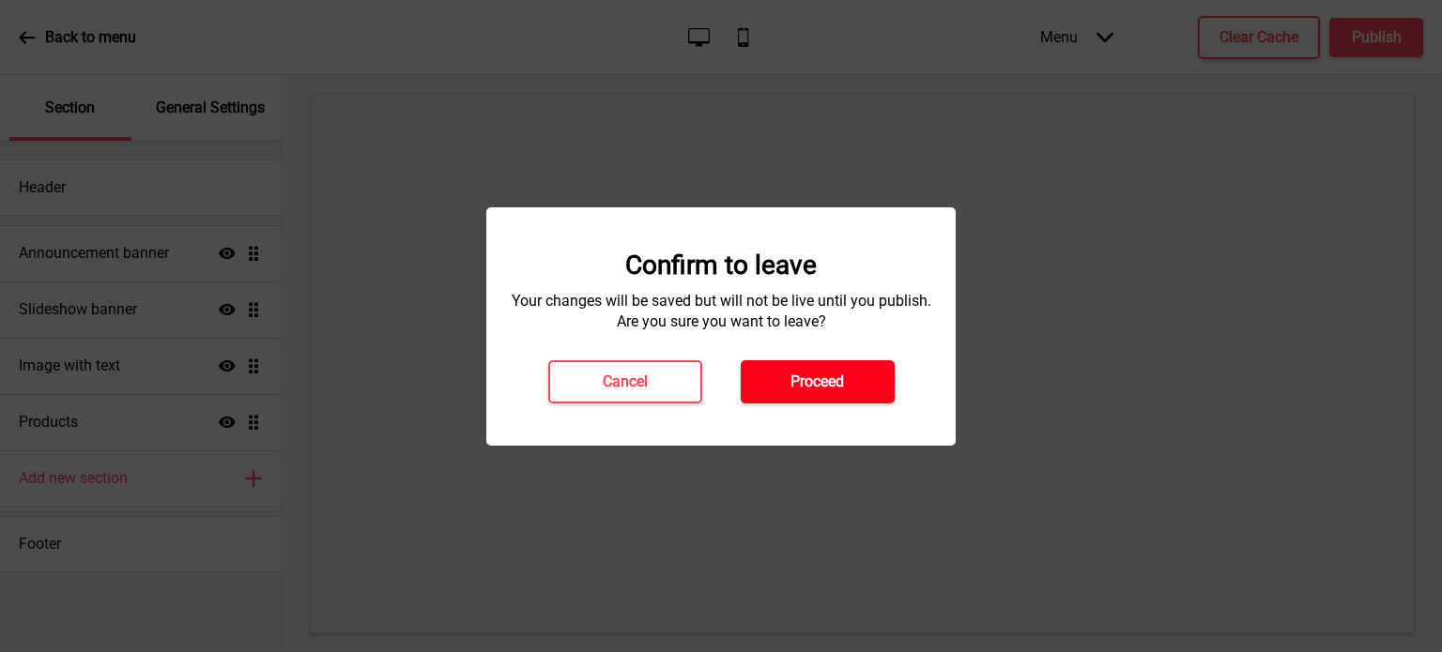
click at [815, 378] on h4 "Proceed" at bounding box center [817, 382] width 54 height 21
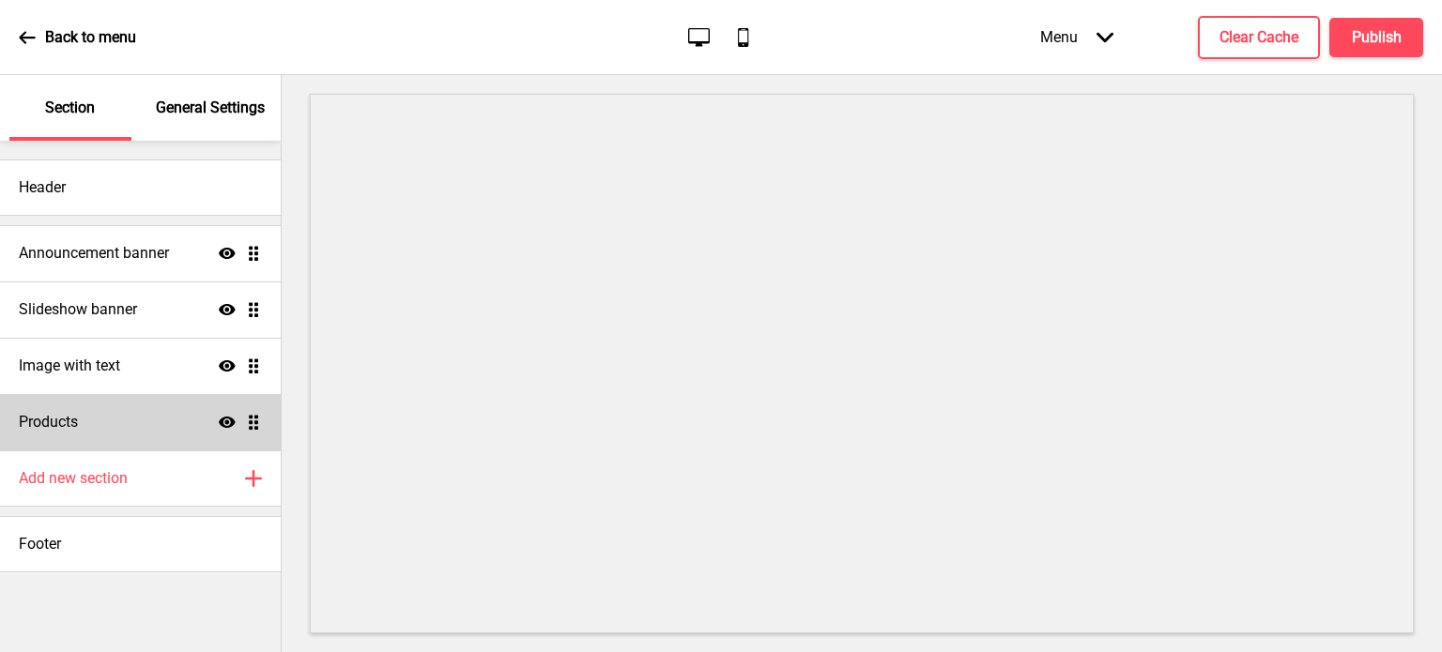
click at [161, 425] on div "Products Show Drag" at bounding box center [140, 422] width 281 height 56
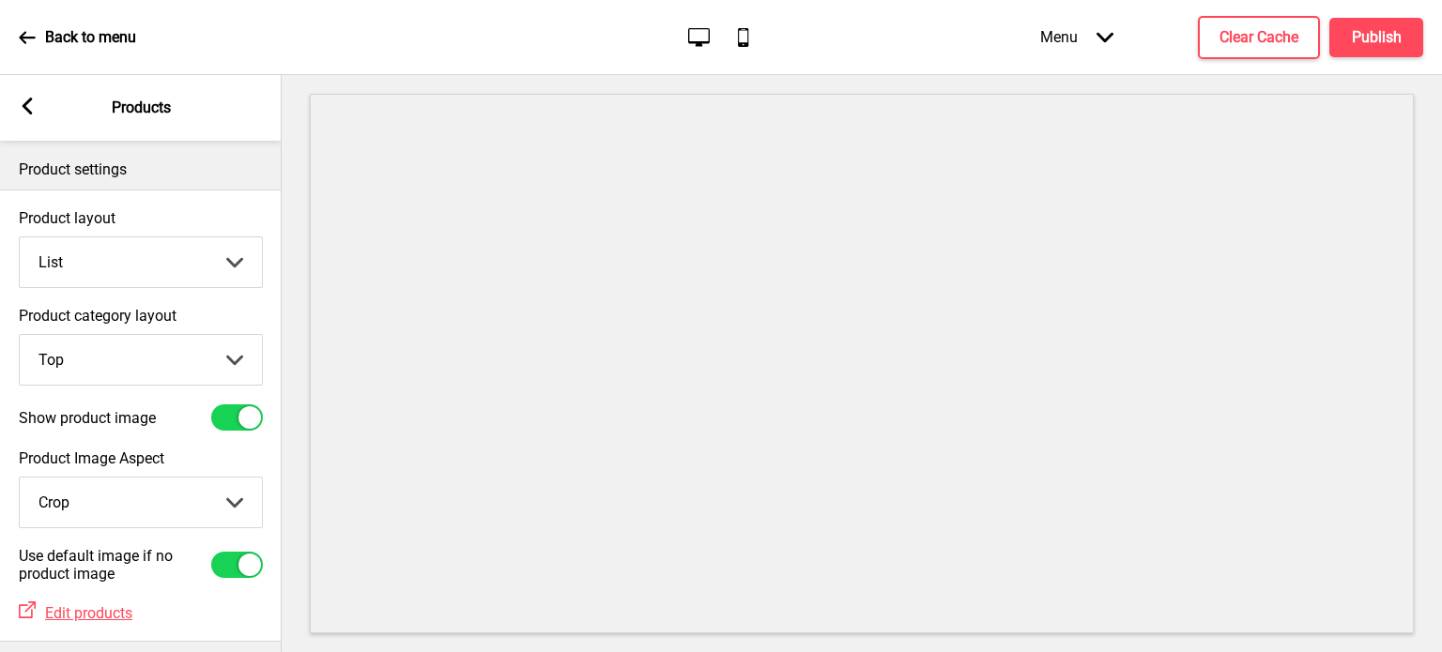
click at [124, 256] on select "Grid List" at bounding box center [141, 262] width 242 height 50
click at [20, 237] on select "Grid List" at bounding box center [141, 262] width 242 height 50
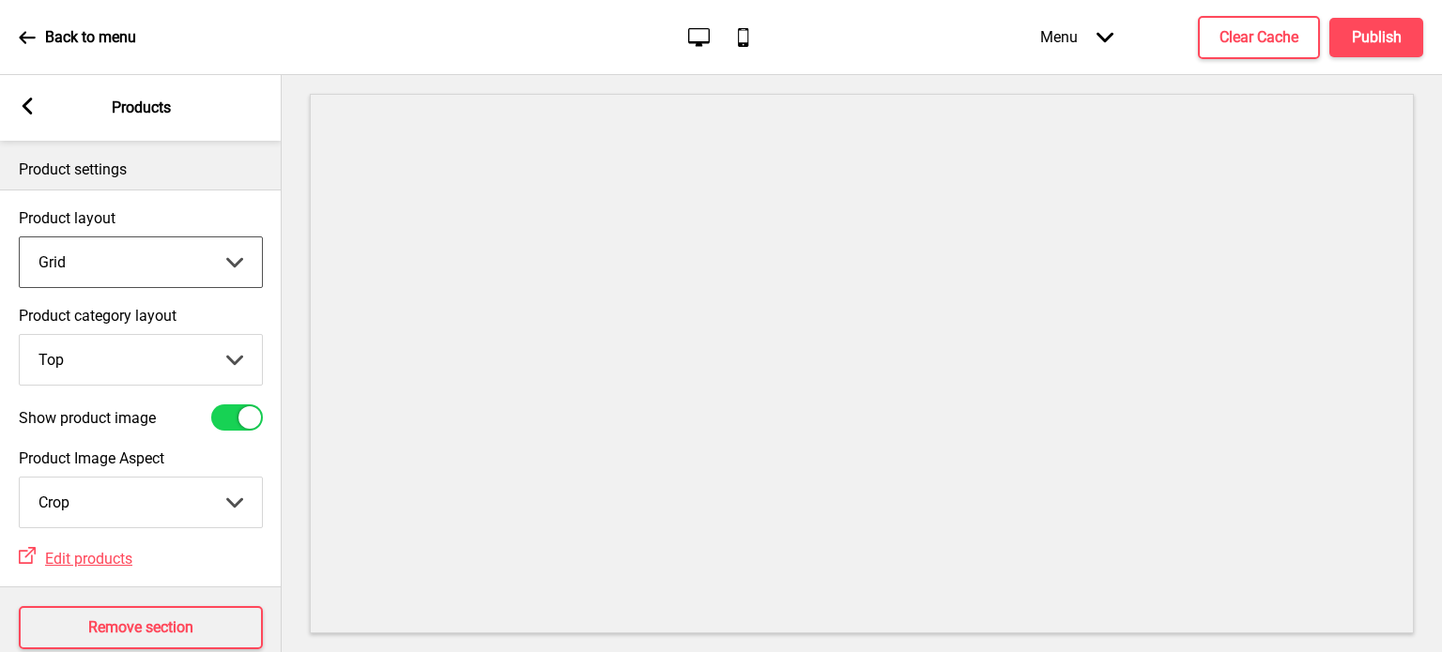
click at [215, 272] on select "Grid List" at bounding box center [141, 262] width 242 height 50
select select "list"
click at [20, 237] on select "Grid List" at bounding box center [141, 262] width 242 height 50
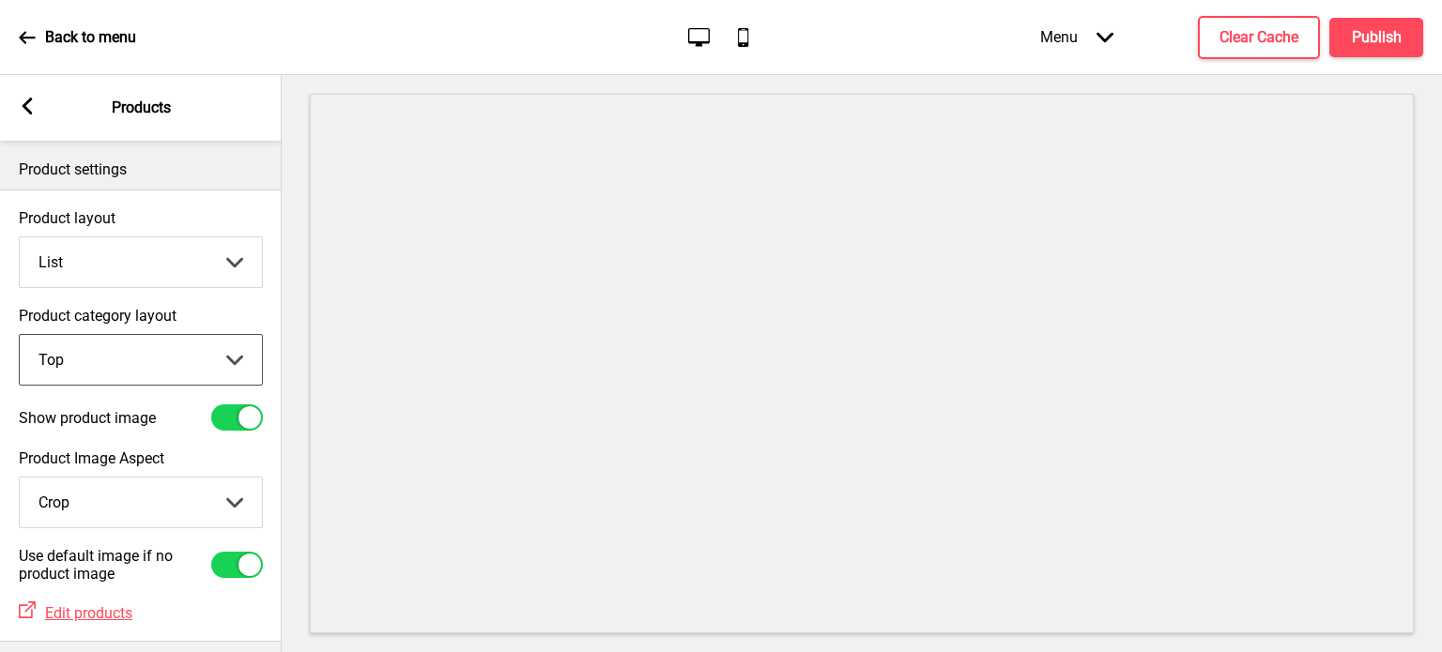
click at [168, 362] on select "Top Side" at bounding box center [141, 360] width 242 height 50
click at [20, 335] on select "Top Side" at bounding box center [141, 360] width 242 height 50
click at [143, 367] on select "Top Side" at bounding box center [141, 360] width 242 height 50
select select "top"
click at [20, 335] on select "Top Side" at bounding box center [141, 360] width 242 height 50
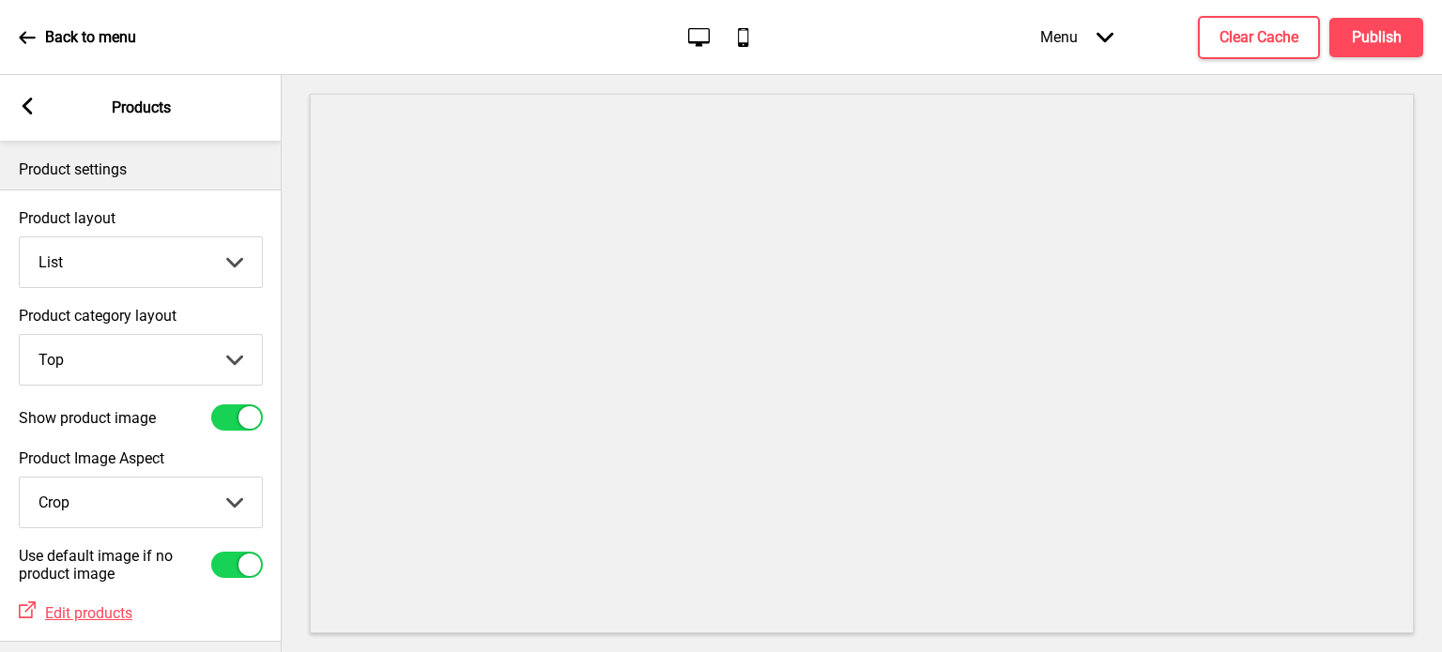
click at [41, 108] on div "Arrow left Products" at bounding box center [141, 108] width 282 height 66
click at [14, 114] on div "Arrow left Products" at bounding box center [141, 108] width 282 height 66
click at [26, 111] on icon at bounding box center [28, 106] width 10 height 17
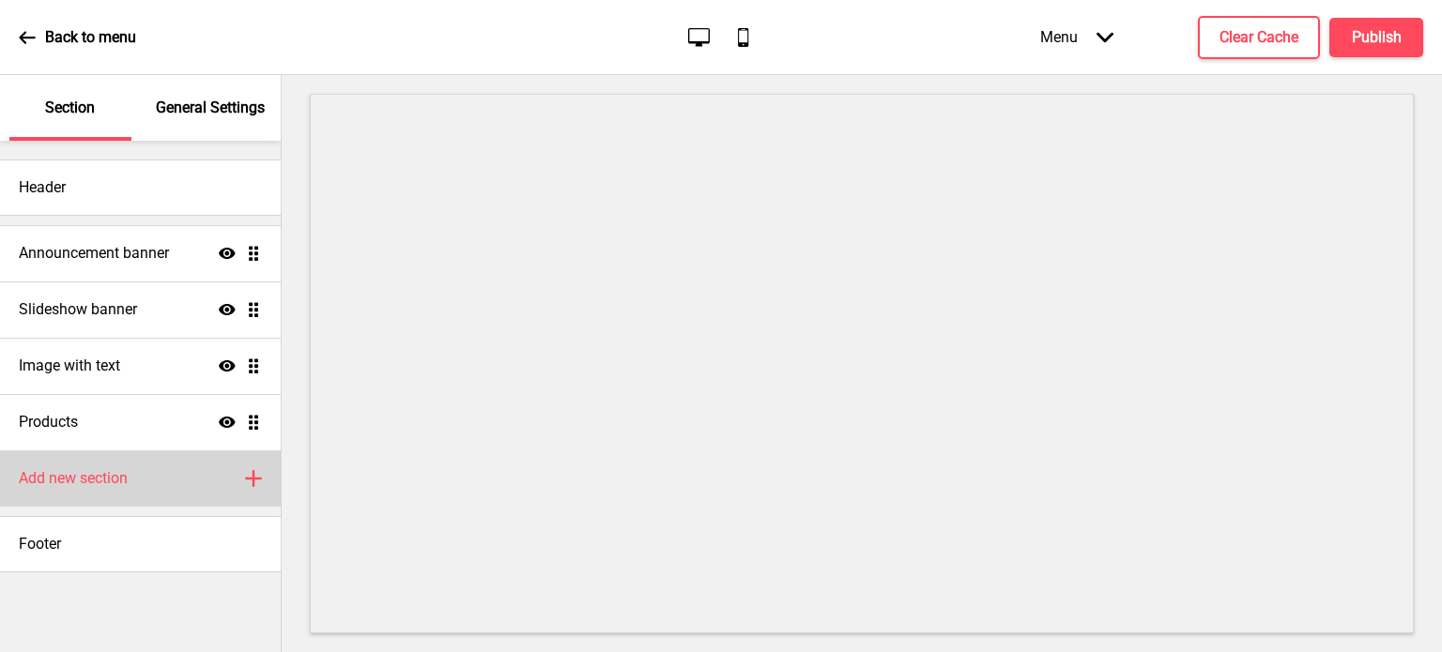
click at [249, 472] on icon "Plus" at bounding box center [253, 478] width 17 height 17
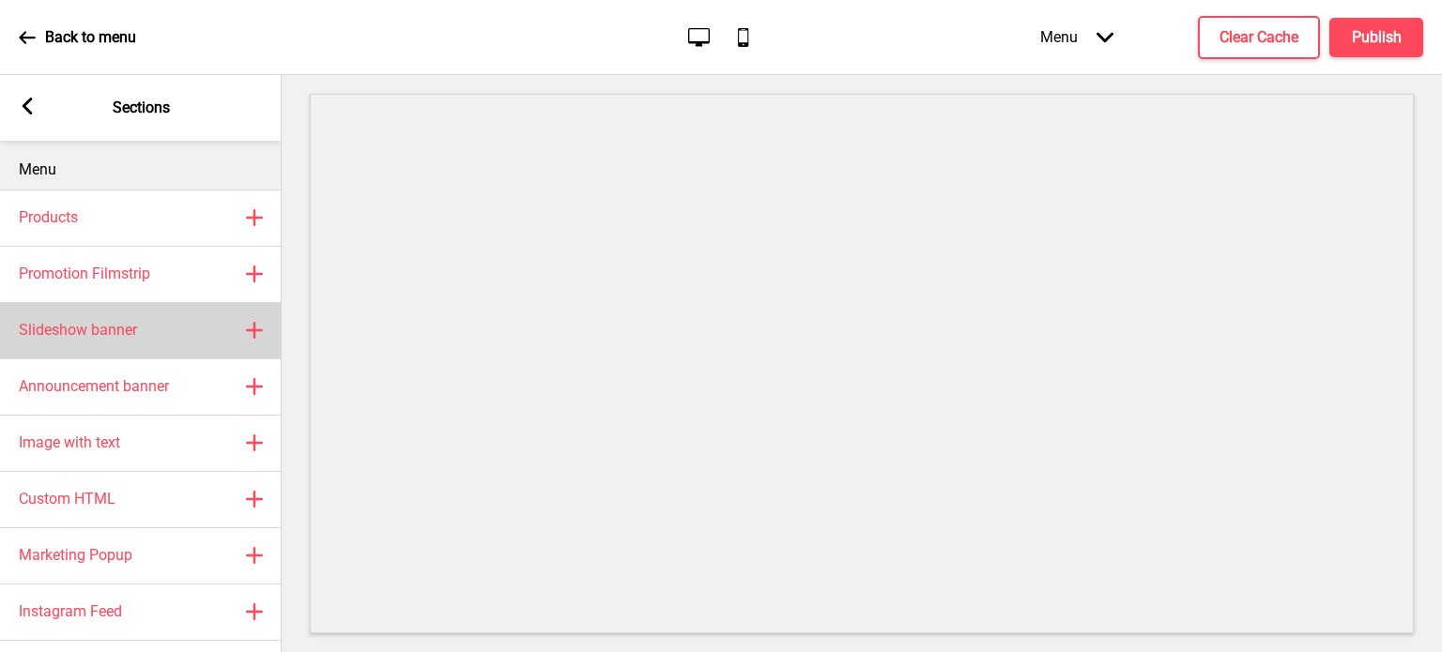
scroll to position [76, 0]
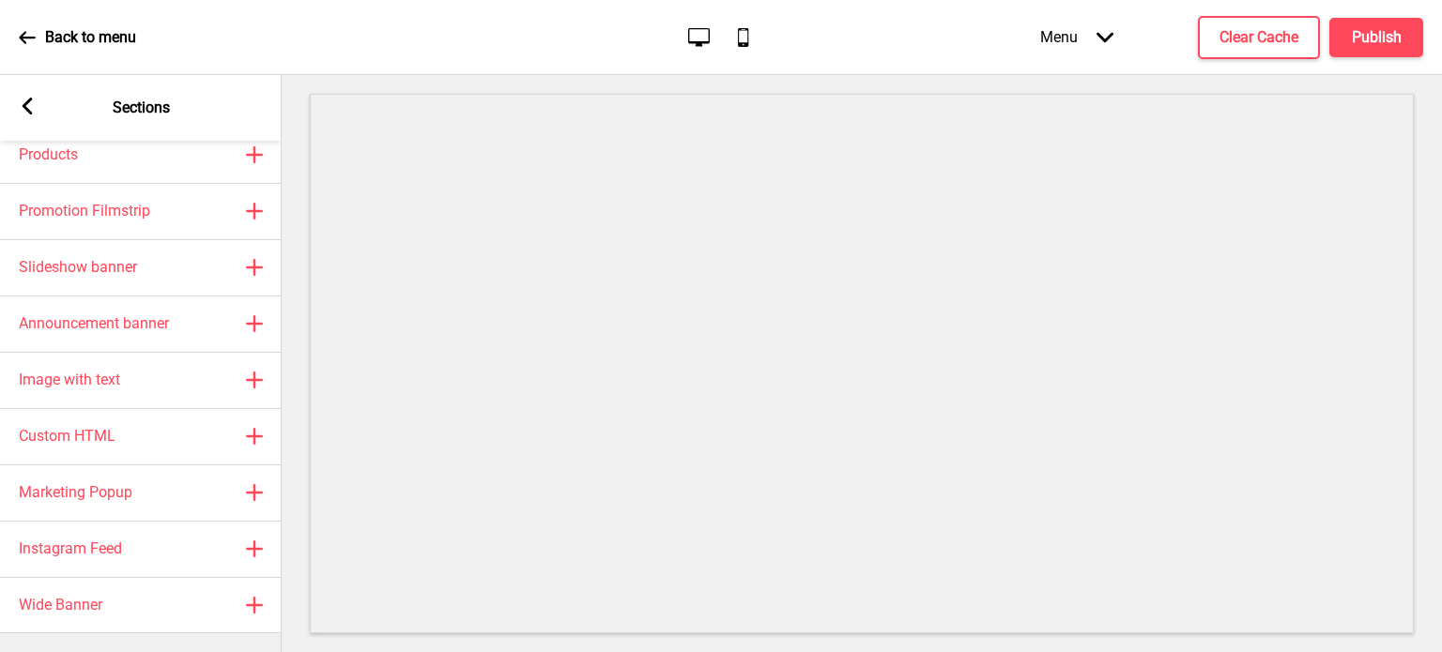
click at [33, 104] on rect at bounding box center [27, 106] width 17 height 17
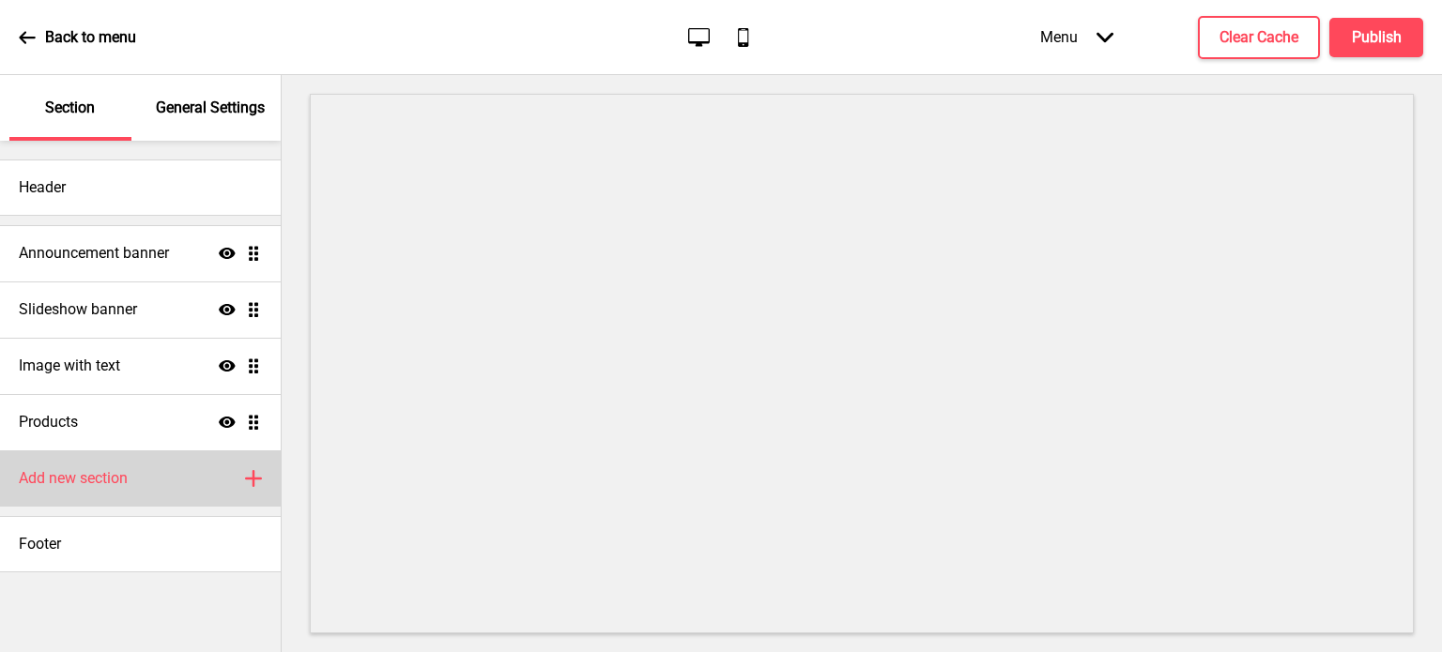
click at [252, 475] on icon "Plus" at bounding box center [253, 478] width 17 height 17
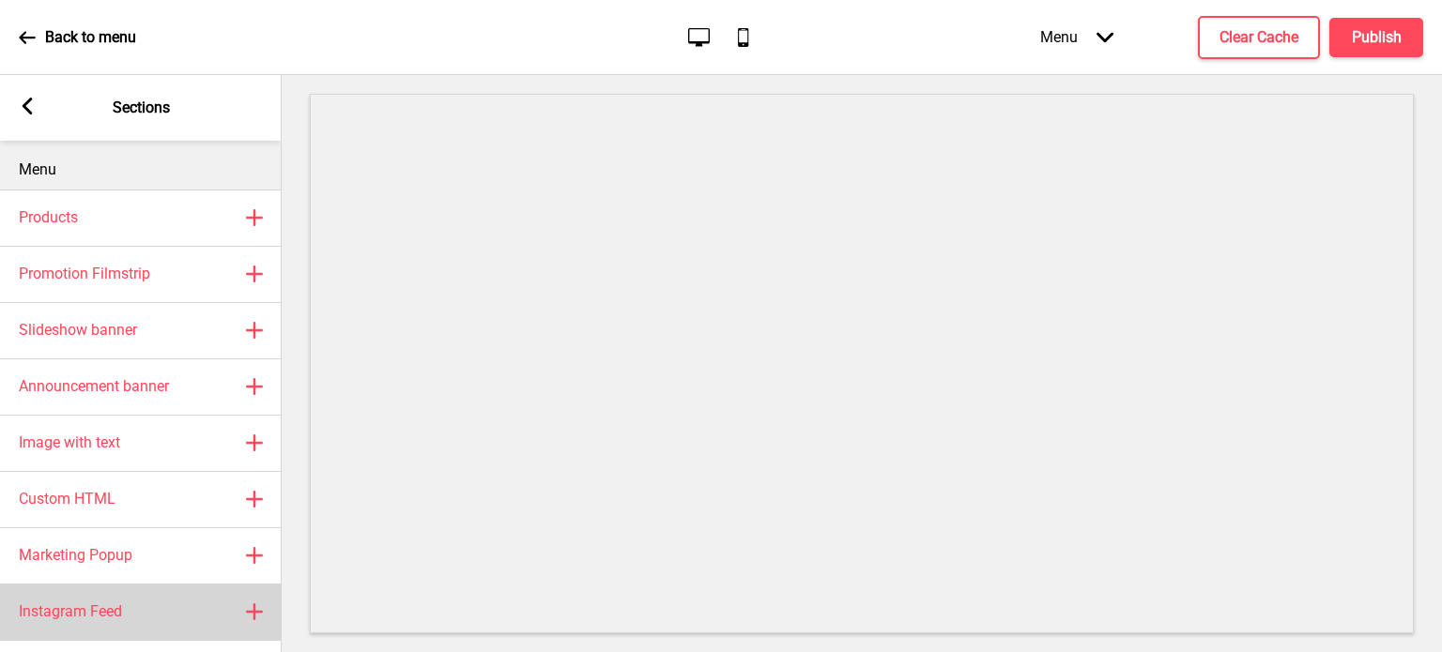
click at [252, 610] on rect at bounding box center [254, 612] width 23 height 23
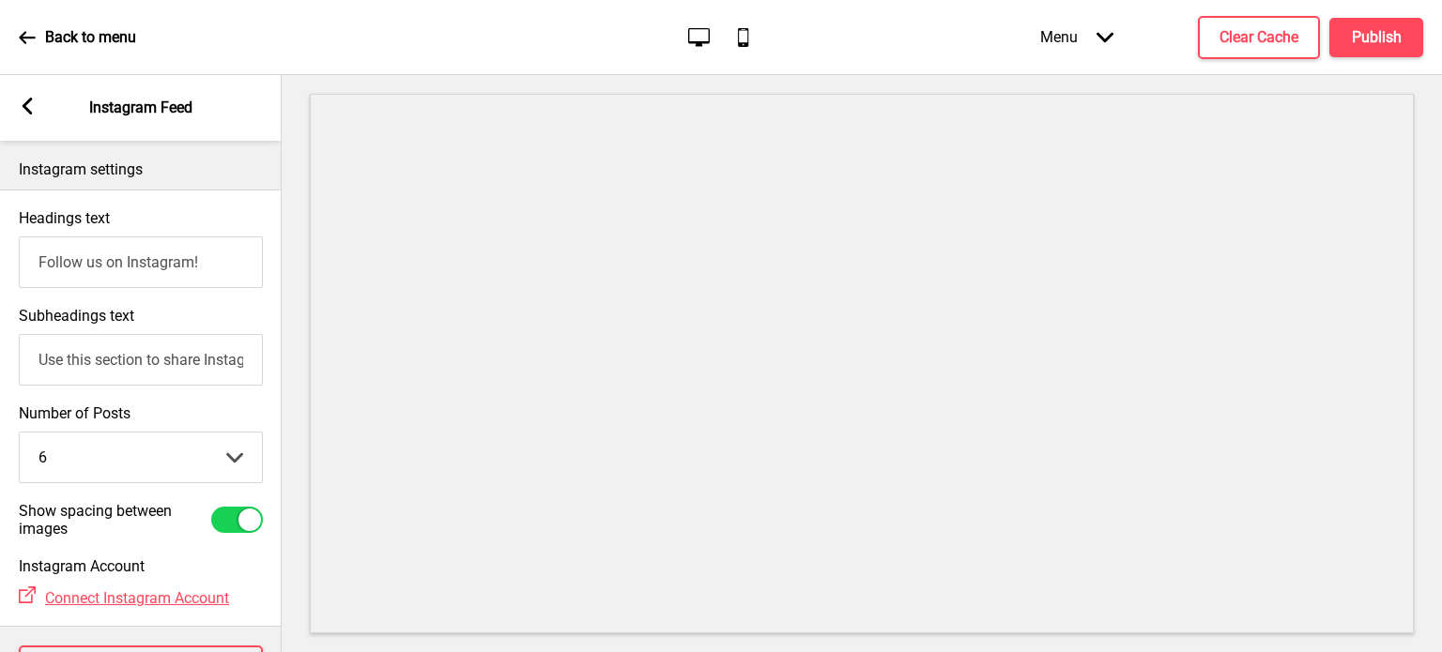
scroll to position [92, 0]
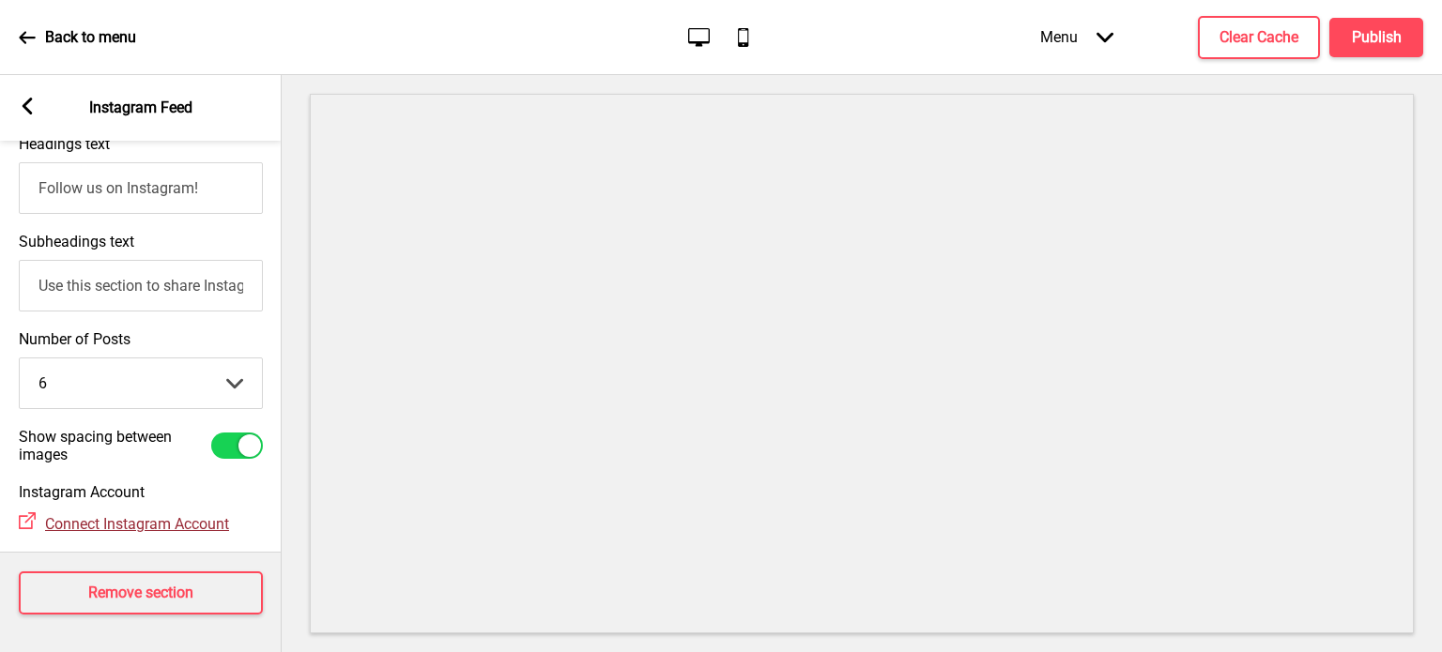
click at [139, 515] on span "Connect Instagram Account" at bounding box center [137, 524] width 184 height 18
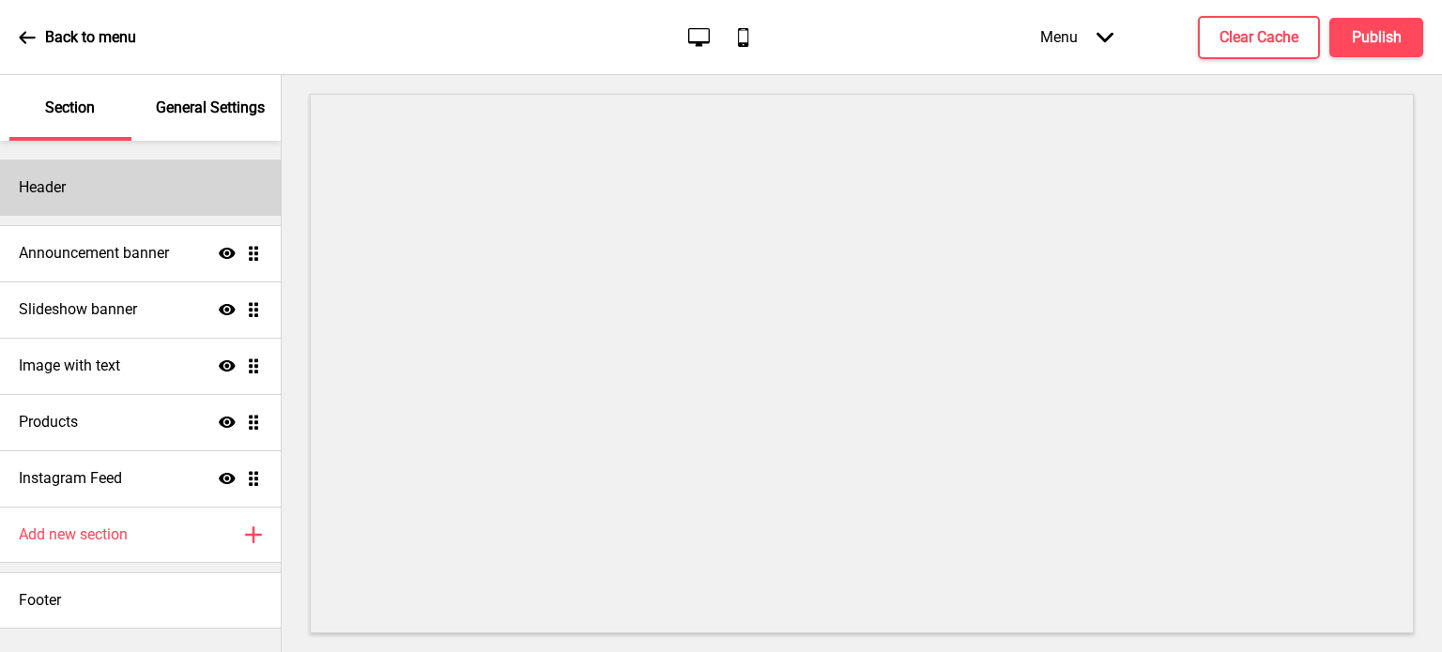
click at [210, 202] on div "Header" at bounding box center [140, 188] width 281 height 56
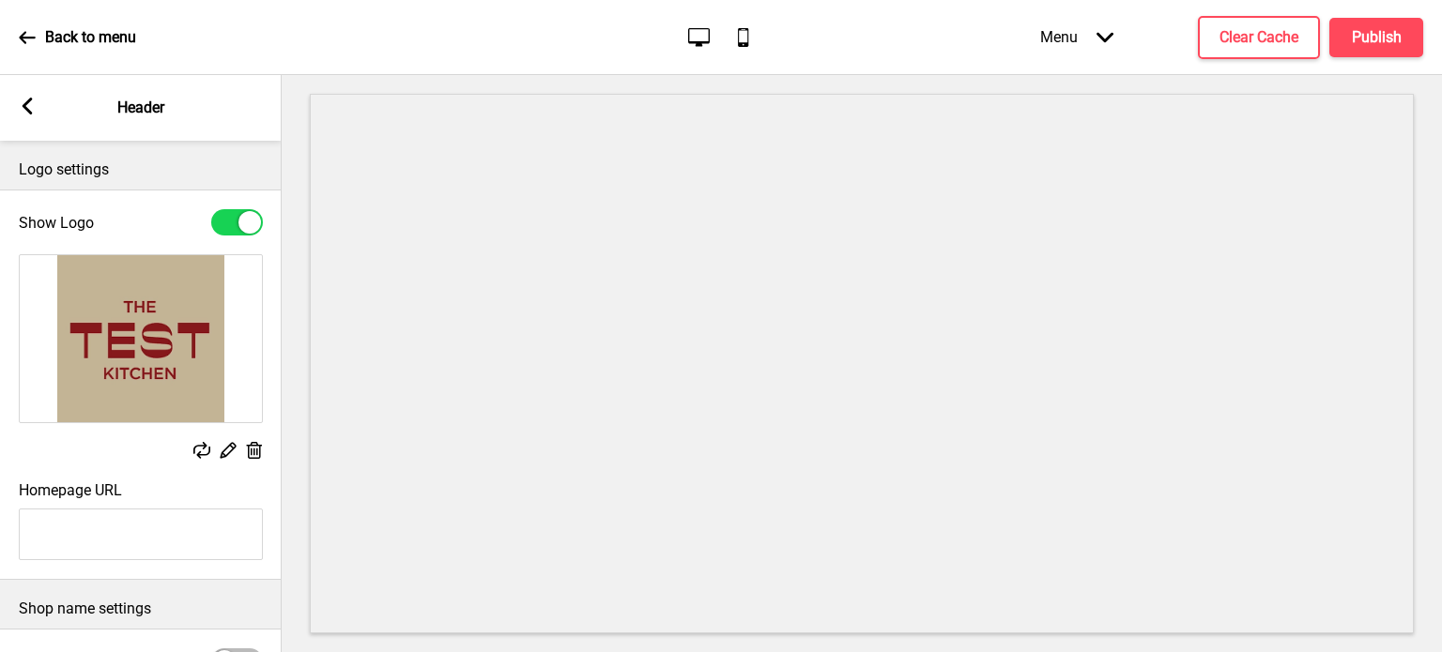
click at [27, 118] on div "Arrow left Header" at bounding box center [141, 108] width 282 height 66
click at [28, 111] on icon at bounding box center [28, 106] width 10 height 17
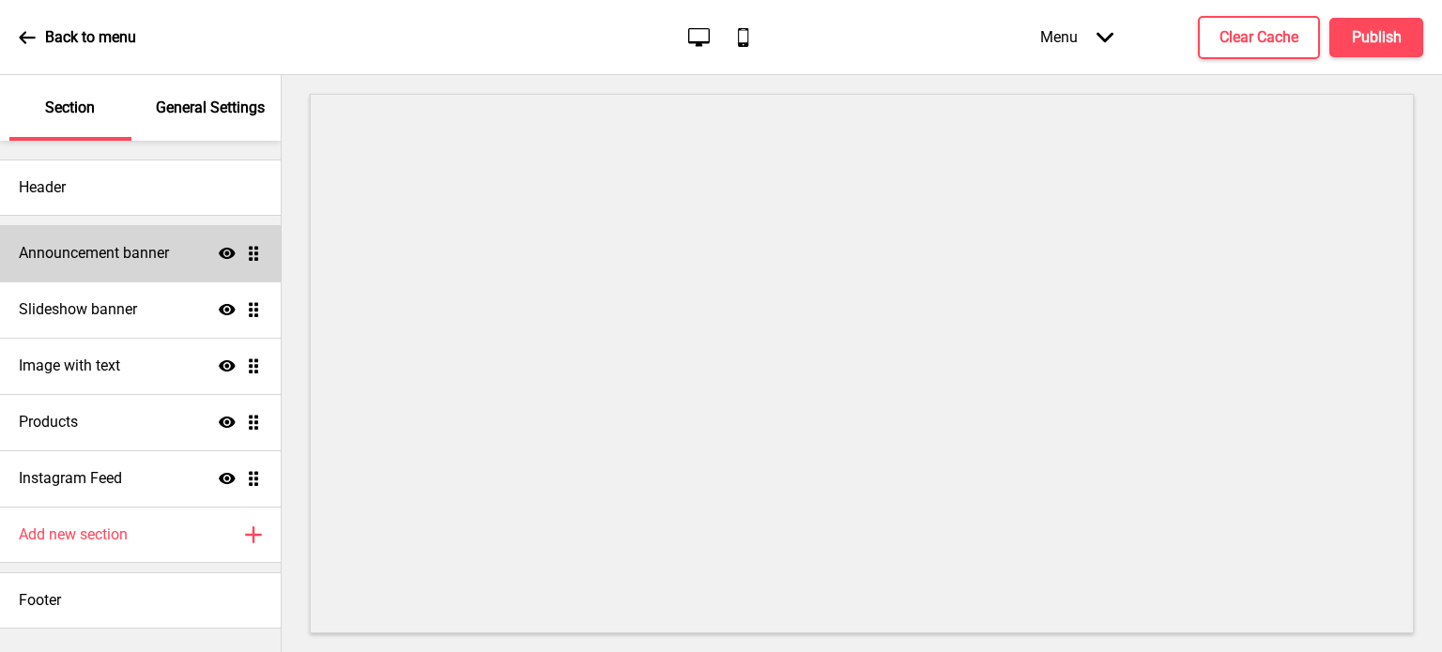
click at [253, 264] on div "Announcement banner Show Drag" at bounding box center [140, 253] width 281 height 56
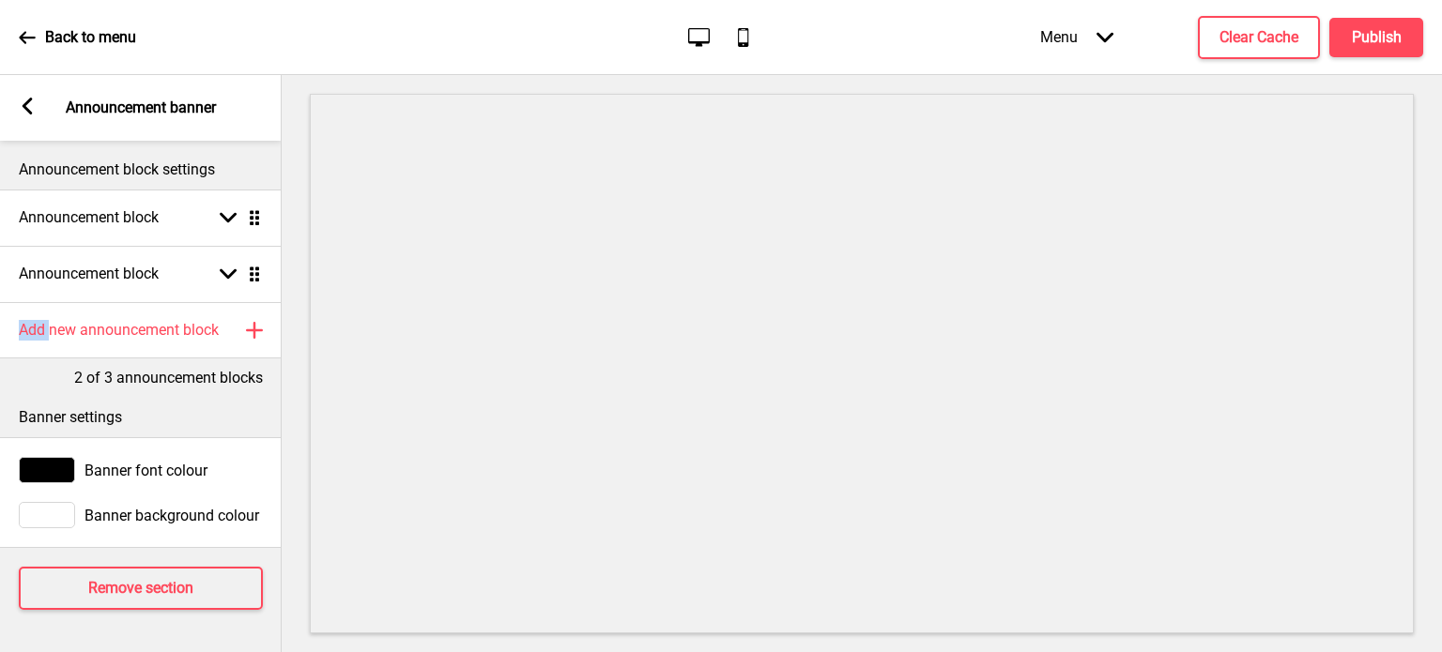
click at [253, 264] on div "Announcement block Arrow down Drag" at bounding box center [141, 274] width 282 height 56
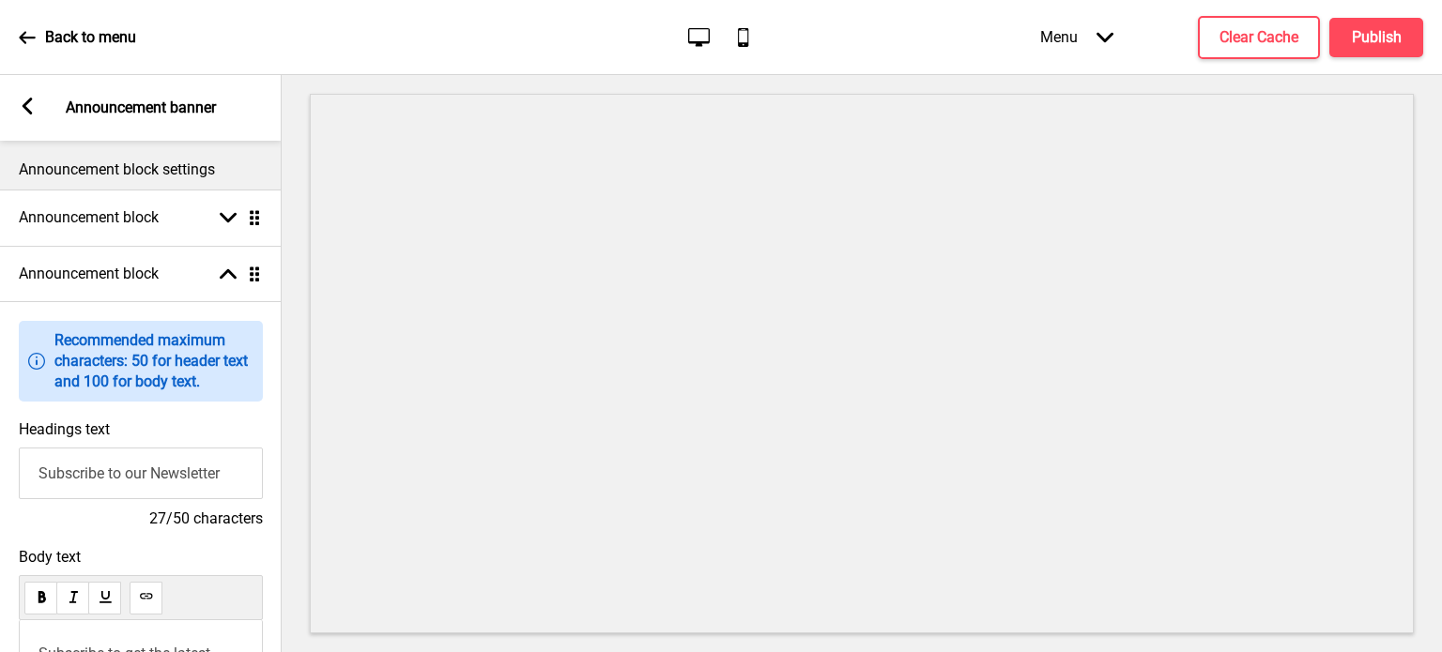
click at [253, 264] on div "Announcement block Arrow up Drag" at bounding box center [141, 274] width 282 height 56
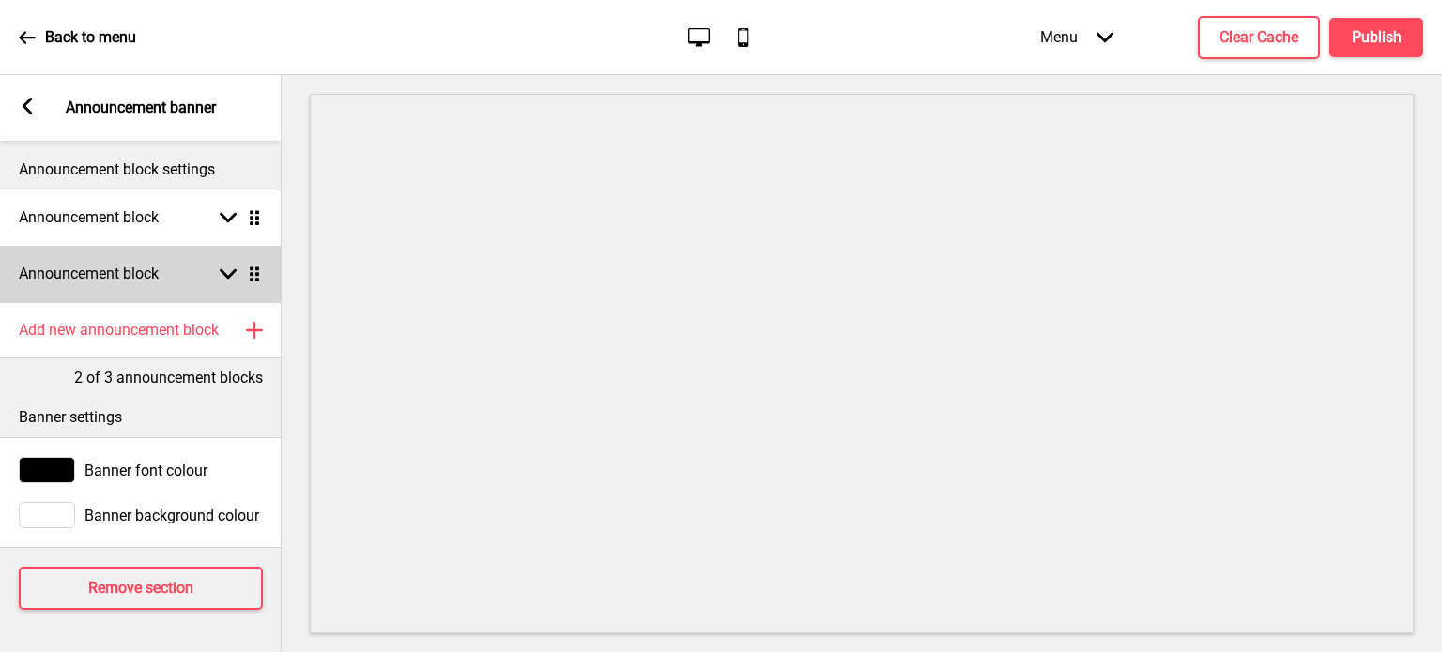
click at [228, 277] on icon at bounding box center [228, 274] width 17 height 10
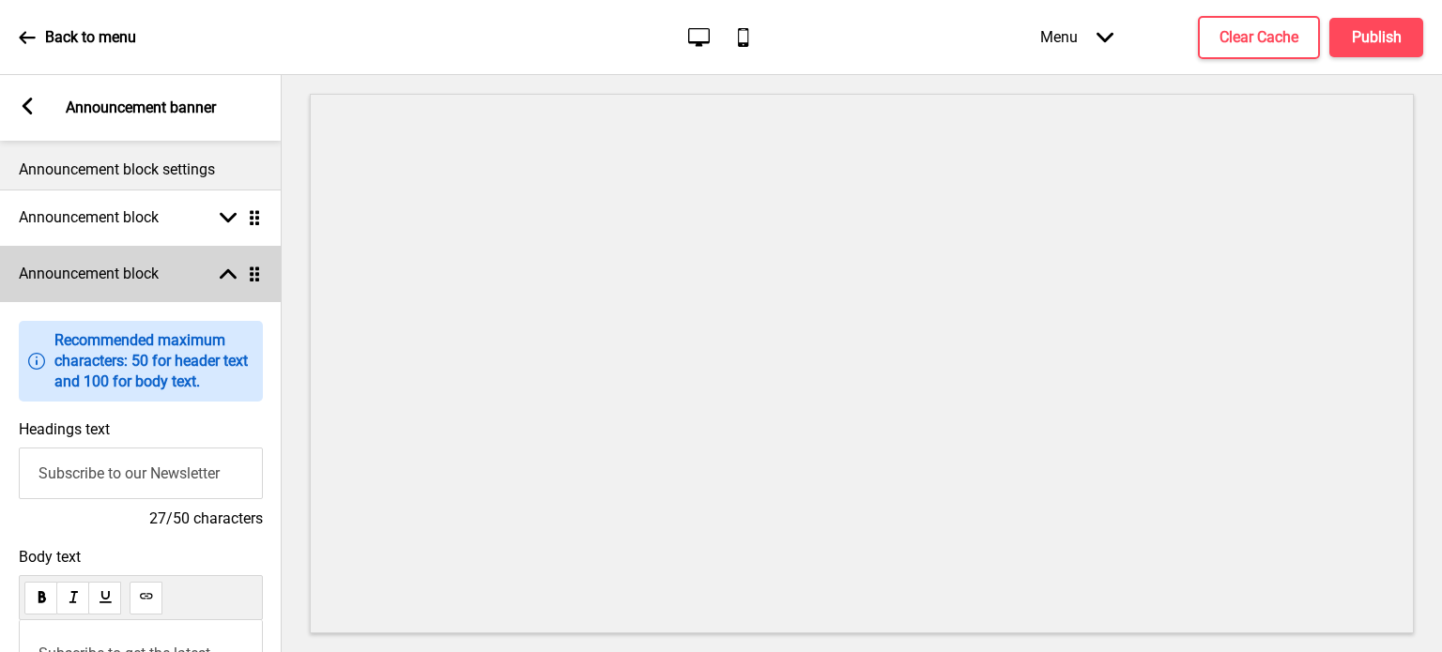
click at [225, 288] on div "Announcement block Arrow up Drag" at bounding box center [141, 274] width 282 height 56
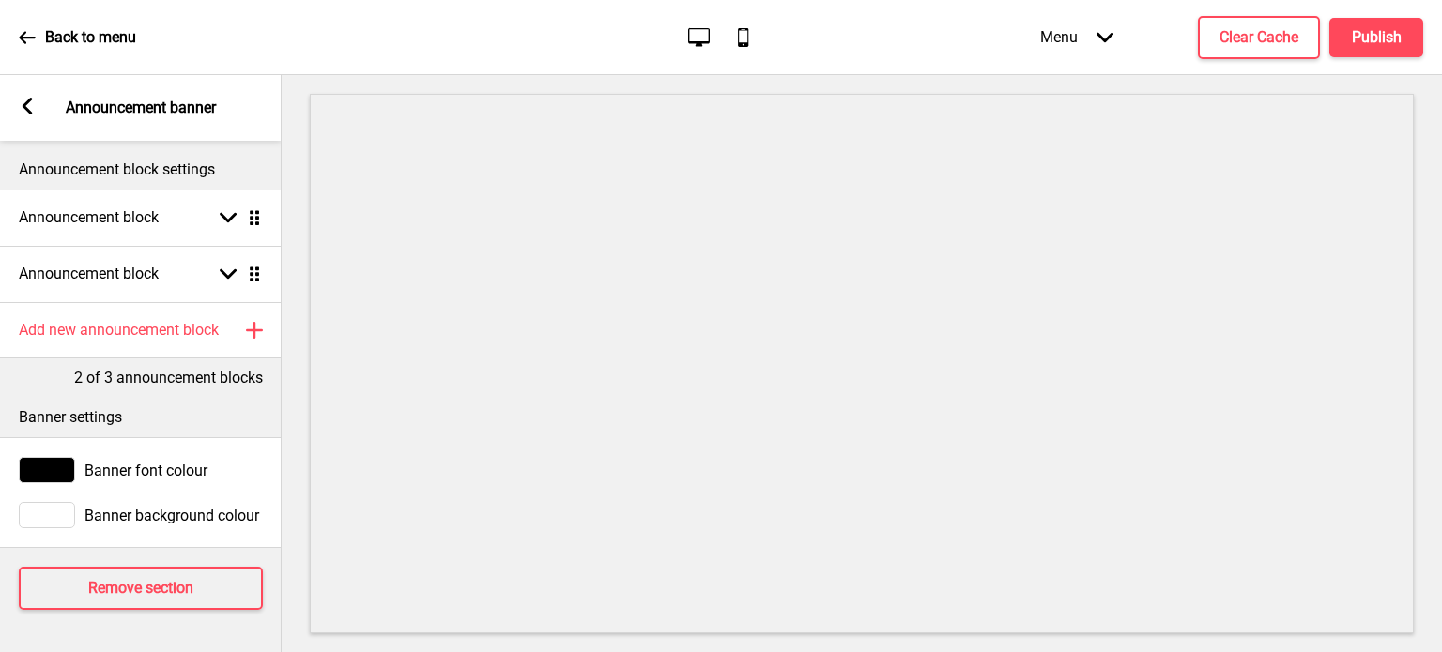
click at [30, 120] on div "Arrow left Announcement banner" at bounding box center [141, 108] width 282 height 66
click at [29, 112] on icon at bounding box center [28, 106] width 10 height 17
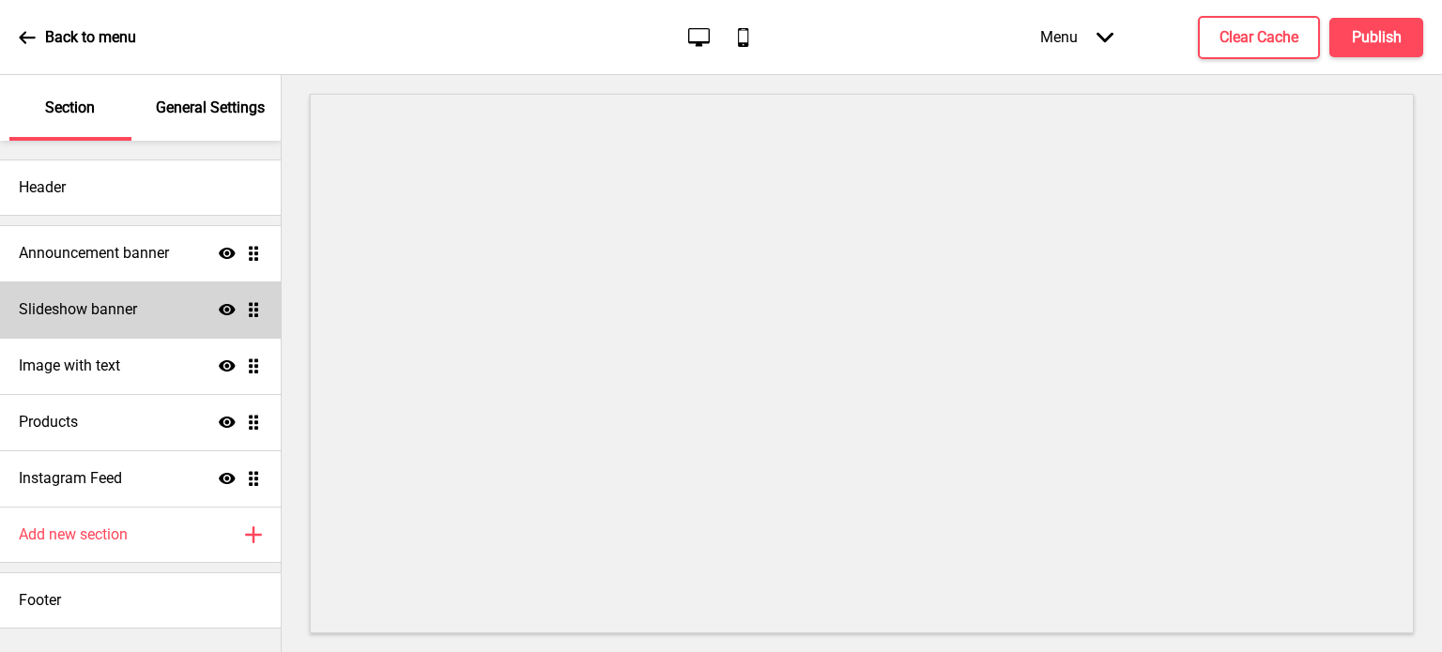
click at [191, 307] on div "Slideshow banner Show Drag" at bounding box center [140, 310] width 281 height 56
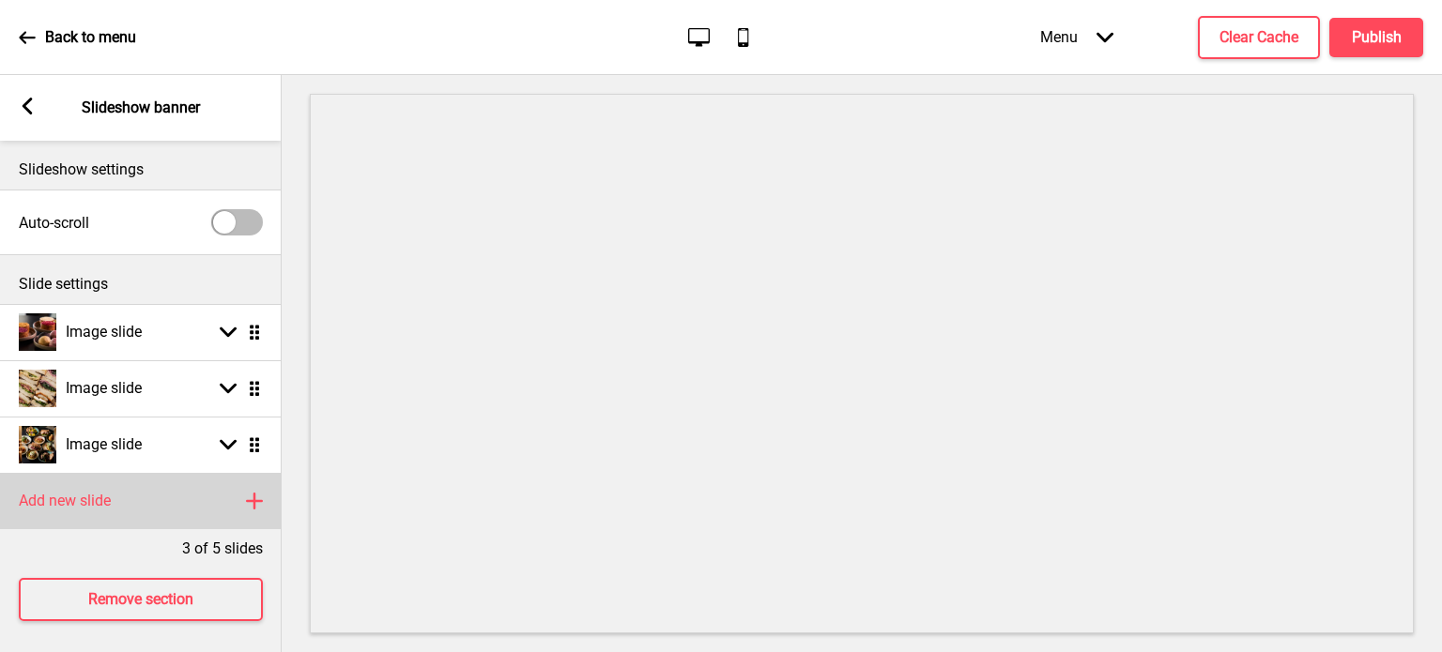
scroll to position [19, 0]
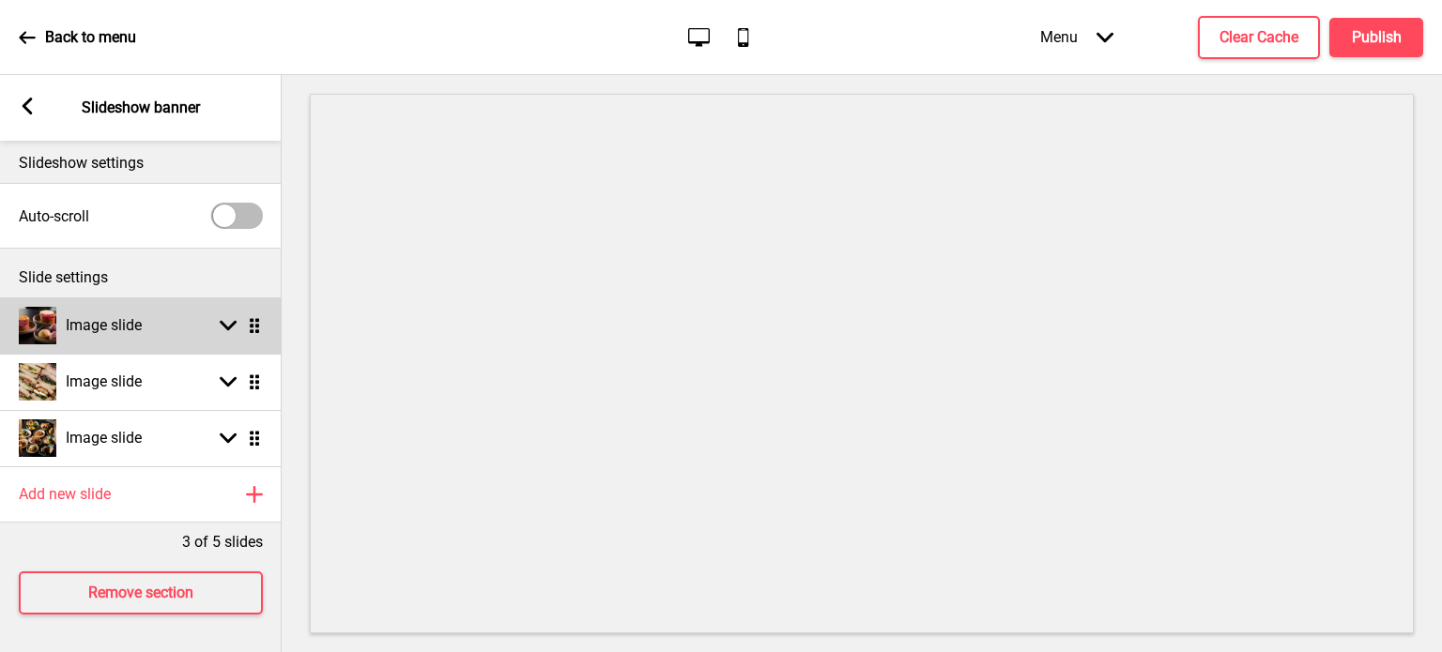
click at [256, 322] on div "Image slide Arrow down Drag" at bounding box center [141, 326] width 282 height 56
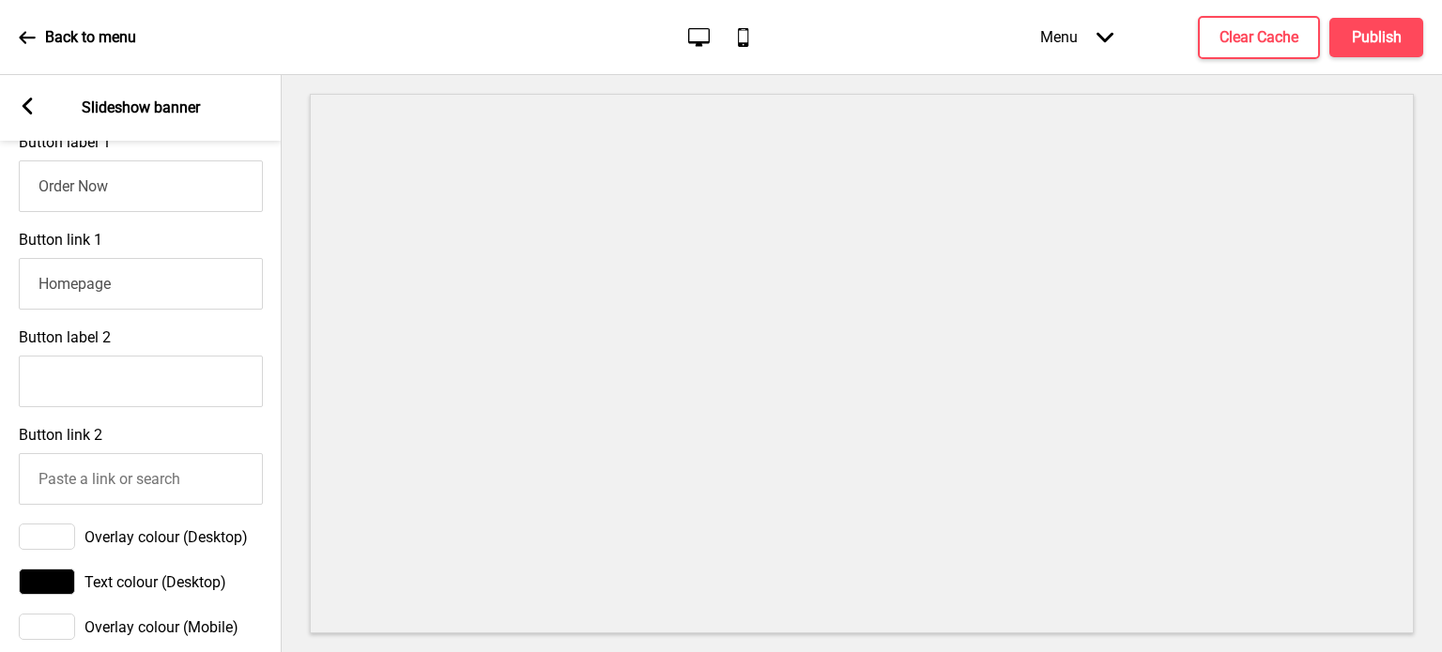
scroll to position [710, 0]
click at [184, 299] on input "Homepage" at bounding box center [141, 288] width 244 height 52
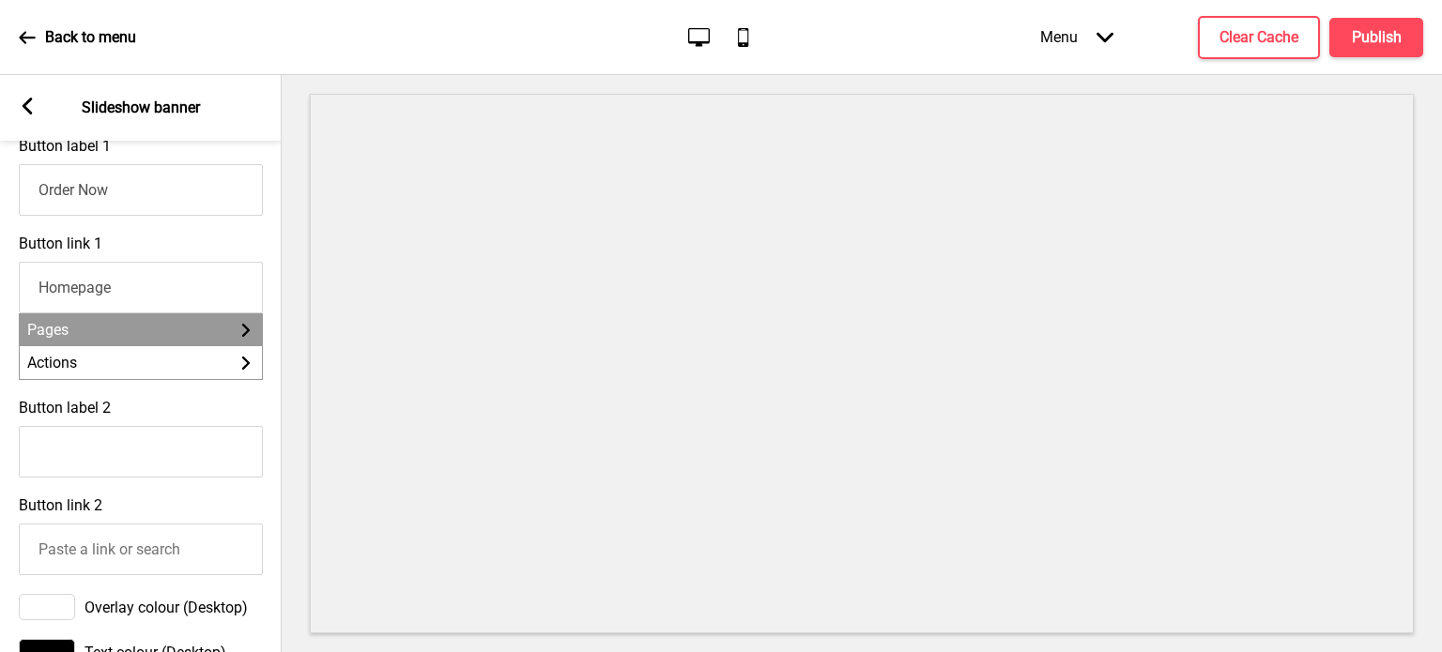
click at [214, 341] on li "Pages Arrow right" at bounding box center [141, 330] width 242 height 33
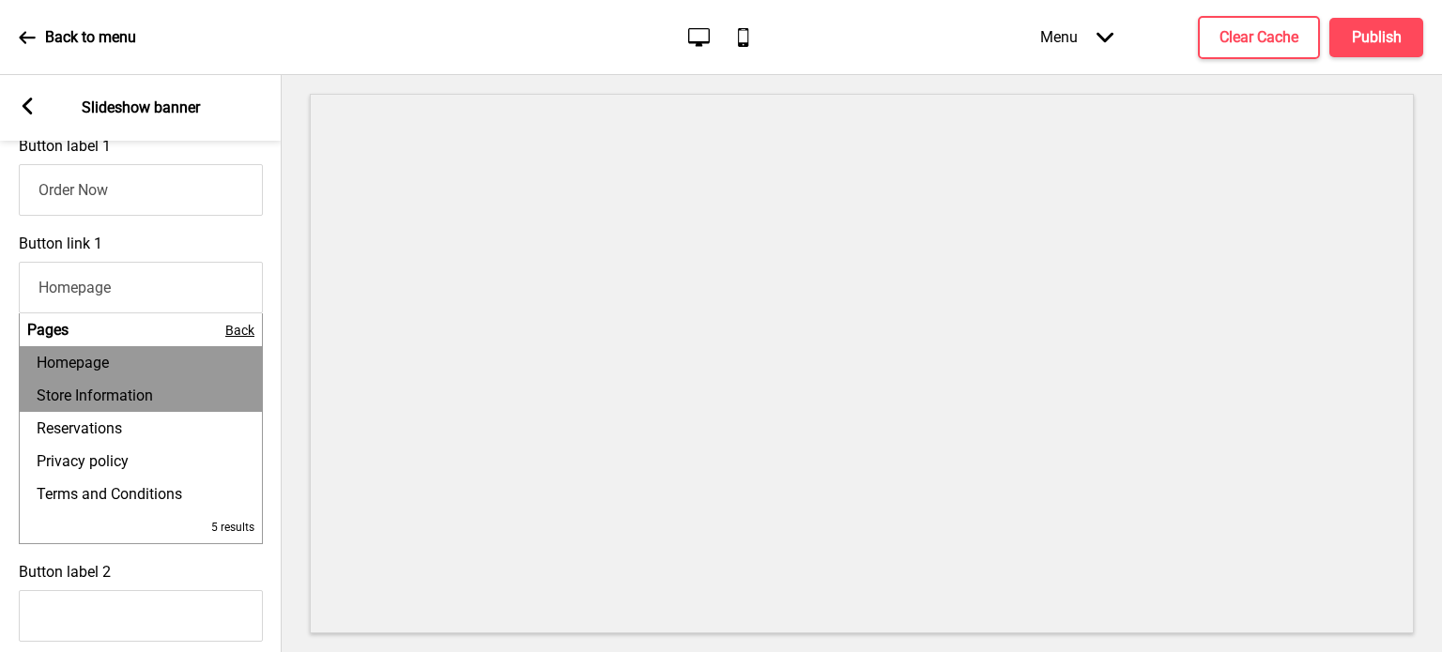
click at [195, 399] on li "Store Information" at bounding box center [141, 395] width 242 height 33
type input "Store Information"
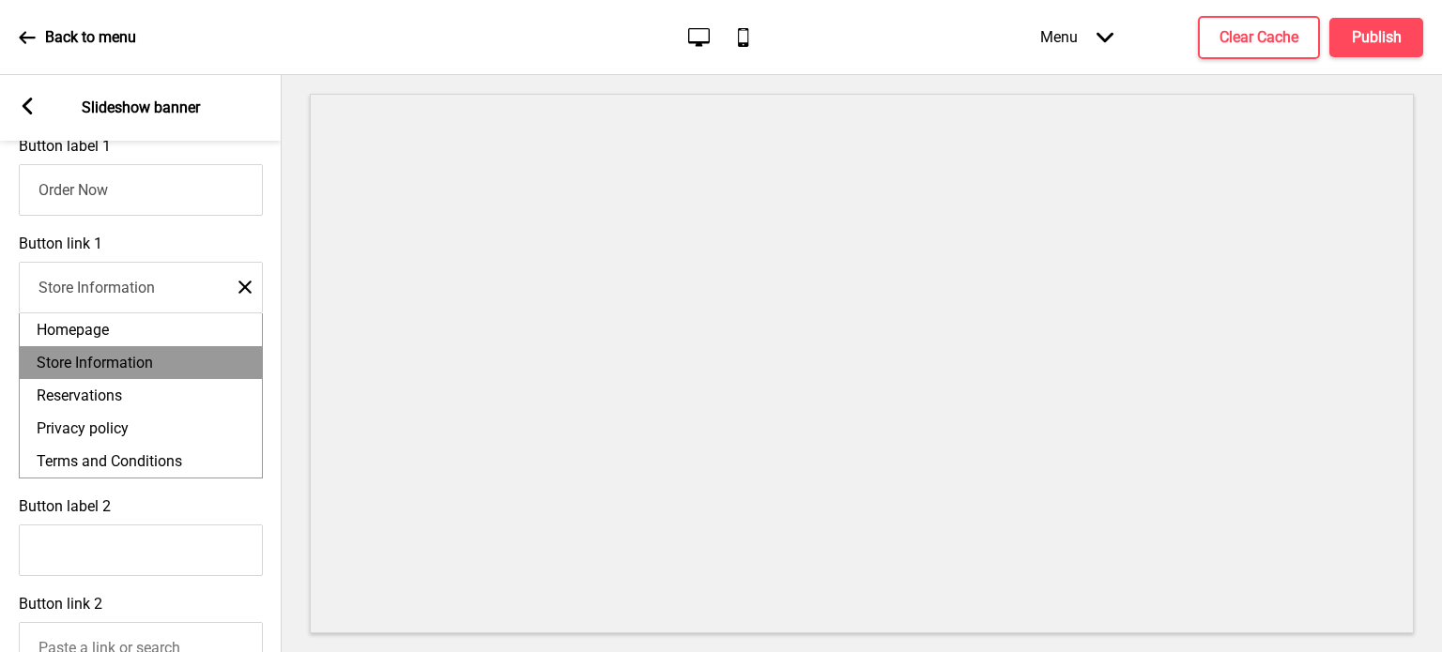
click at [150, 312] on input "Store Information" at bounding box center [141, 288] width 244 height 52
click at [154, 373] on li "Store Information" at bounding box center [141, 362] width 242 height 33
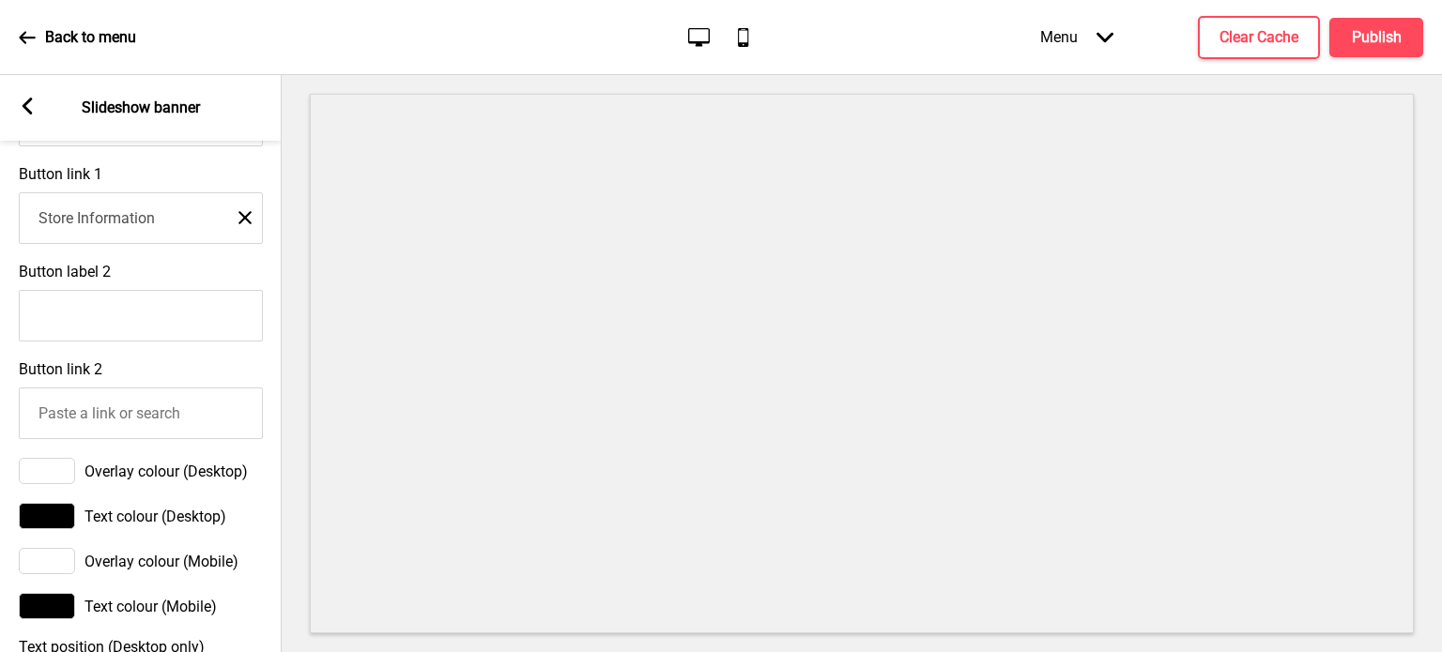
scroll to position [774, 0]
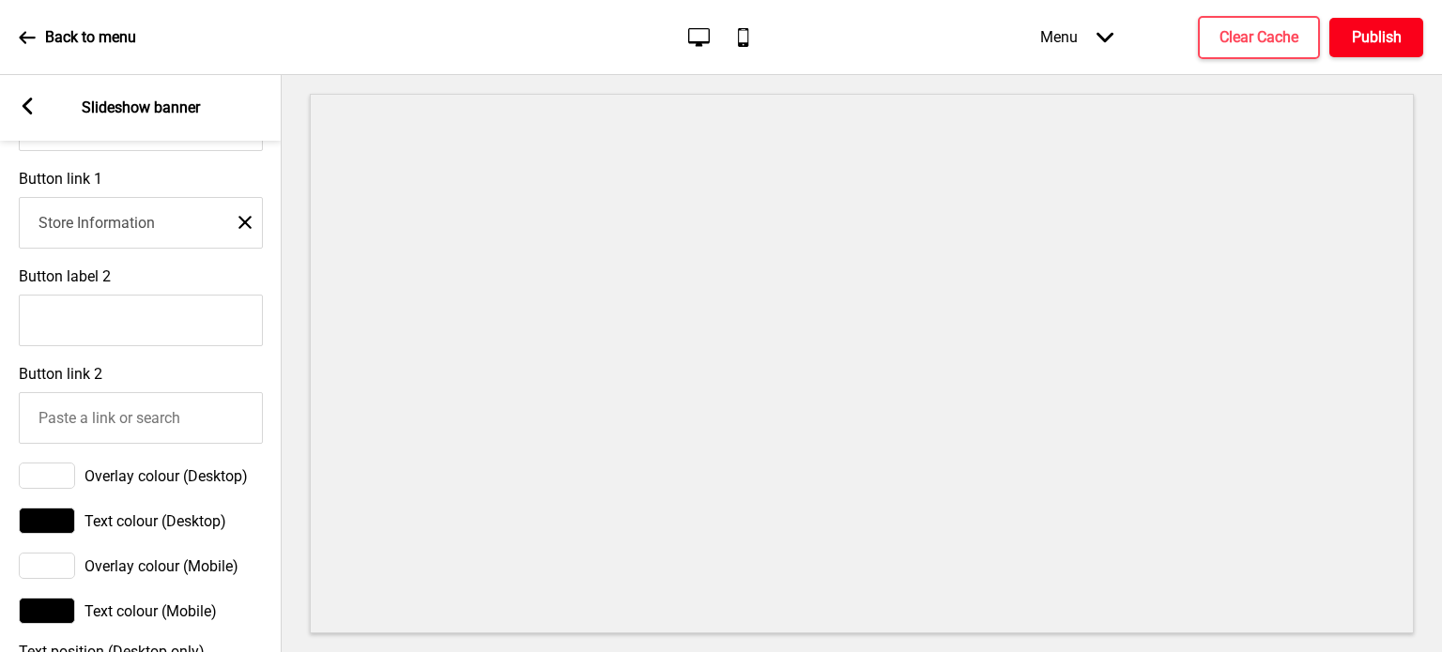
click at [1388, 32] on h4 "Publish" at bounding box center [1377, 37] width 50 height 21
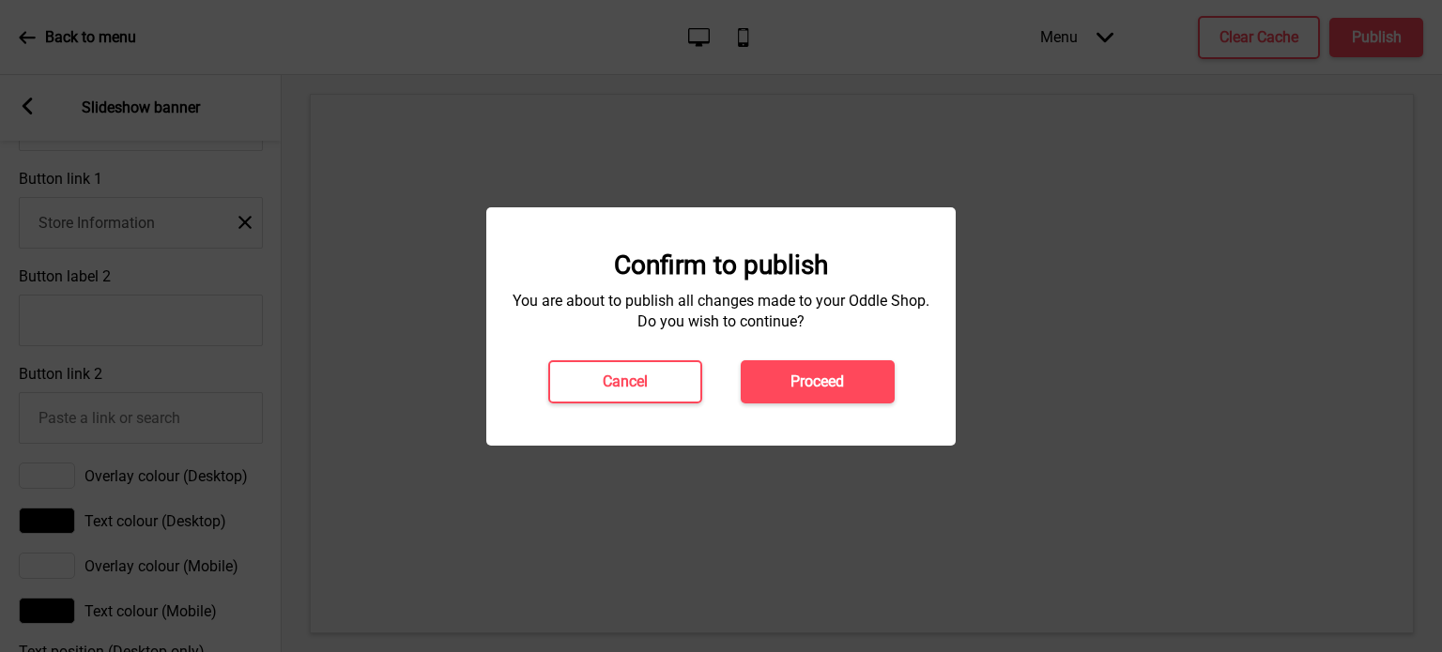
drag, startPoint x: 822, startPoint y: 383, endPoint x: 765, endPoint y: 376, distance: 57.6
click at [765, 376] on button "Proceed" at bounding box center [818, 381] width 154 height 43
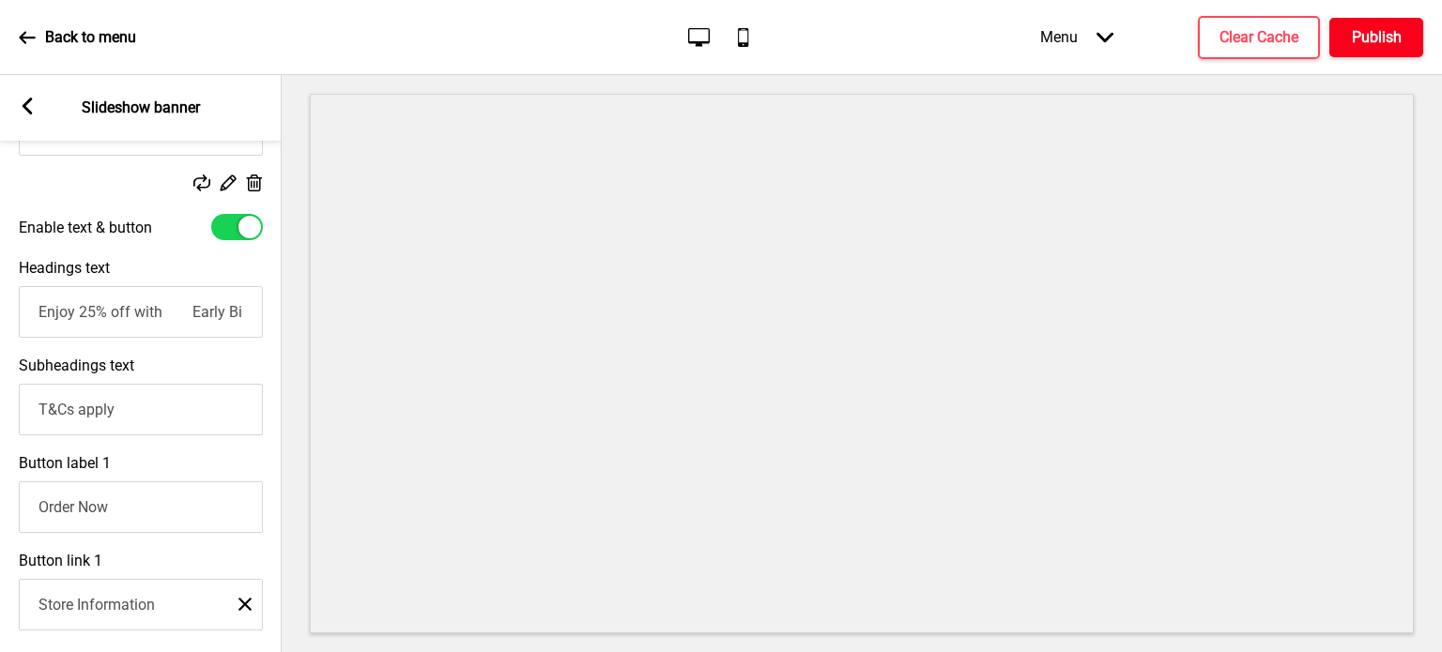
scroll to position [393, 0]
click at [220, 513] on input "Order Now" at bounding box center [141, 507] width 244 height 52
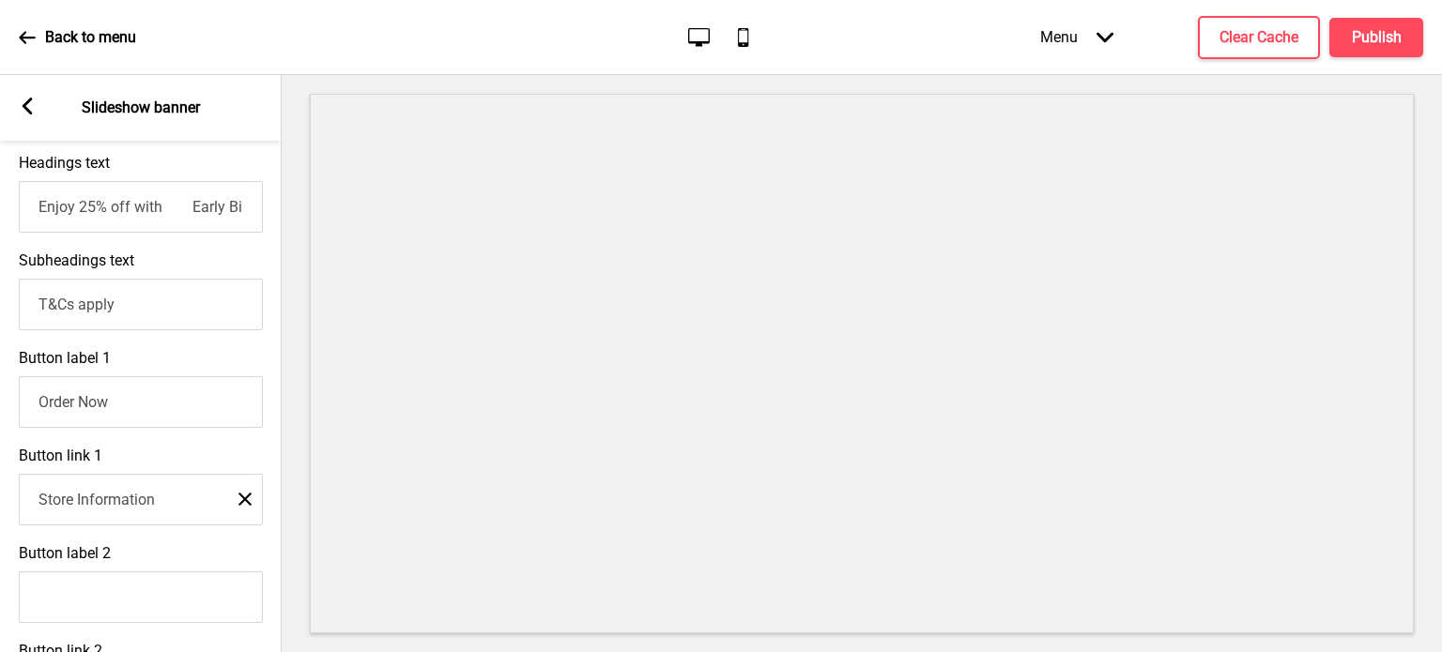
scroll to position [498, 0]
click at [250, 504] on icon "Close" at bounding box center [244, 498] width 13 height 17
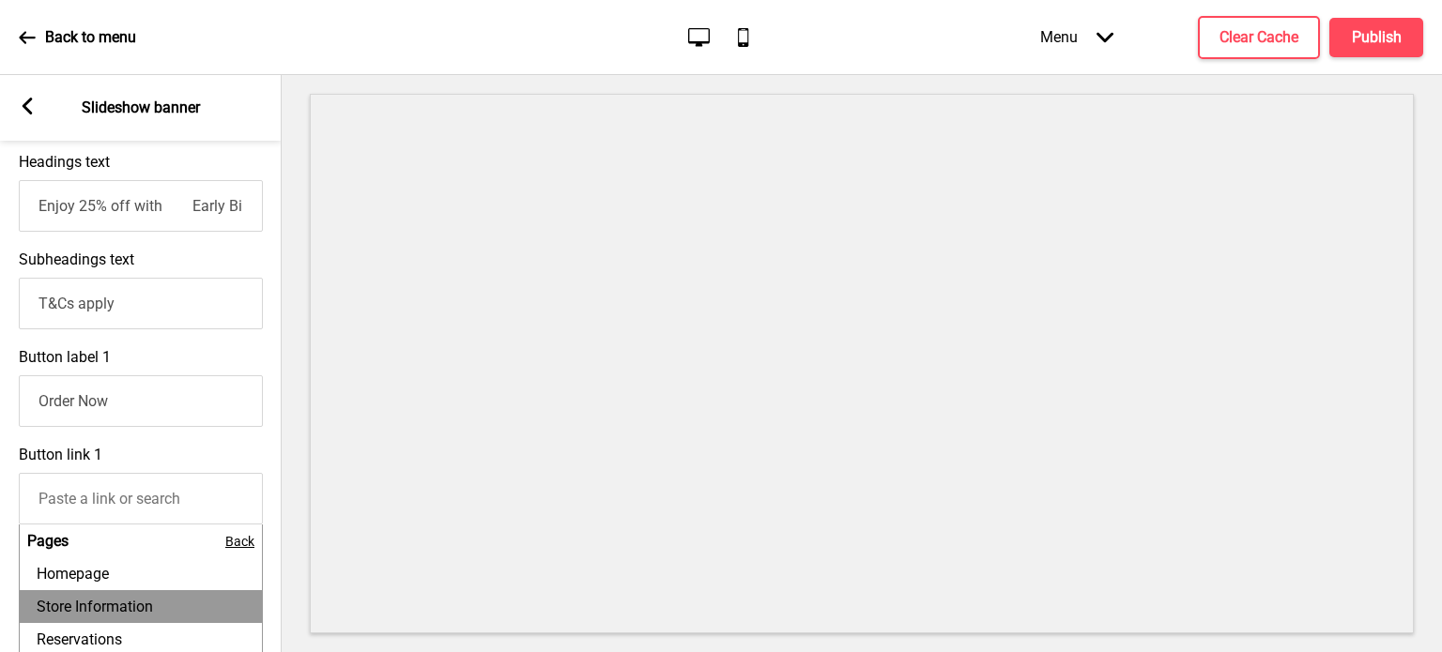
click at [218, 507] on input "Button link 1" at bounding box center [141, 499] width 244 height 52
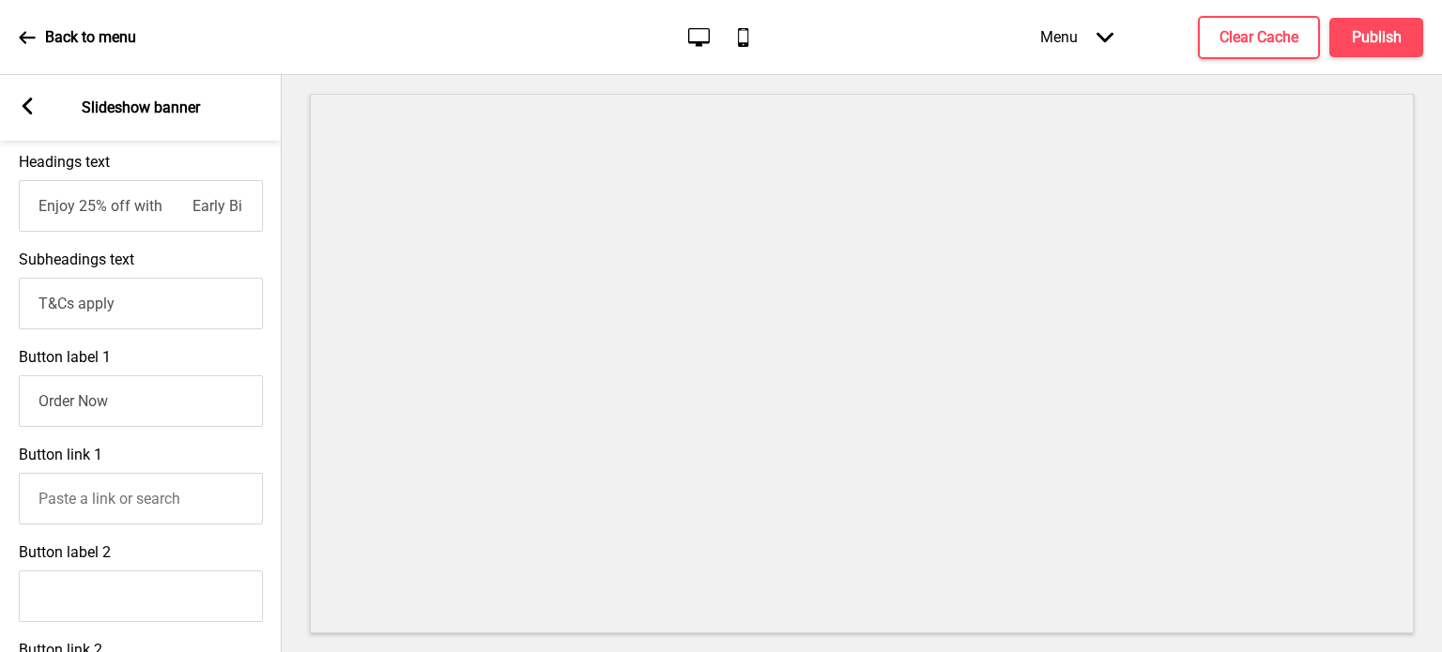
click at [164, 407] on input "Order Now" at bounding box center [141, 401] width 244 height 52
type input "O"
type input "Order Now"
click at [180, 498] on input "Button link 1" at bounding box center [141, 499] width 244 height 52
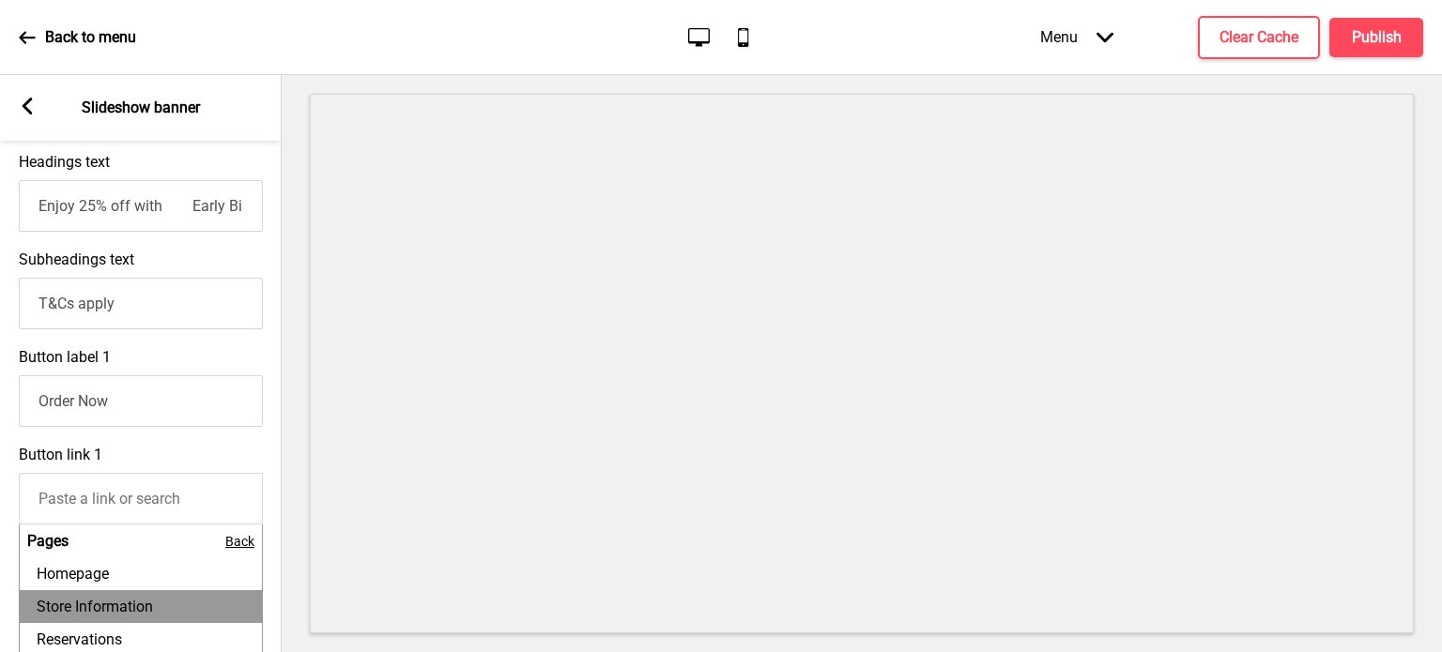
paste input "https://thetestkitchen.oddle.me/#8aa6018798f4268c0198f463ea571e5a"
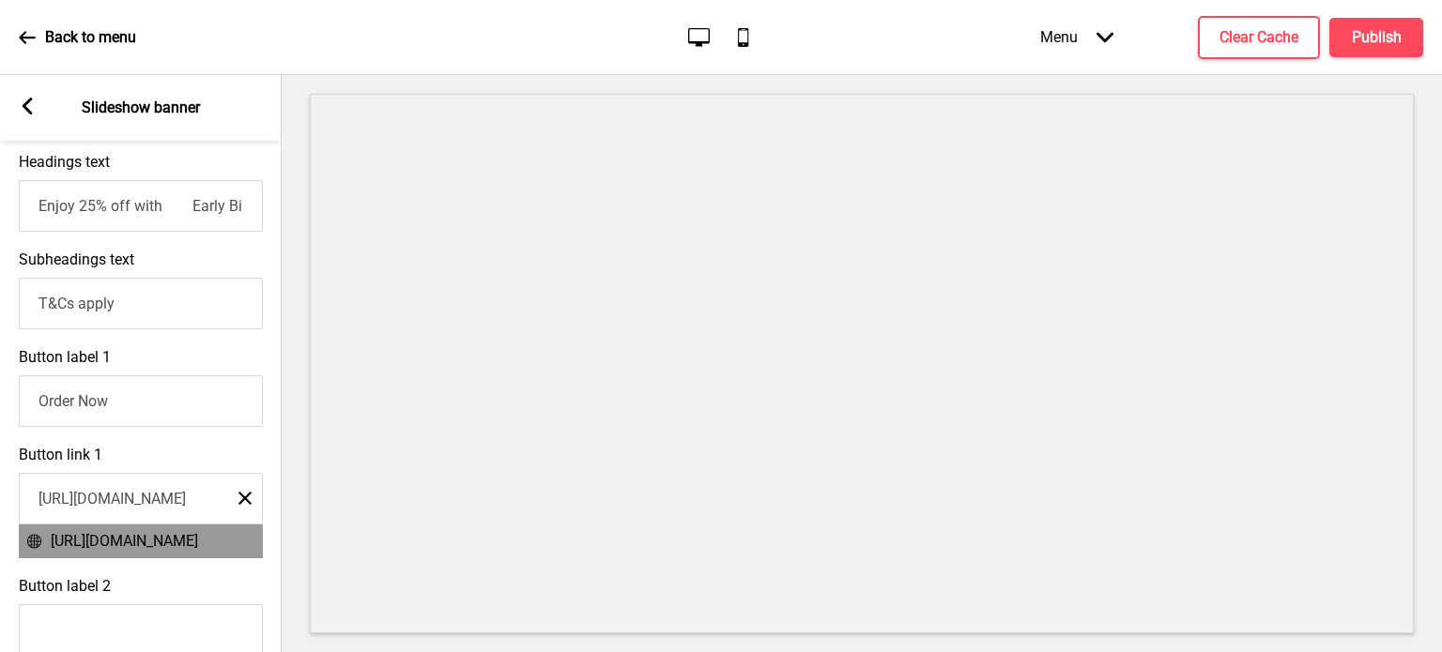
type input "https://thetestkitchen.oddle.me/#8aa6018798f4268c0198f463ea571e5a"
click at [214, 558] on li "https://thetestkitchen.oddle.me/#8aa6018798f4268c0198f463ea571e5a" at bounding box center [141, 541] width 242 height 33
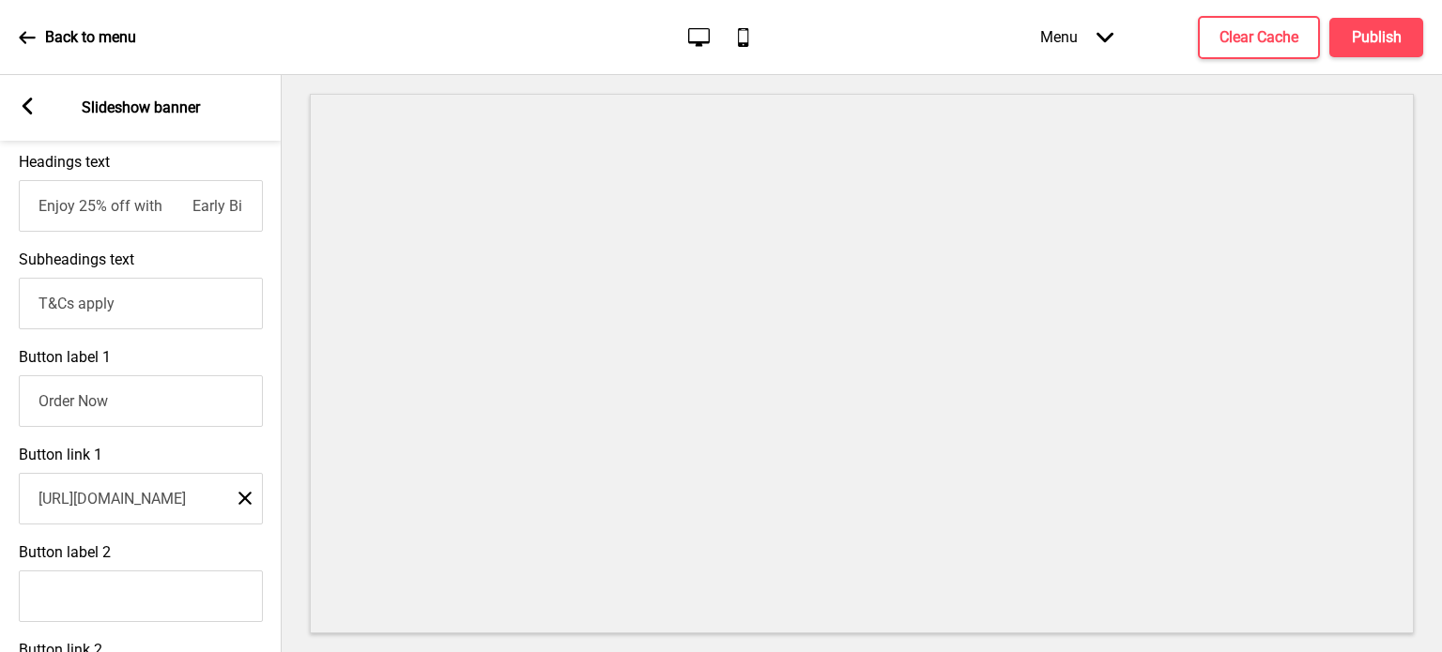
click at [233, 562] on div "Button label 2" at bounding box center [141, 583] width 282 height 98
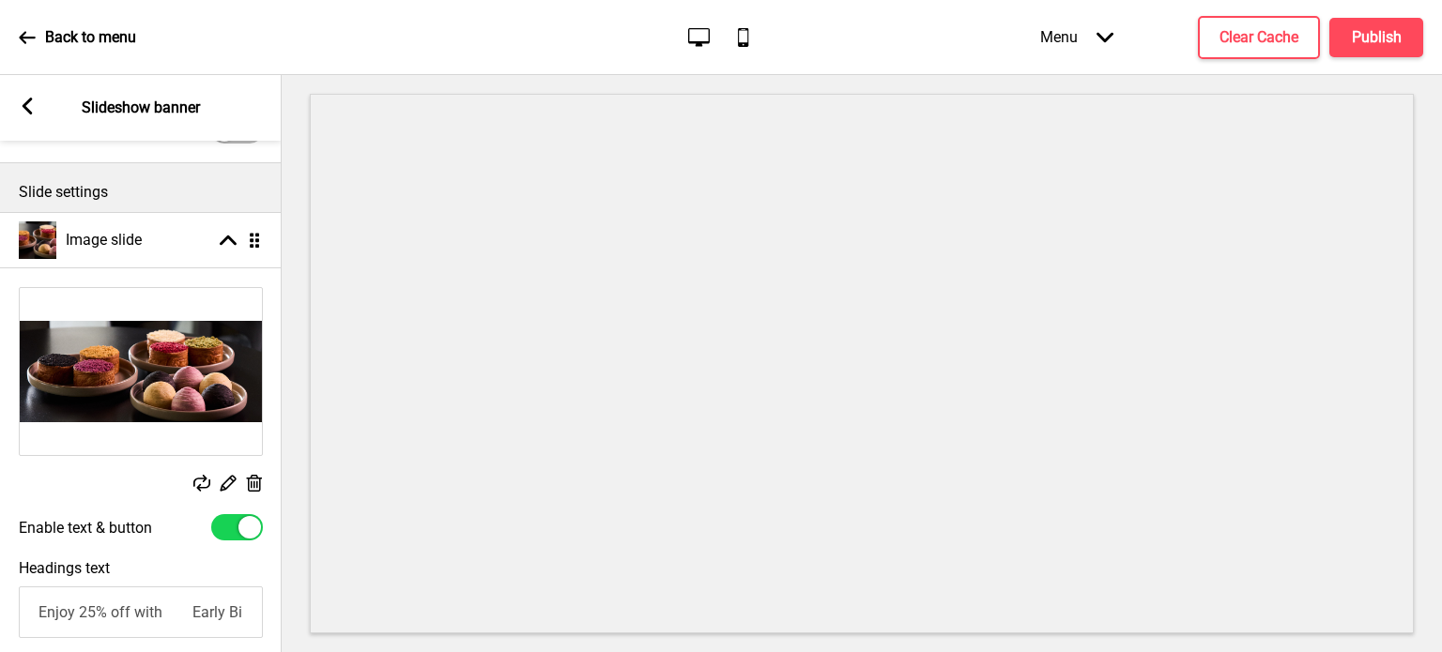
scroll to position [98, 0]
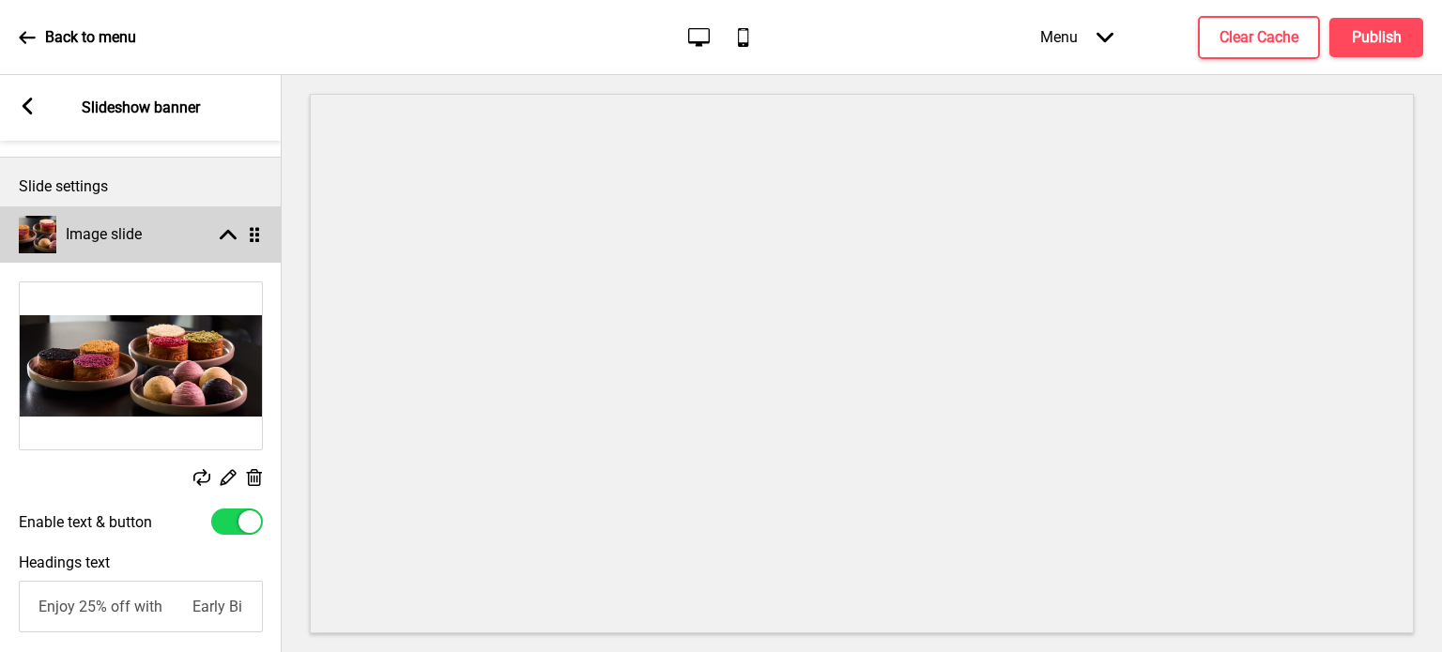
click at [226, 228] on rect at bounding box center [228, 234] width 17 height 17
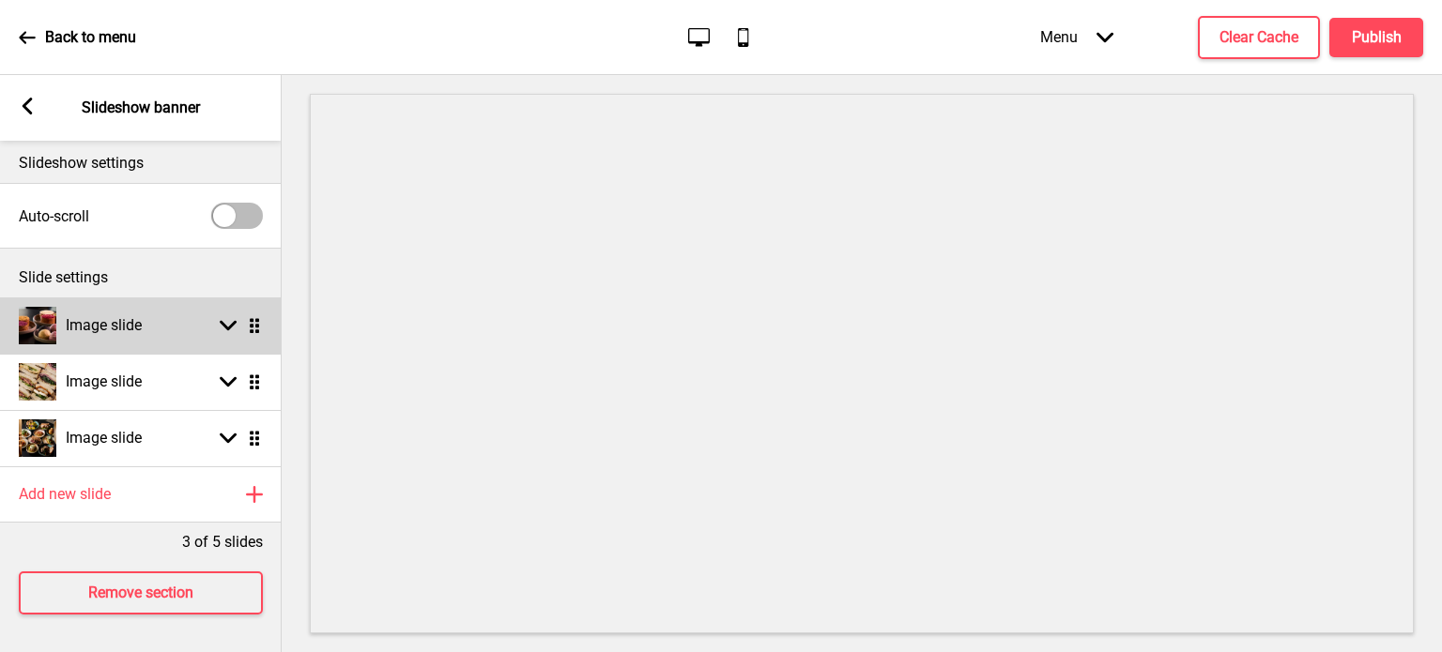
scroll to position [19, 0]
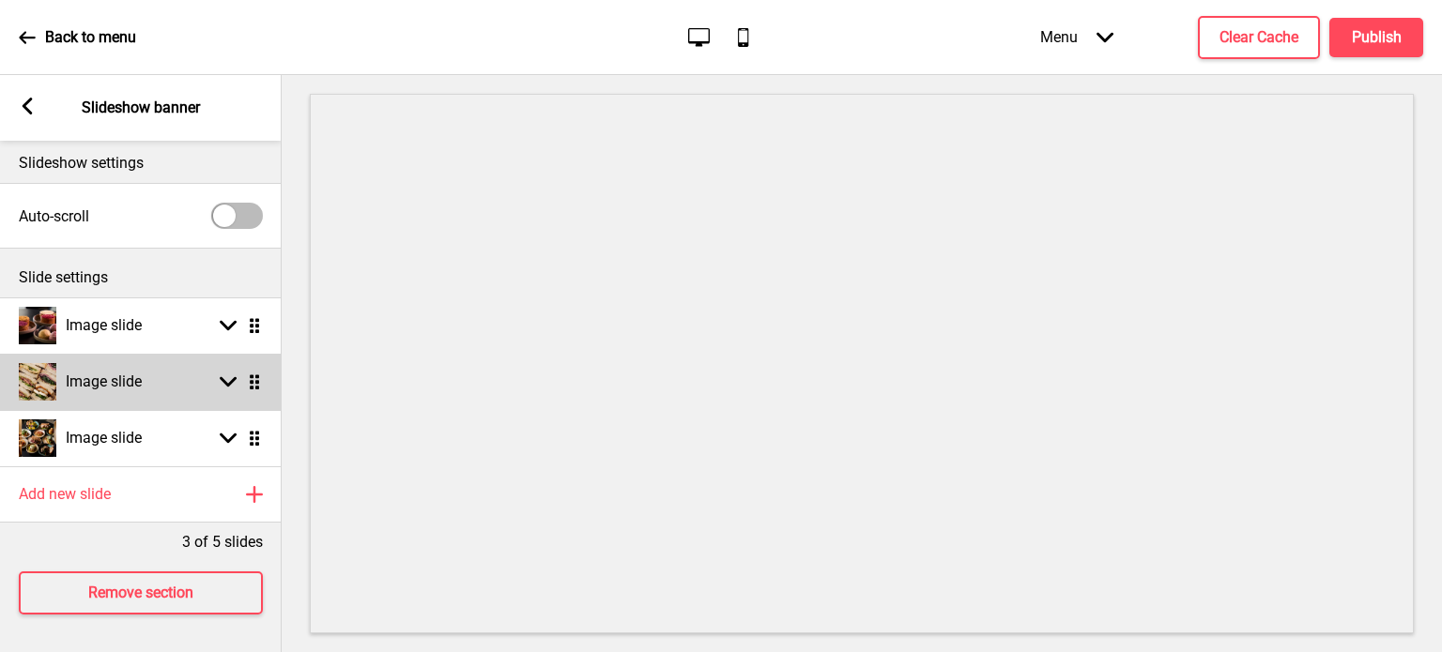
click at [227, 374] on rect at bounding box center [228, 382] width 17 height 17
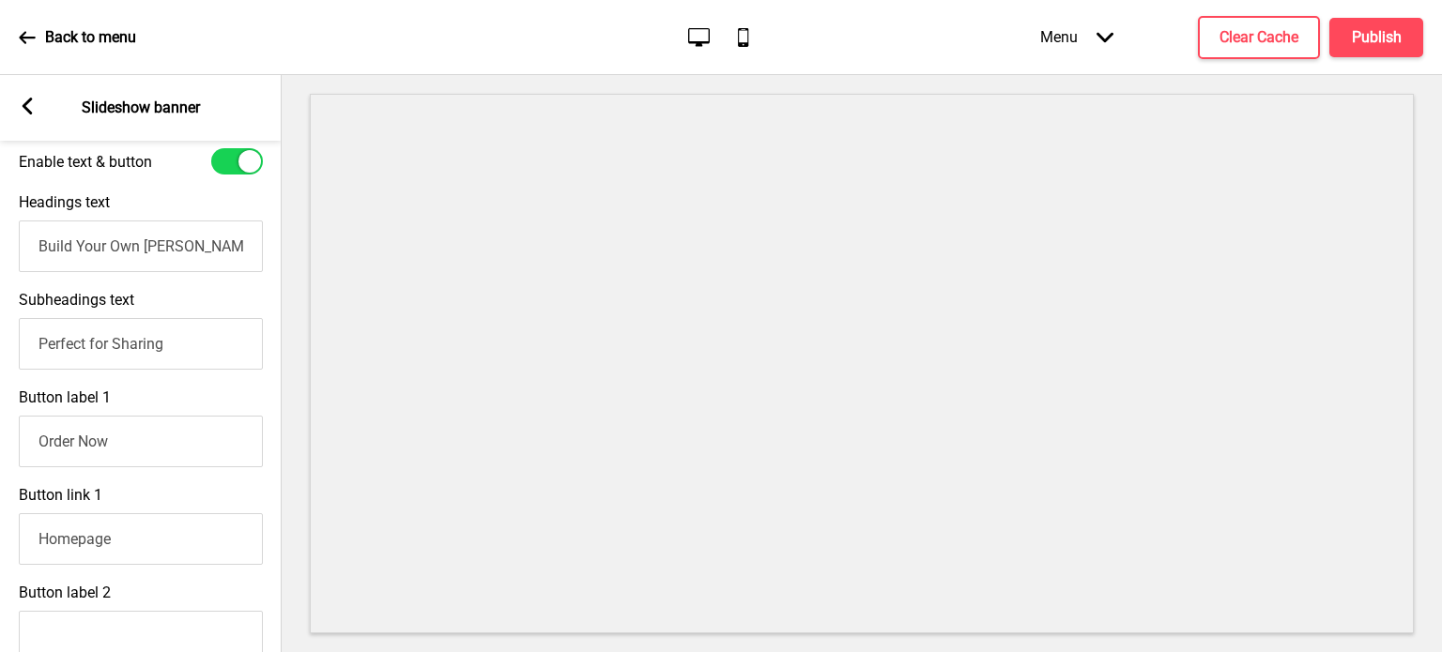
scroll to position [567, 0]
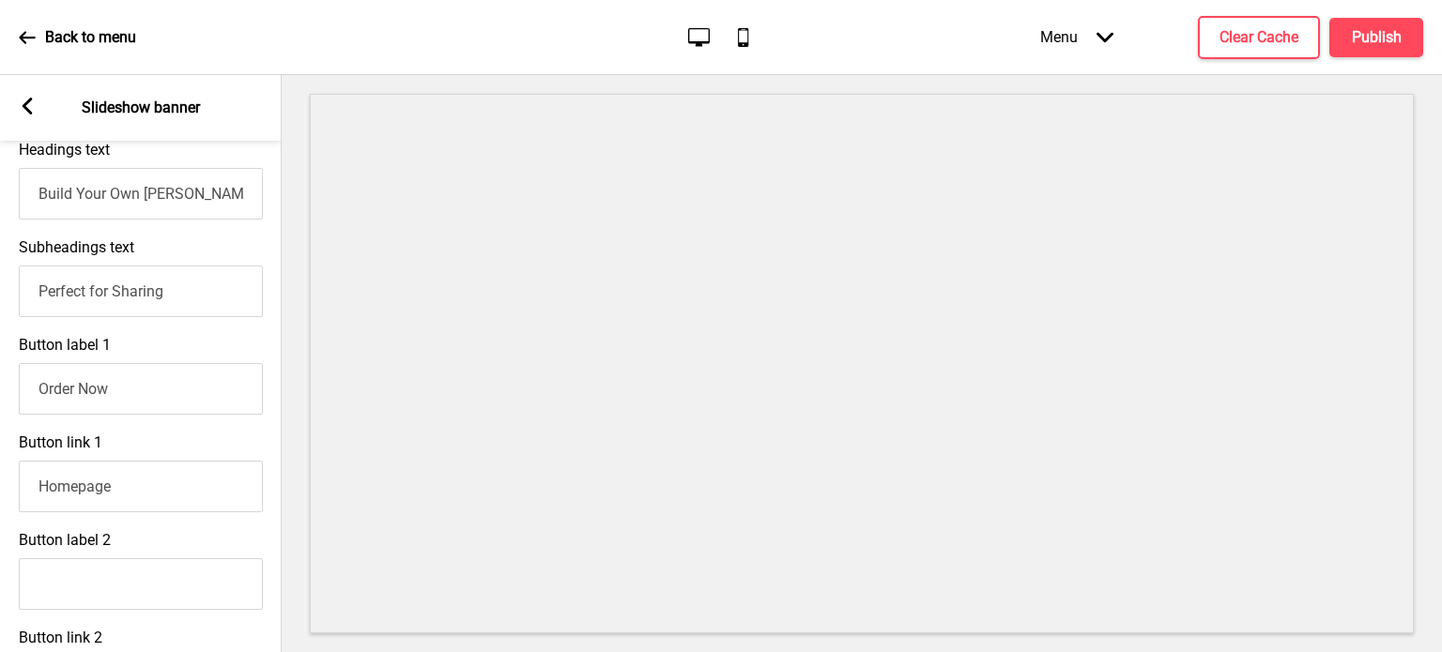
click at [143, 494] on input "Homepage" at bounding box center [141, 487] width 244 height 52
drag, startPoint x: 143, startPoint y: 494, endPoint x: 13, endPoint y: 504, distance: 130.0
click at [13, 504] on div "Button link 1 Homepage Pages Arrow right Actions Arrow right" at bounding box center [141, 506] width 282 height 164
paste input "https://thetestkitchen.oddle.me/#8aa6000c97761881019776d374f840a7"
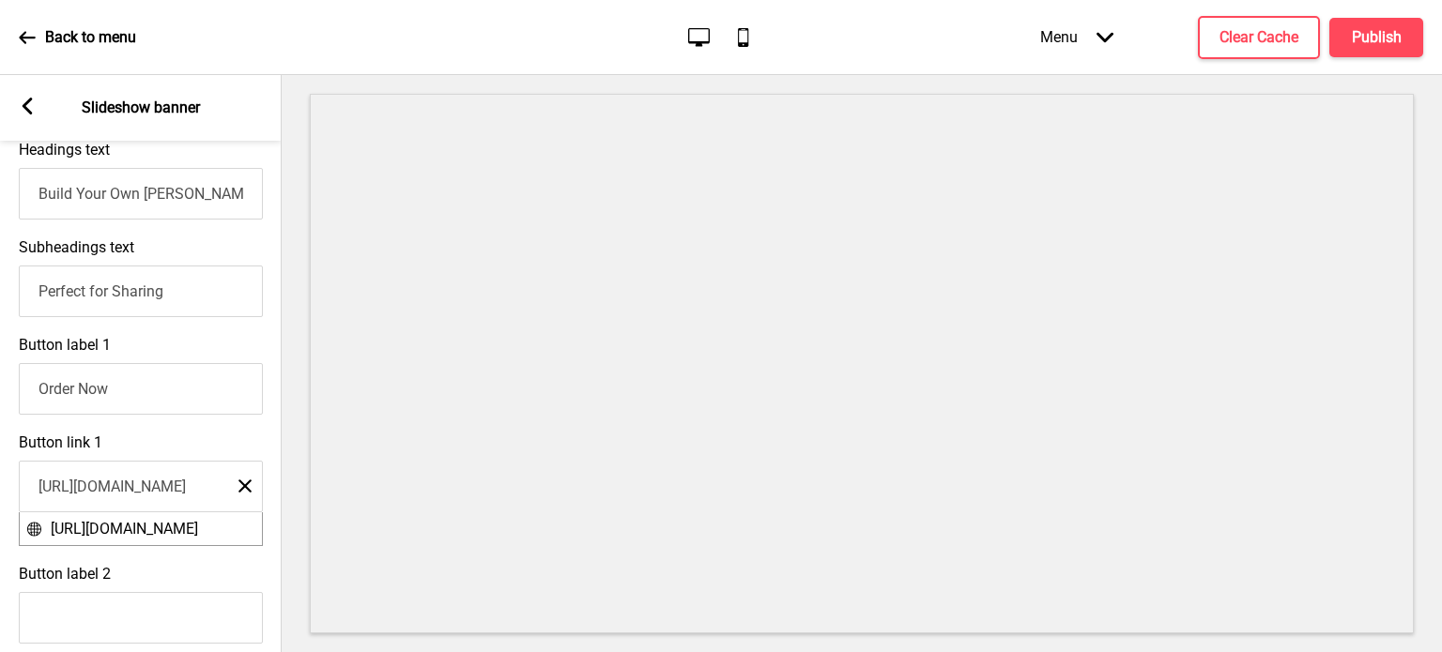
type input "https://thetestkitchen.oddle.me/#8aa6000c97761881019776d374f840a7"
click at [270, 556] on div "Button link 1 https://thetestkitchen.oddle.me/#8aa6000c97761881019776d374f840a7…" at bounding box center [141, 489] width 282 height 131
click at [269, 469] on div "Button link 1 https://thetestkitchen.oddle.me/#8aa6000c97761881019776d374f840a7…" at bounding box center [141, 489] width 282 height 131
click at [37, 111] on div "Arrow left Slideshow banner" at bounding box center [141, 108] width 282 height 66
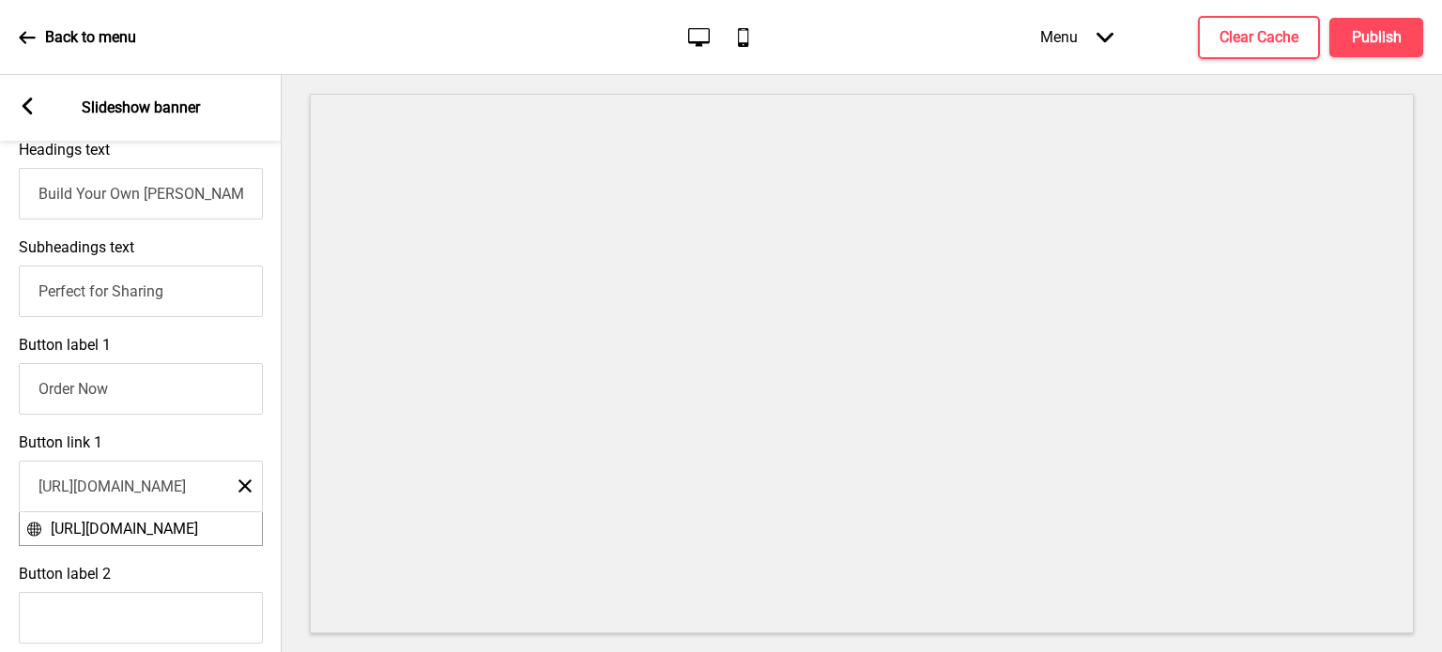
click at [27, 109] on icon at bounding box center [28, 106] width 10 height 17
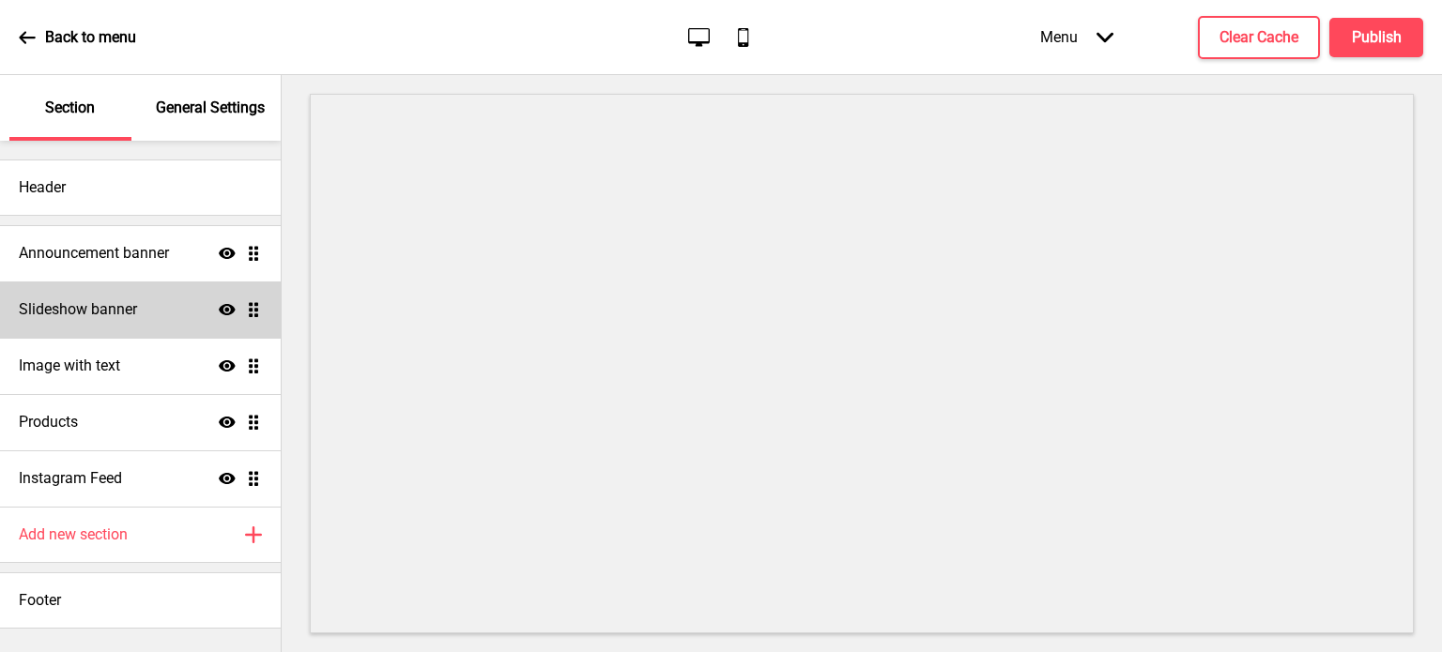
click at [160, 326] on div "Slideshow banner Show Drag" at bounding box center [140, 310] width 281 height 56
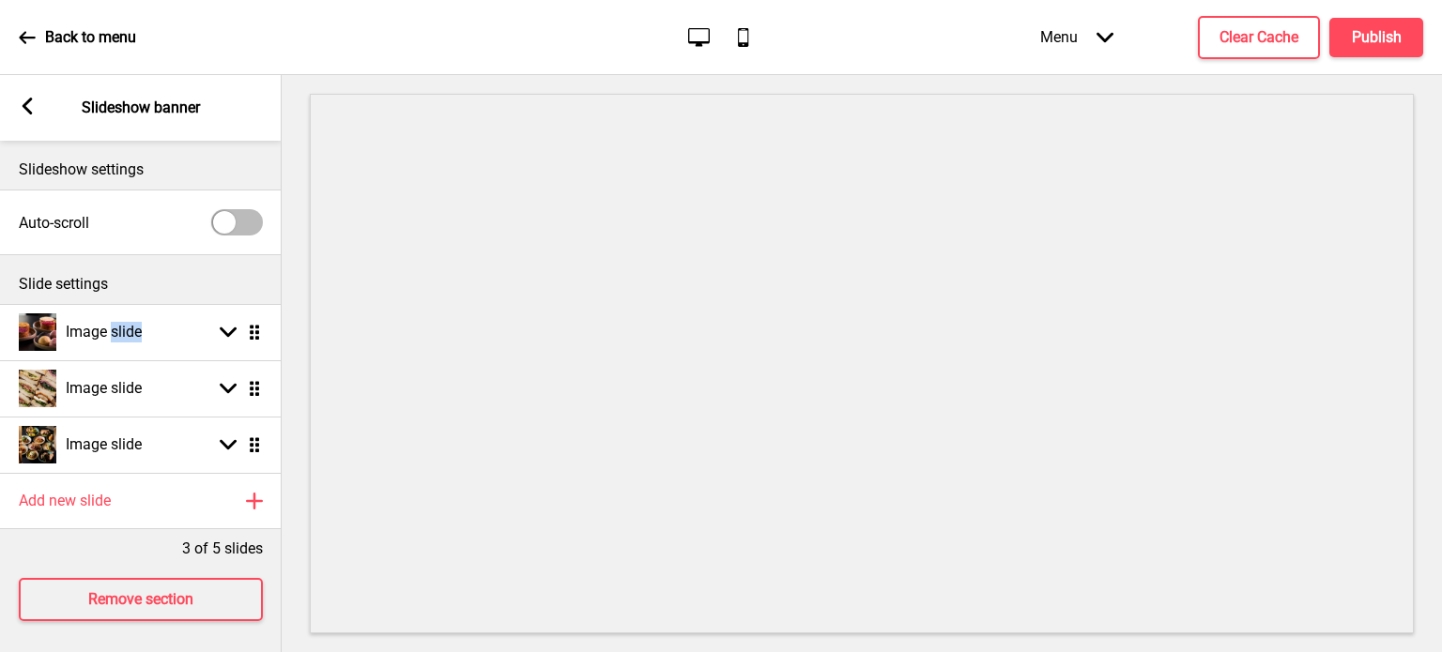
click at [142, 326] on h4 "Image slide" at bounding box center [104, 332] width 76 height 21
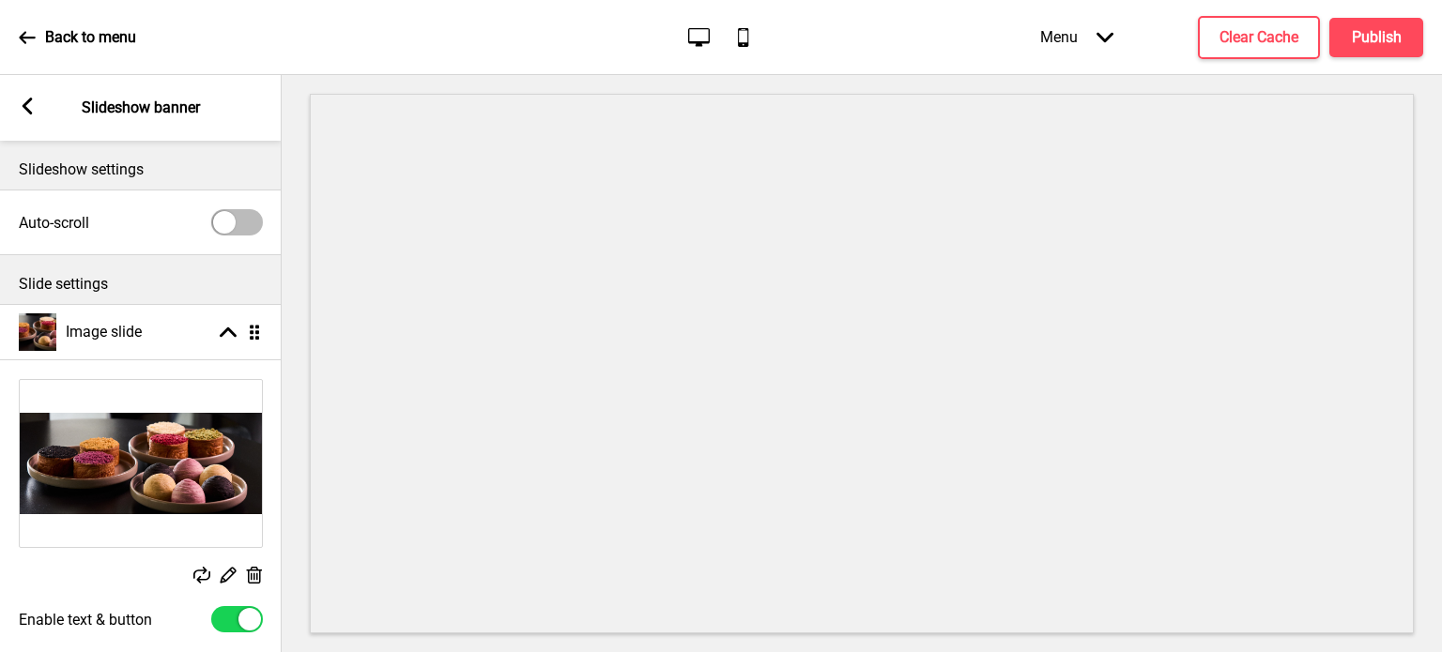
click at [238, 221] on div at bounding box center [237, 222] width 52 height 26
checkbox input "true"
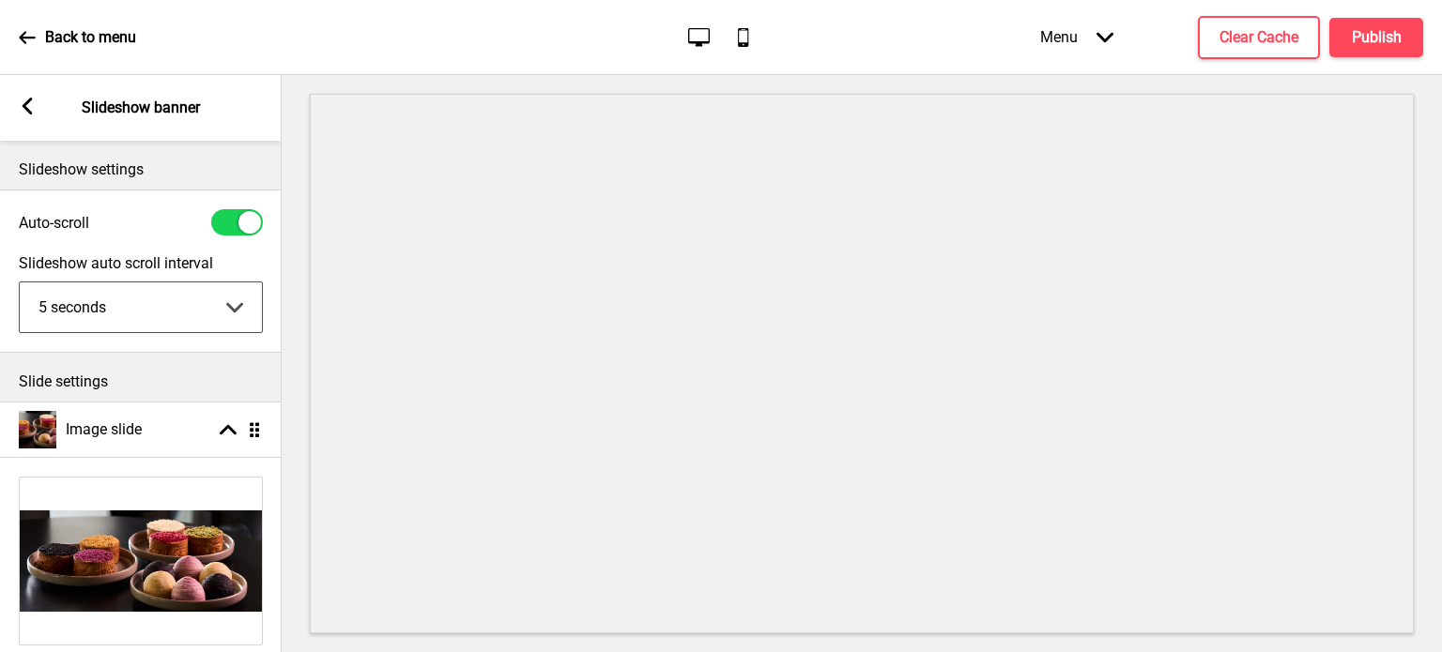
click at [229, 303] on select "5 seconds 6 seconds 7 seconds 8 seconds 9 seconds 10 seconds" at bounding box center [141, 308] width 242 height 50
click at [209, 326] on select "5 seconds 6 seconds 7 seconds 8 seconds 9 seconds 10 seconds" at bounding box center [141, 308] width 242 height 50
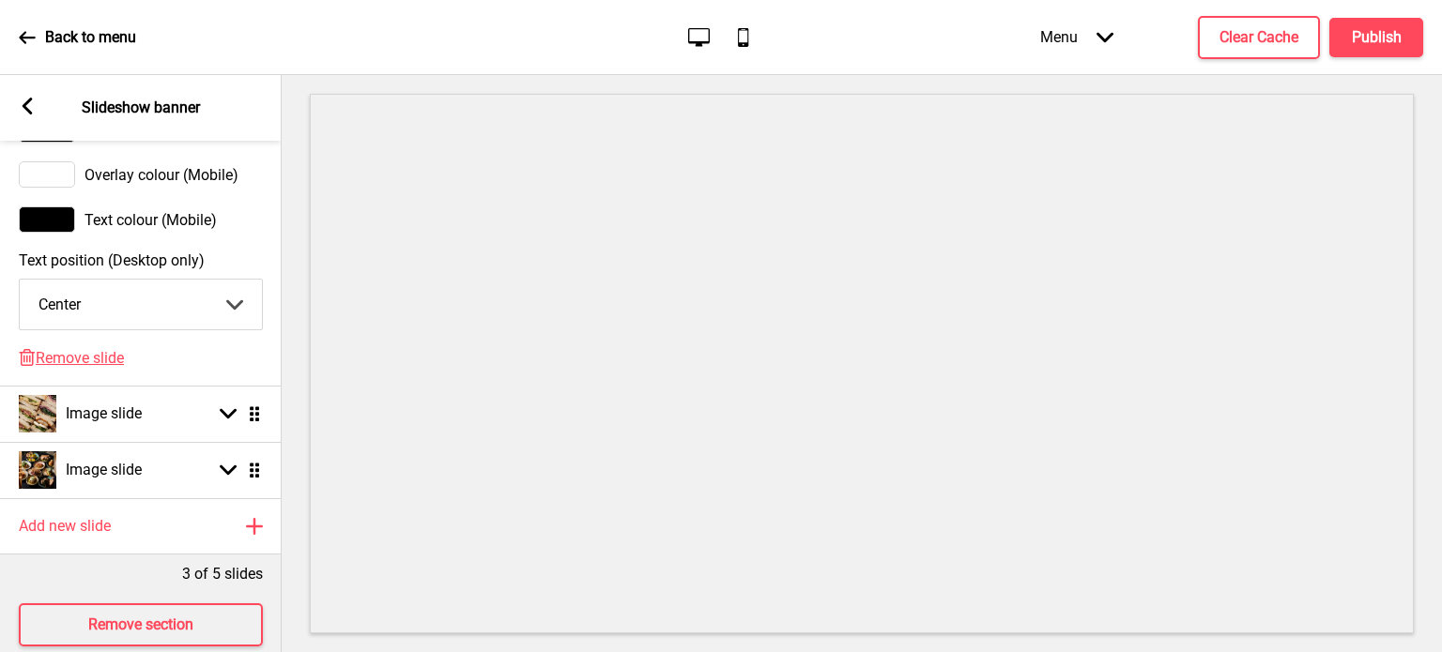
scroll to position [1321, 0]
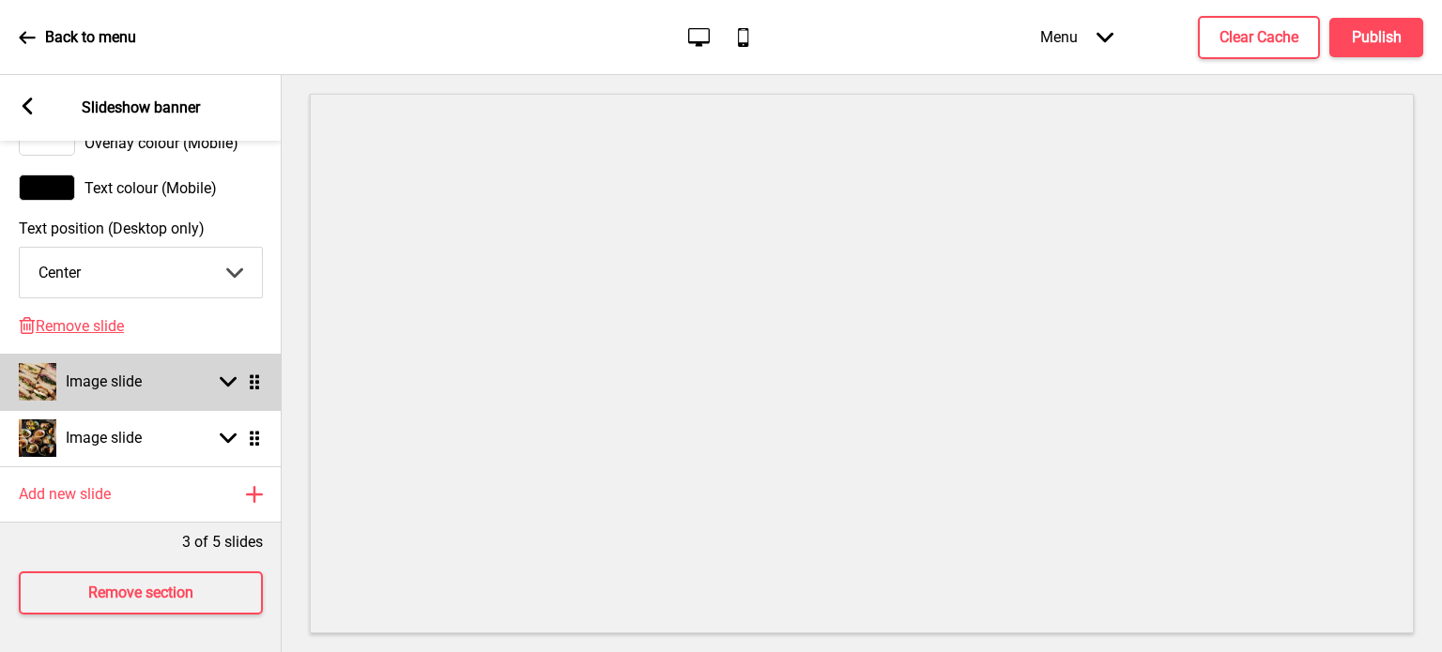
click at [225, 377] on icon at bounding box center [228, 382] width 17 height 10
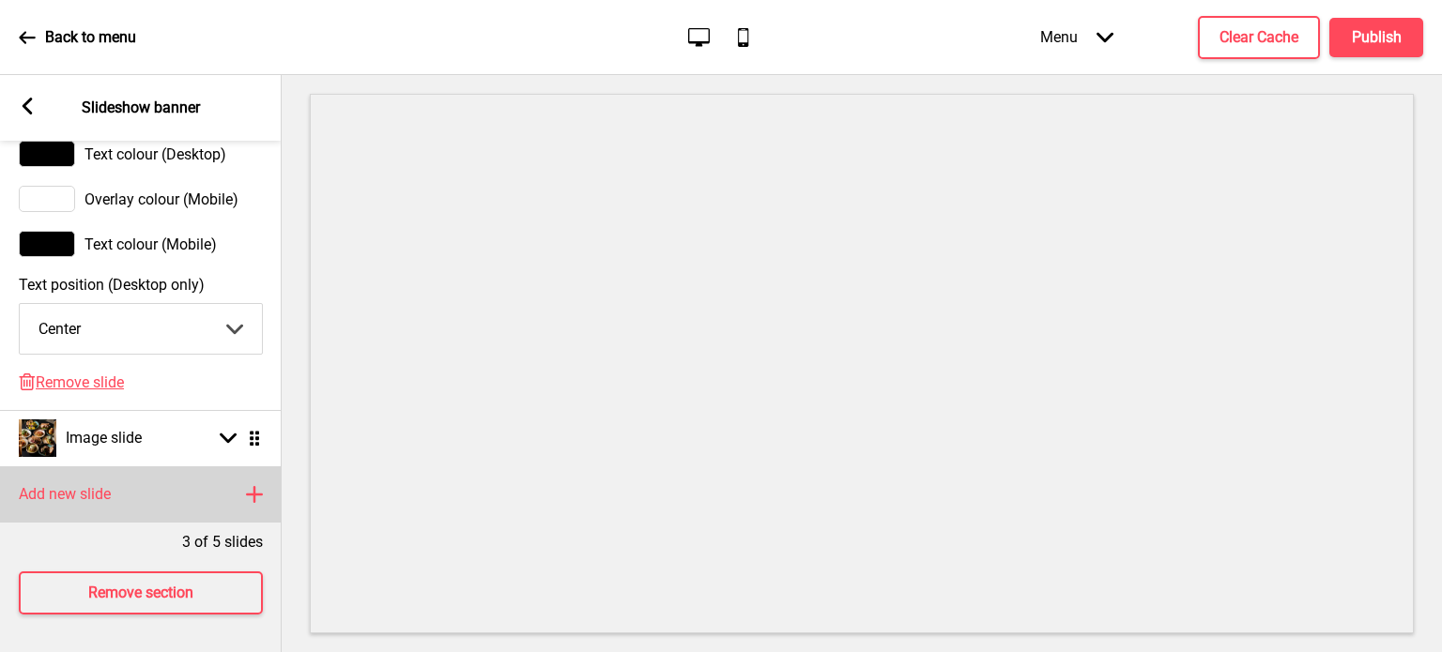
click at [253, 488] on icon at bounding box center [254, 494] width 15 height 15
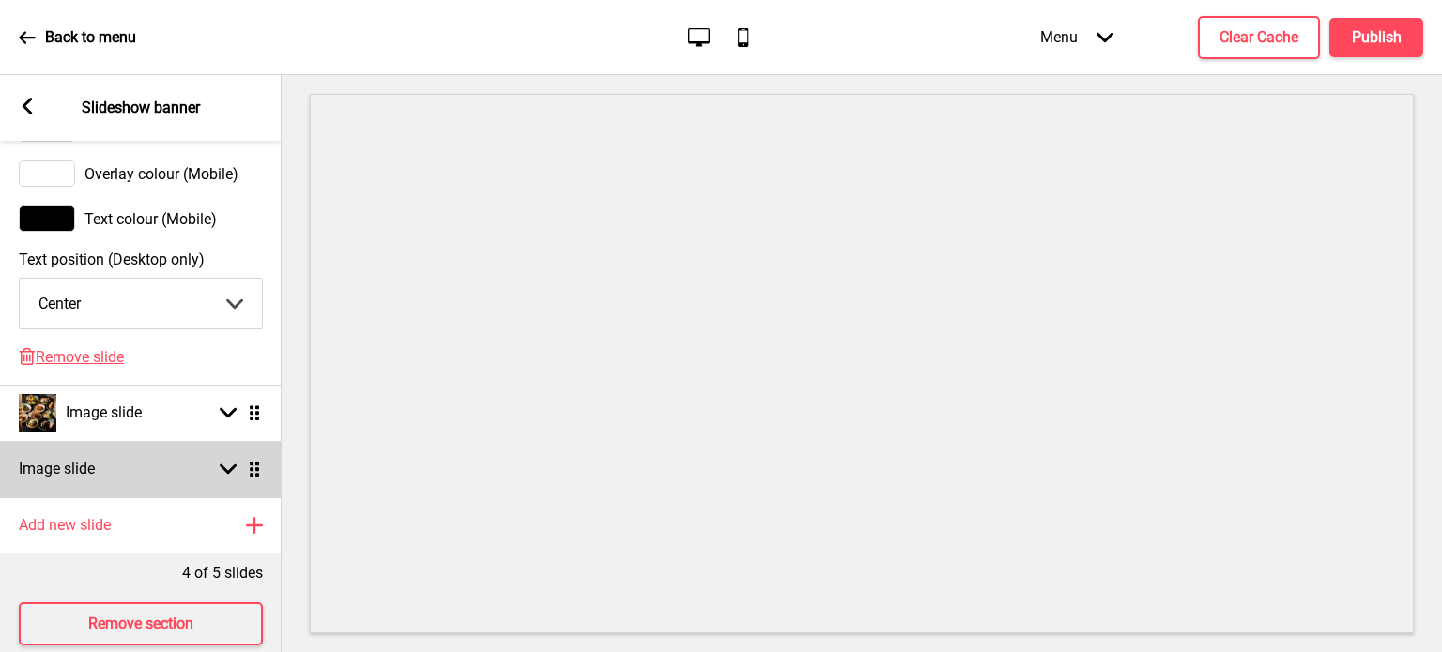
click at [259, 494] on div "Image slide Arrow down Drag" at bounding box center [141, 469] width 282 height 56
select select "right"
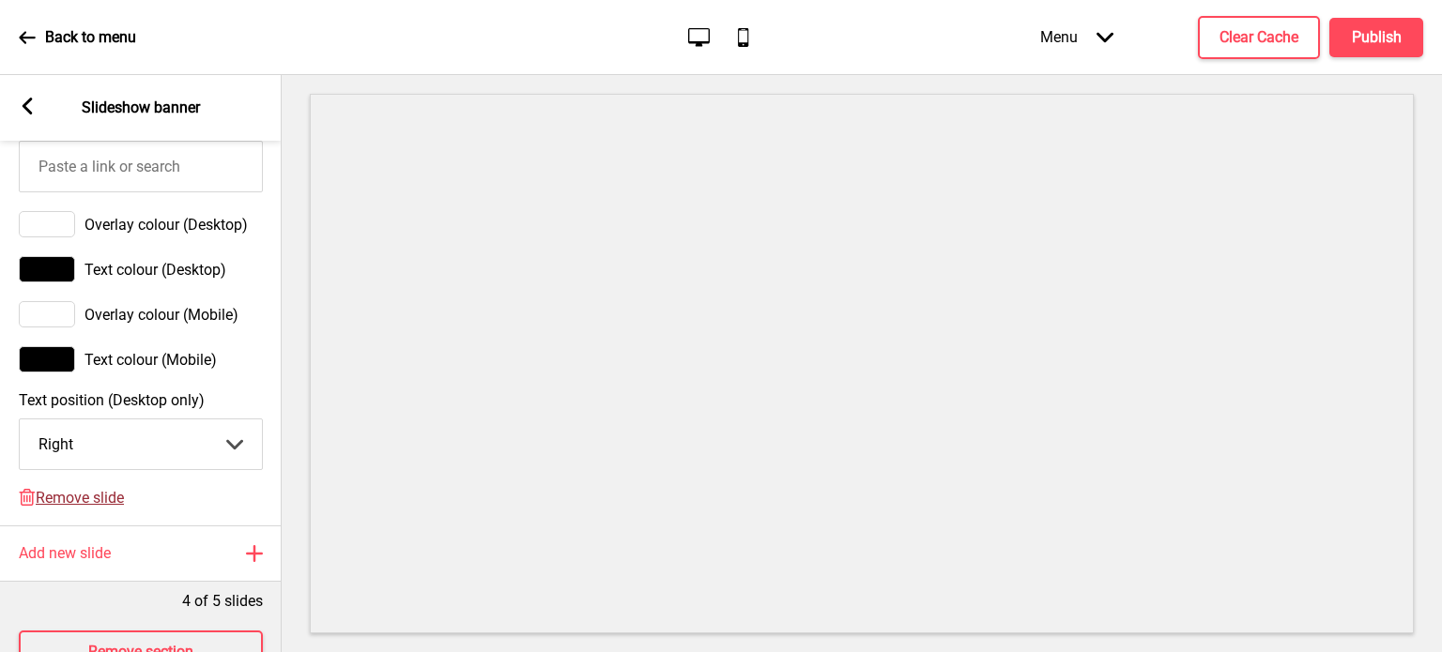
click at [101, 507] on span "Remove slide" at bounding box center [80, 498] width 88 height 18
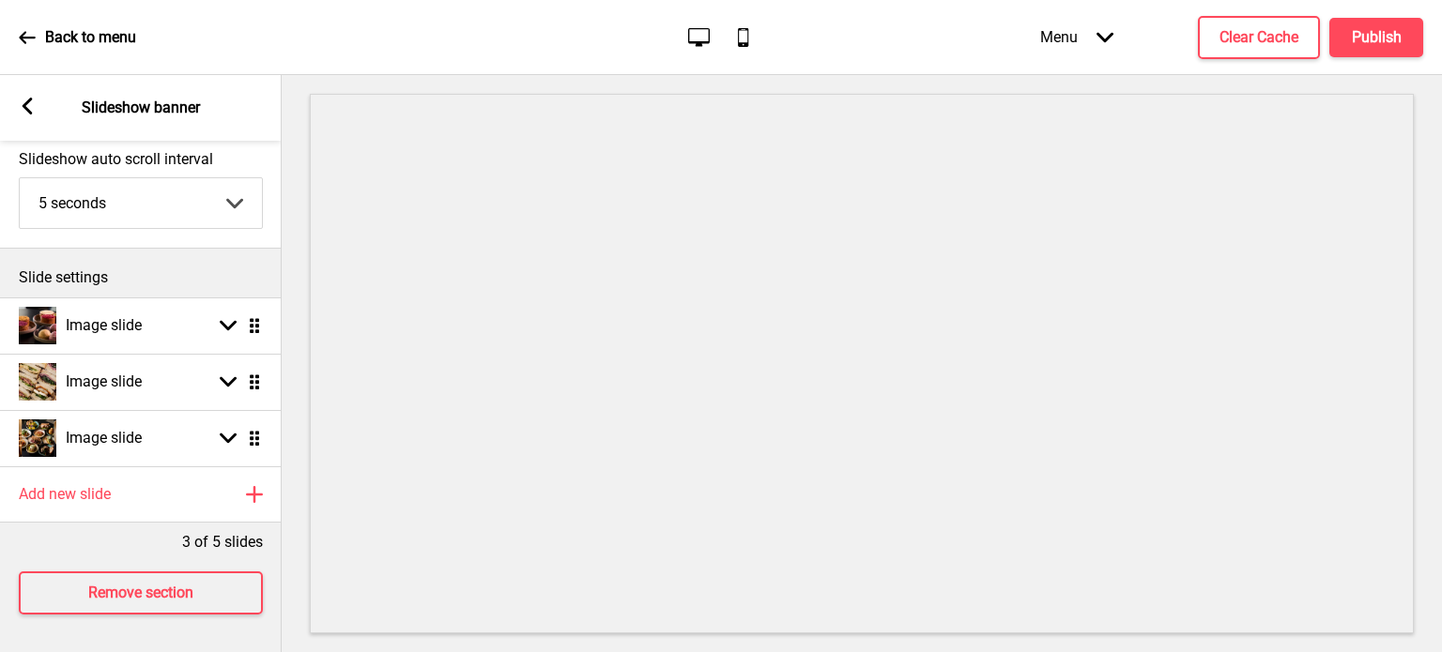
scroll to position [116, 0]
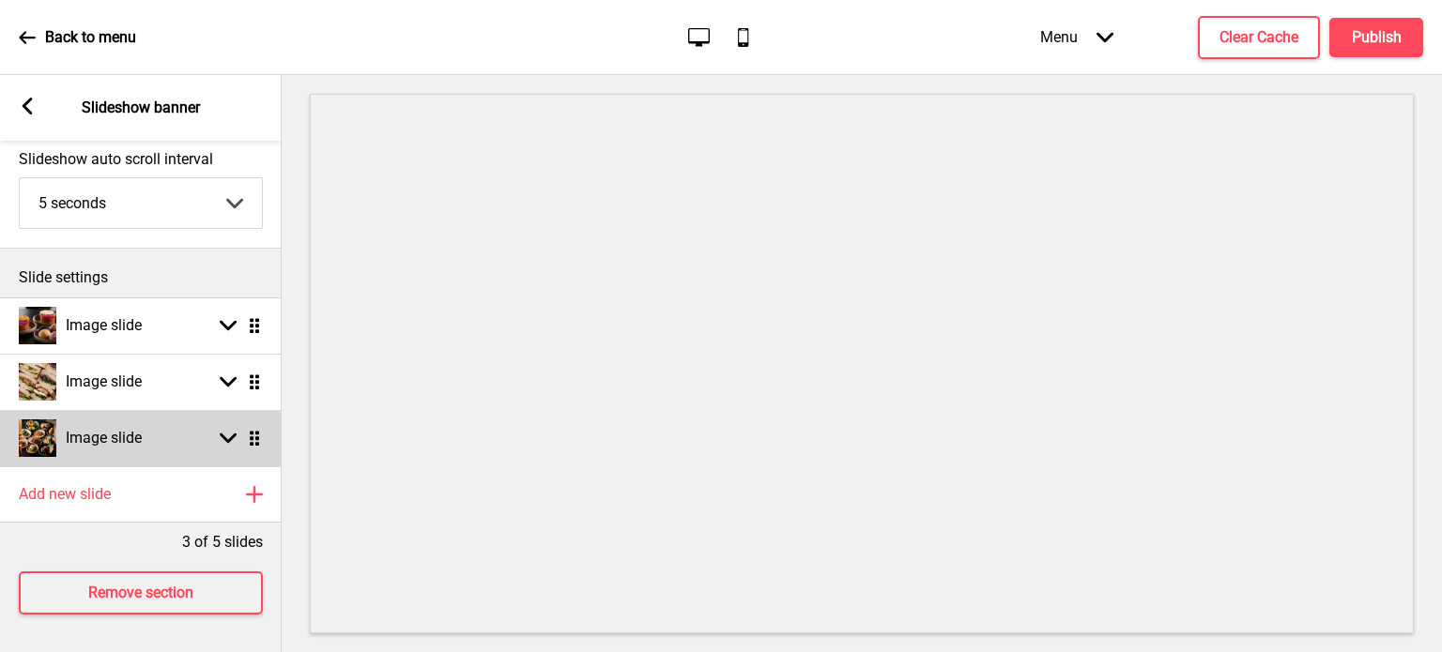
click at [228, 434] on div "Image slide Arrow down Drag" at bounding box center [141, 438] width 282 height 56
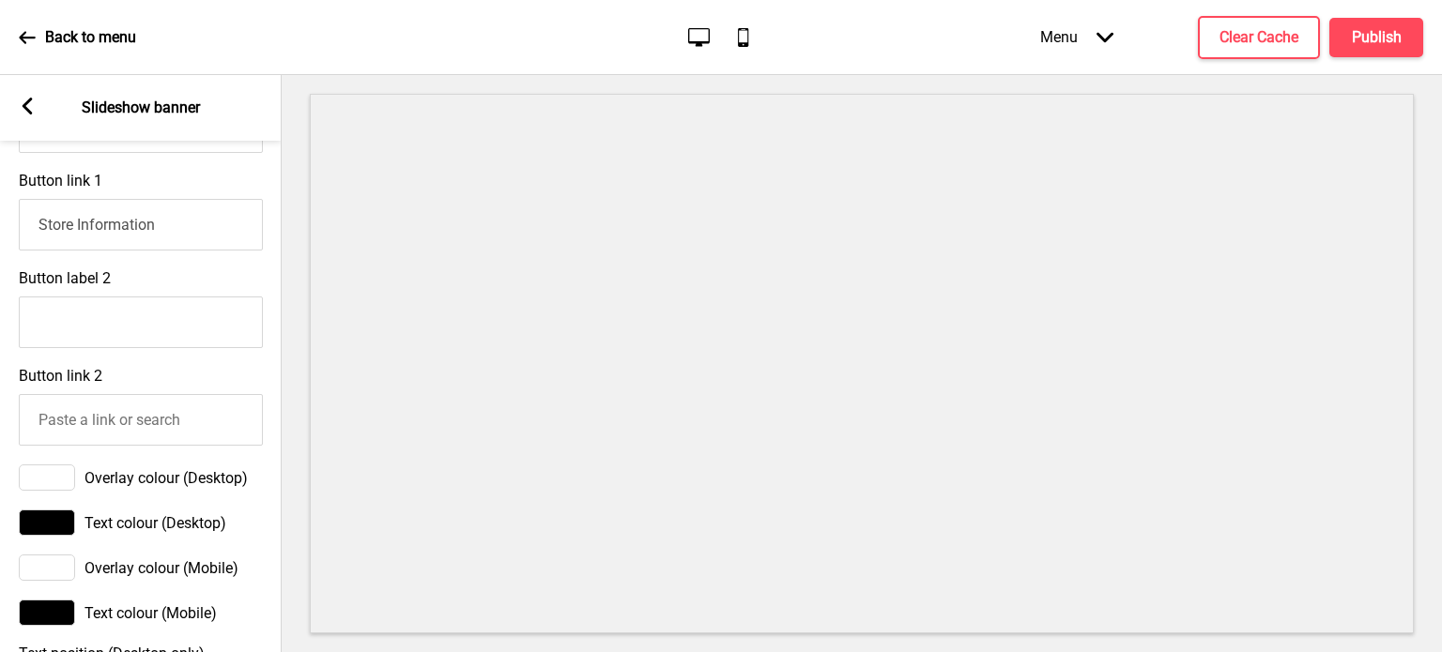
scroll to position [982, 0]
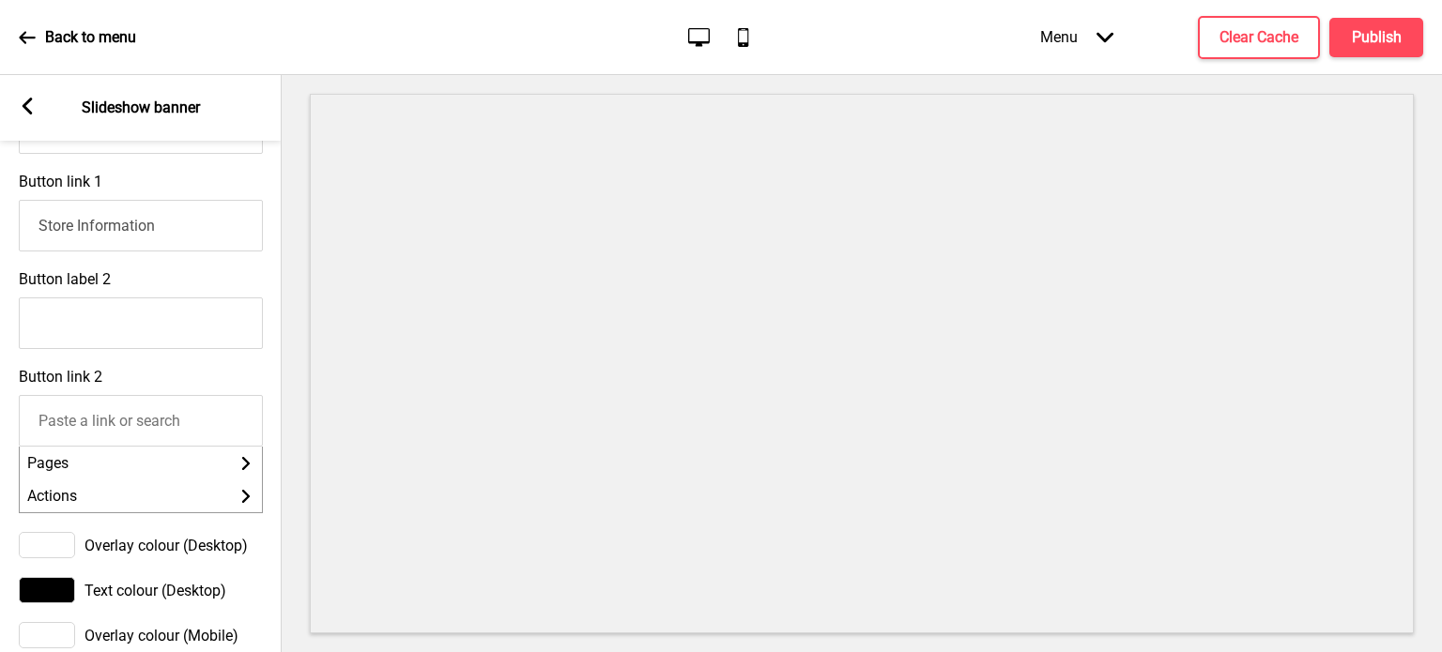
click at [135, 423] on input "Button link 2" at bounding box center [141, 421] width 244 height 52
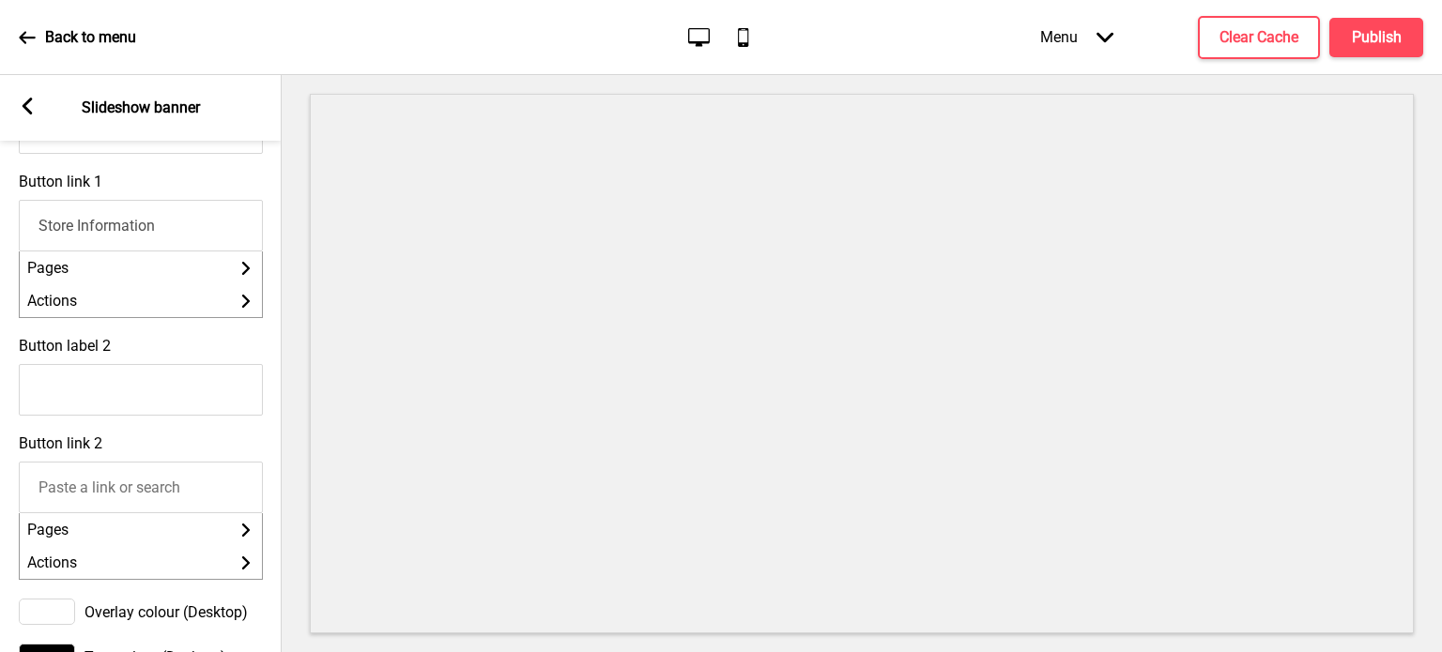
drag, startPoint x: 173, startPoint y: 245, endPoint x: 0, endPoint y: 227, distance: 173.6
click at [0, 227] on div "Button link 1 Store Information Pages Arrow right Actions Arrow right" at bounding box center [141, 245] width 282 height 164
paste input "https://thetestkitchen.oddle.me/#8aa6008d991b14fc01991ed7da381e48"
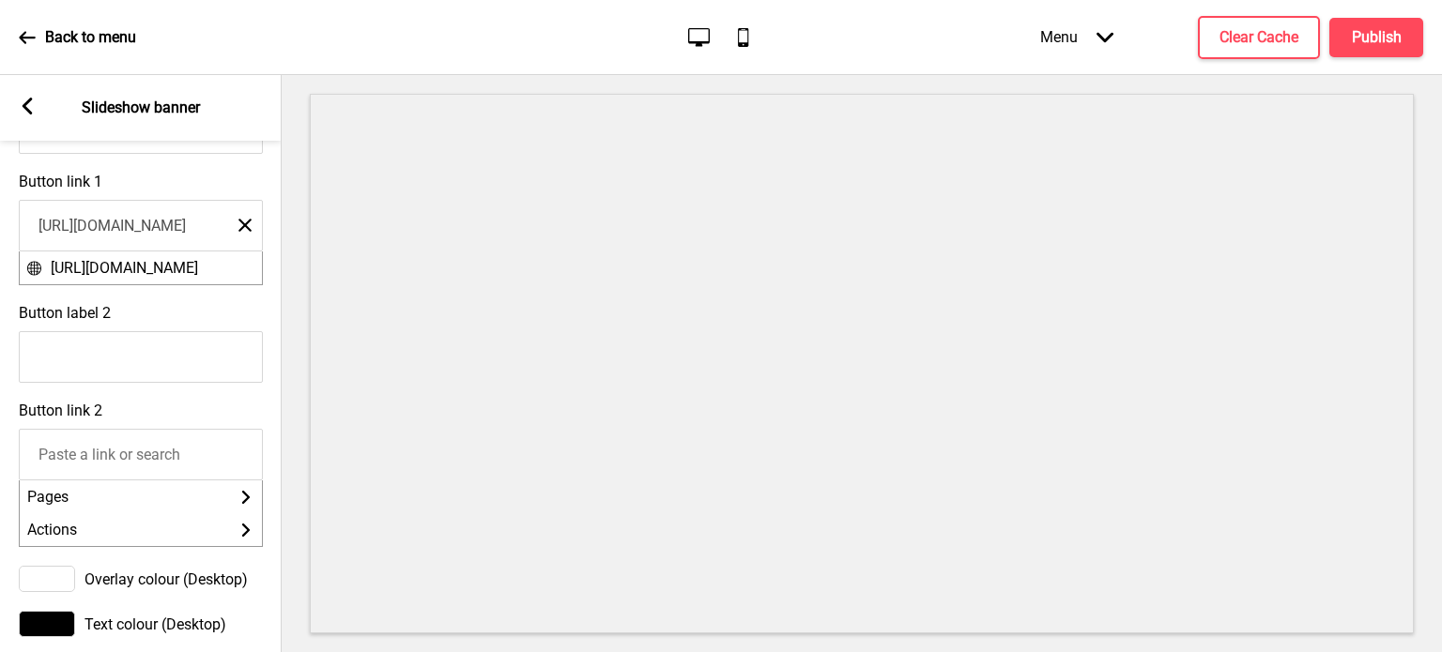
type input "https://thetestkitchen.oddle.me/#8aa6008d991b14fc01991ed7da381e48"
click at [268, 390] on div "Button label 2" at bounding box center [141, 344] width 282 height 98
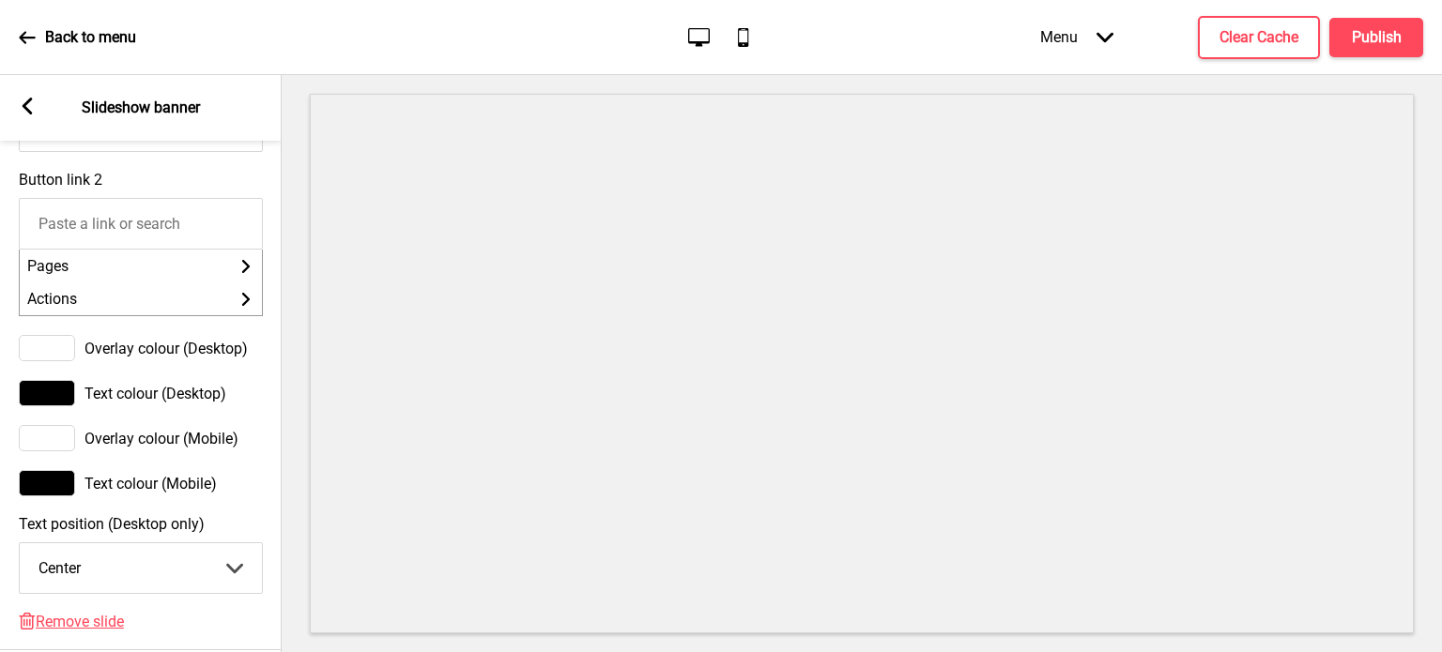
scroll to position [1217, 0]
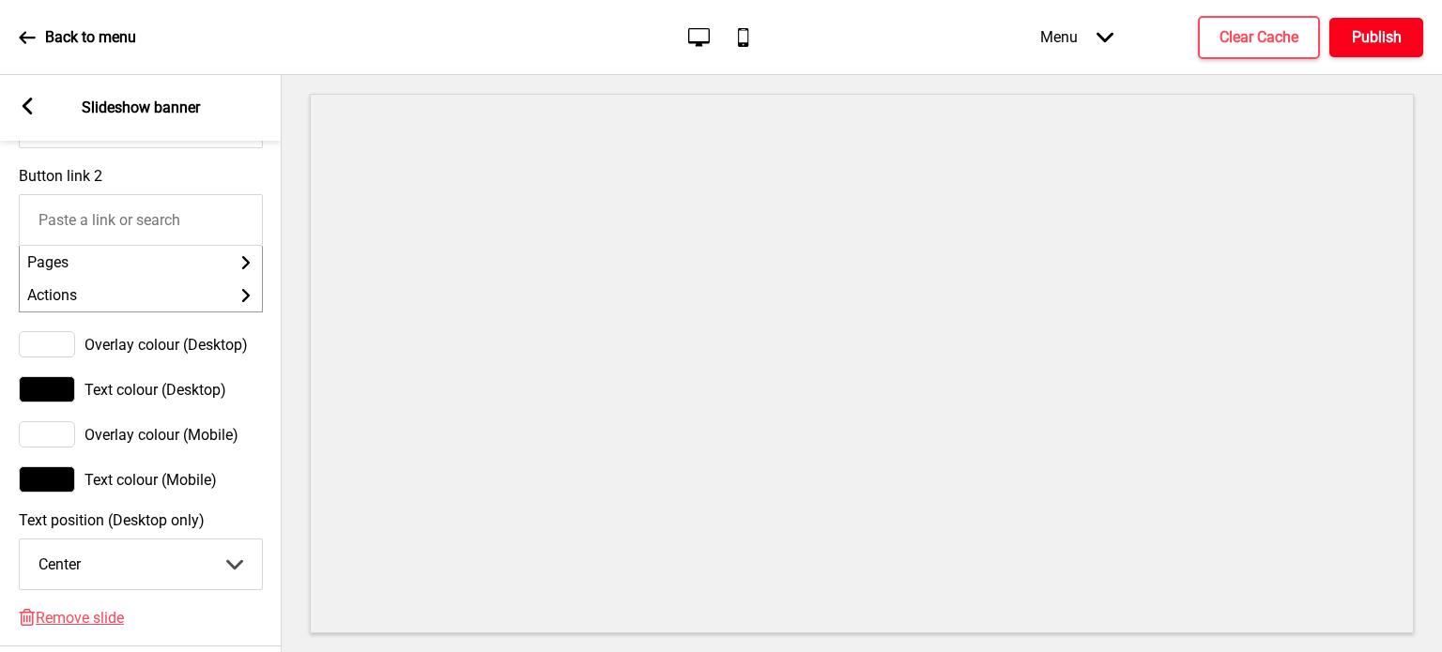
click at [1371, 41] on h4 "Publish" at bounding box center [1377, 37] width 50 height 21
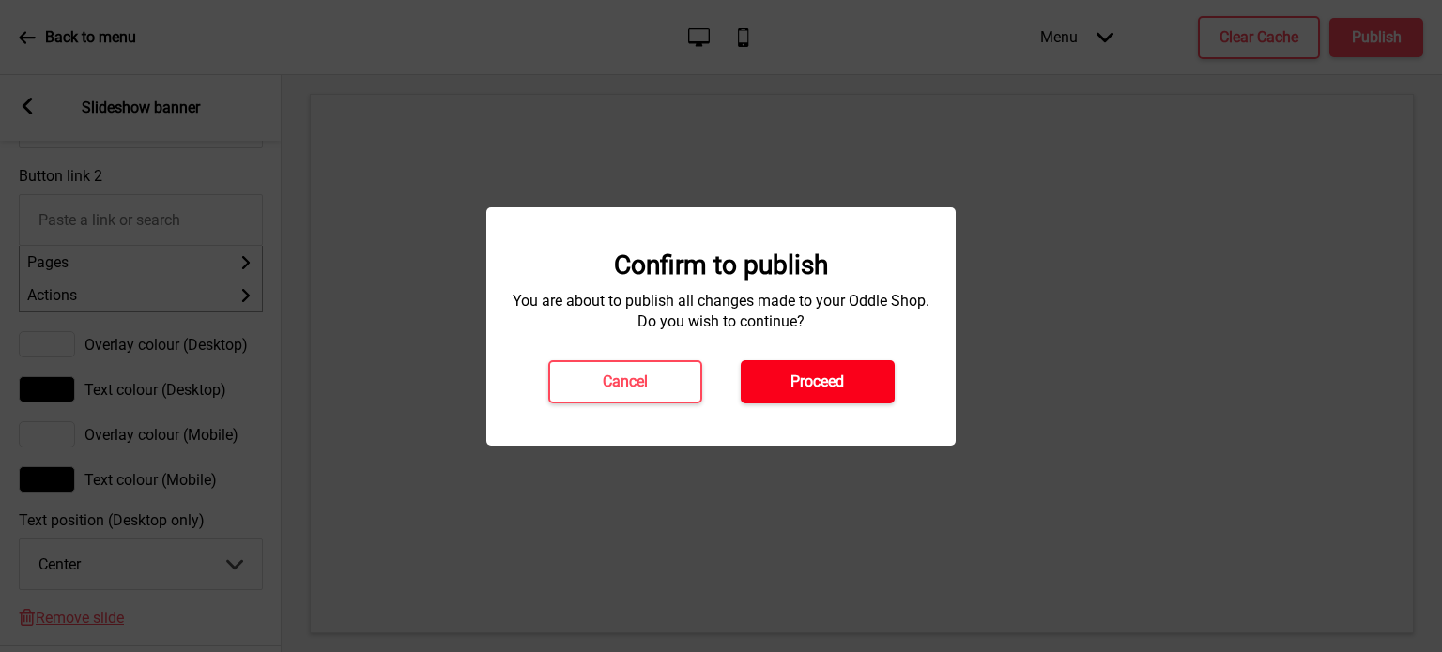
click at [835, 377] on h4 "Proceed" at bounding box center [817, 382] width 54 height 21
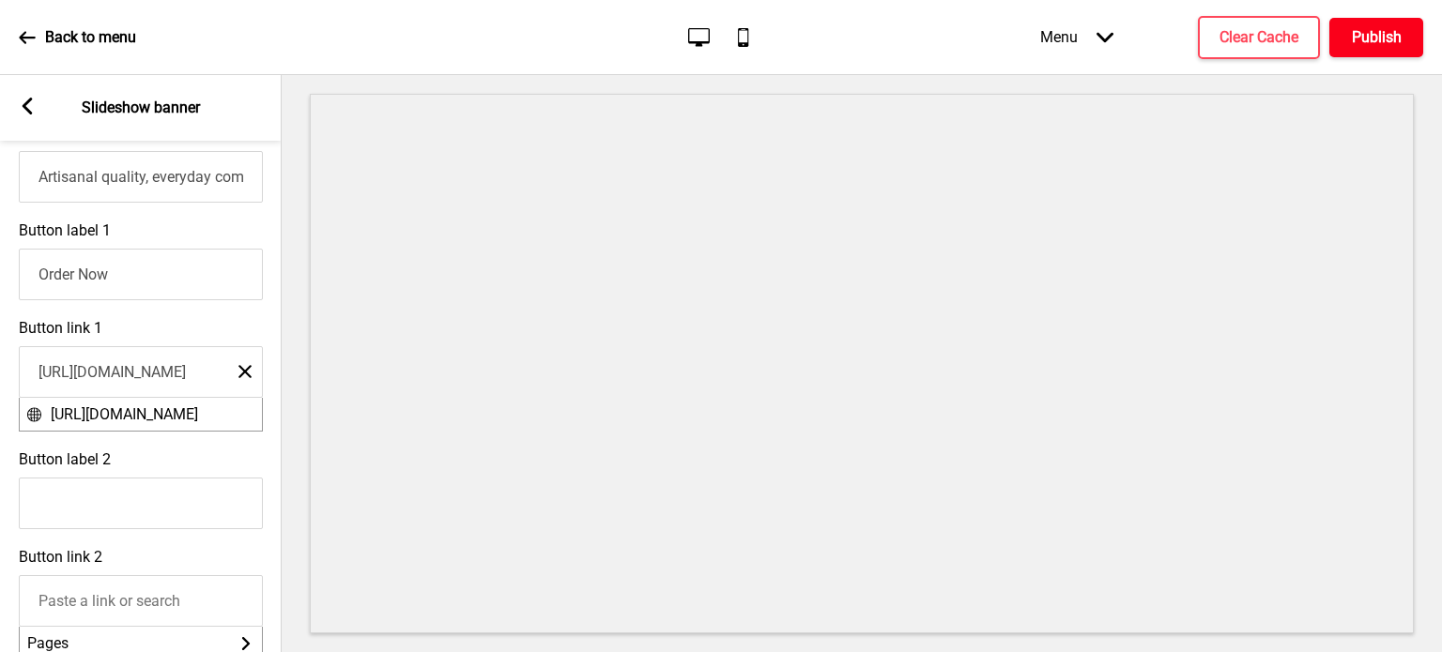
scroll to position [834, 0]
click at [1376, 53] on button "Publish" at bounding box center [1376, 37] width 94 height 39
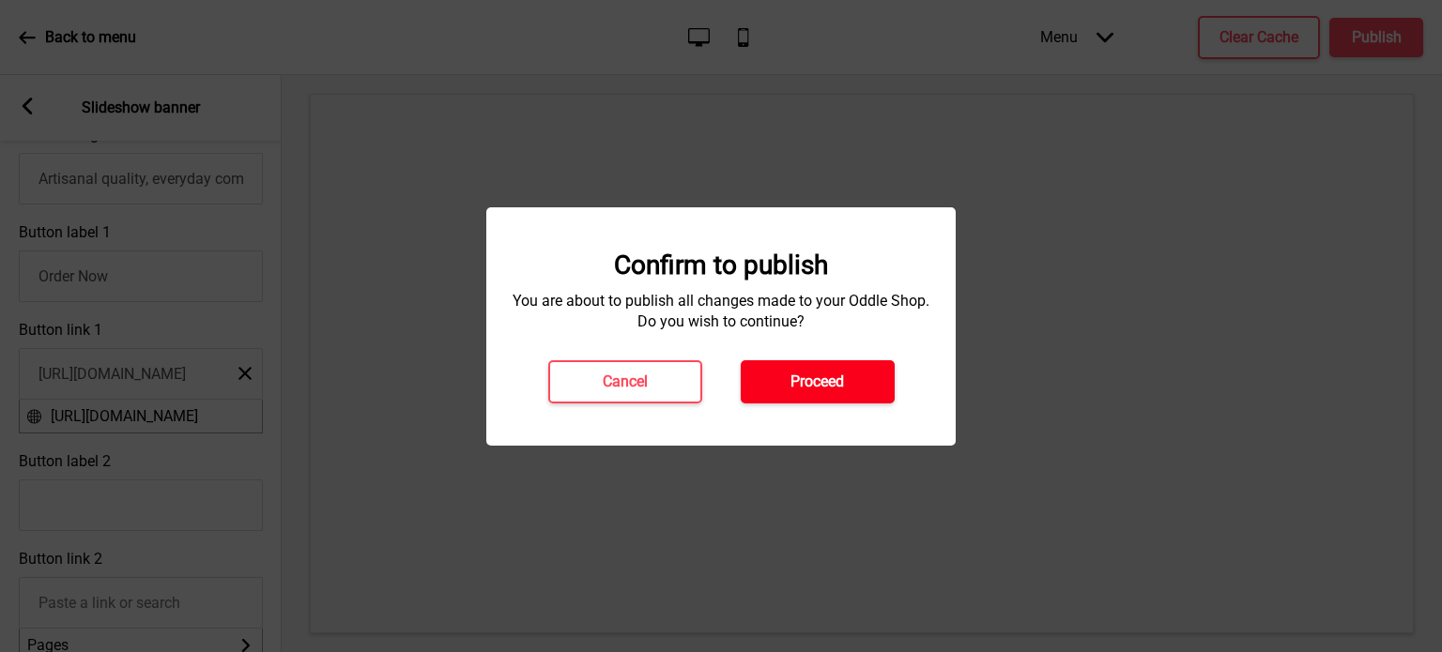
click at [809, 375] on h4 "Proceed" at bounding box center [817, 382] width 54 height 21
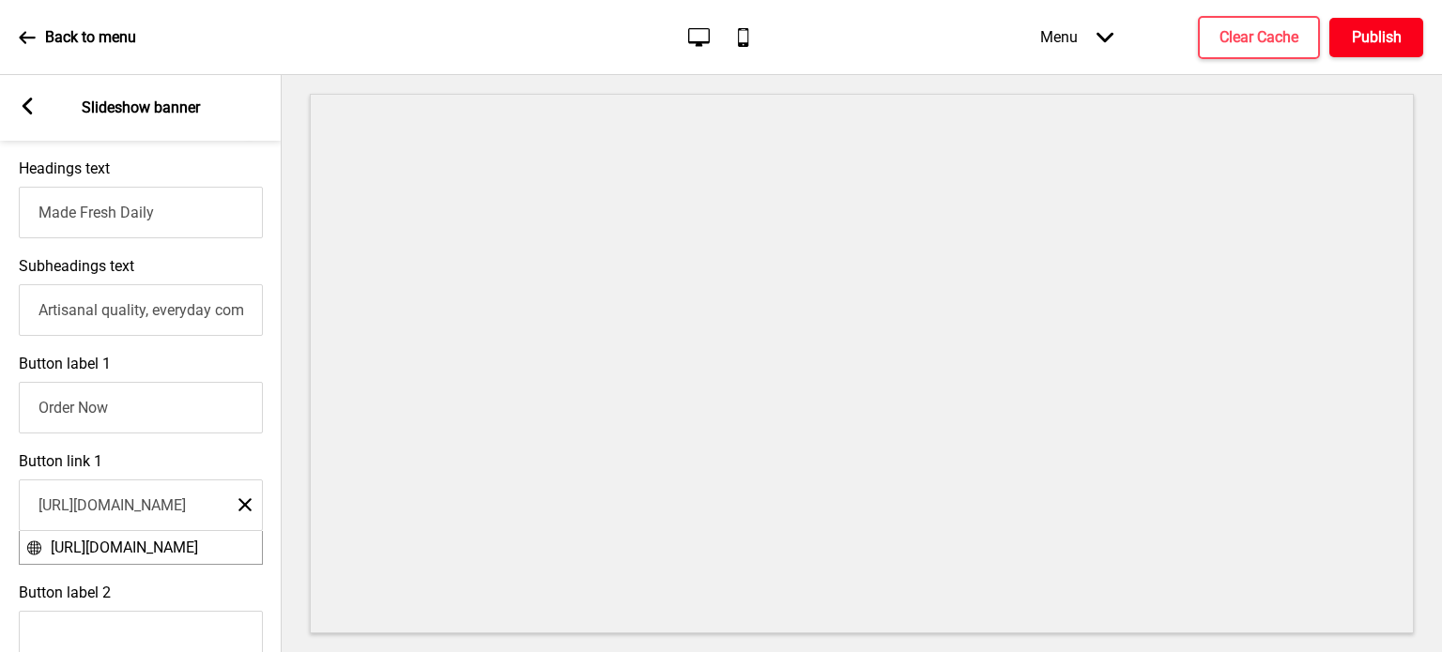
scroll to position [708, 0]
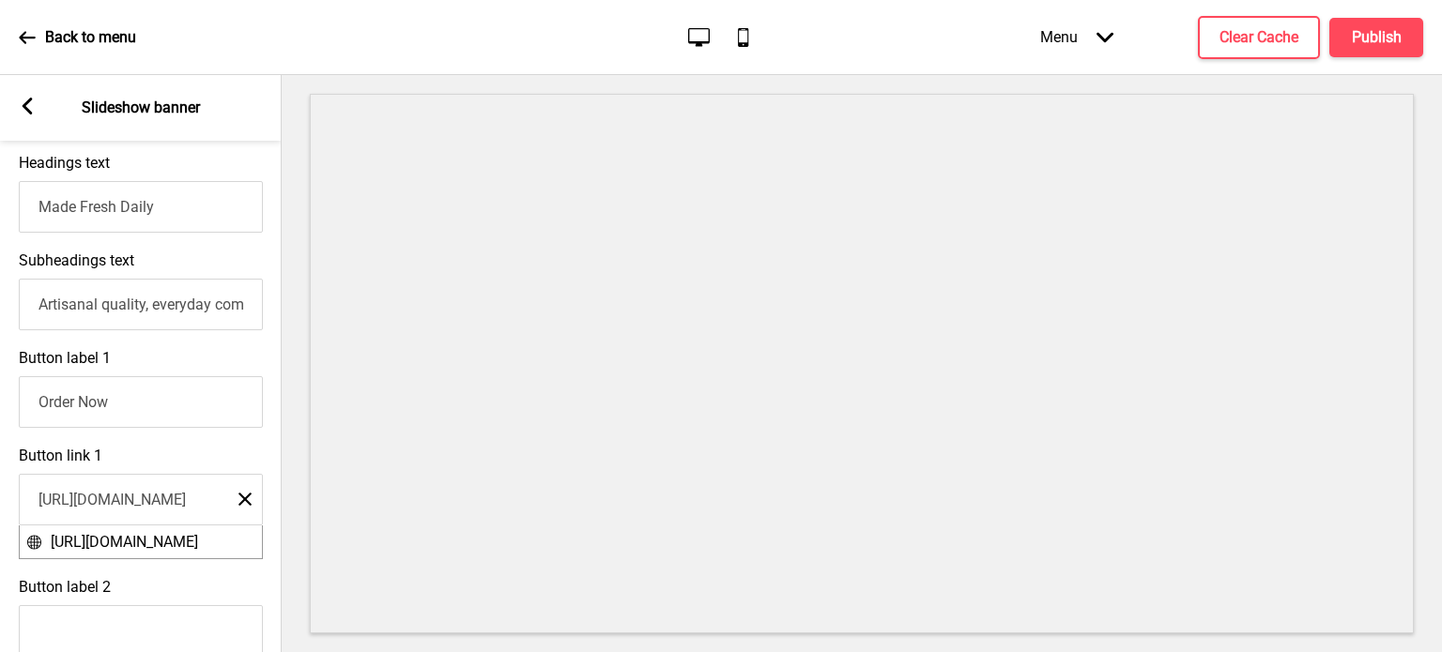
click at [250, 506] on rect at bounding box center [244, 499] width 13 height 13
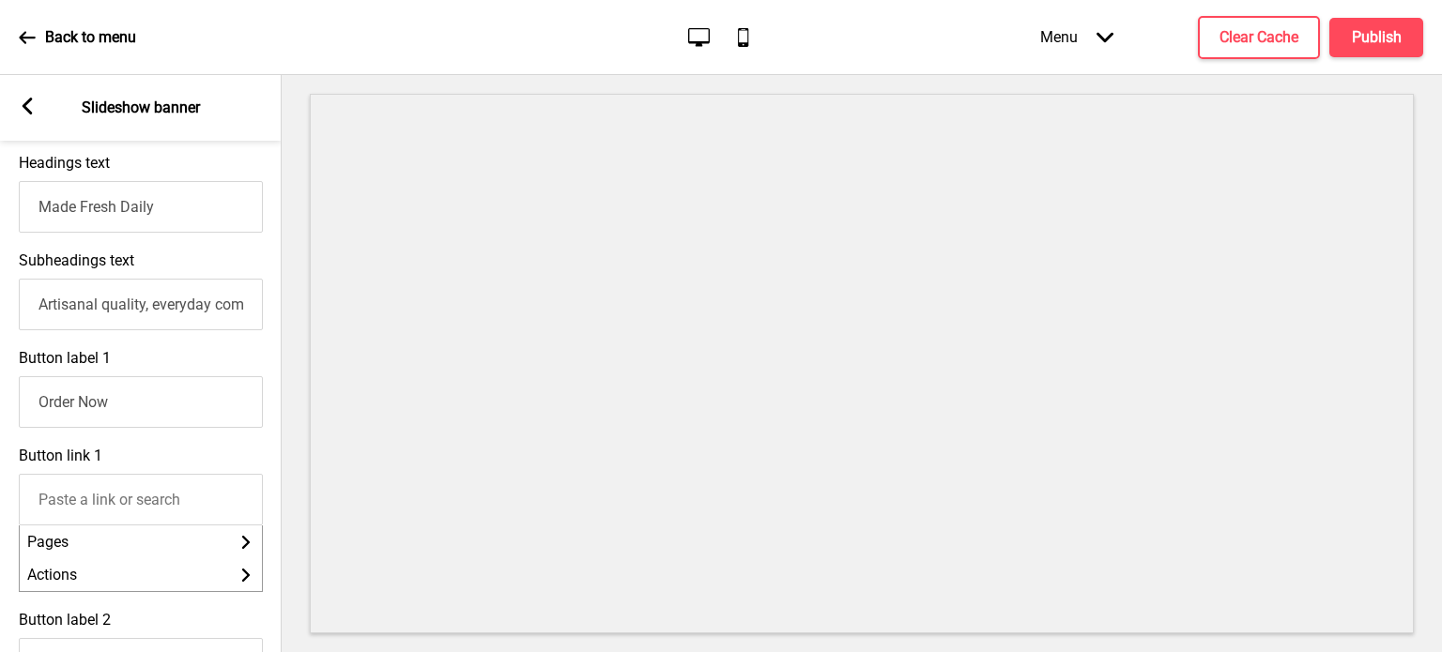
click at [169, 506] on input "Button link 1" at bounding box center [141, 500] width 244 height 52
paste input "https://thetestkitchen.oddle.me/#8aa6008d991b14fc01991ed7da381e48"
type input "https://thetestkitchen.oddle.me/#8aa6008d991b14fc01991ed7da381e48"
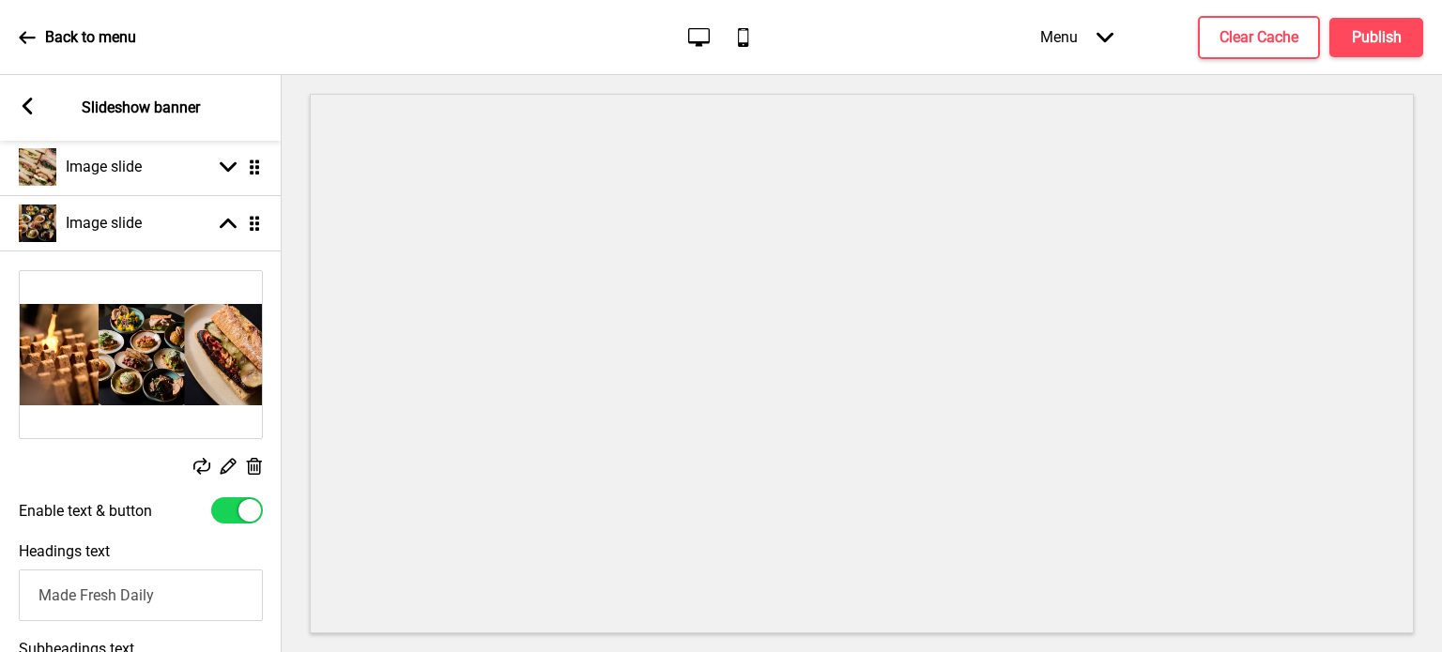
scroll to position [0, 0]
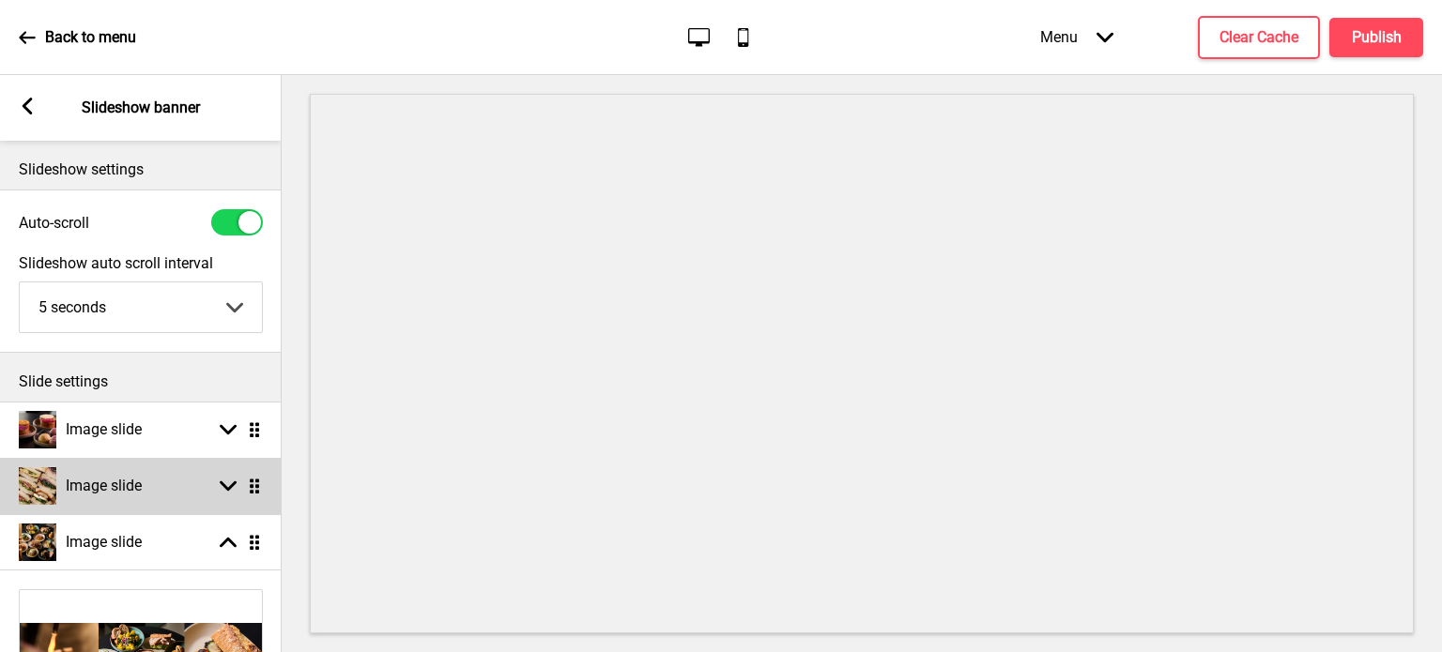
click at [225, 482] on rect at bounding box center [228, 486] width 17 height 17
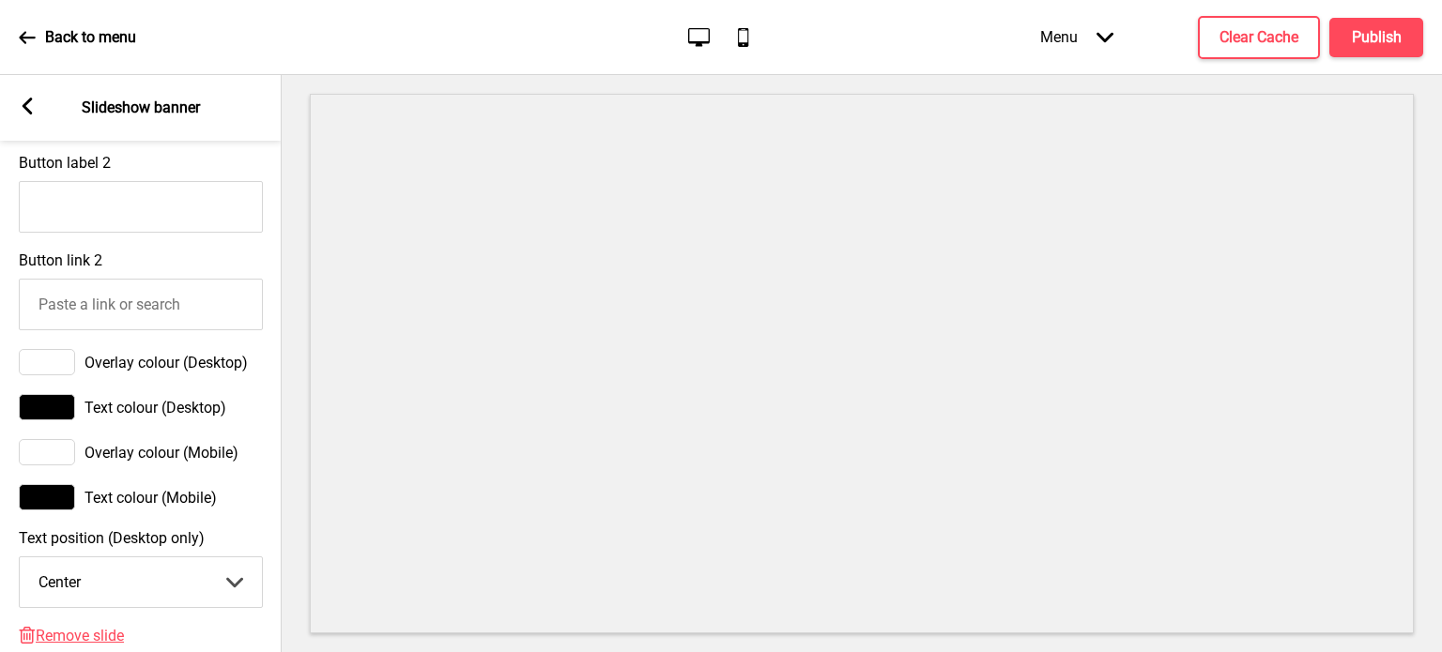
scroll to position [859, 0]
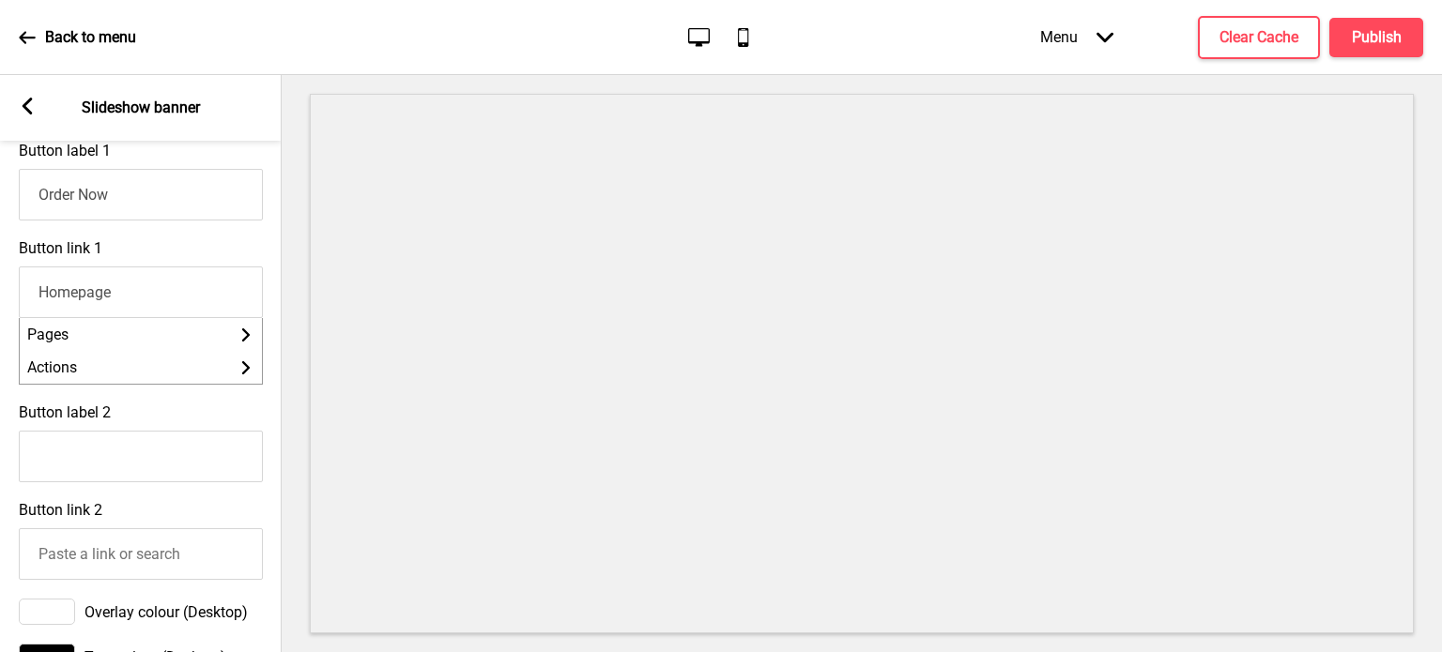
drag, startPoint x: 183, startPoint y: 299, endPoint x: 0, endPoint y: 313, distance: 183.5
click at [0, 313] on div "Button link 1 Homepage Pages Arrow right Actions Arrow right" at bounding box center [141, 312] width 282 height 164
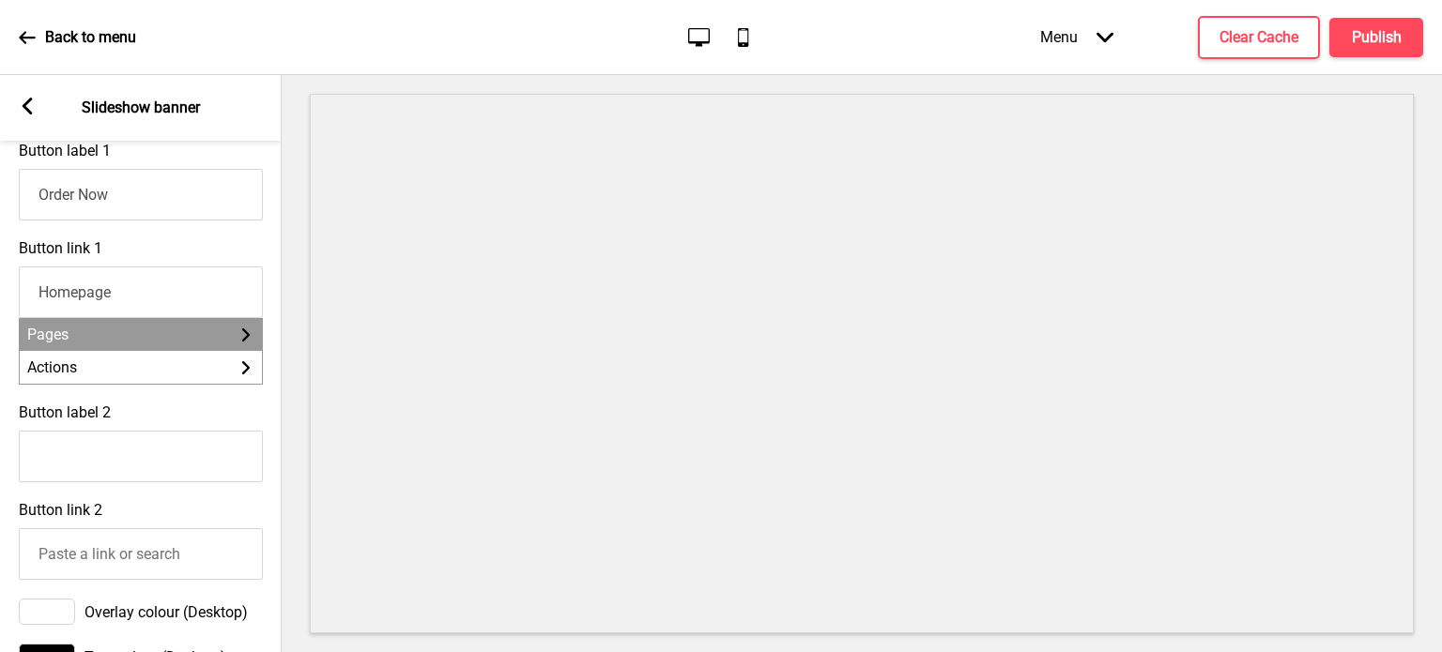
paste input "https://thetestkitchen.oddle.me/#8aa6008d991b14fc01991ed7da381e48"
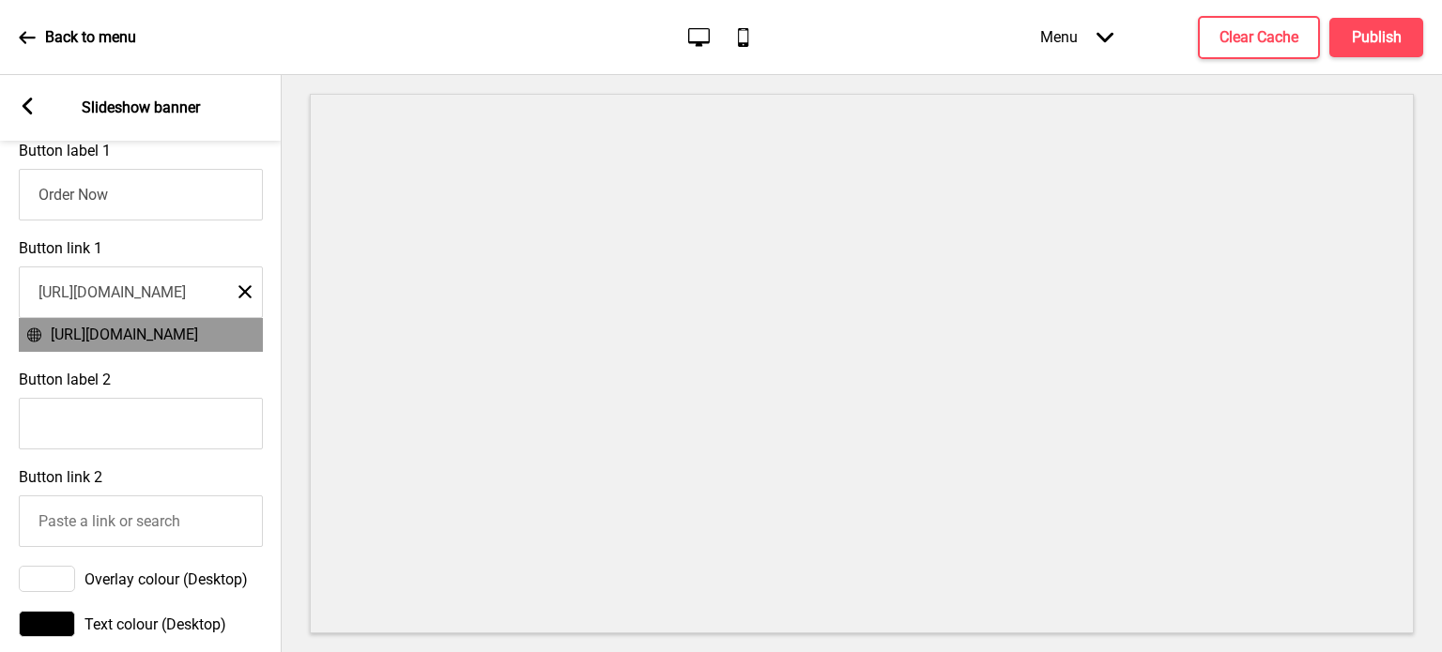
type input "https://thetestkitchen.oddle.me/#8aa6008d991b14fc01991ed7da381e48"
click at [198, 344] on span "https://thetestkitchen.oddle.me/#8aa6008d991b14fc01991ed7da381e48" at bounding box center [124, 335] width 147 height 18
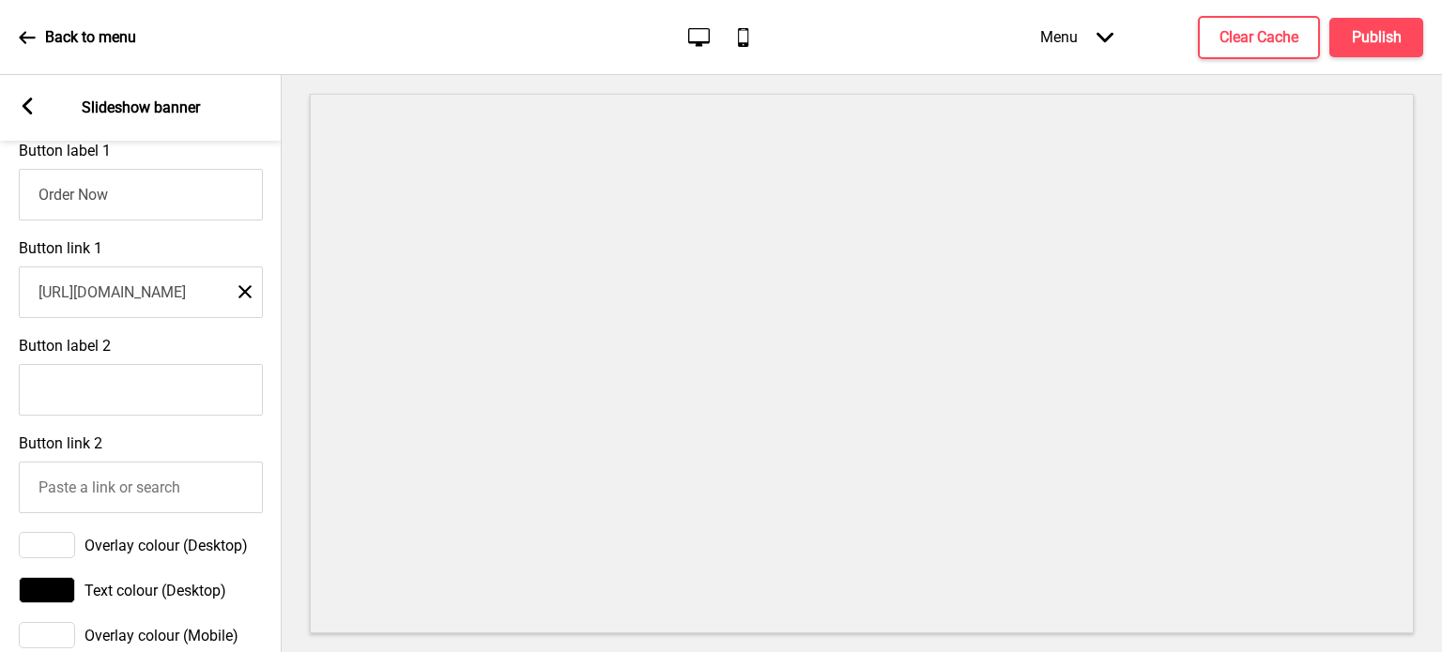
click at [228, 349] on div "Button label 2" at bounding box center [141, 377] width 282 height 98
click at [1402, 48] on button "Publish" at bounding box center [1376, 37] width 94 height 39
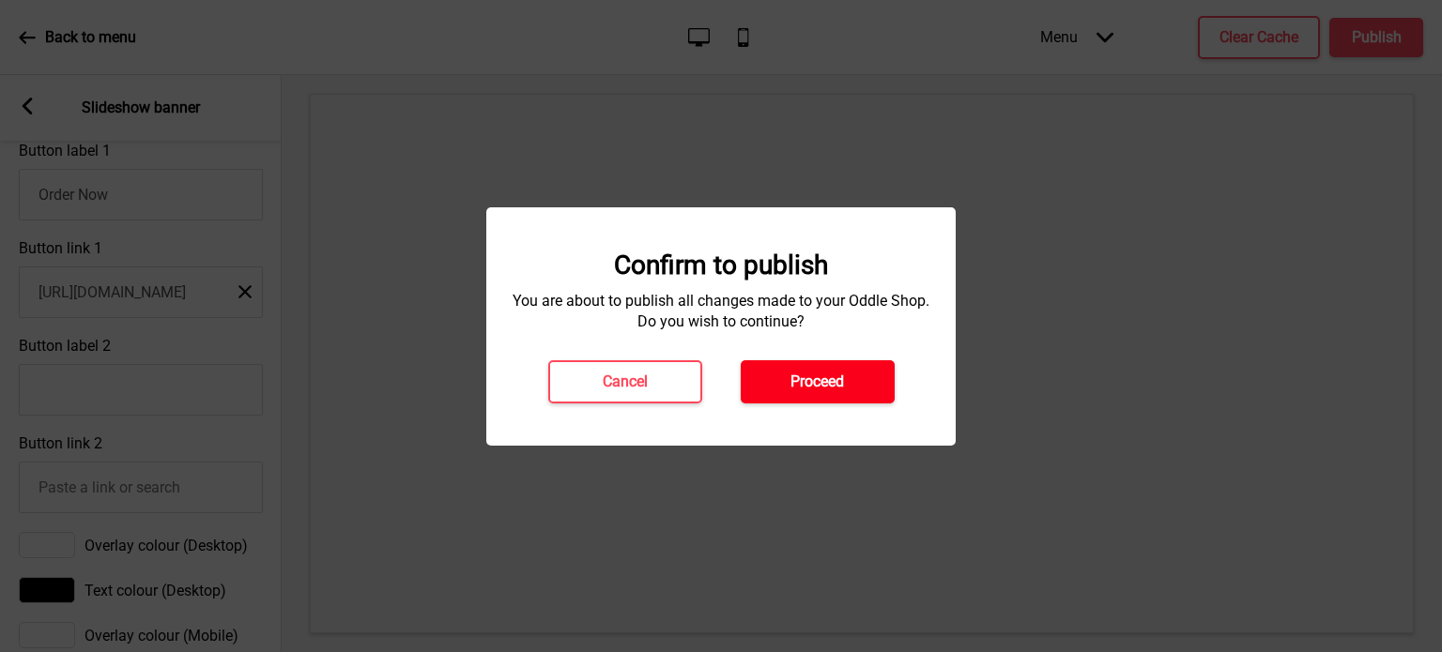
click at [824, 381] on h4 "Proceed" at bounding box center [817, 382] width 54 height 21
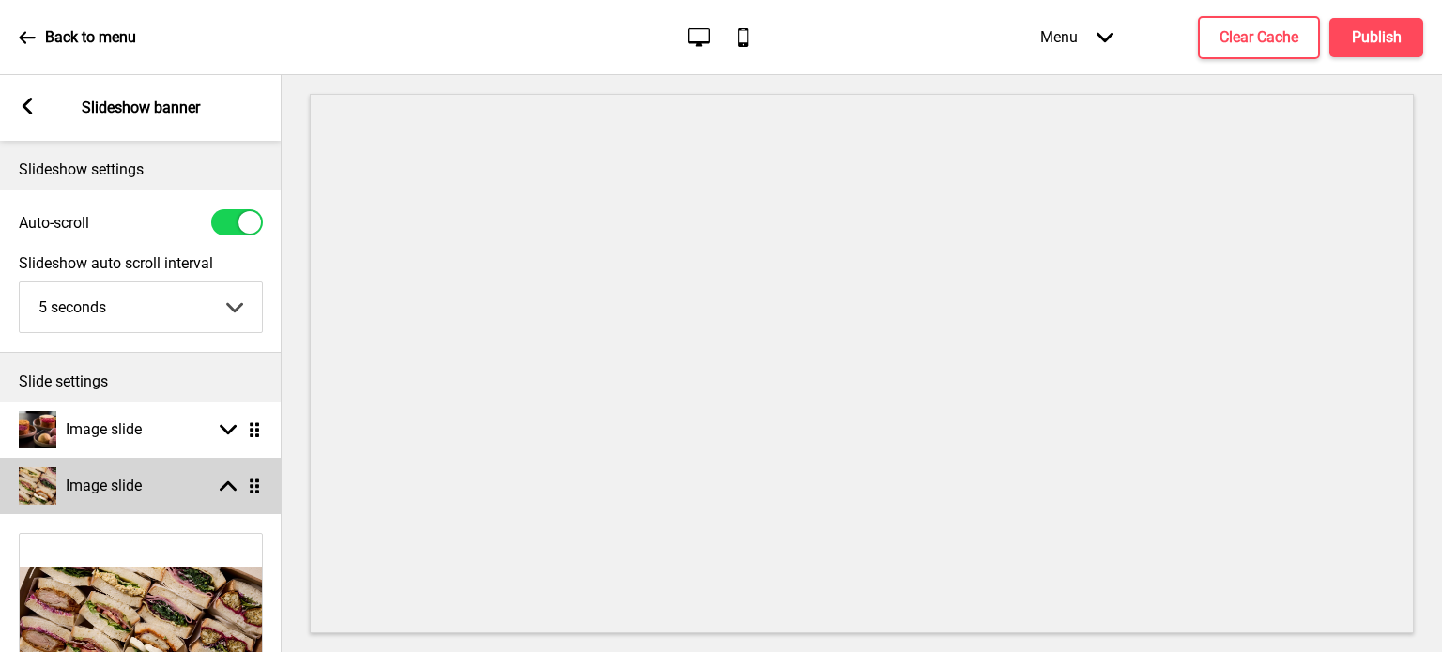
click at [223, 483] on rect at bounding box center [228, 486] width 17 height 17
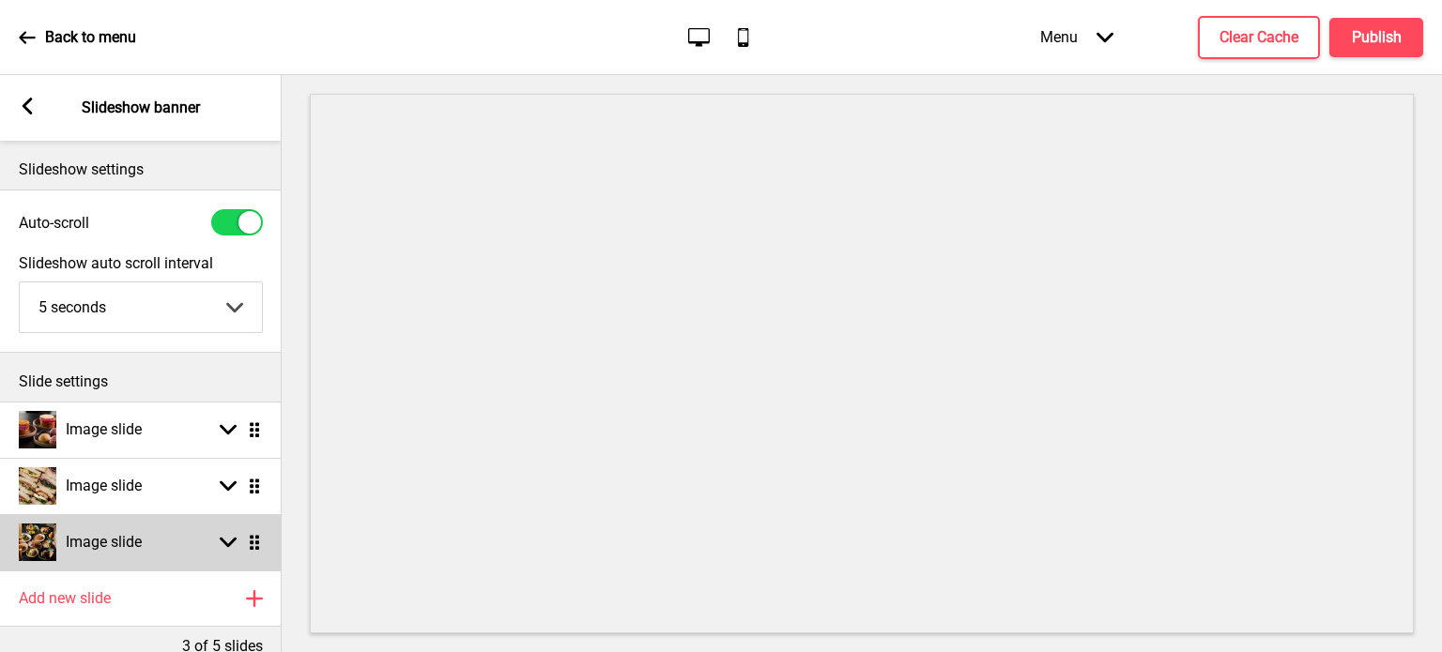
click at [228, 547] on rect at bounding box center [228, 542] width 17 height 17
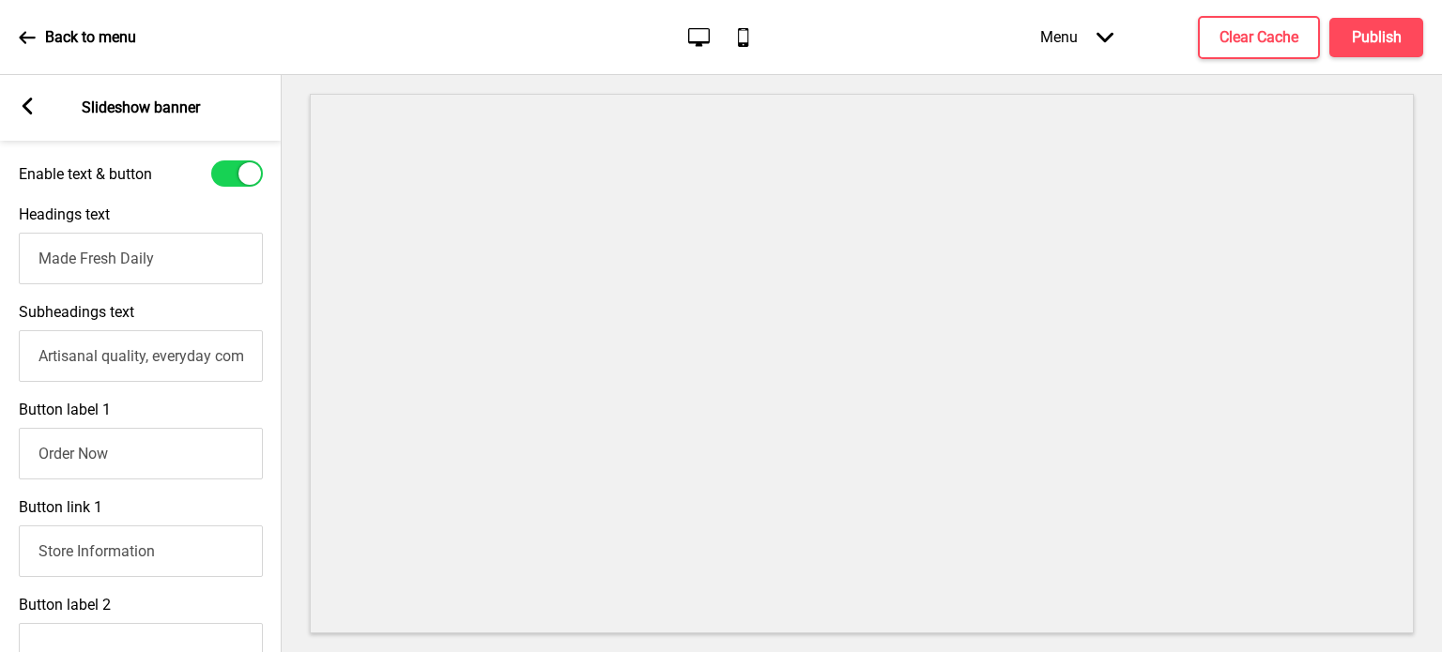
scroll to position [702, 0]
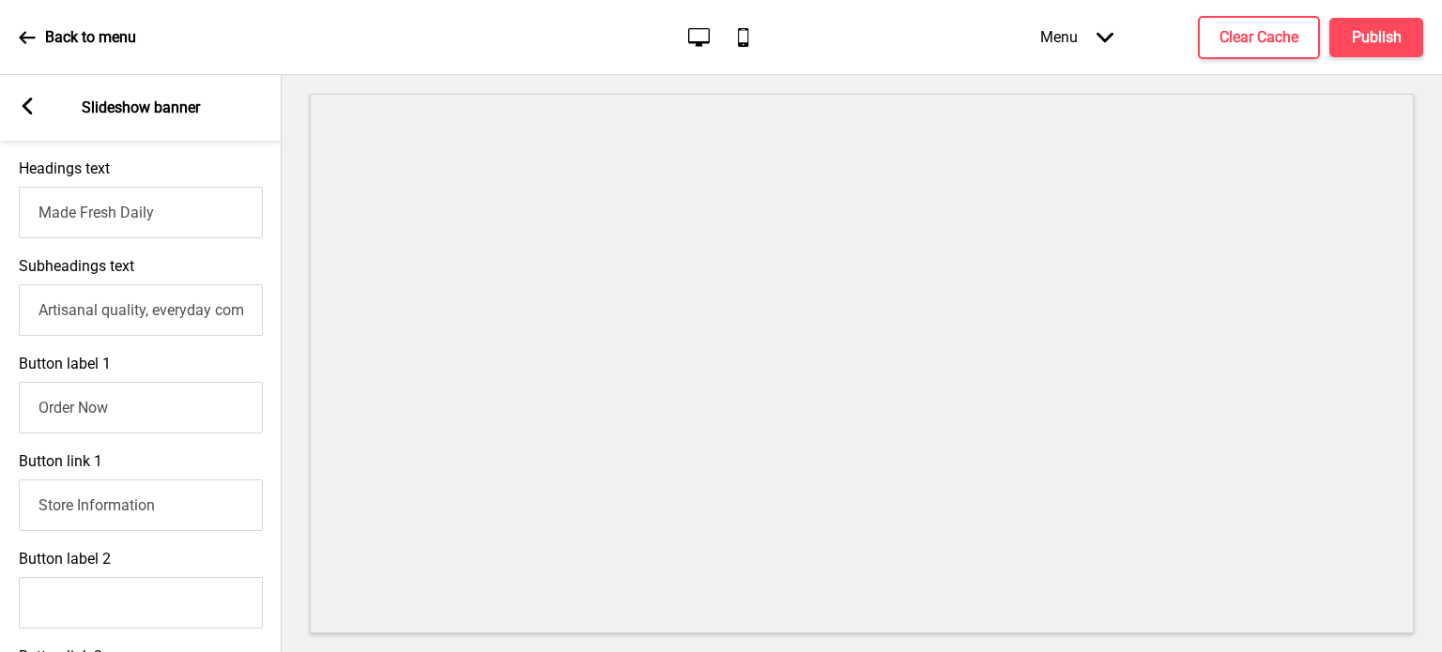
click at [184, 425] on input "Order Now" at bounding box center [141, 408] width 244 height 52
click at [176, 507] on input "Store Information" at bounding box center [141, 506] width 244 height 52
paste input "https://thetestkitchen.oddle.me/#8aa6000c97761881019776d374f840a7"
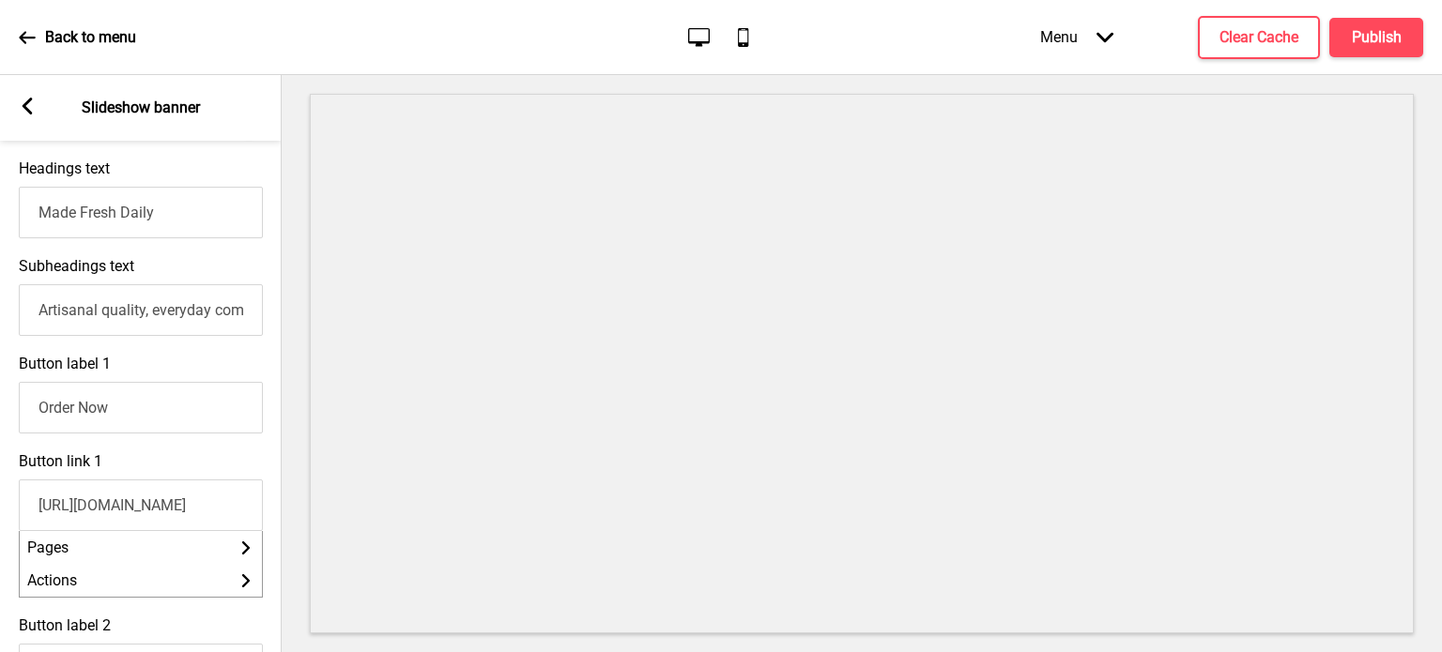
scroll to position [0, 271]
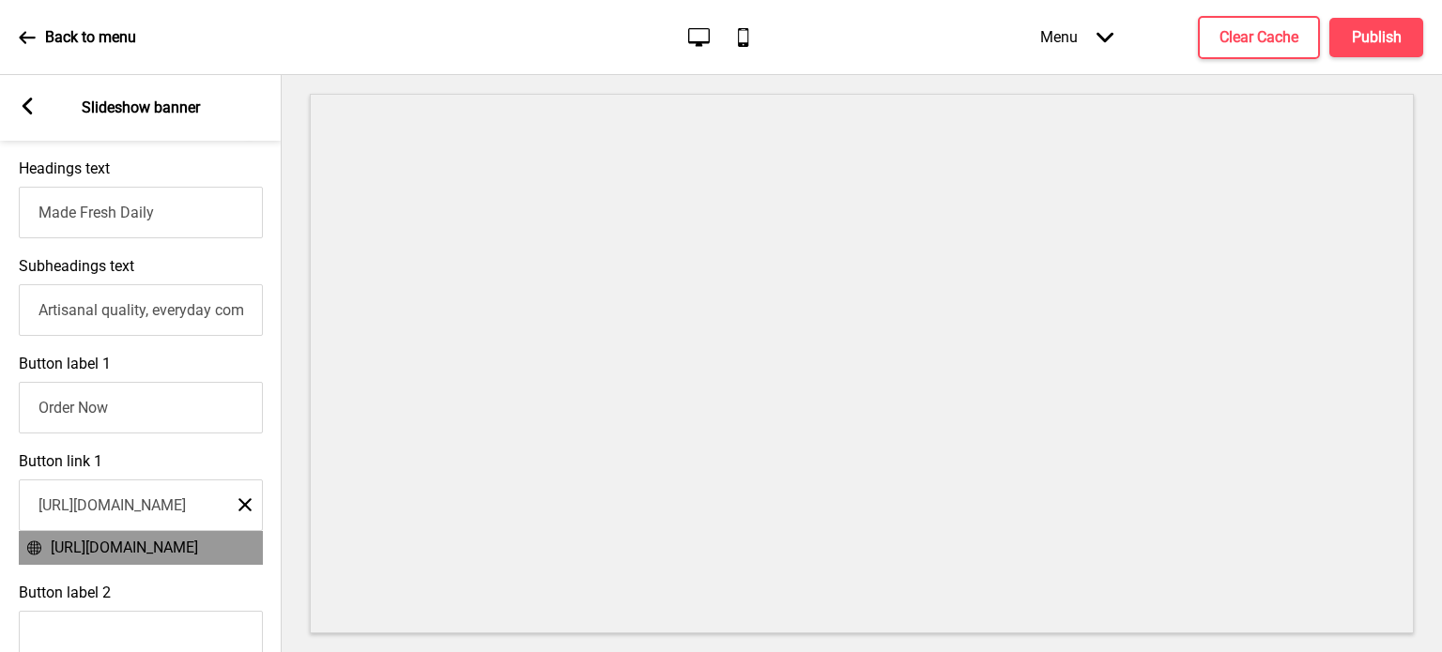
type input "https://thetestkitchen.oddle.me/#8aa6000c97761881019776d374f840a7"
click at [184, 547] on span "https://thetestkitchen.oddle.me/#8aa6000c97761881019776d374f840a7" at bounding box center [124, 548] width 147 height 18
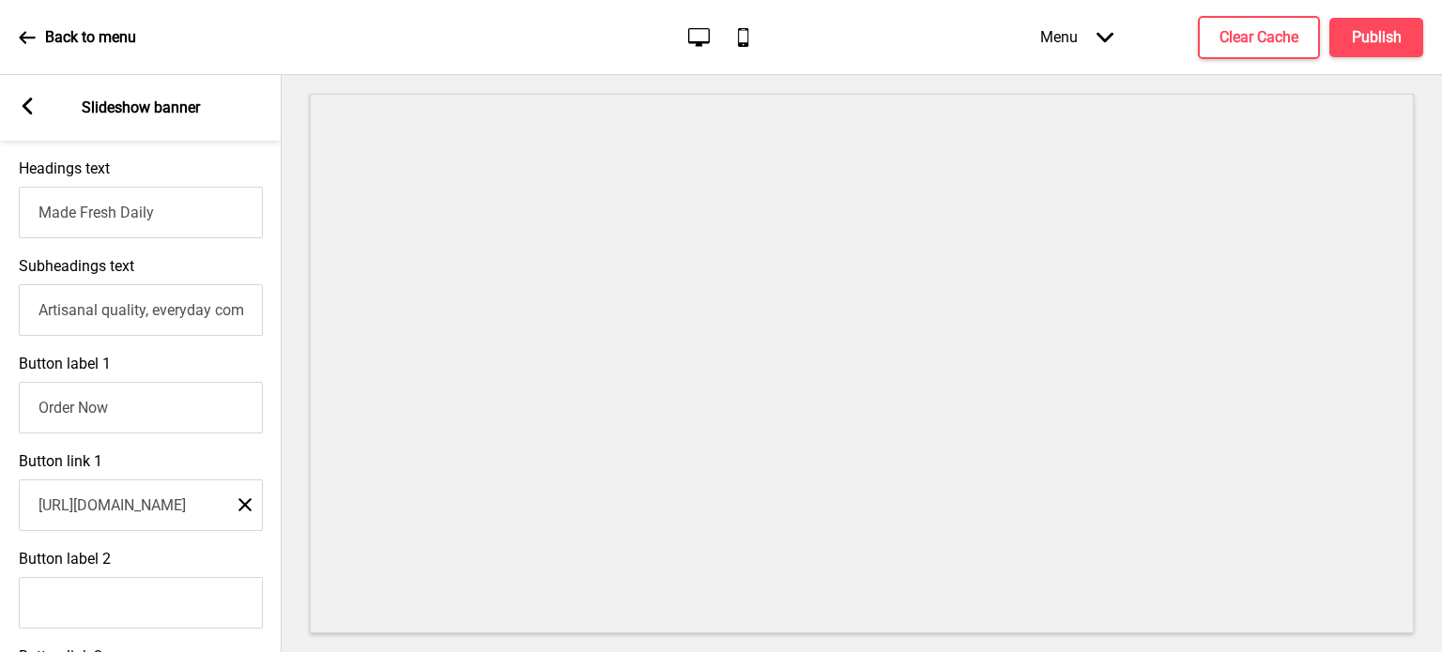
click at [225, 562] on div "Button label 2" at bounding box center [141, 590] width 282 height 98
click at [1360, 33] on h4 "Publish" at bounding box center [1377, 37] width 50 height 21
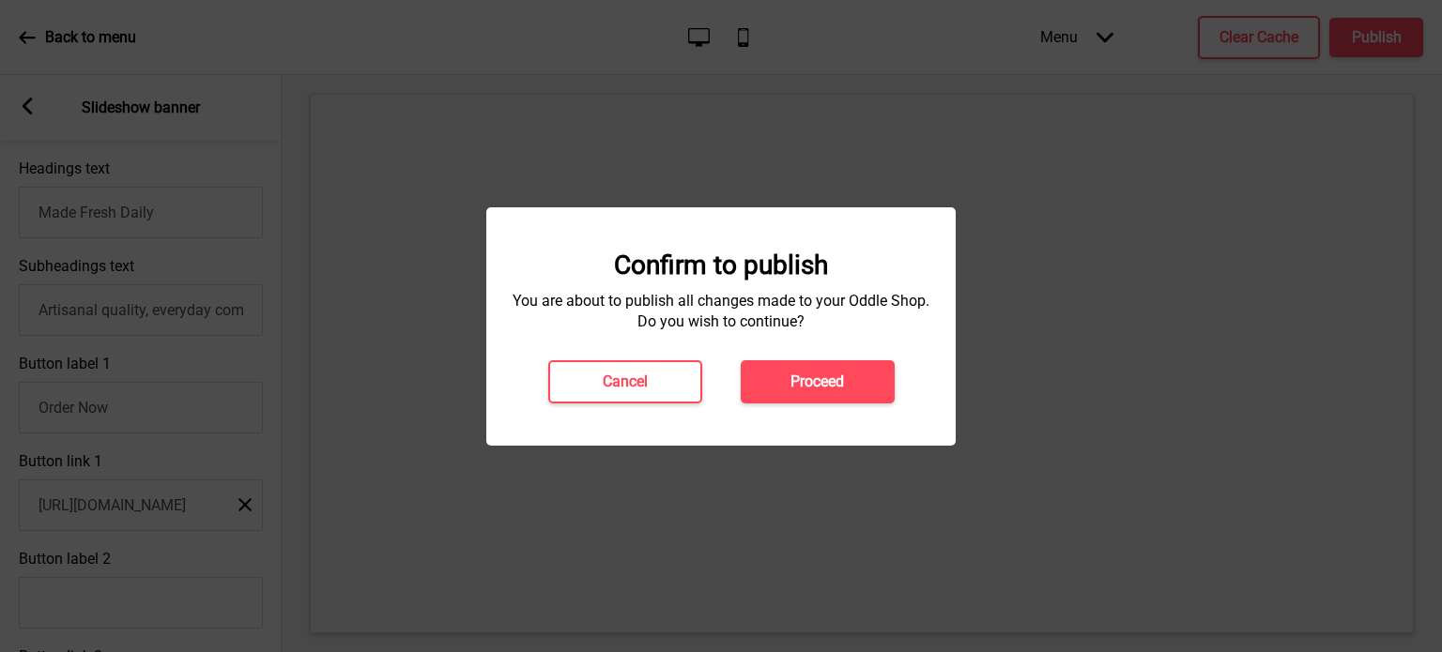
click at [828, 358] on div "Confirm to publish You are about to publish all changes made to your Oddle Shop…" at bounding box center [721, 327] width 432 height 154
click at [819, 373] on h4 "Proceed" at bounding box center [817, 382] width 54 height 21
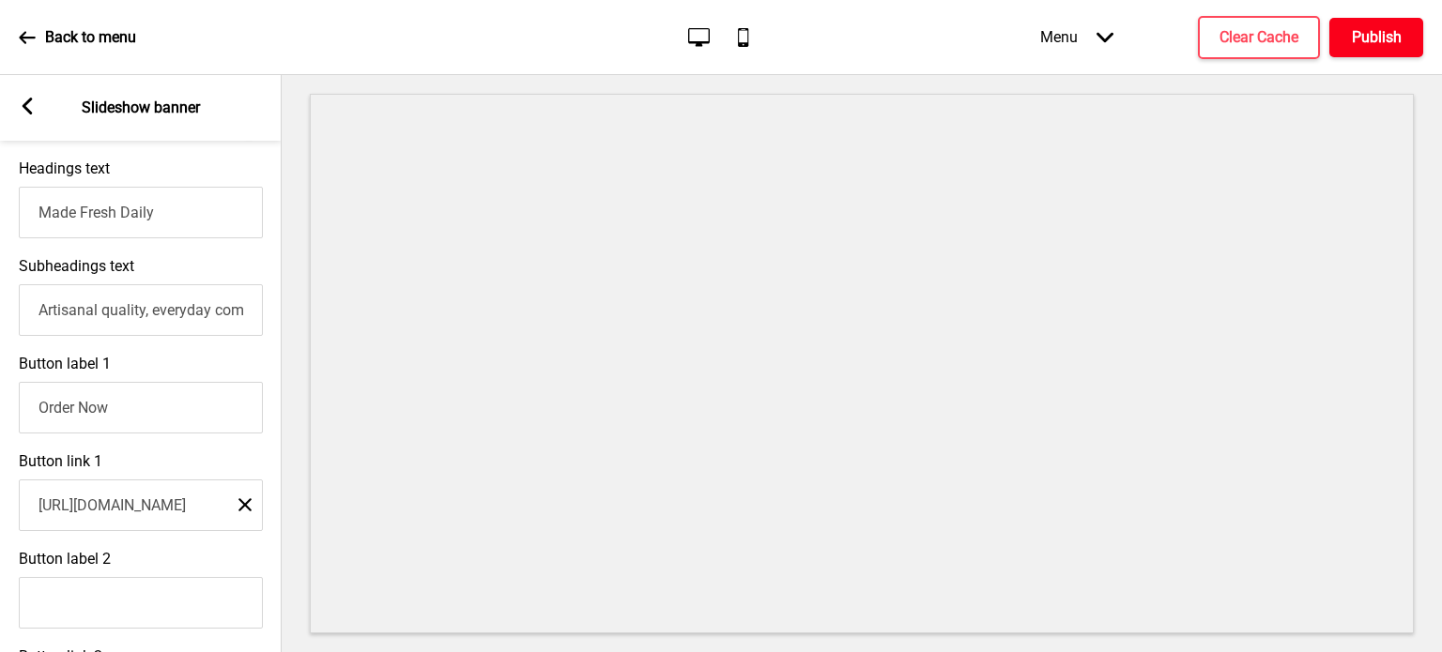
click at [1374, 18] on button "Publish" at bounding box center [1376, 37] width 94 height 39
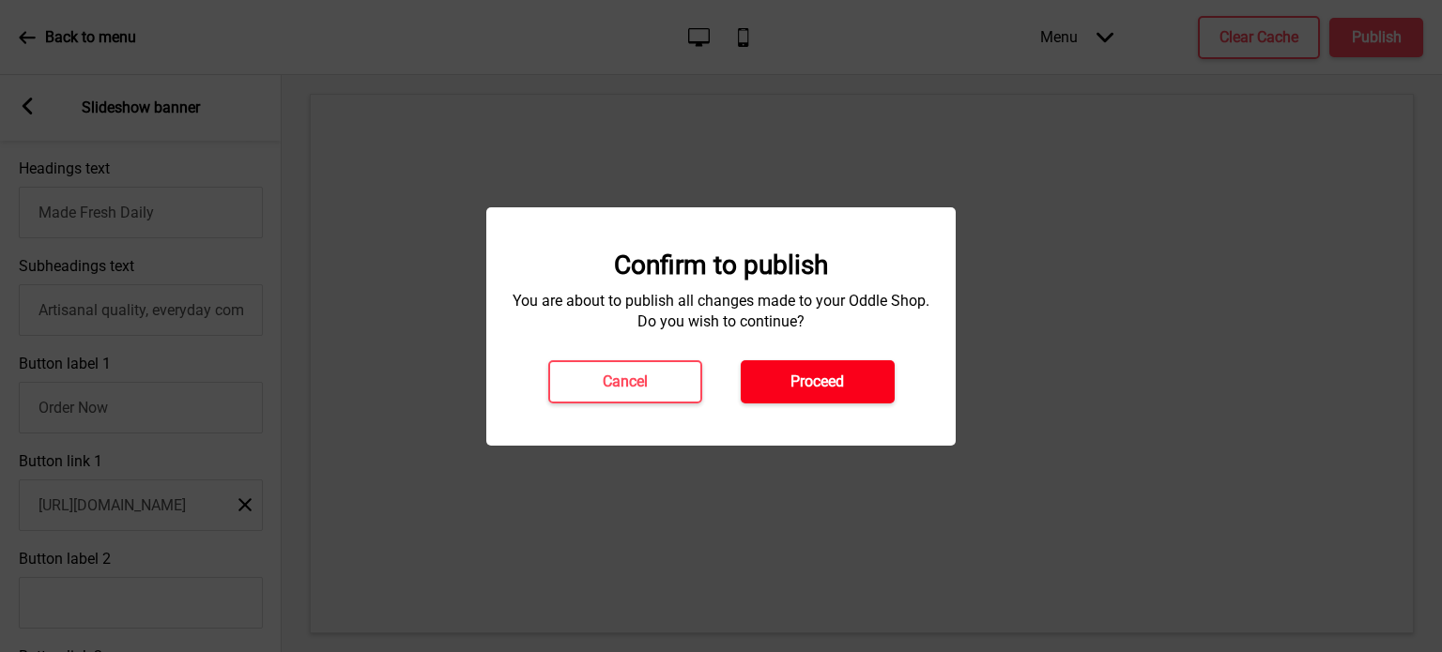
click at [838, 386] on h4 "Proceed" at bounding box center [817, 382] width 54 height 21
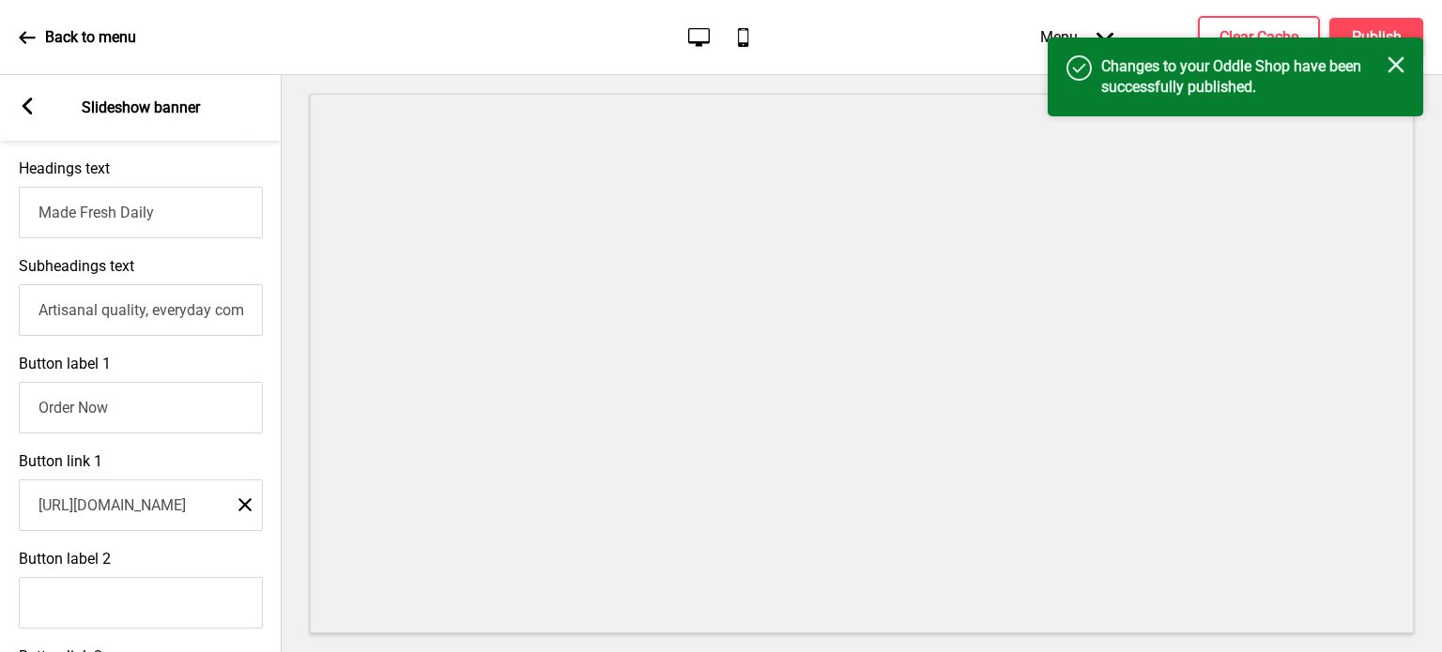
click at [43, 40] on div "Back to menu" at bounding box center [77, 37] width 117 height 51
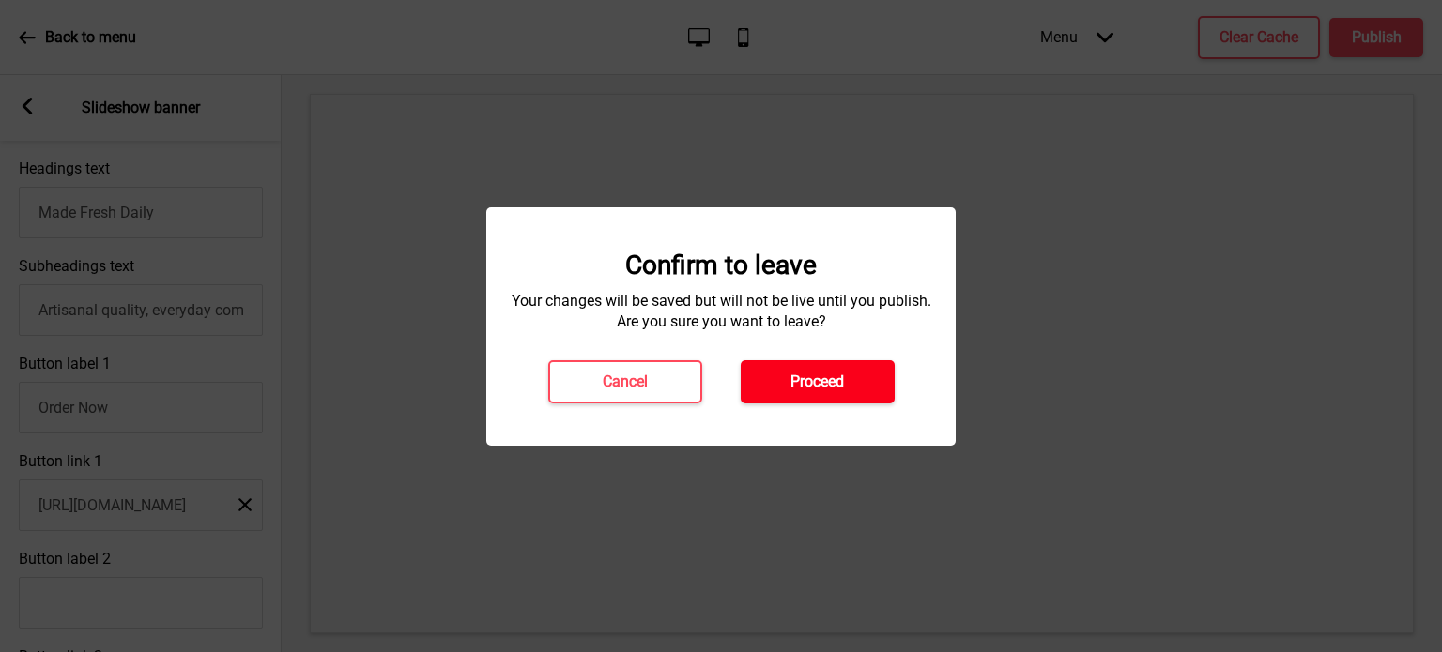
click at [856, 391] on button "Proceed" at bounding box center [818, 381] width 154 height 43
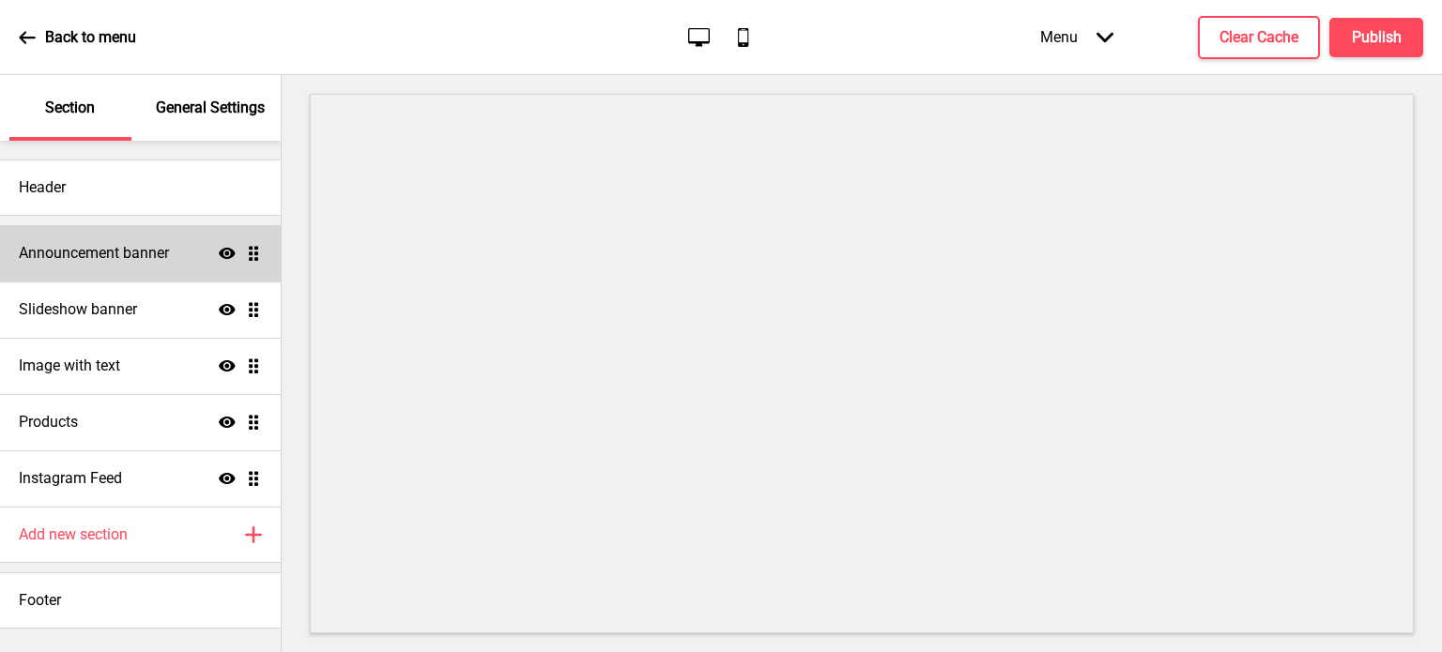
click at [170, 264] on div "Announcement banner Show Drag" at bounding box center [140, 253] width 281 height 56
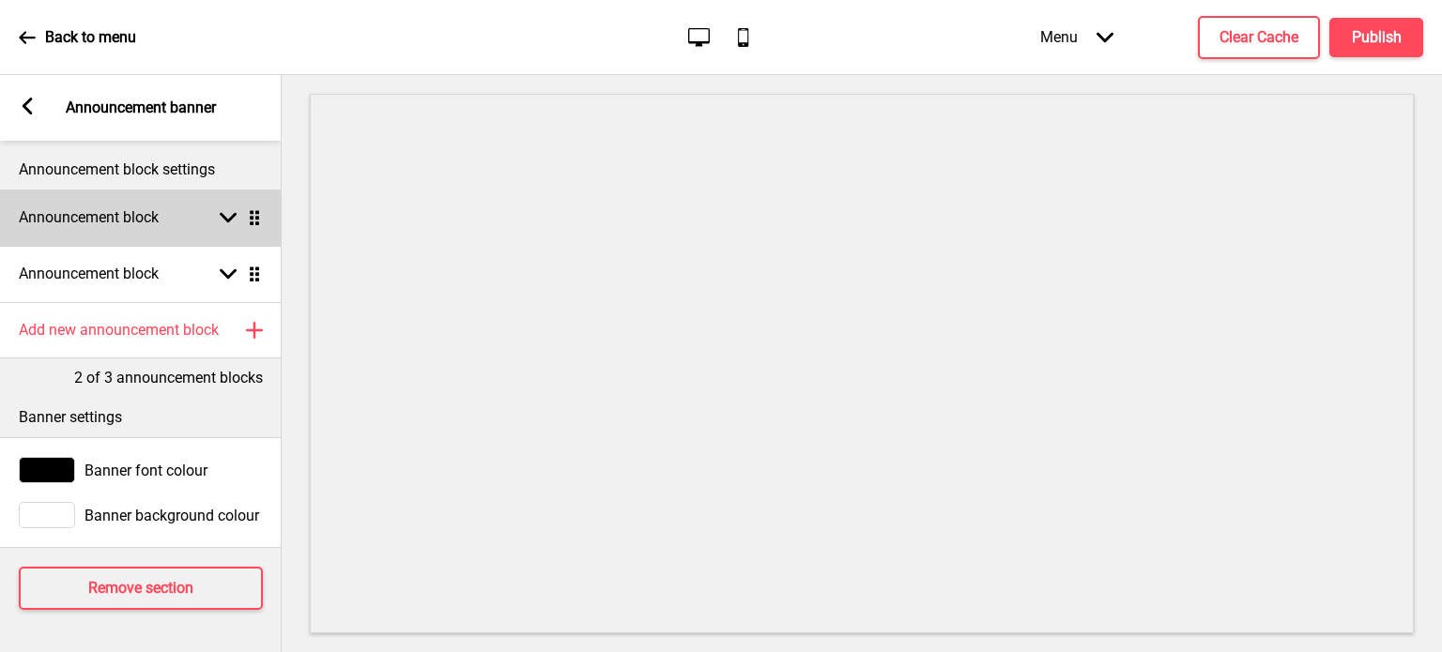
click at [221, 225] on rect at bounding box center [228, 217] width 17 height 17
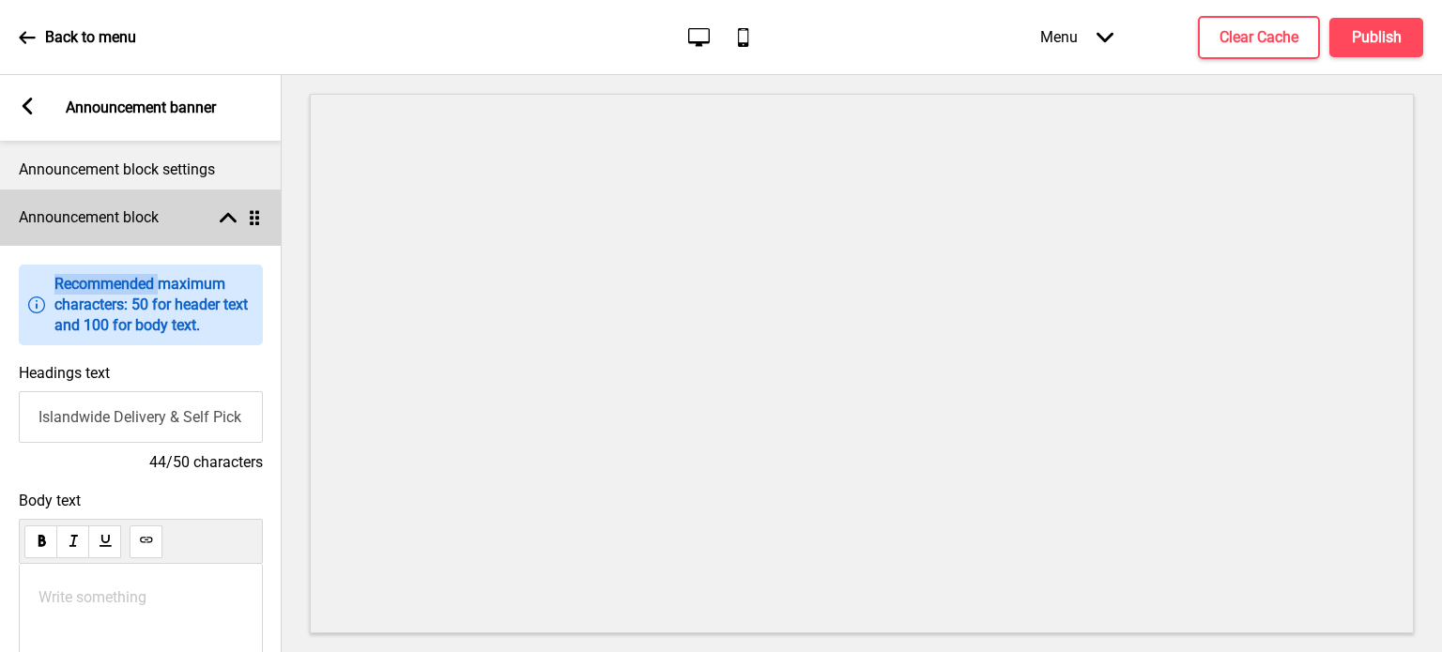
click at [221, 225] on div "Arrow up" at bounding box center [228, 217] width 17 height 17
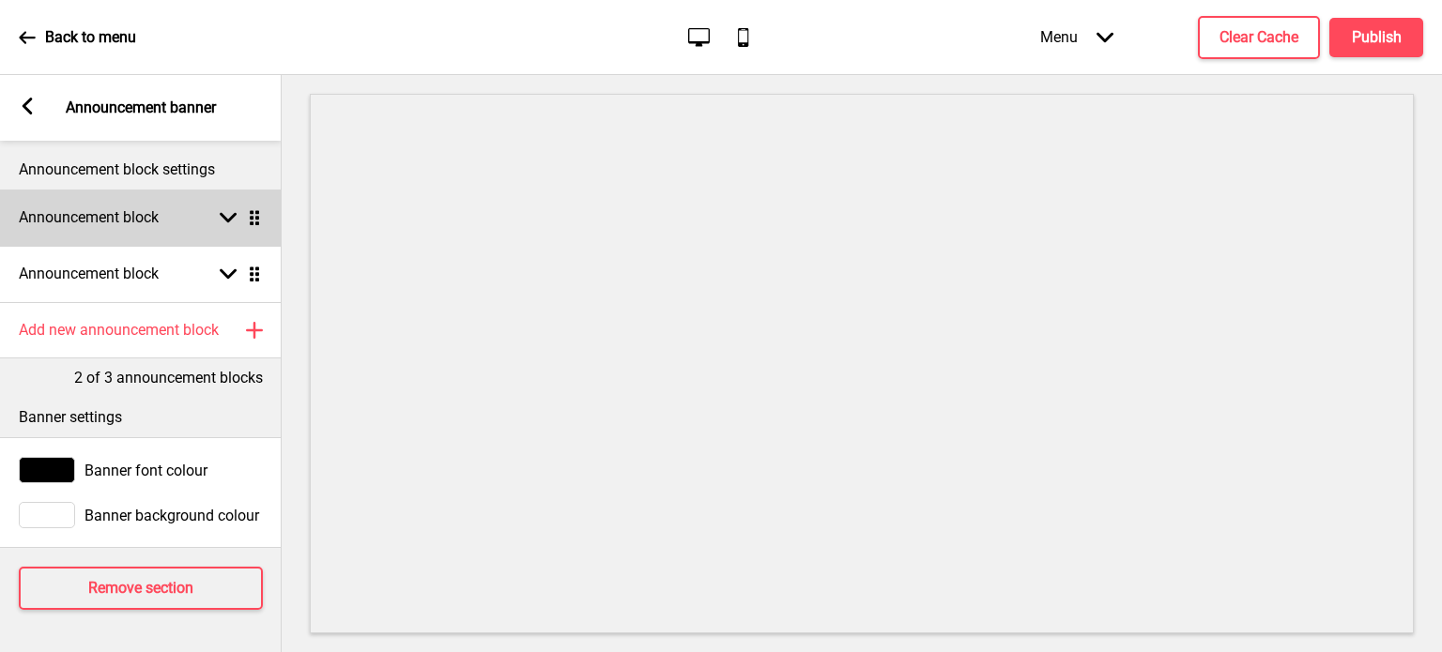
click at [221, 226] on div "Announcement block Arrow down Drag" at bounding box center [141, 218] width 282 height 56
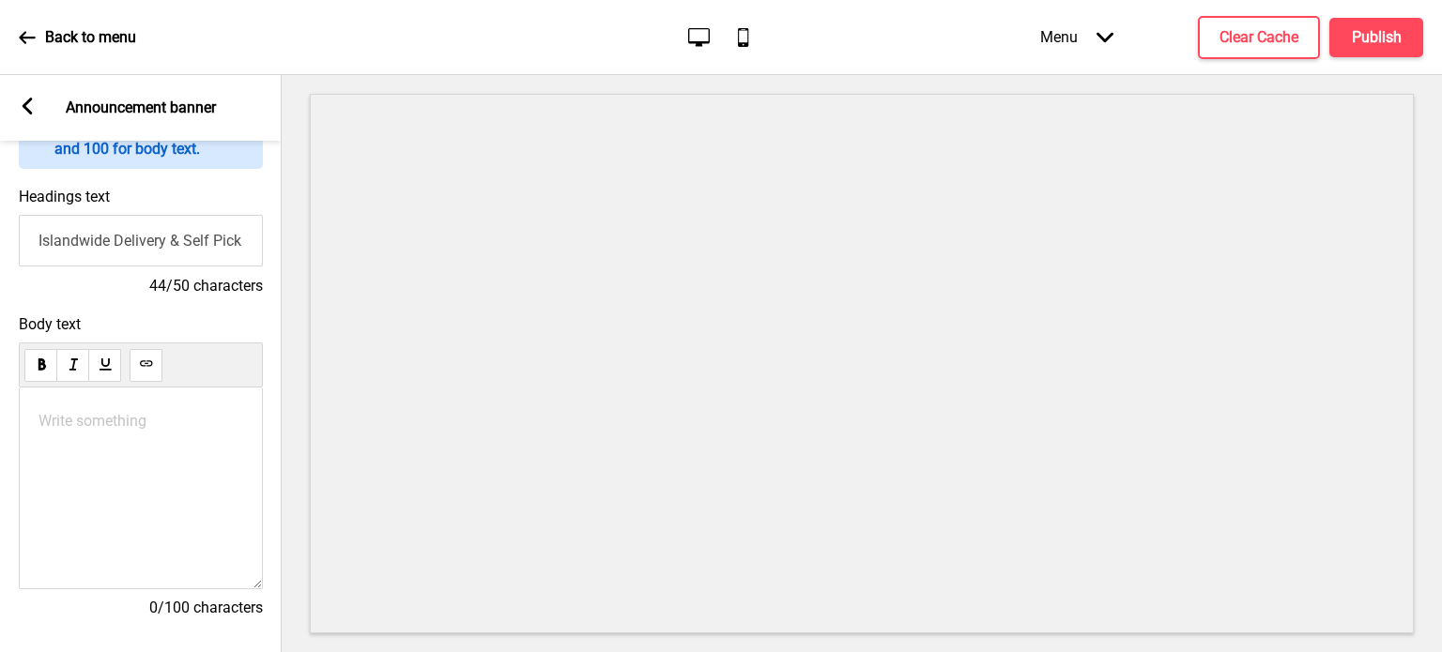
scroll to position [169, 0]
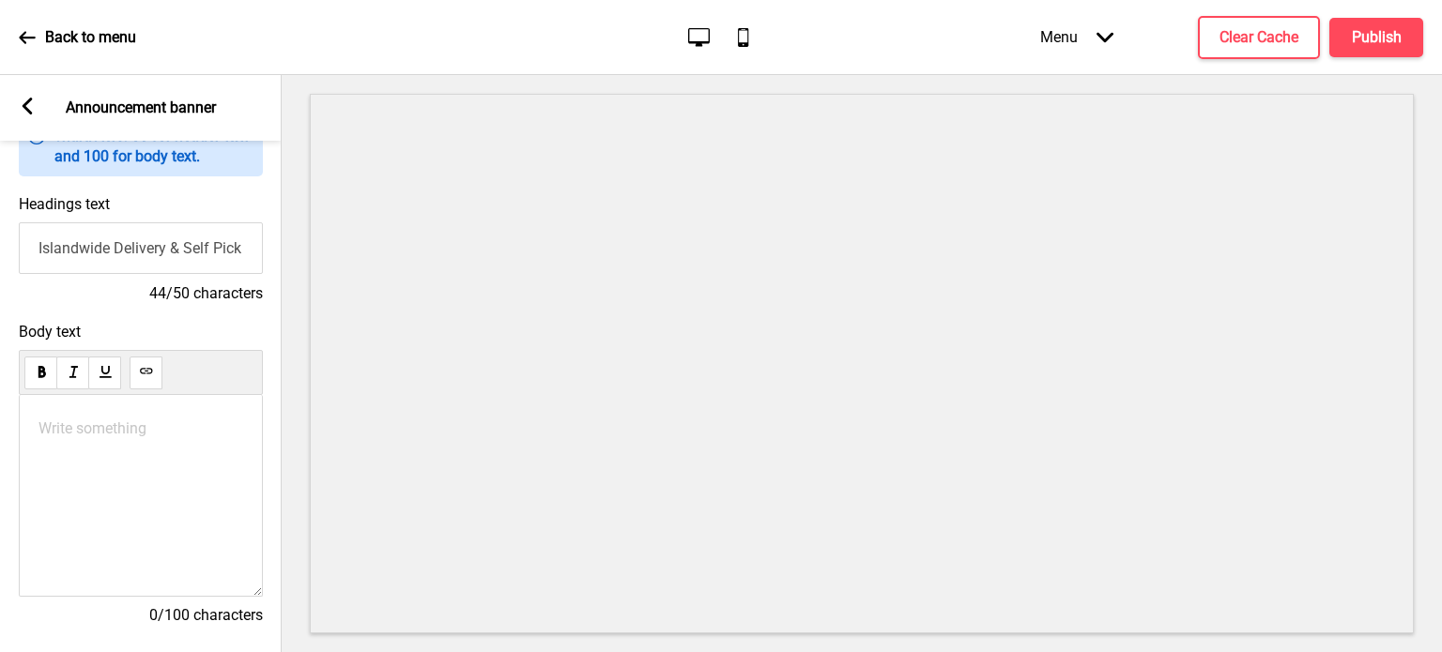
click at [170, 435] on p "Write something ﻿" at bounding box center [140, 429] width 205 height 18
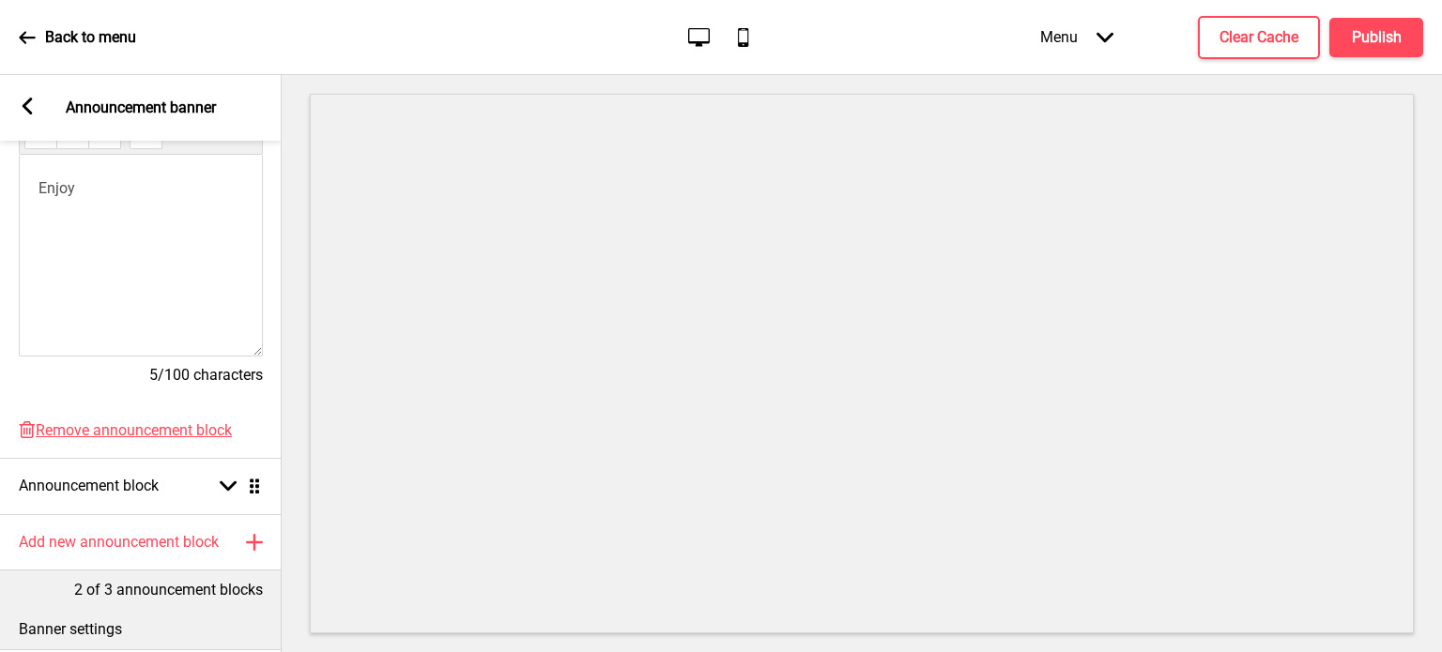
scroll to position [413, 0]
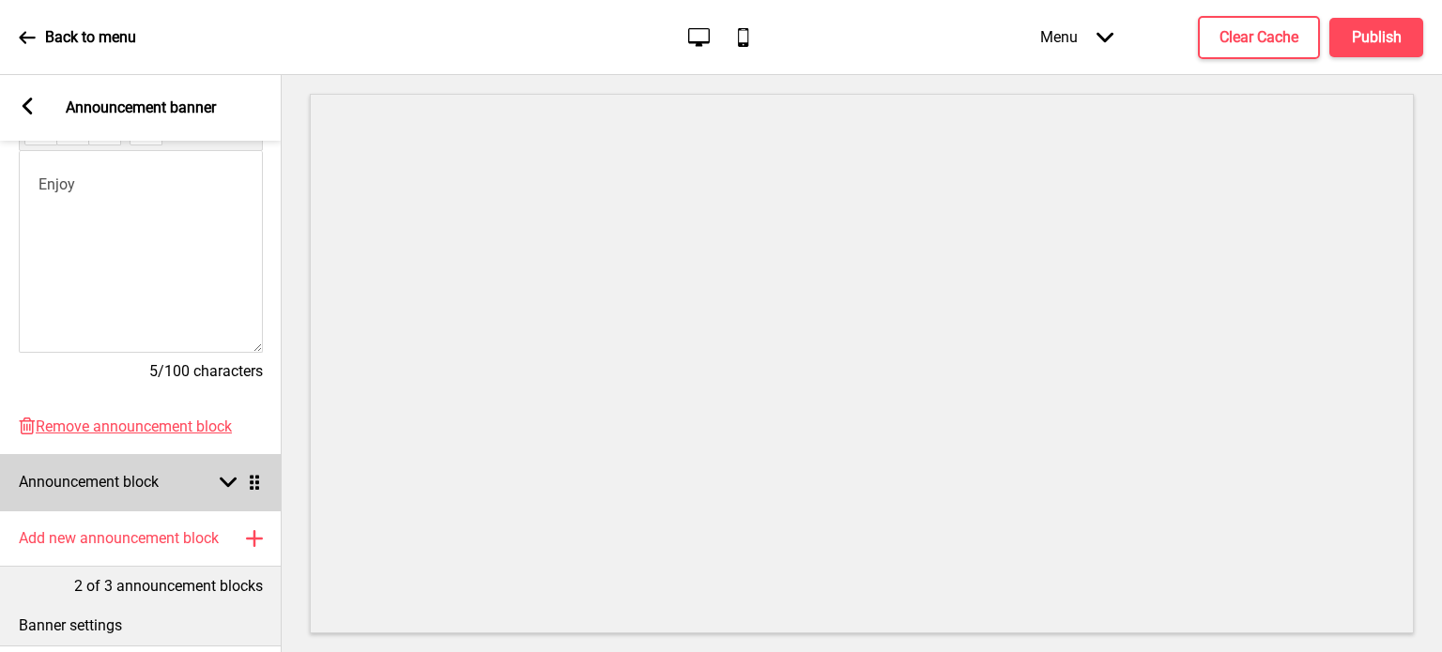
click at [221, 480] on icon at bounding box center [228, 483] width 17 height 10
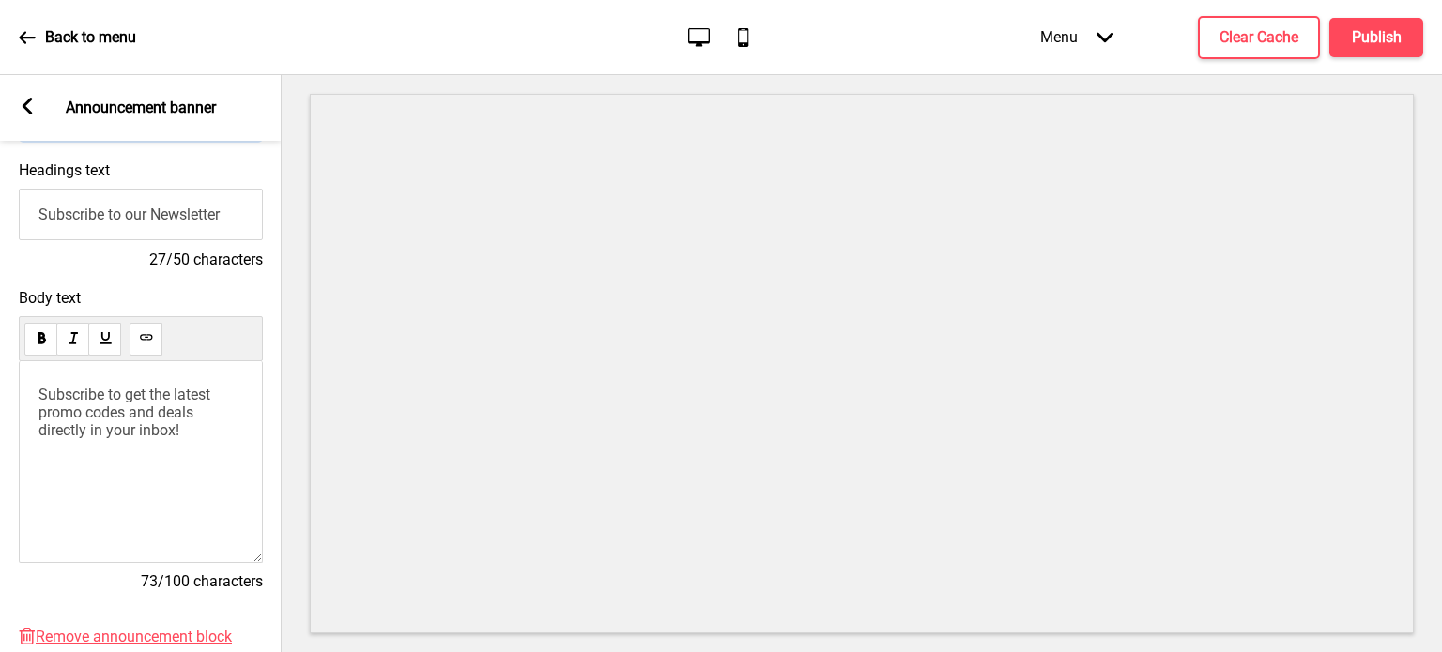
scroll to position [0, 0]
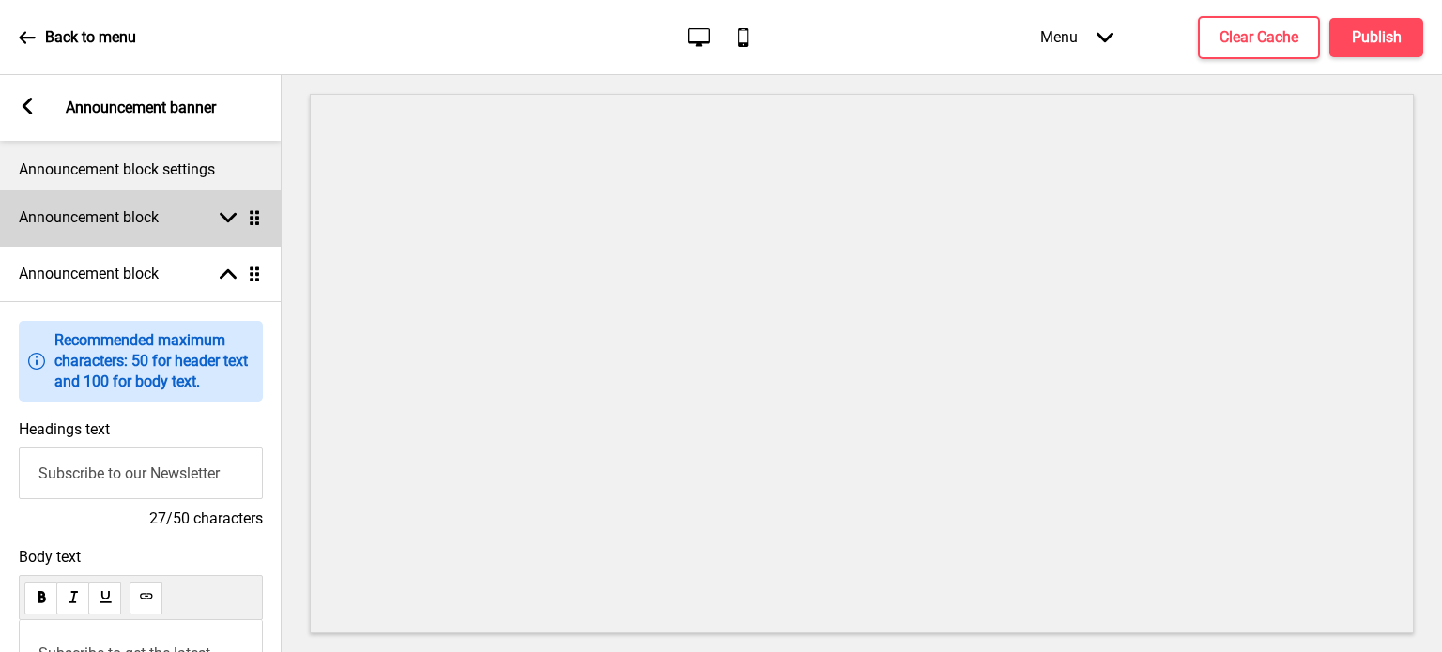
click at [229, 202] on div "Announcement block Arrow down Drag" at bounding box center [141, 218] width 282 height 56
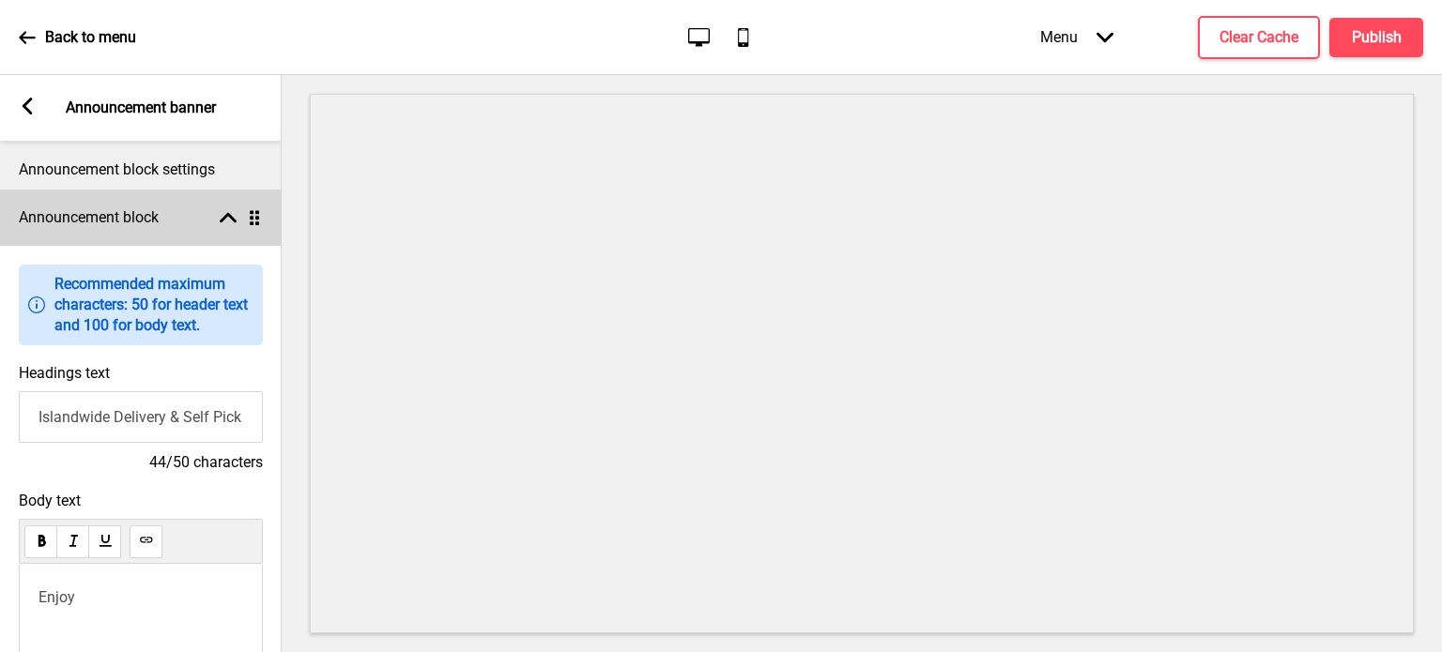
click at [231, 218] on icon at bounding box center [228, 218] width 17 height 10
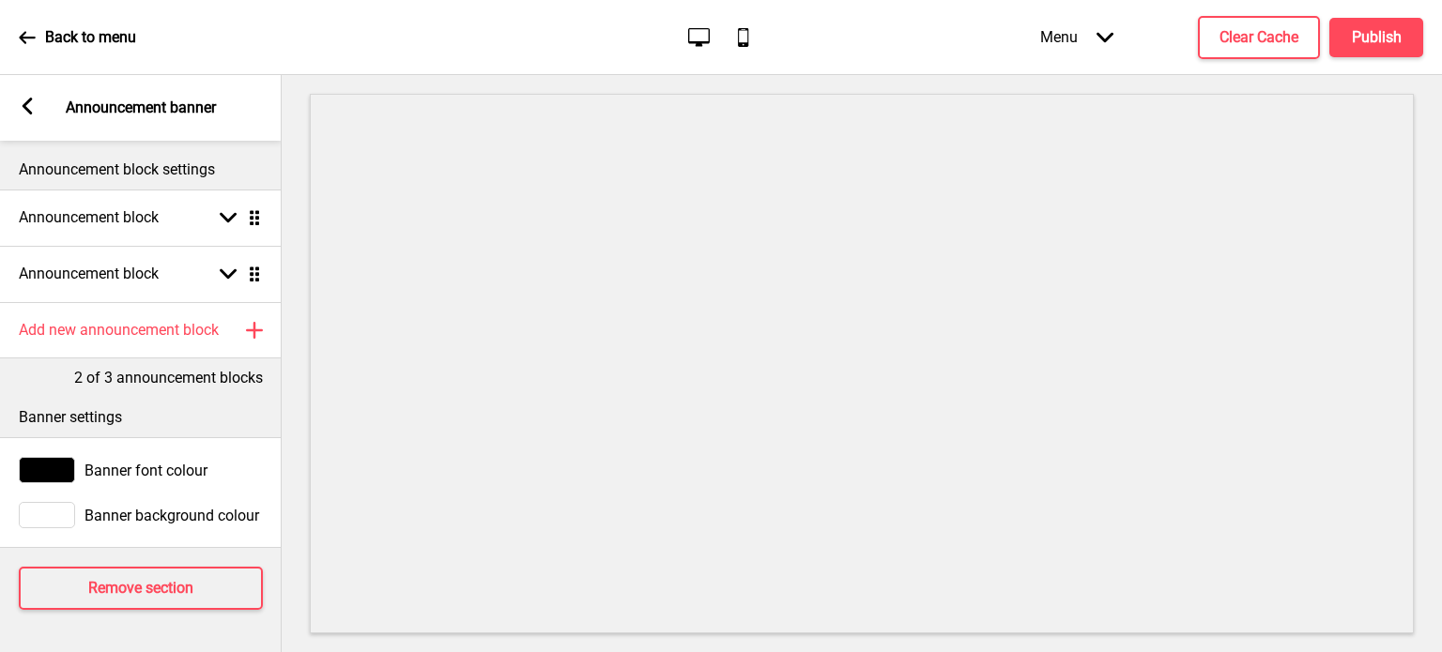
scroll to position [8, 0]
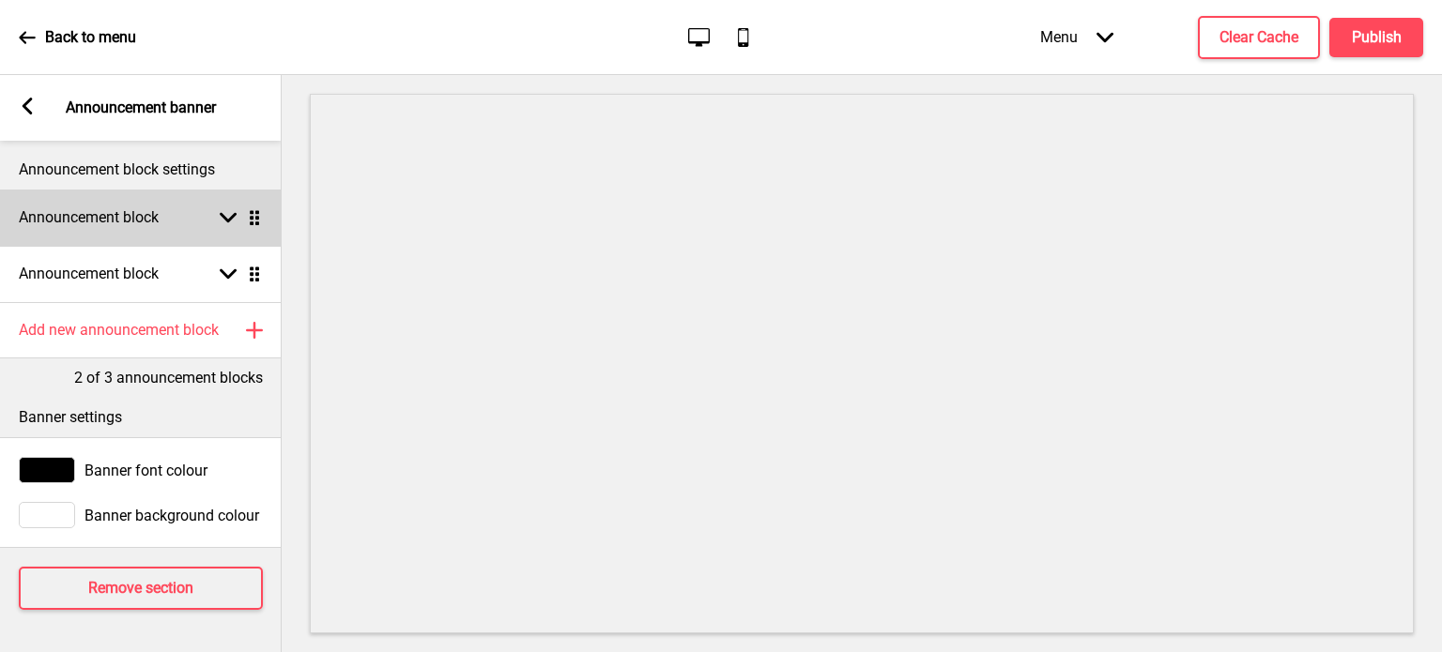
click at [239, 215] on div "Arrow down Drag" at bounding box center [236, 217] width 53 height 17
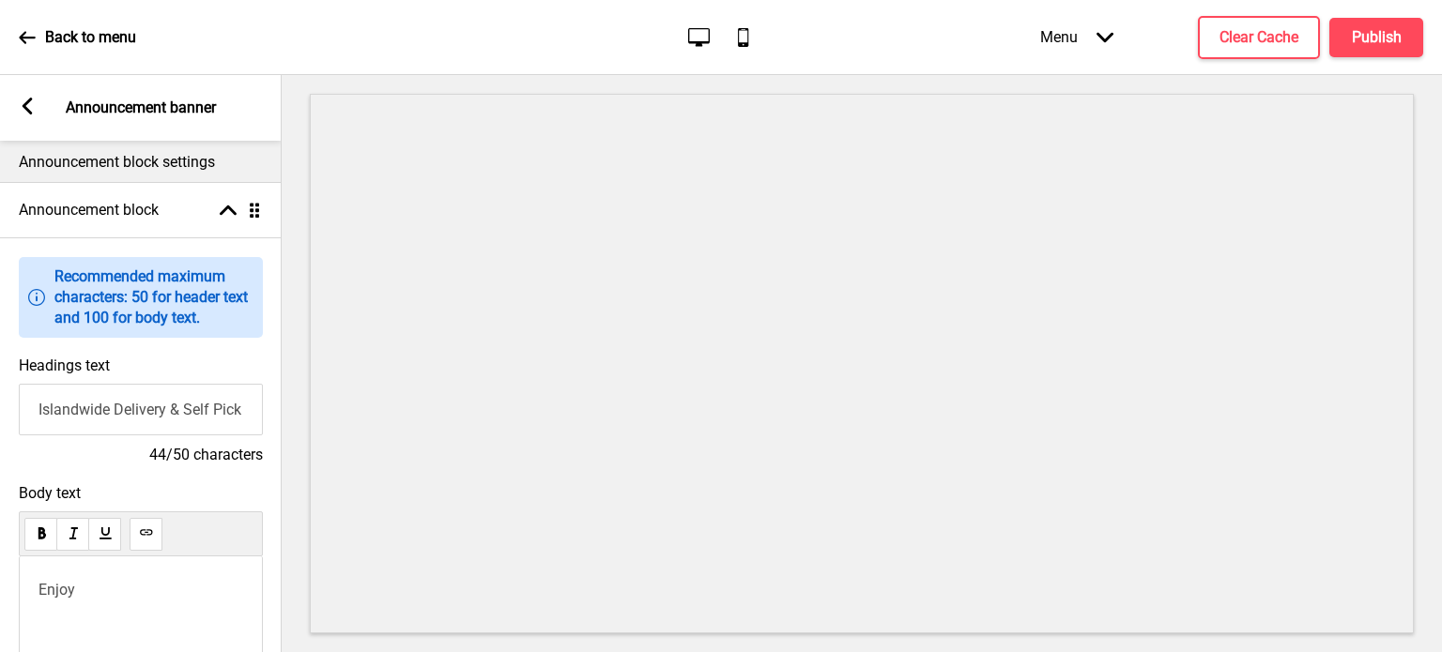
click at [153, 586] on p "Enjoy" at bounding box center [140, 590] width 205 height 18
click at [1340, 30] on button "Publish" at bounding box center [1376, 37] width 94 height 39
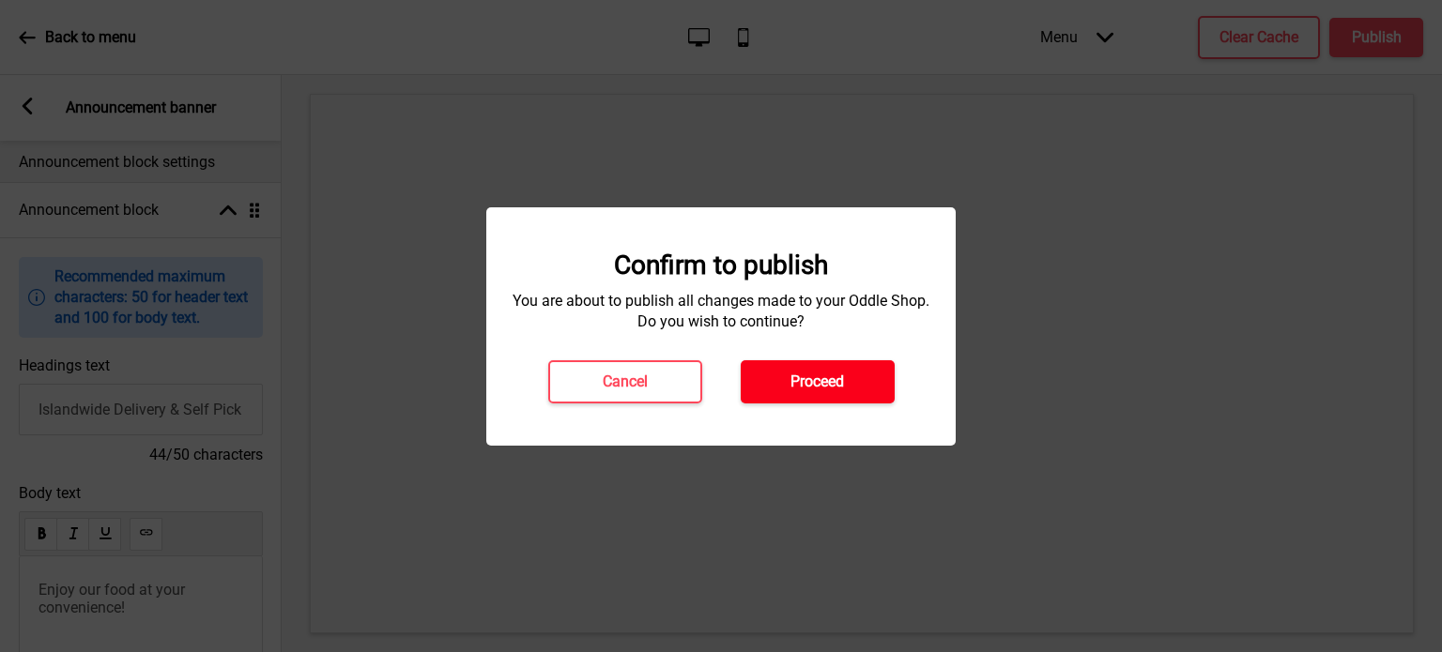
click at [802, 372] on h4 "Proceed" at bounding box center [817, 382] width 54 height 21
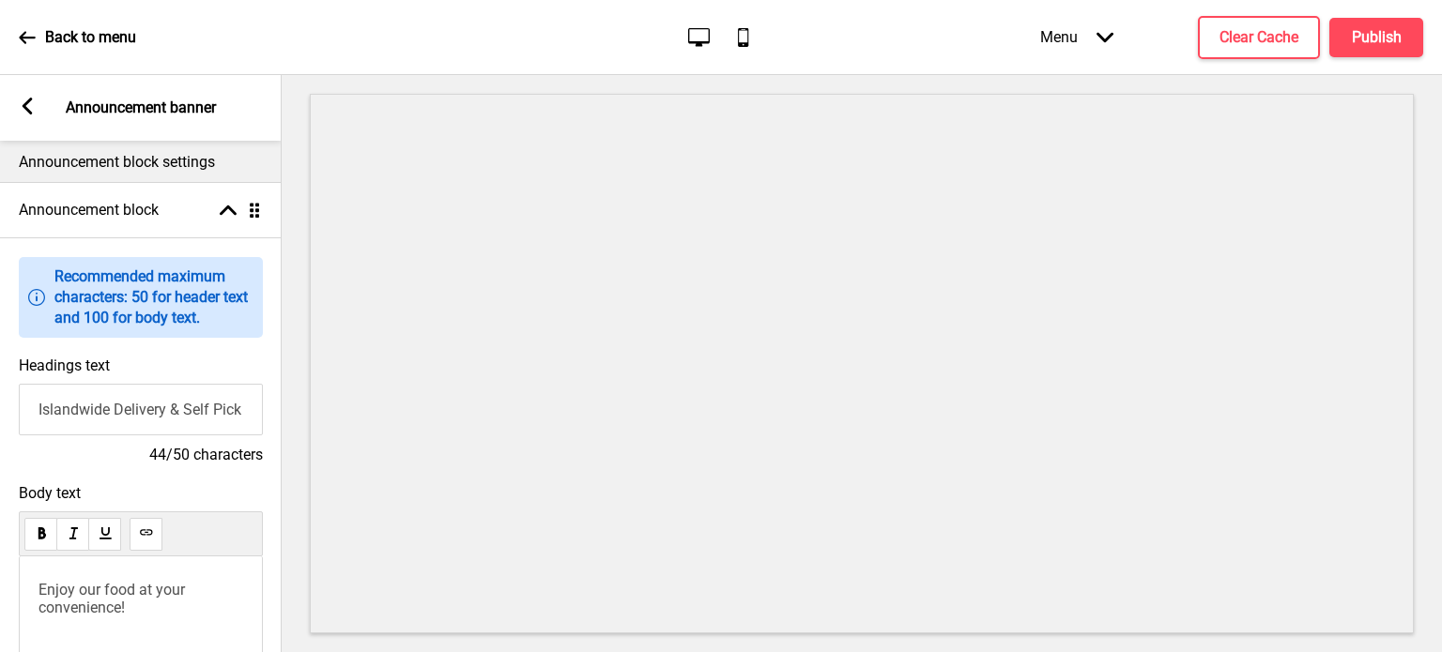
click at [42, 115] on div "Arrow left Announcement banner" at bounding box center [141, 108] width 282 height 66
click at [34, 115] on div "Arrow left" at bounding box center [27, 108] width 17 height 21
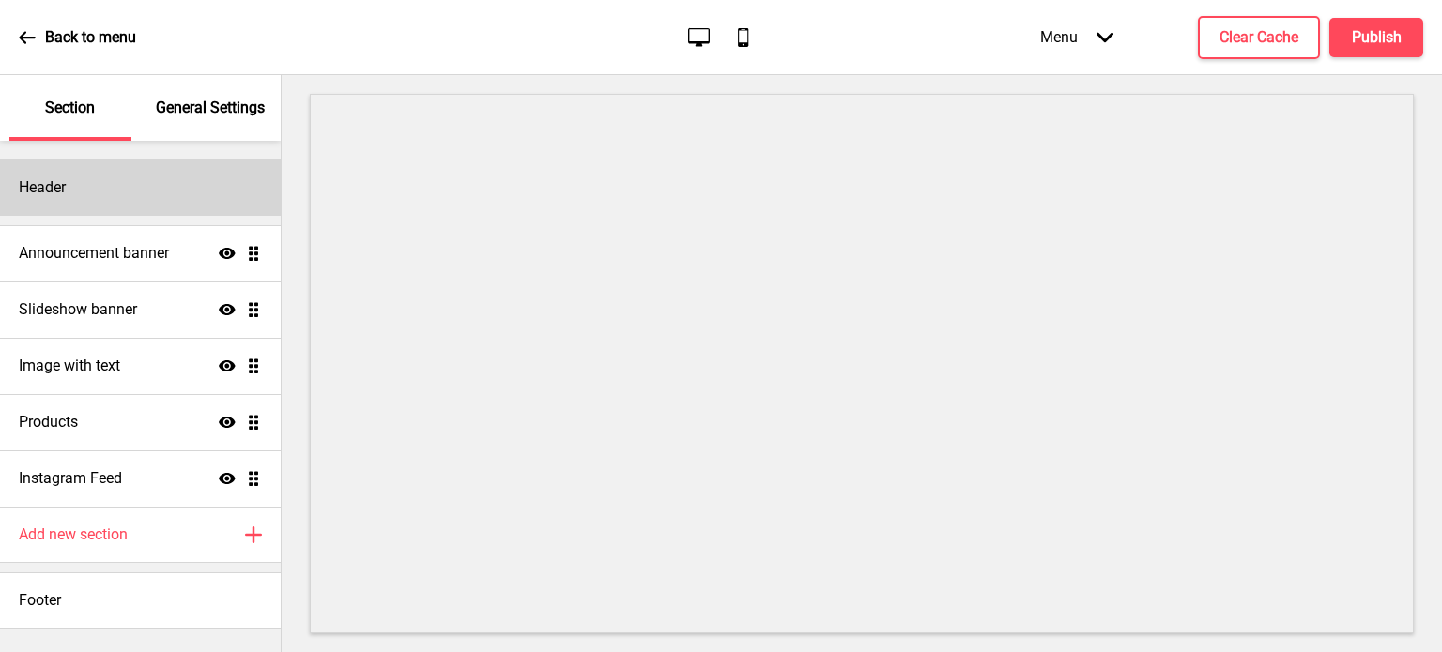
click at [99, 188] on div "Header" at bounding box center [140, 188] width 281 height 56
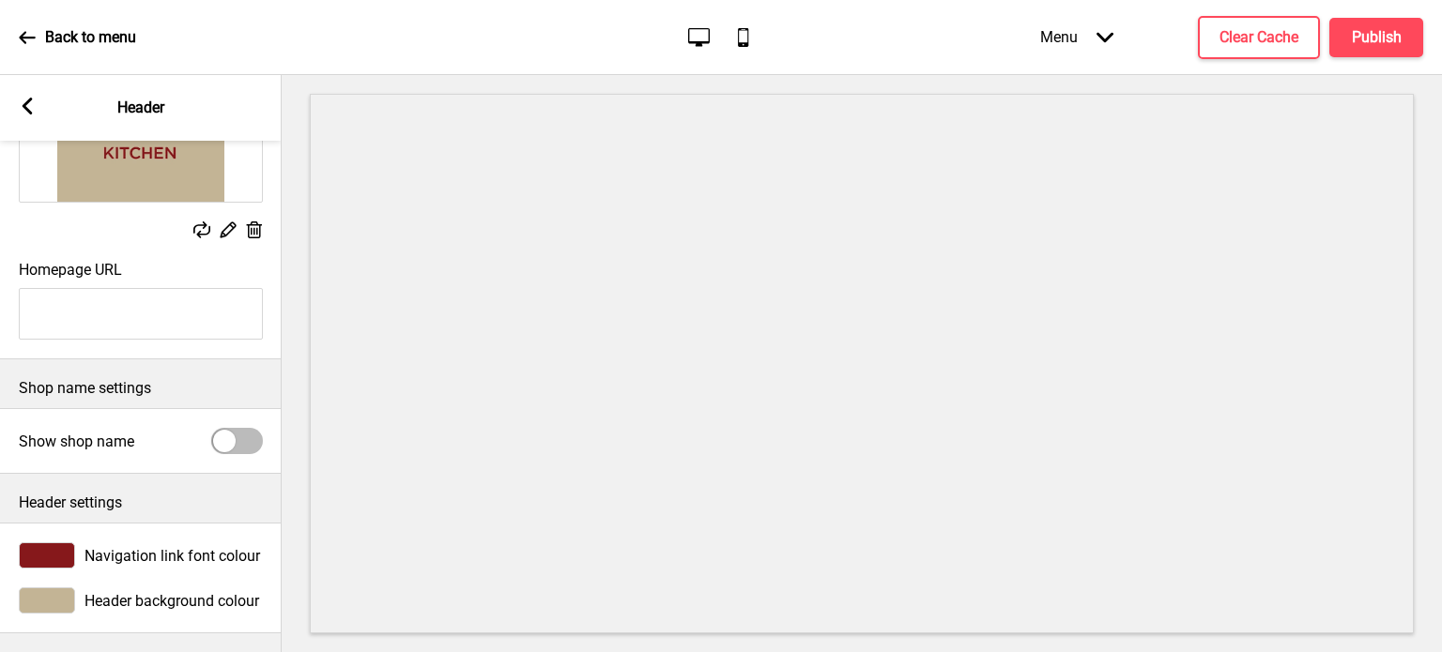
scroll to position [0, 0]
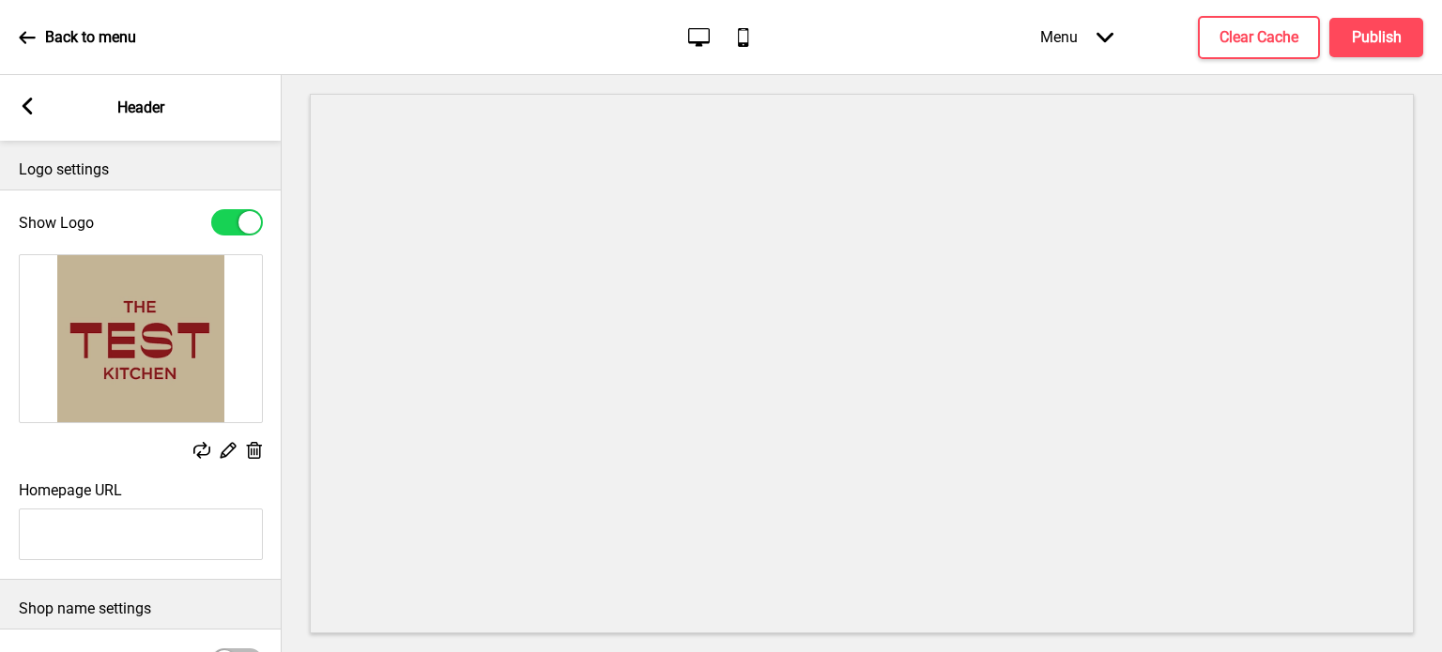
click at [60, 161] on p "Logo settings" at bounding box center [141, 170] width 244 height 21
click at [32, 105] on rect at bounding box center [27, 106] width 17 height 17
